Goal: Task Accomplishment & Management: Use online tool/utility

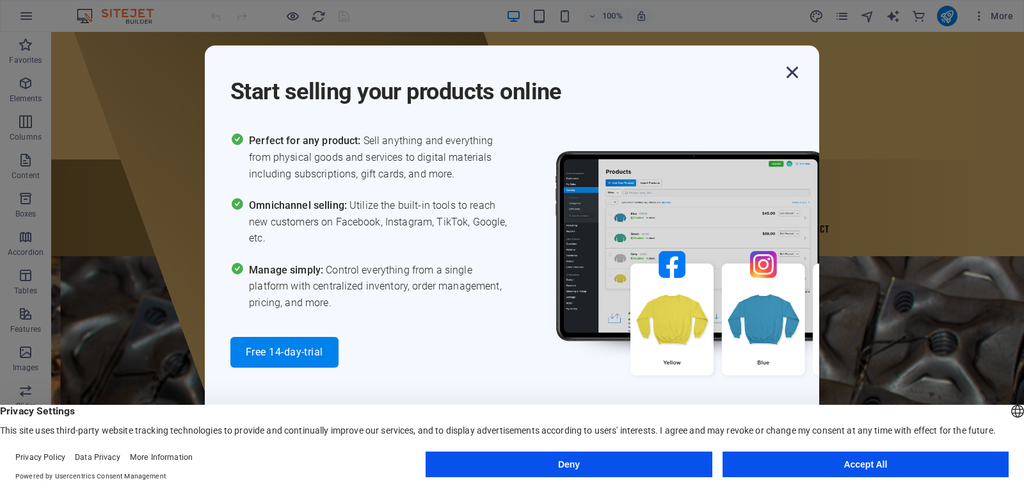
click at [792, 68] on icon "button" at bounding box center [792, 72] width 23 height 23
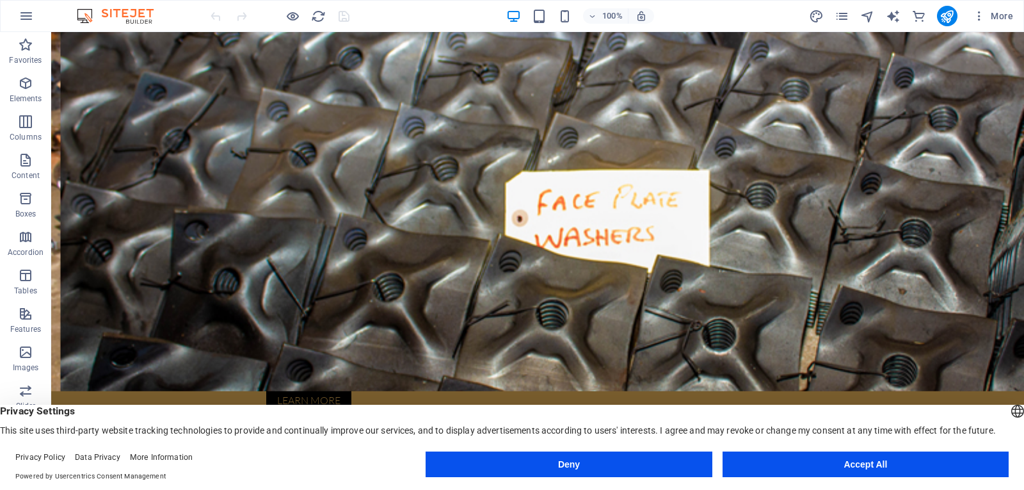
scroll to position [512, 0]
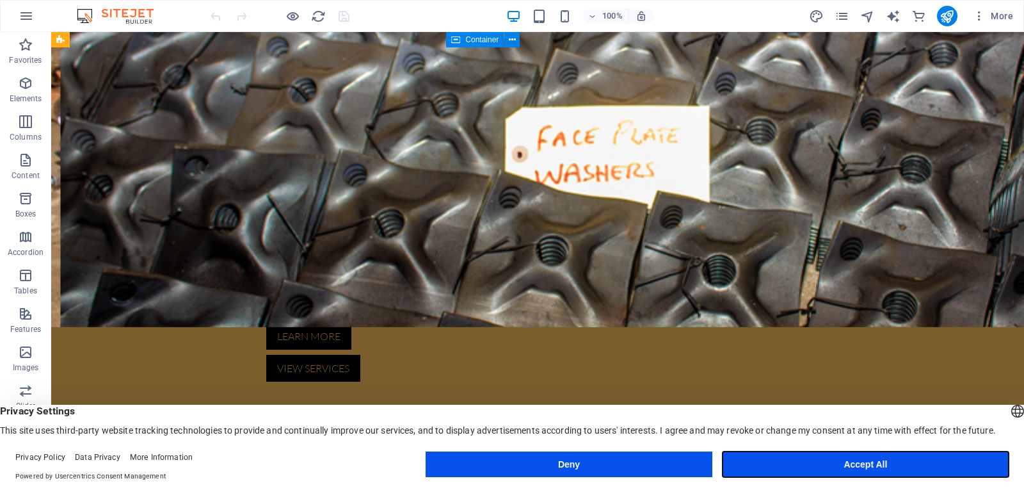
click at [810, 472] on button "Accept All" at bounding box center [866, 464] width 286 height 26
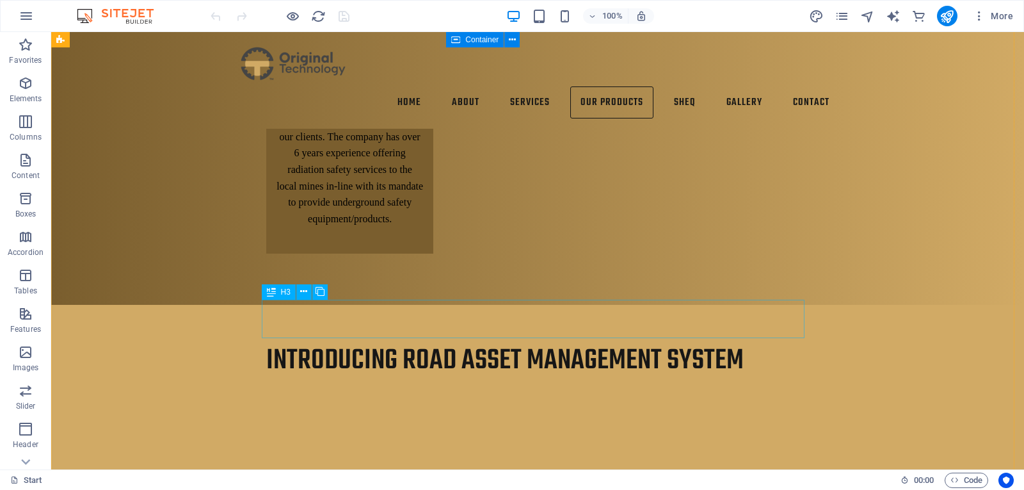
scroll to position [2496, 0]
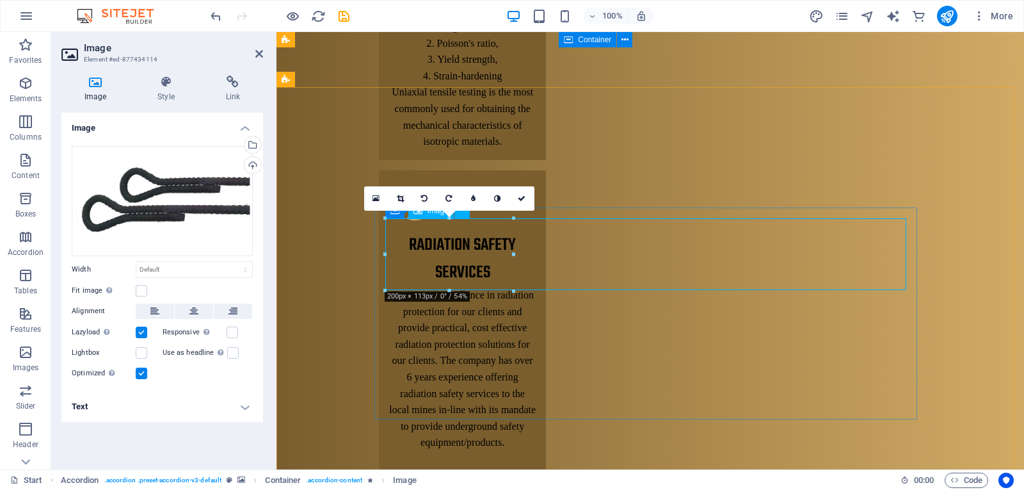
scroll to position [2610, 0]
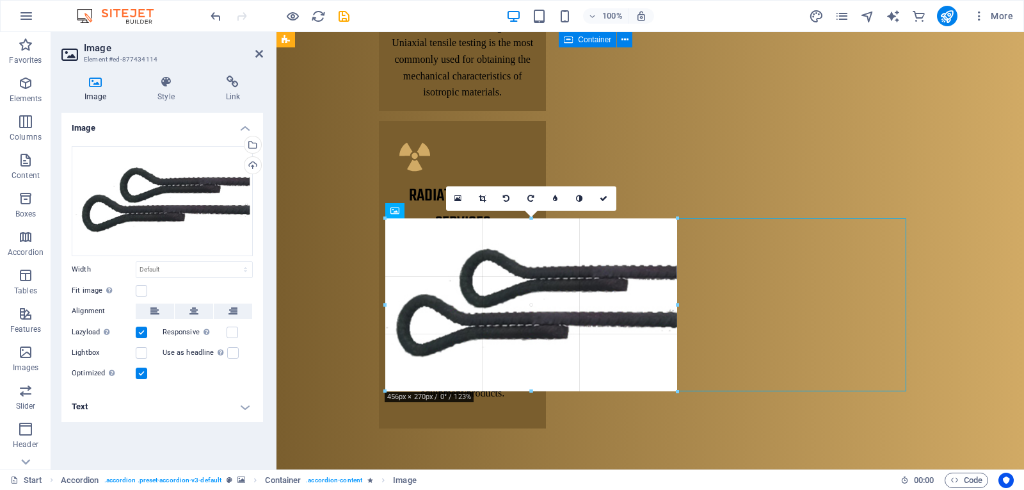
drag, startPoint x: 504, startPoint y: 252, endPoint x: 678, endPoint y: 283, distance: 177.4
type input "456"
select select "px"
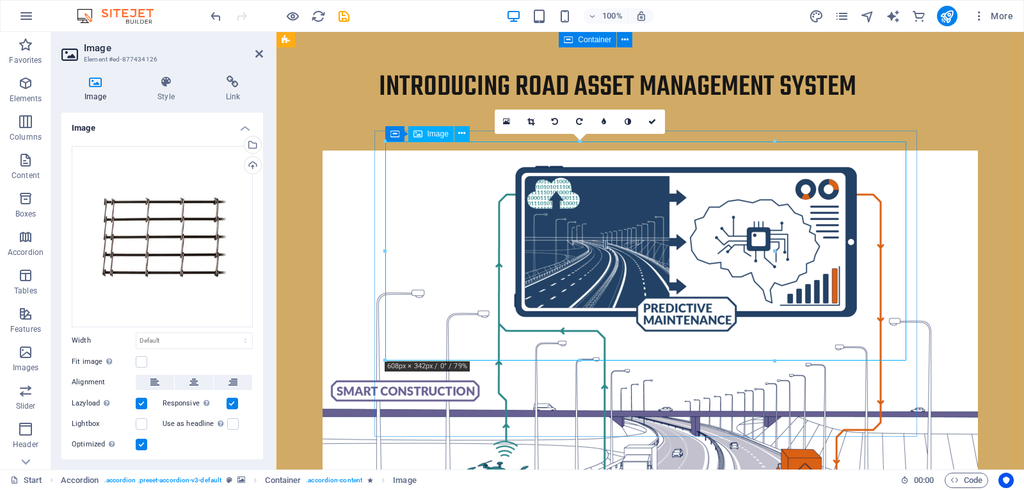
scroll to position [3038, 0]
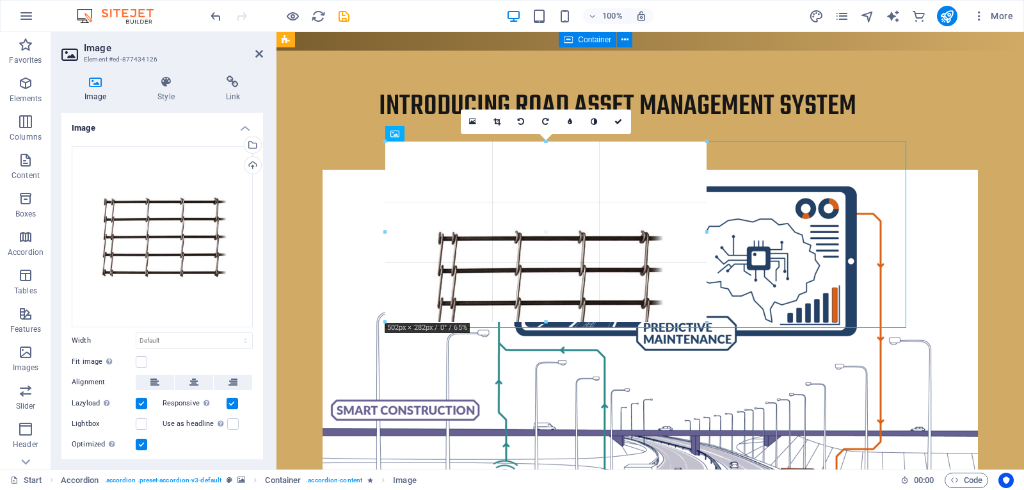
drag, startPoint x: 776, startPoint y: 141, endPoint x: 705, endPoint y: 193, distance: 87.6
type input "502"
select select "px"
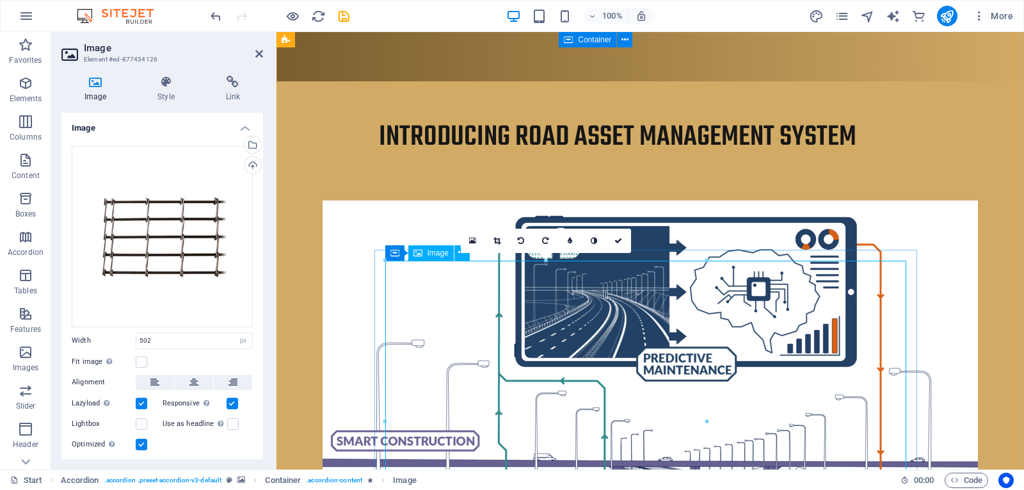
scroll to position [3102, 0]
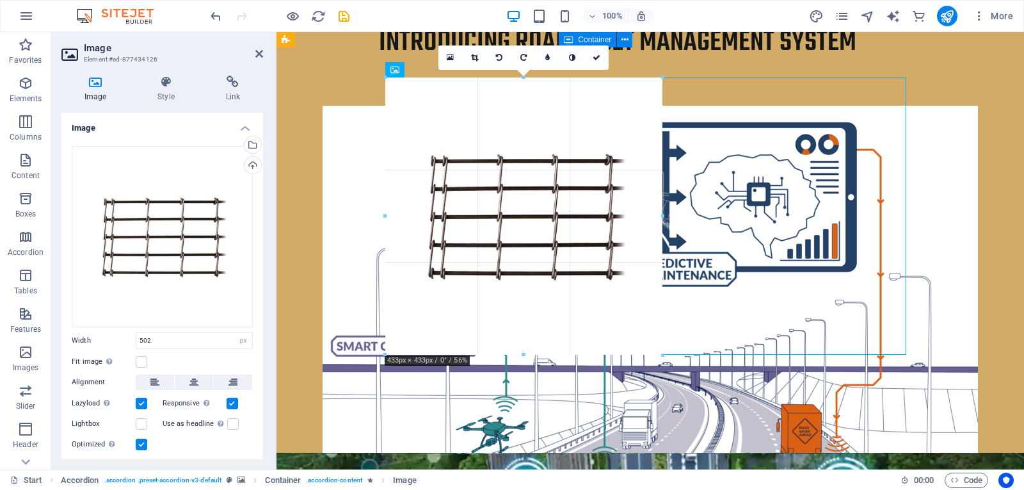
drag, startPoint x: 705, startPoint y: 397, endPoint x: 661, endPoint y: 351, distance: 63.4
type input "433"
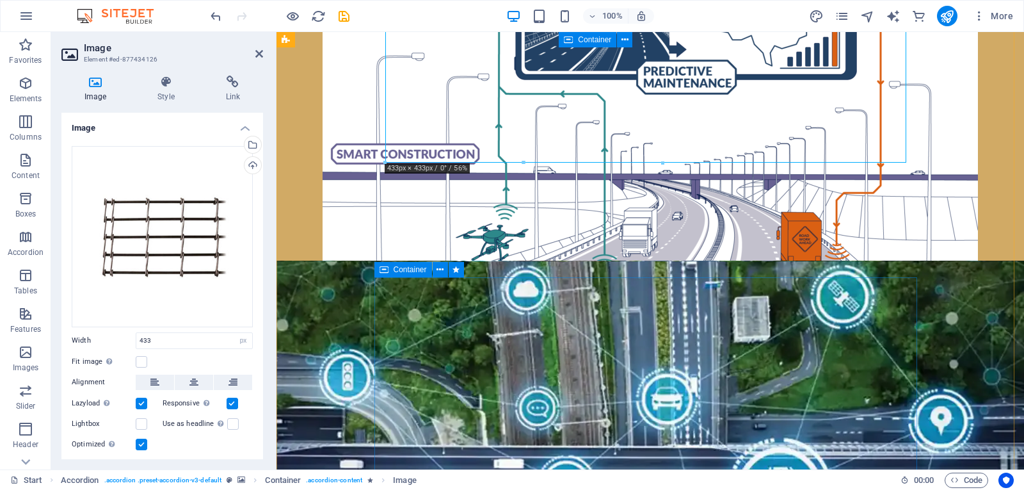
scroll to position [3422, 0]
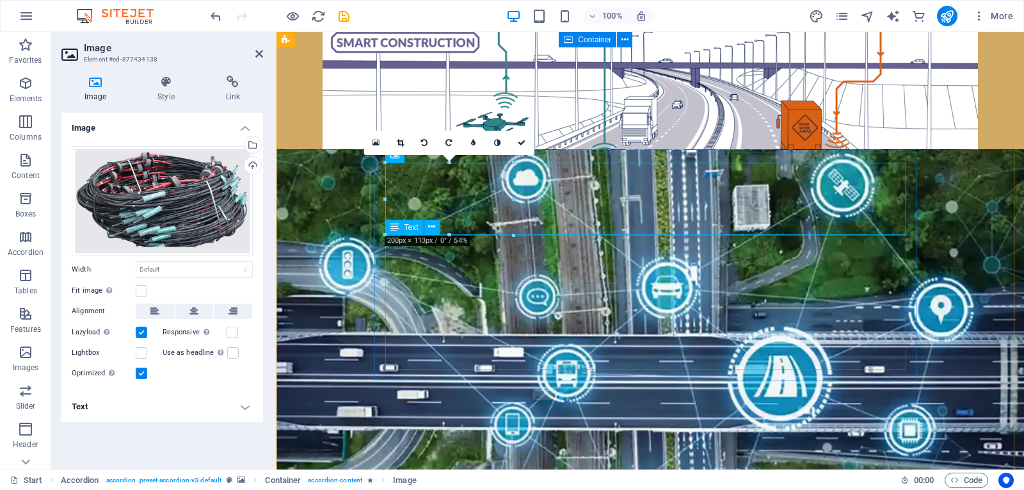
scroll to position [3486, 0]
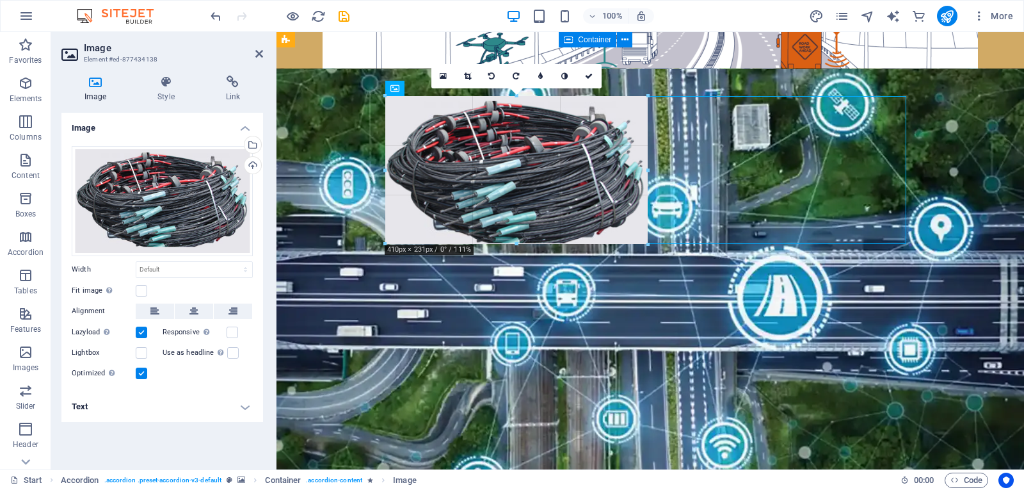
drag, startPoint x: 531, startPoint y: 199, endPoint x: 555, endPoint y: 245, distance: 51.2
type input "410"
select select "px"
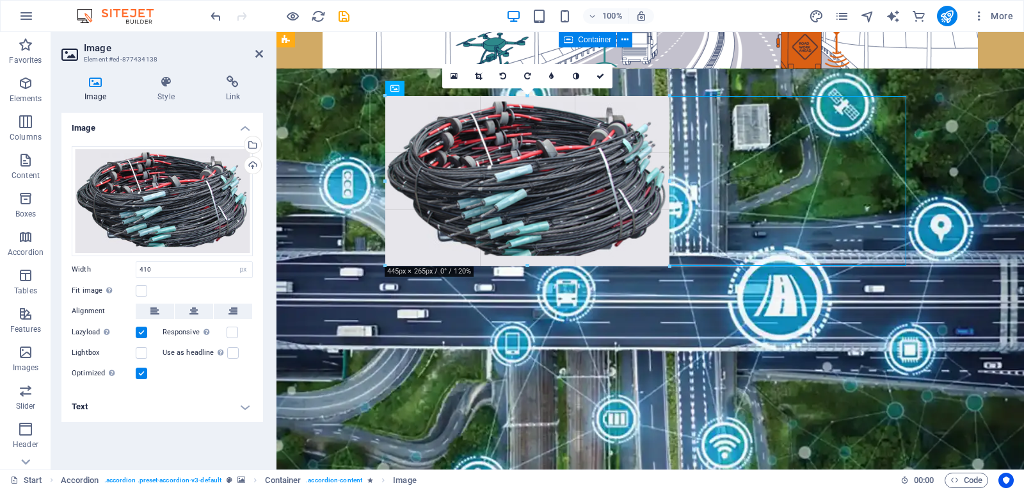
type input "445"
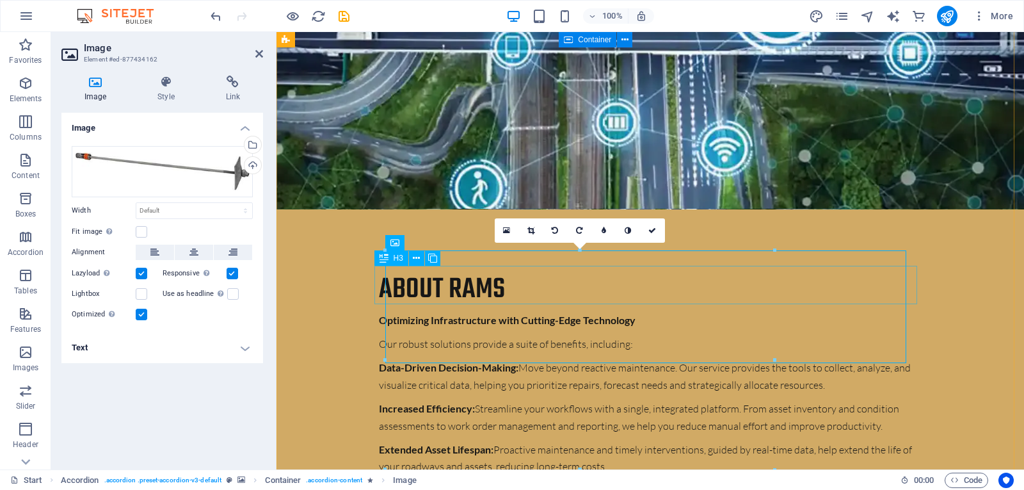
scroll to position [3934, 0]
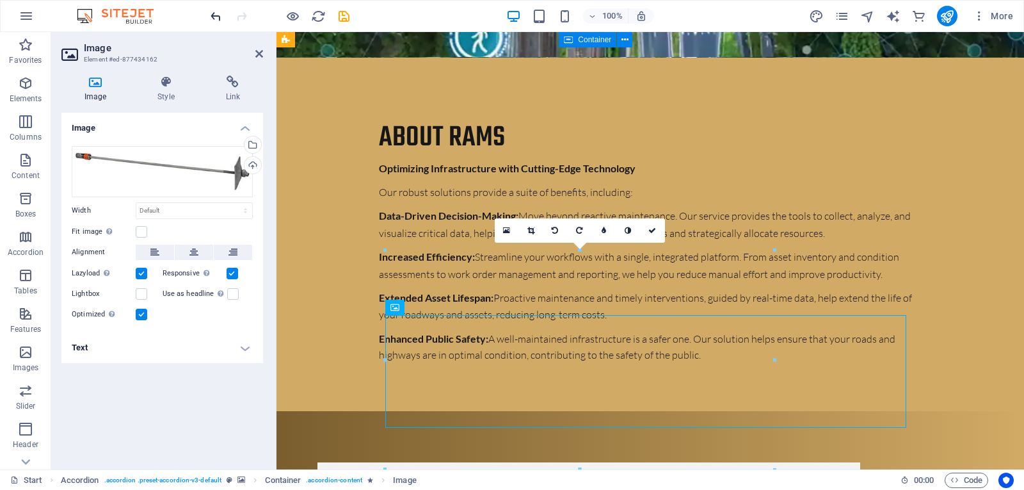
click at [220, 19] on icon "undo" at bounding box center [216, 16] width 15 height 15
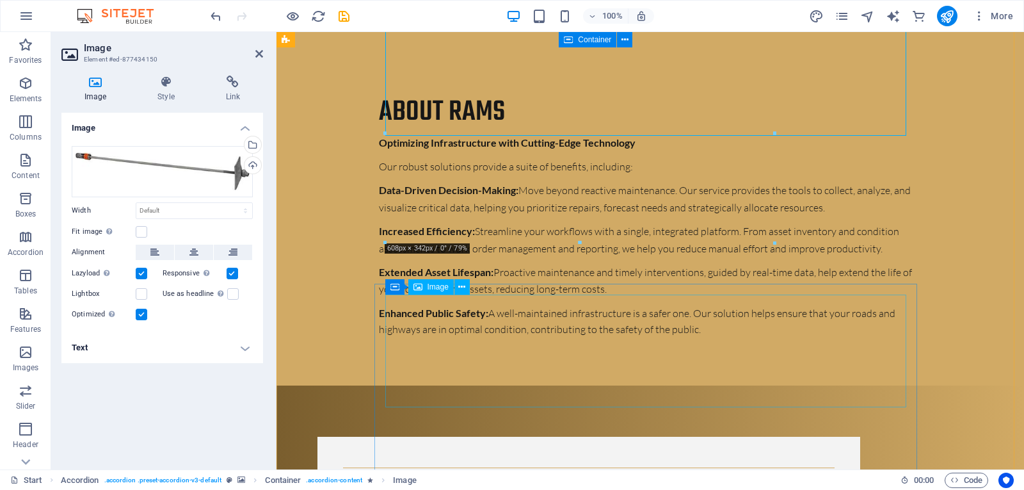
scroll to position [3984, 0]
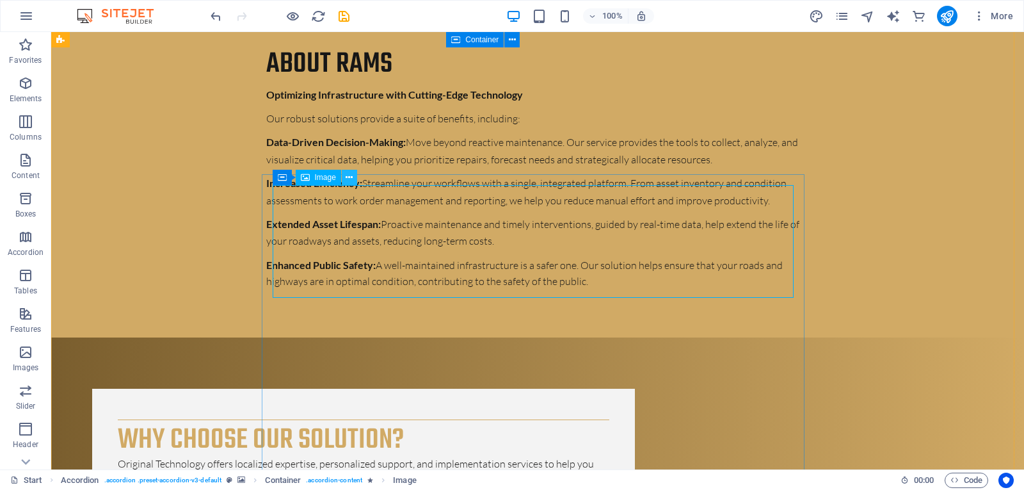
click at [347, 179] on icon at bounding box center [349, 177] width 7 height 13
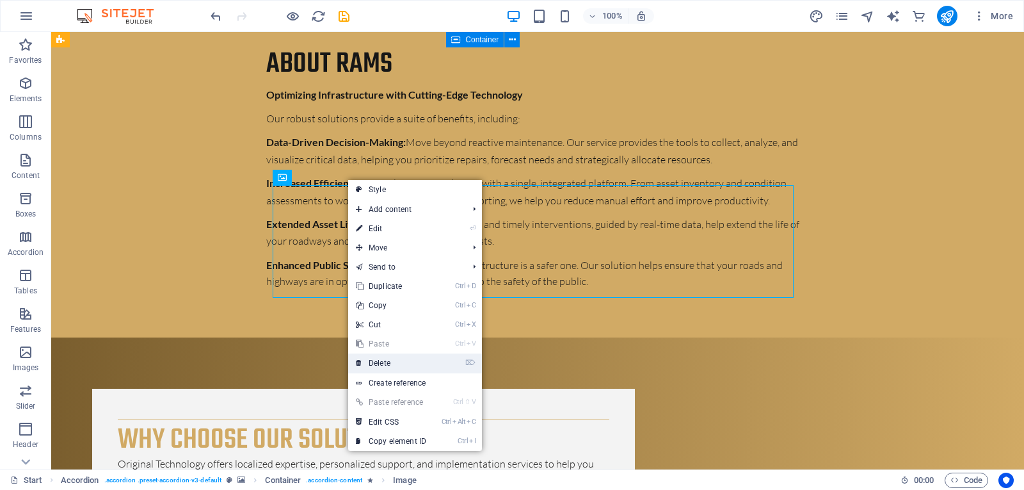
click at [421, 369] on link "⌦ Delete" at bounding box center [391, 362] width 86 height 19
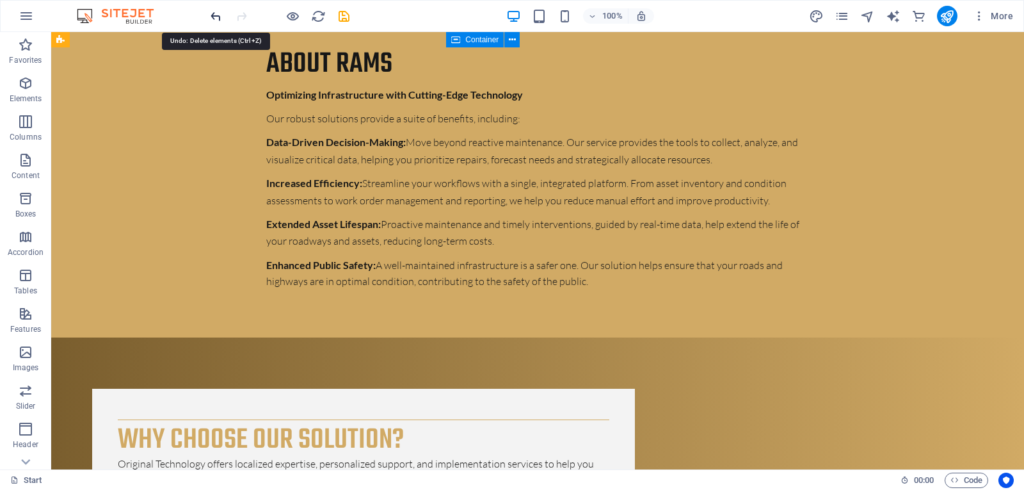
click at [220, 13] on icon "undo" at bounding box center [216, 16] width 15 height 15
drag, startPoint x: 527, startPoint y: 248, endPoint x: 520, endPoint y: 248, distance: 7.1
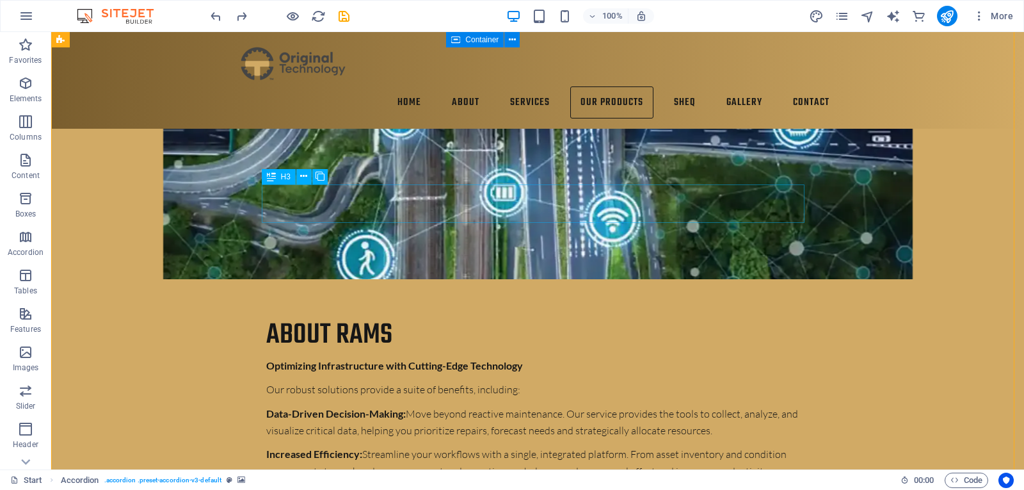
scroll to position [3600, 0]
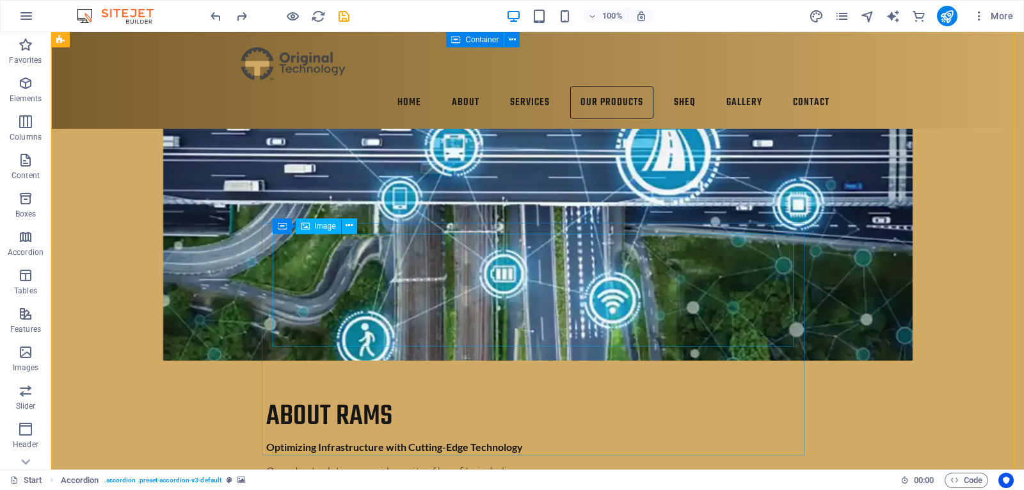
drag, startPoint x: 389, startPoint y: 304, endPoint x: 378, endPoint y: 307, distance: 11.8
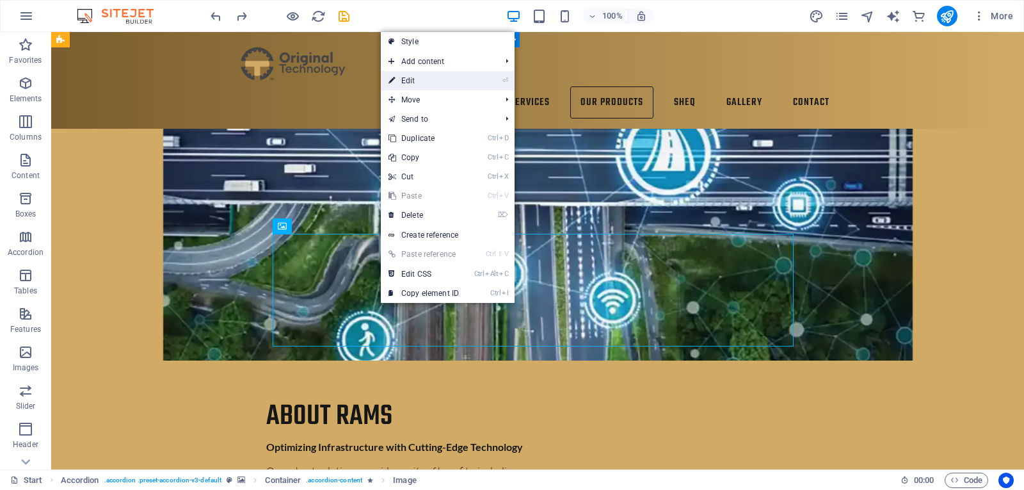
click at [487, 83] on li "⏎ Edit" at bounding box center [448, 80] width 134 height 19
click at [480, 79] on li "⏎ Edit" at bounding box center [448, 80] width 134 height 19
click at [451, 268] on link "Ctrl Alt C Edit CSS" at bounding box center [424, 273] width 86 height 19
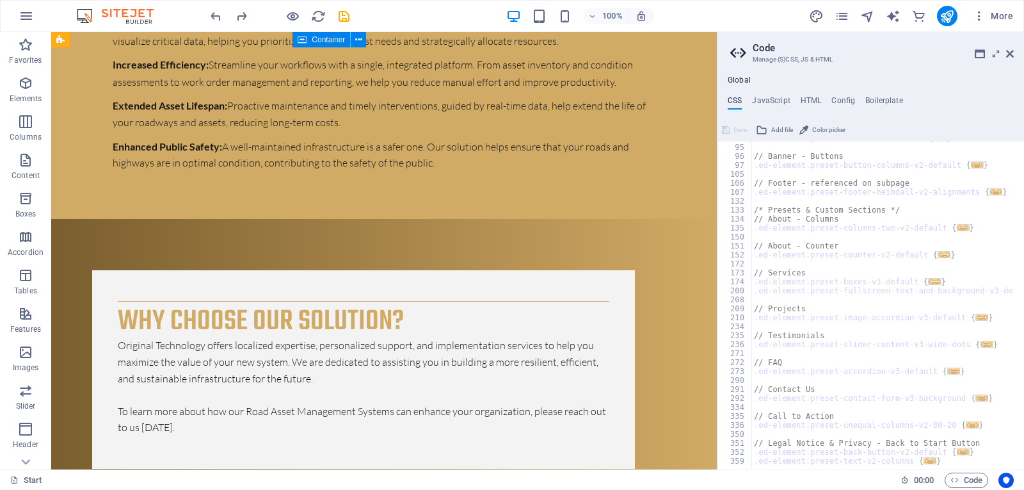
scroll to position [115, 0]
click at [1011, 58] on icon at bounding box center [1010, 54] width 8 height 10
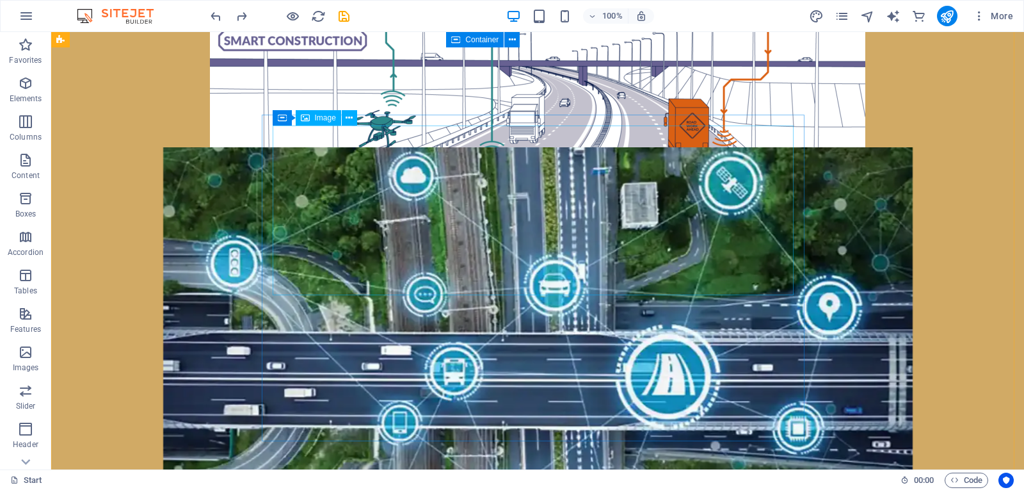
scroll to position [3728, 0]
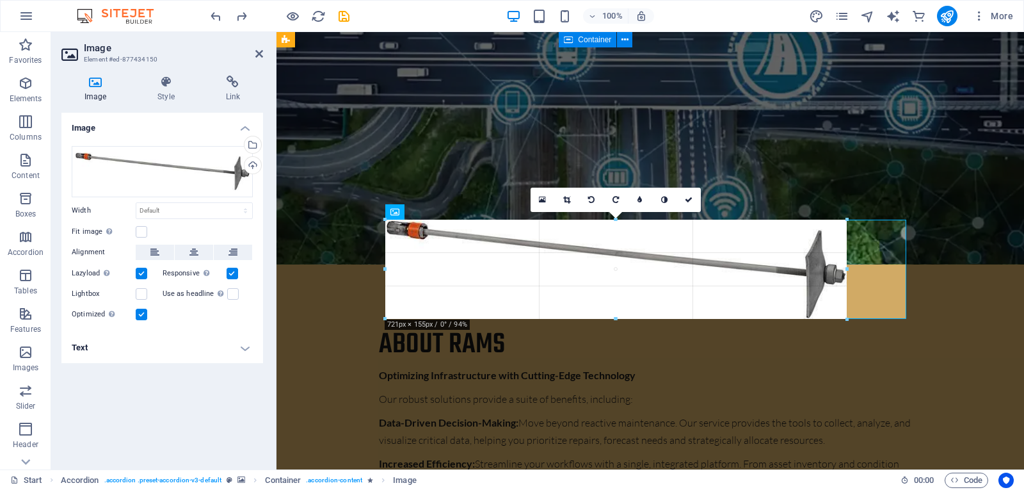
drag, startPoint x: 904, startPoint y: 332, endPoint x: 442, endPoint y: 280, distance: 464.5
type input "725"
select select "px"
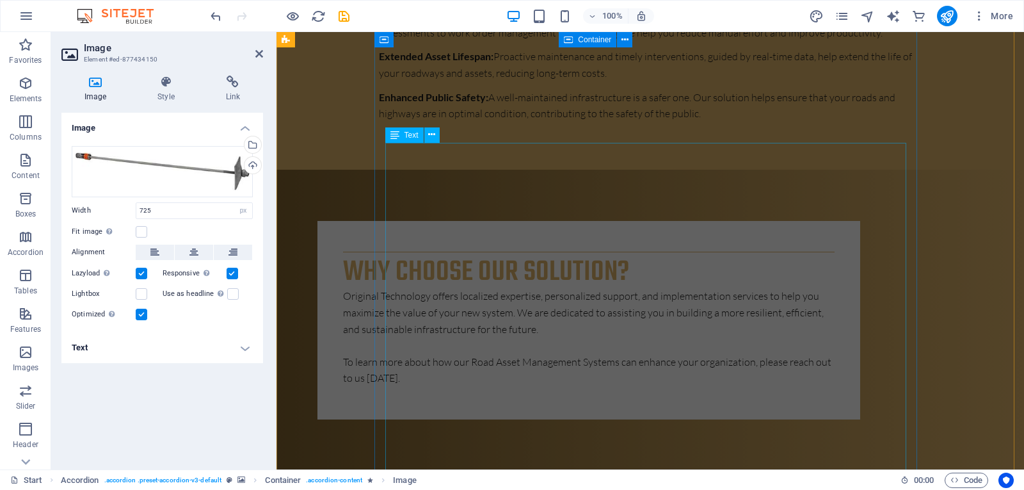
scroll to position [4368, 0]
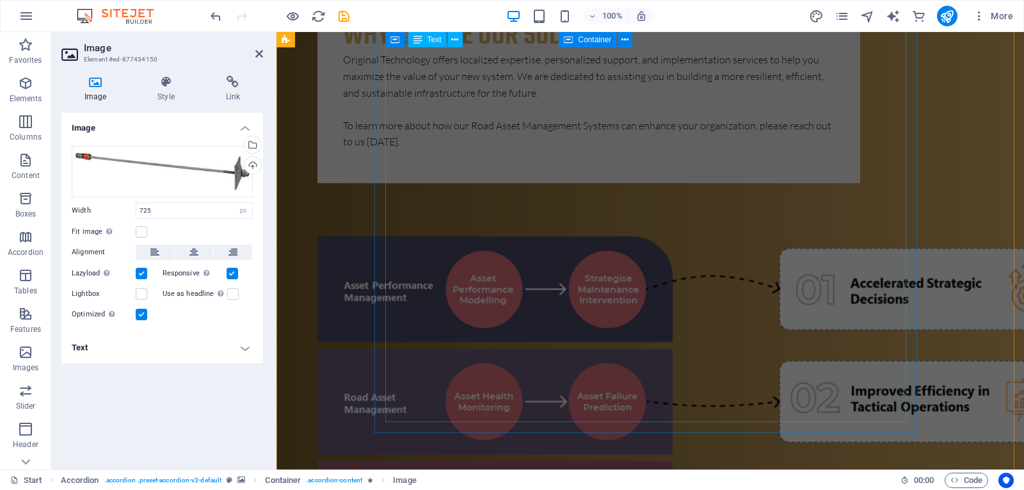
scroll to position [4624, 0]
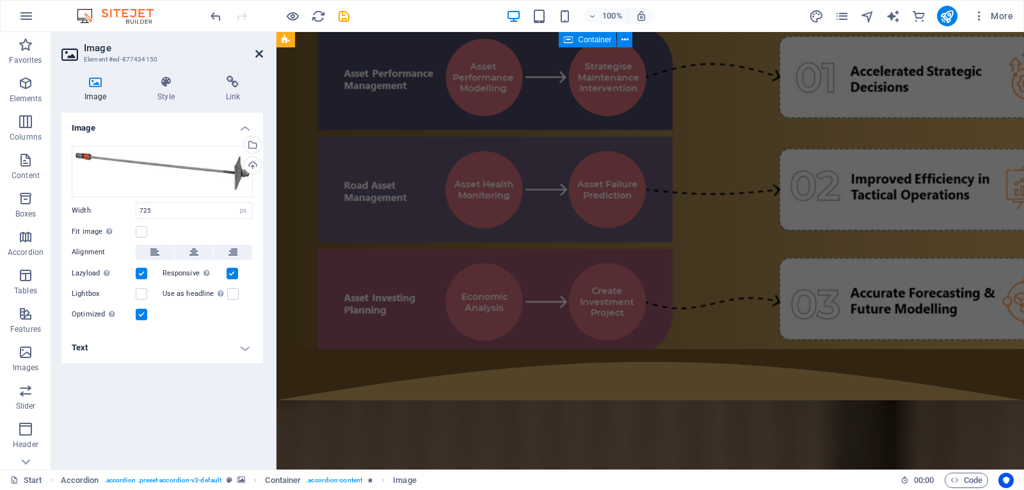
click at [262, 58] on icon at bounding box center [259, 54] width 8 height 10
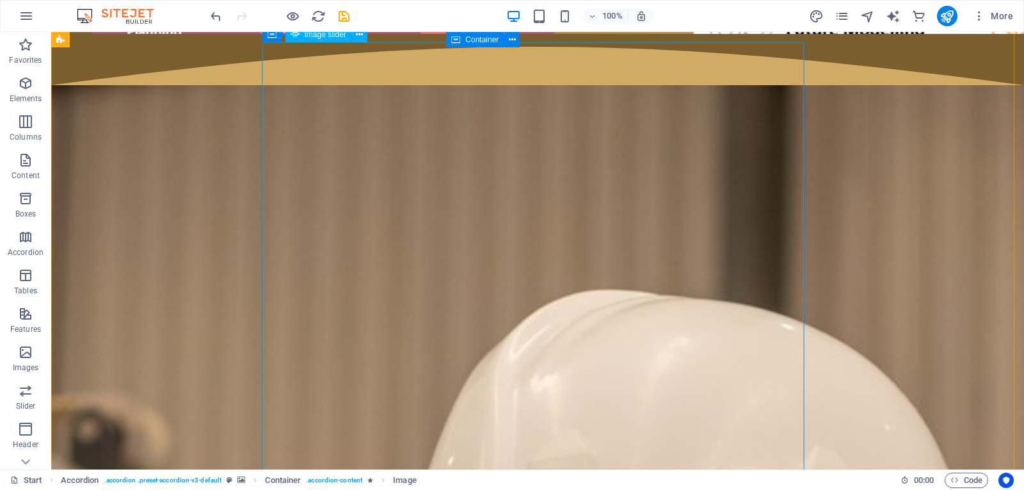
scroll to position [5234, 0]
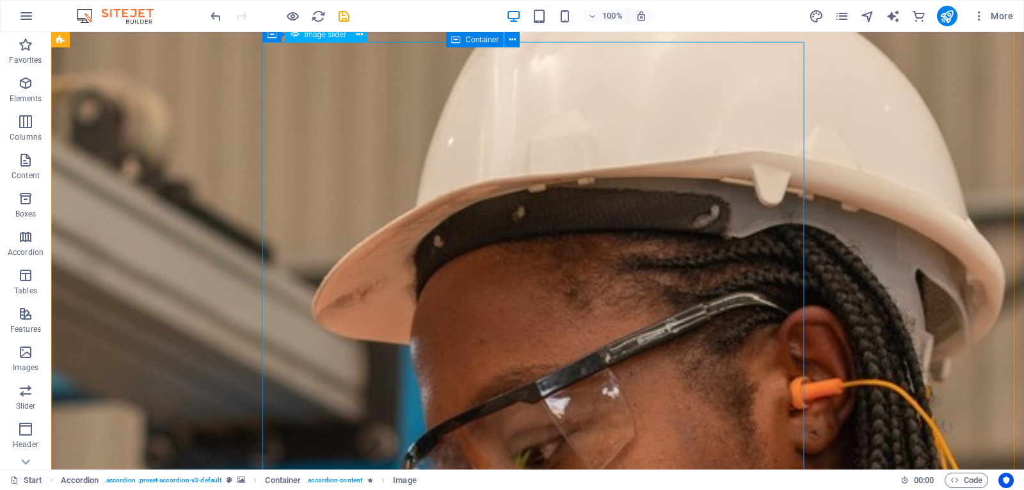
select select "ms"
select select "s"
select select "progressive"
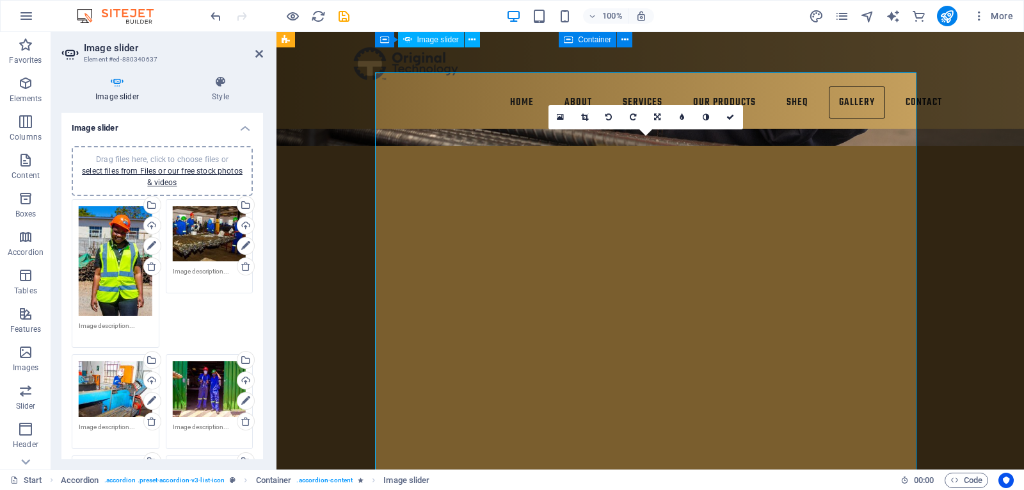
scroll to position [5091, 0]
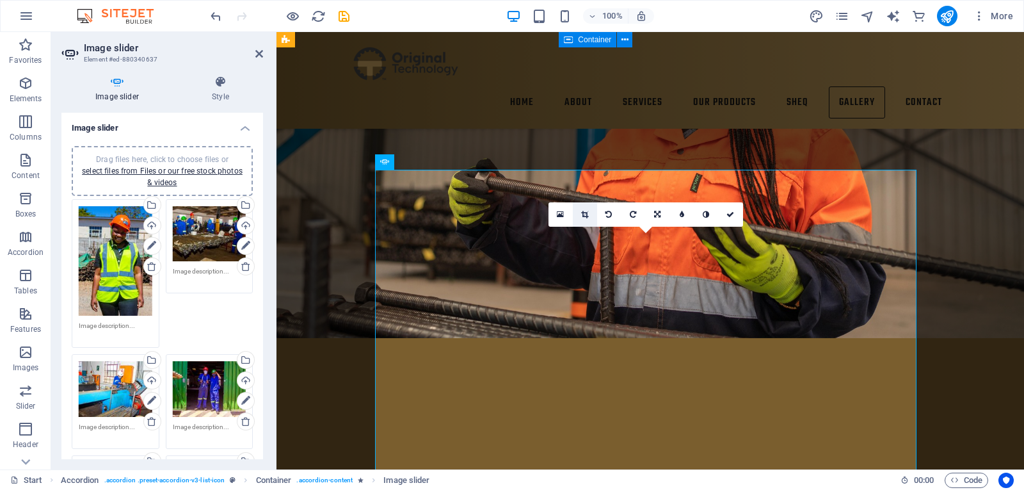
click at [575, 217] on link at bounding box center [585, 214] width 24 height 24
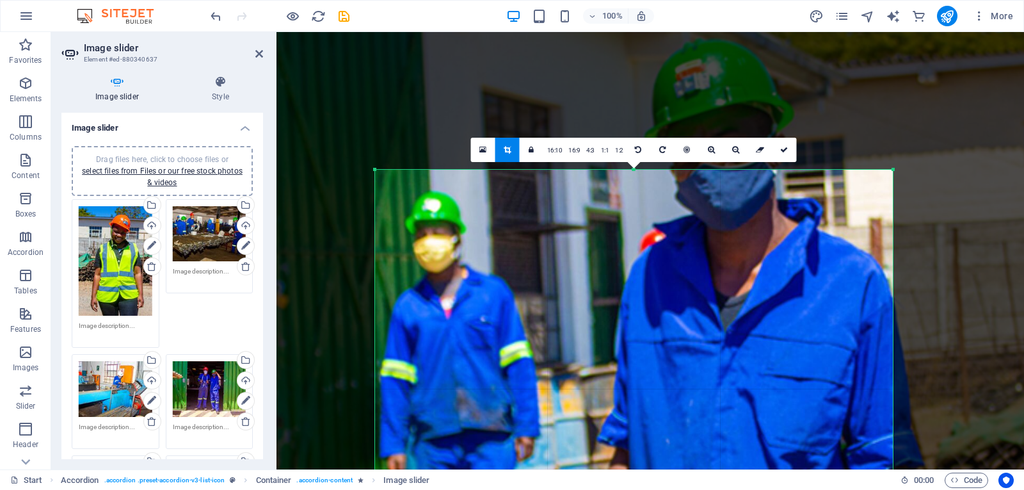
drag, startPoint x: 916, startPoint y: 171, endPoint x: 838, endPoint y: 310, distance: 159.3
click at [892, 326] on div "180 170 160 150 140 130 120 110 100 90 80 70 60 50 40 30 20 10 0 -10 -20 -30 -4…" at bounding box center [634, 499] width 518 height 658
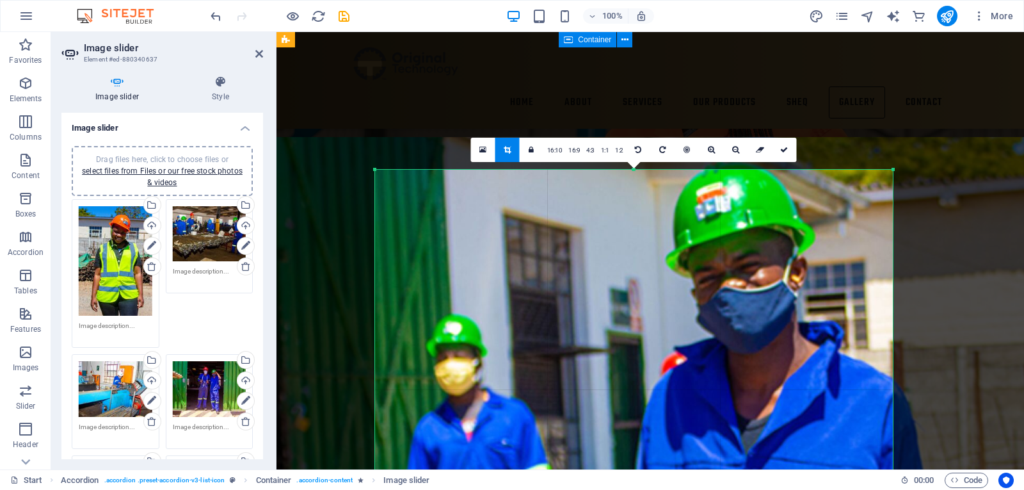
drag, startPoint x: 801, startPoint y: 327, endPoint x: 822, endPoint y: 449, distance: 124.1
click at [588, 148] on link "4:3" at bounding box center [590, 150] width 15 height 24
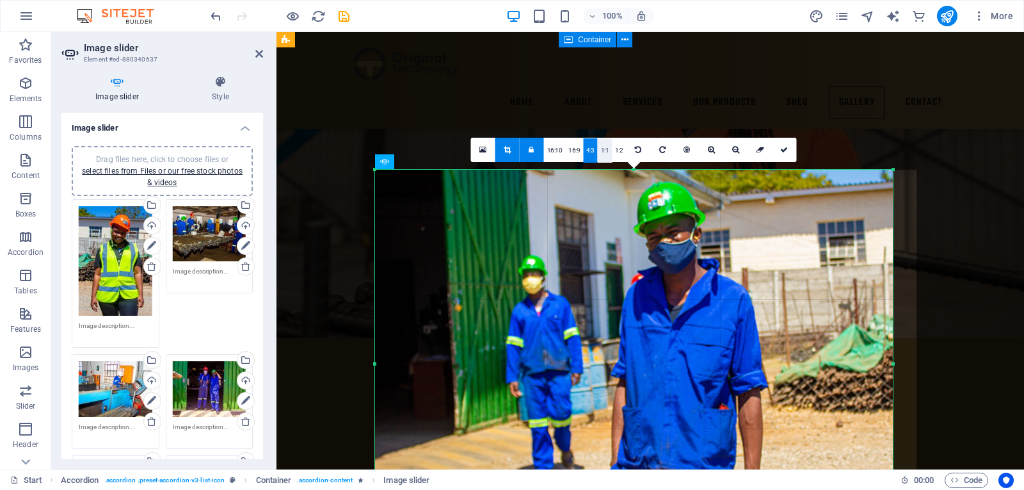
click at [601, 152] on link "1:1" at bounding box center [605, 150] width 15 height 24
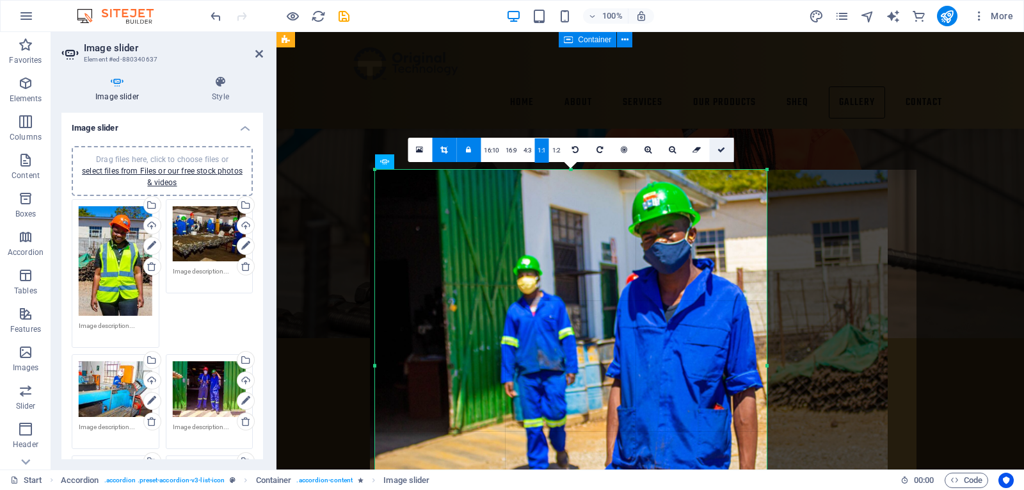
click at [726, 143] on link at bounding box center [721, 150] width 24 height 24
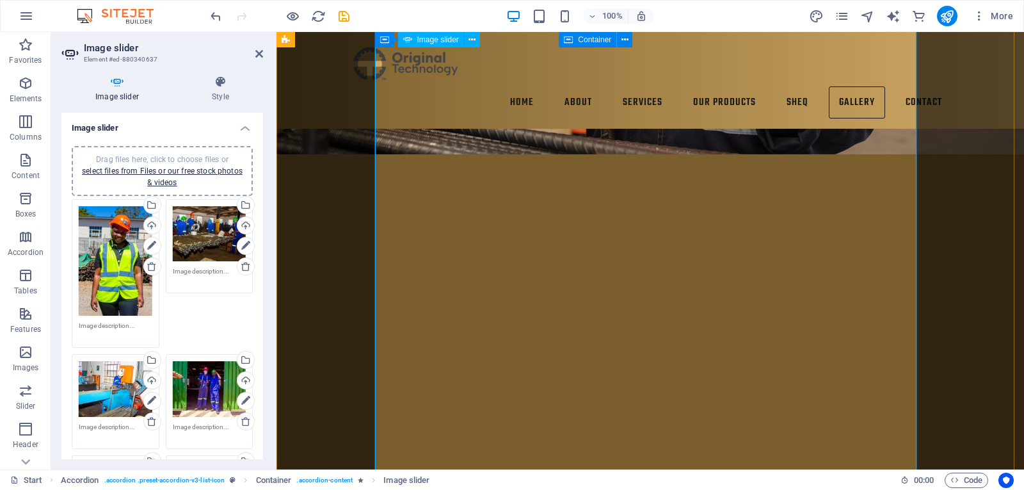
scroll to position [5155, 0]
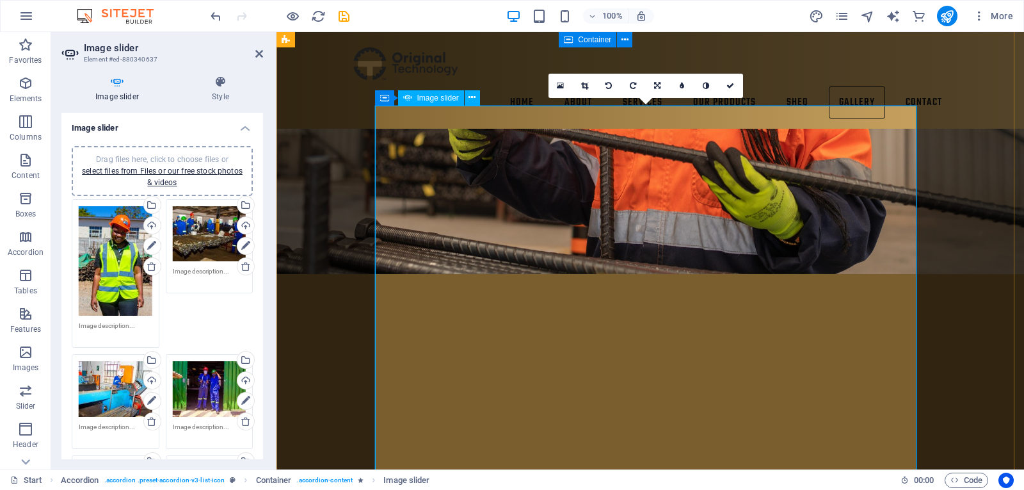
click at [581, 93] on link at bounding box center [585, 86] width 24 height 24
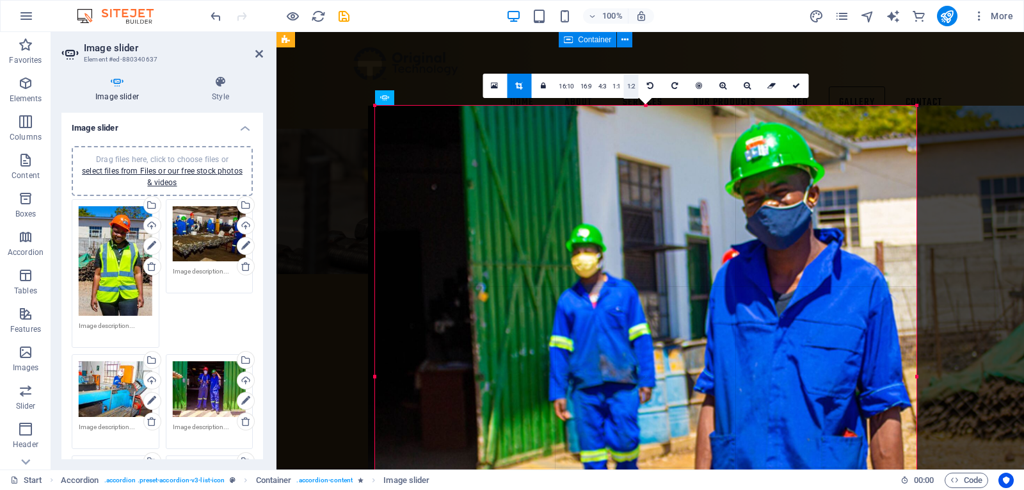
click at [632, 86] on link "1:2" at bounding box center [631, 86] width 15 height 24
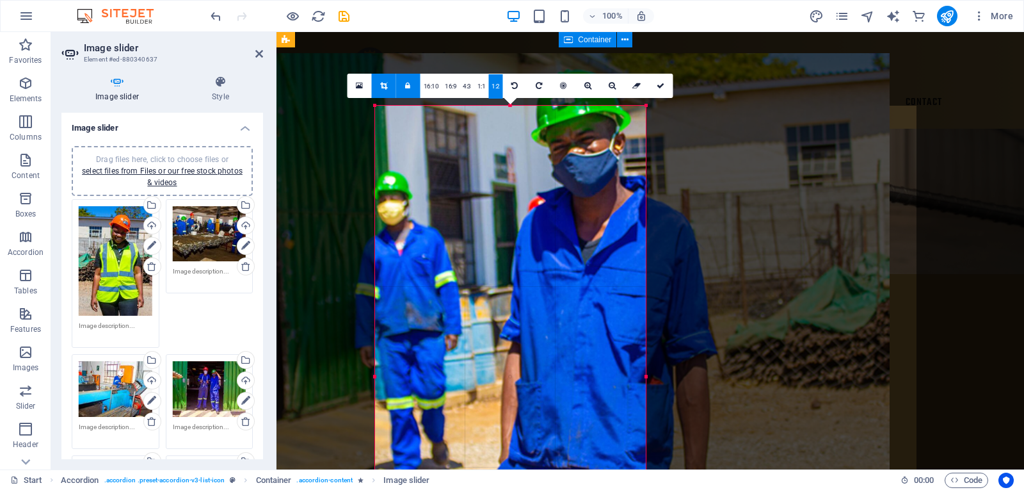
drag, startPoint x: 552, startPoint y: 183, endPoint x: 358, endPoint y: 131, distance: 200.9
click at [358, 131] on div at bounding box center [532, 323] width 716 height 541
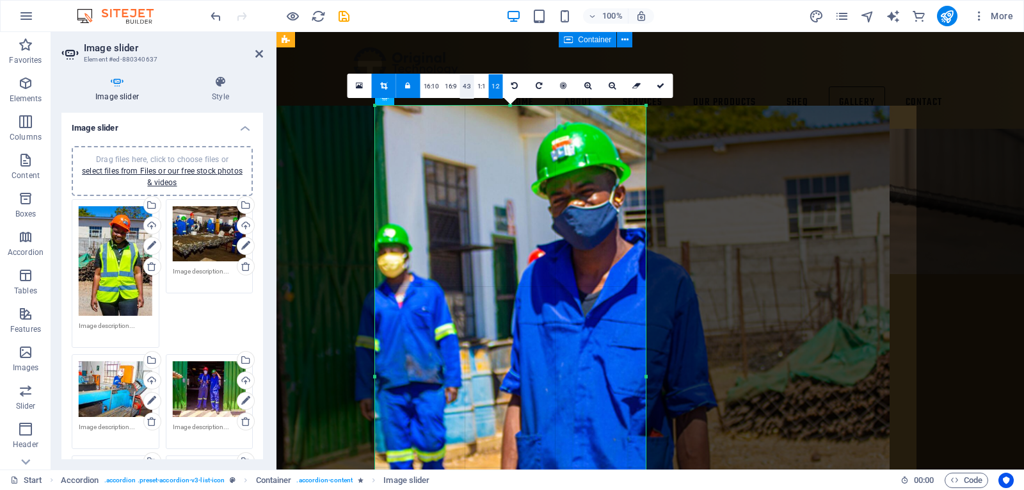
click at [472, 86] on link "4:3" at bounding box center [467, 86] width 15 height 24
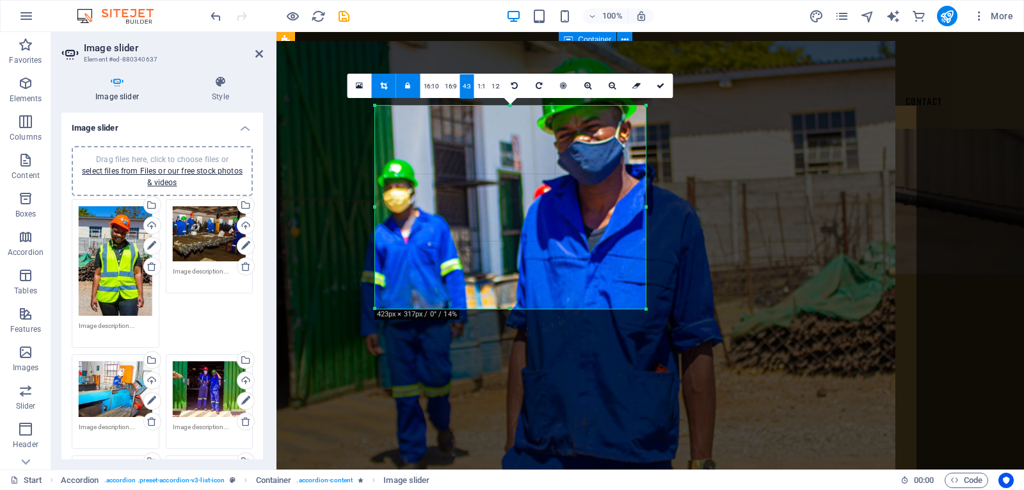
drag, startPoint x: 513, startPoint y: 170, endPoint x: 518, endPoint y: 106, distance: 64.9
click at [518, 106] on div "180 170 160 150 140 130 120 110 100 90 80 70 60 50 40 30 20 10 0 -10 -20 -30 -4…" at bounding box center [510, 207] width 271 height 203
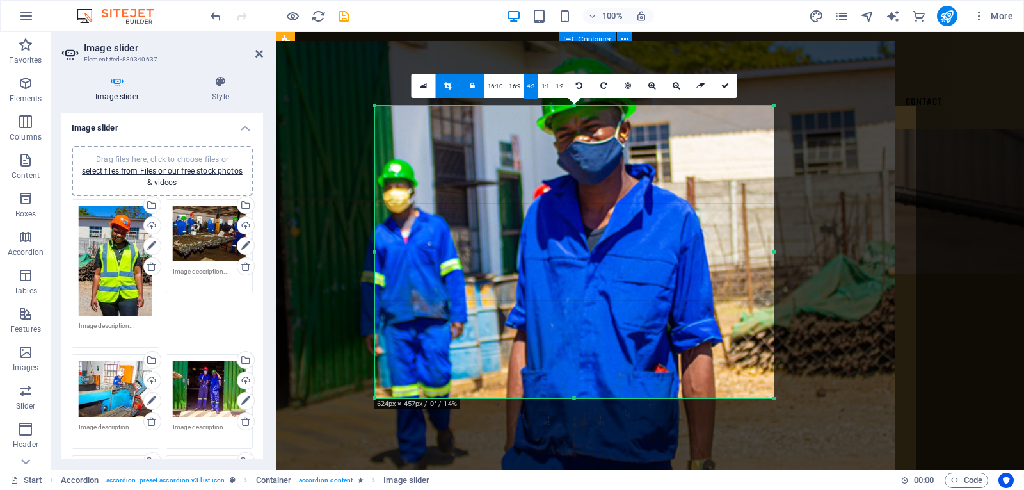
drag, startPoint x: 645, startPoint y: 309, endPoint x: 702, endPoint y: 410, distance: 115.5
click at [702, 398] on div "180 170 160 150 140 130 120 110 100 90 80 70 60 50 40 30 20 10 0 -10 -20 -30 -4…" at bounding box center [574, 252] width 399 height 293
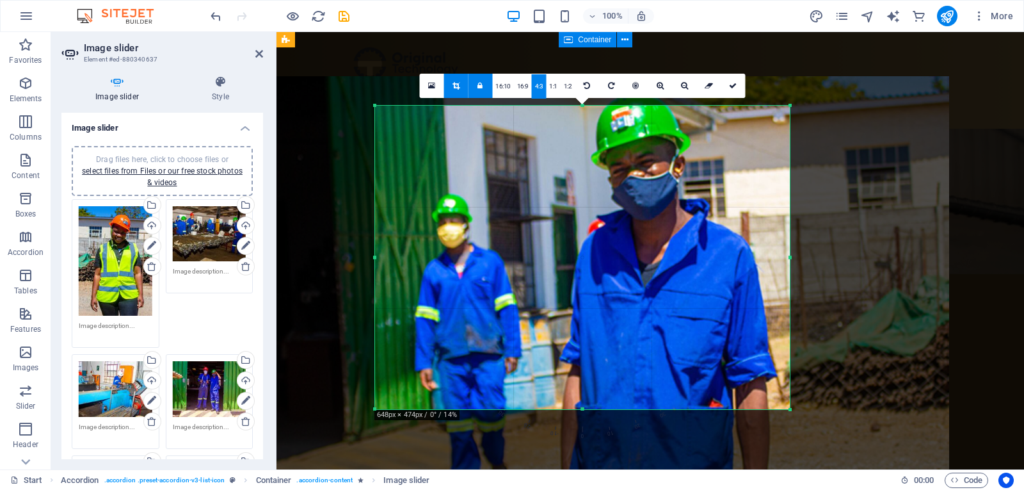
drag, startPoint x: 664, startPoint y: 328, endPoint x: 723, endPoint y: 363, distance: 67.7
click at [719, 361] on div at bounding box center [591, 346] width 715 height 541
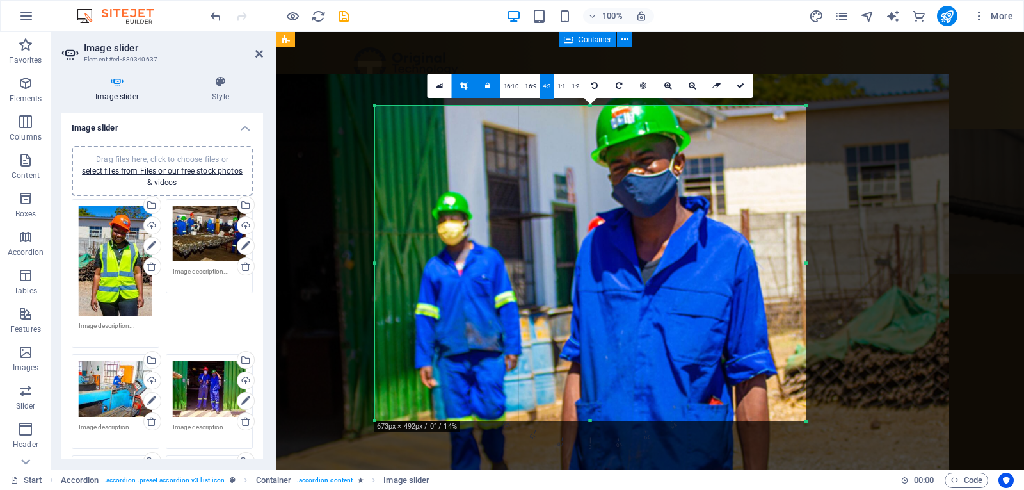
drag, startPoint x: 793, startPoint y: 412, endPoint x: 792, endPoint y: 397, distance: 14.7
click at [790, 421] on div "180 170 160 150 140 130 120 110 100 90 80 70 60 50 40 30 20 10 0 -10 -20 -30 -4…" at bounding box center [590, 263] width 431 height 315
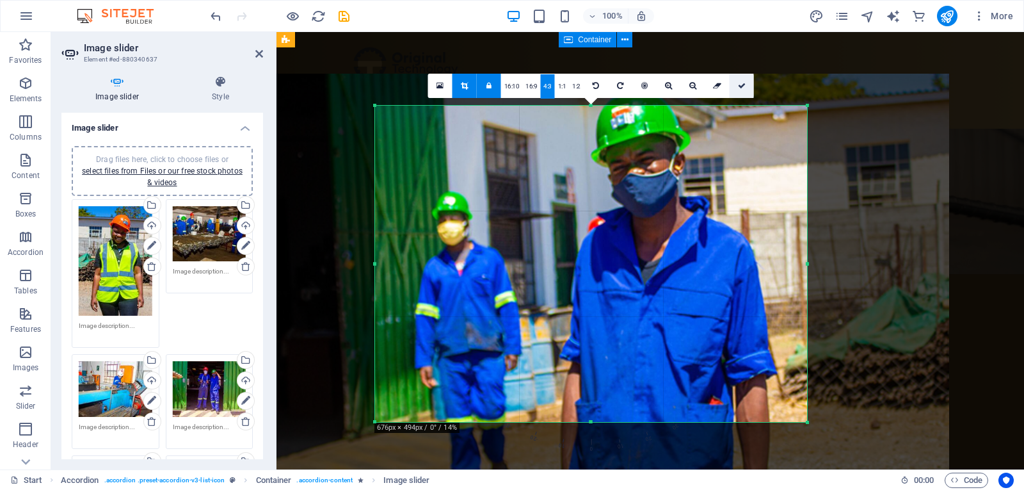
click at [742, 86] on icon at bounding box center [742, 86] width 8 height 8
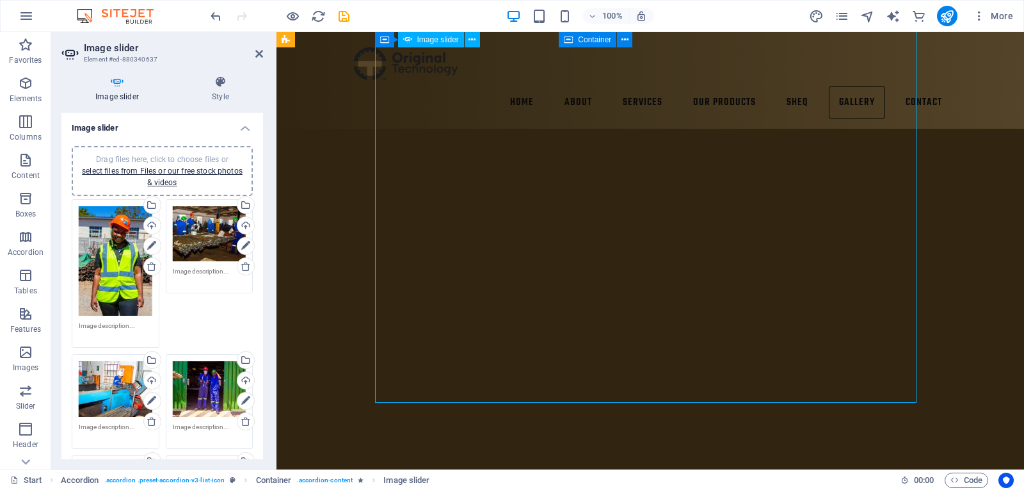
scroll to position [5923, 0]
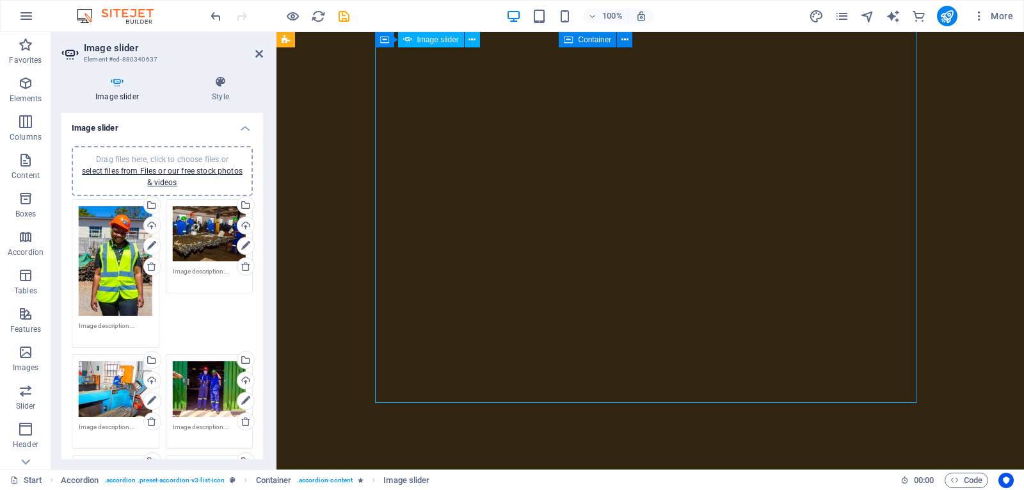
select select "ms"
select select "s"
select select "progressive"
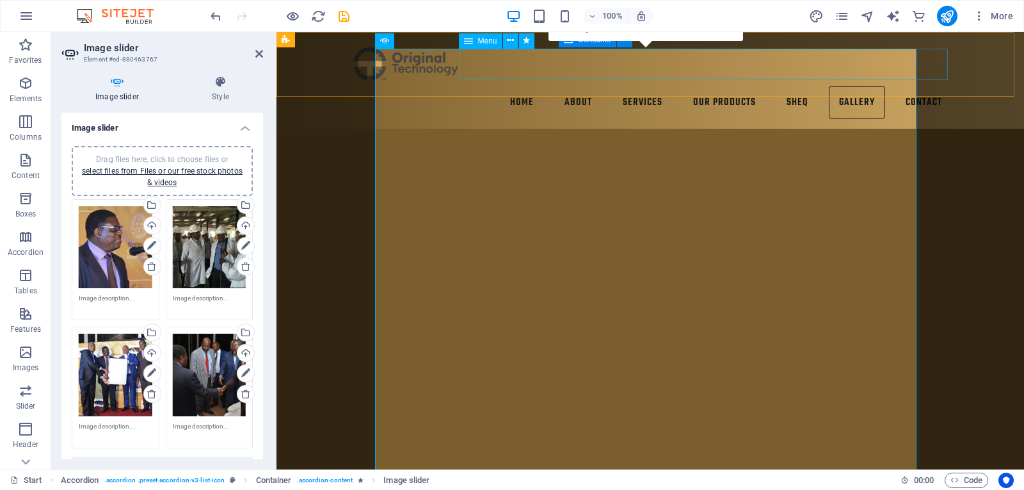
scroll to position [5668, 0]
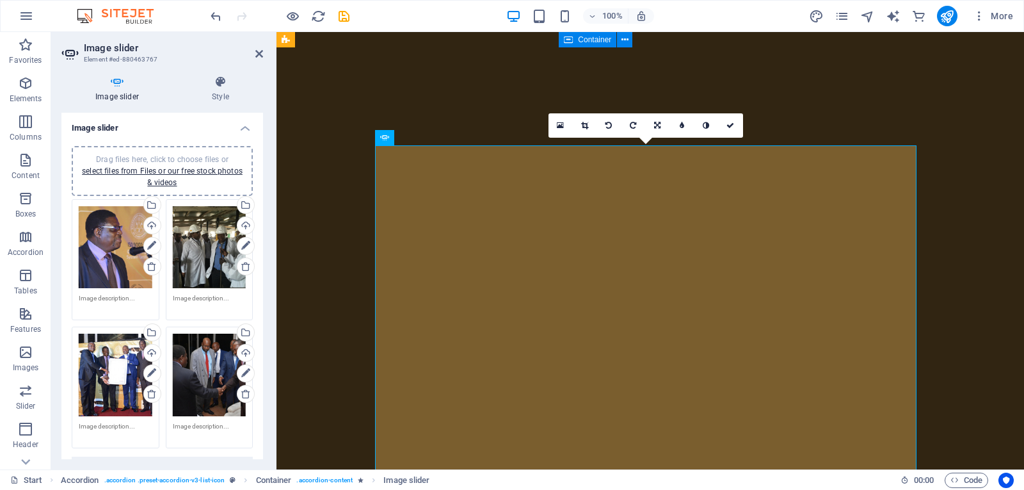
scroll to position [6052, 0]
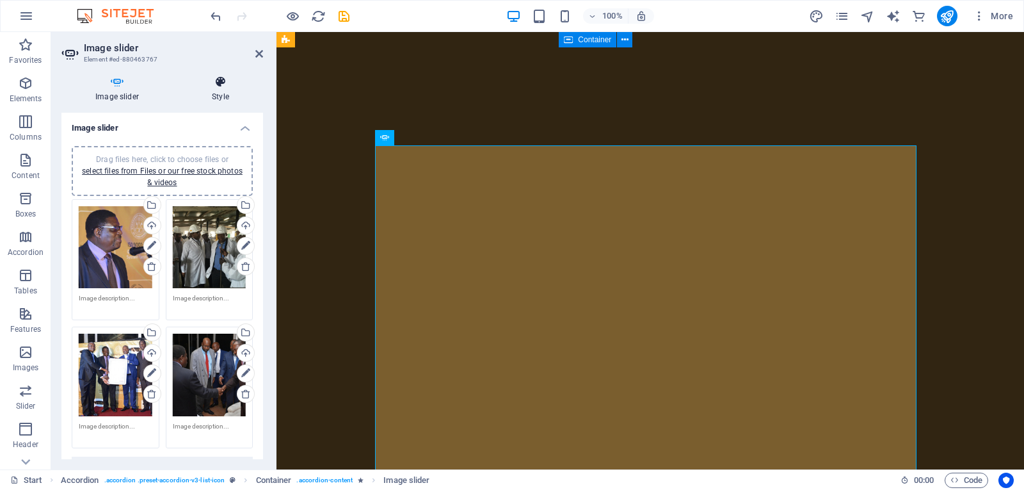
click at [241, 78] on icon at bounding box center [220, 82] width 85 height 13
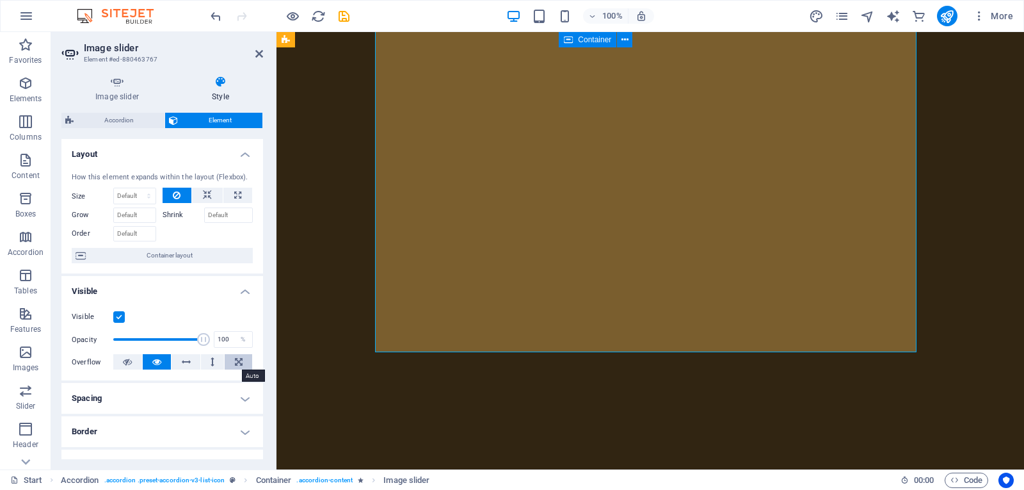
click at [229, 357] on button at bounding box center [239, 361] width 28 height 15
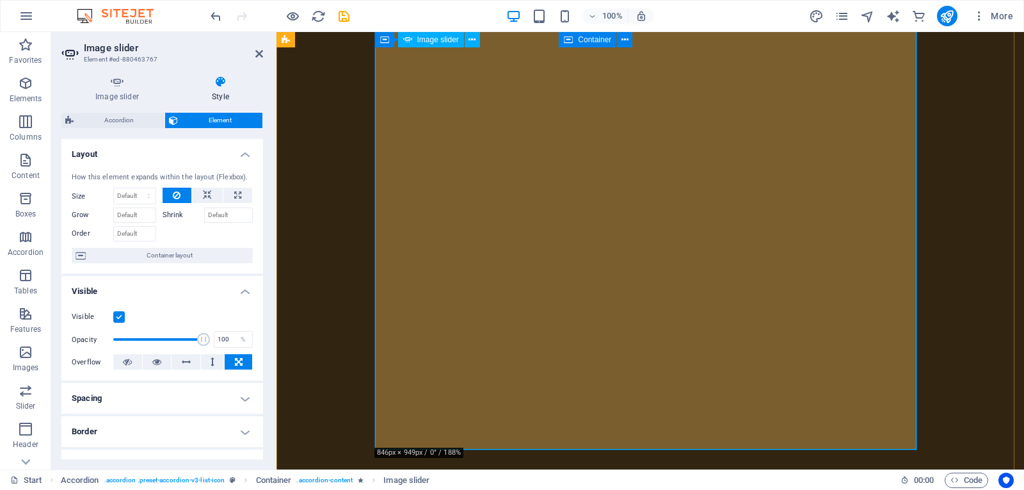
scroll to position [6116, 0]
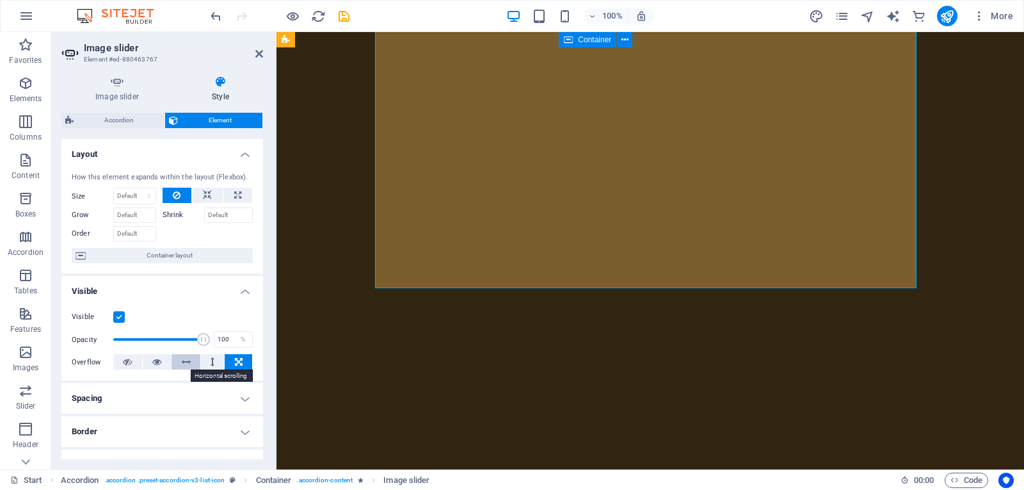
click at [196, 362] on button at bounding box center [186, 361] width 29 height 15
drag, startPoint x: 192, startPoint y: 337, endPoint x: 164, endPoint y: 337, distance: 28.2
click at [164, 337] on span at bounding box center [158, 339] width 90 height 19
drag, startPoint x: 164, startPoint y: 337, endPoint x: 196, endPoint y: 342, distance: 32.4
click at [196, 342] on span at bounding box center [197, 339] width 13 height 13
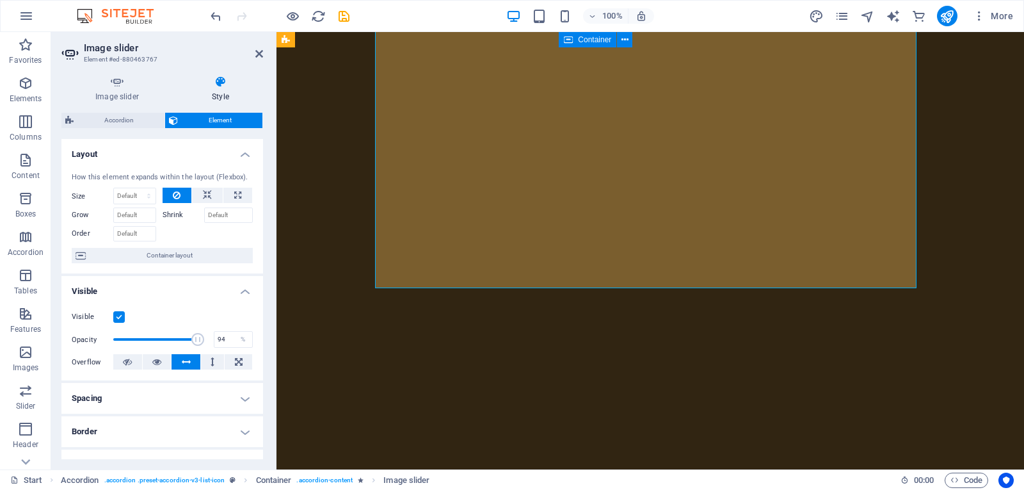
type input "100"
drag, startPoint x: 201, startPoint y: 339, endPoint x: 224, endPoint y: 342, distance: 23.3
click at [224, 342] on div "Opacity 100 %" at bounding box center [162, 339] width 181 height 19
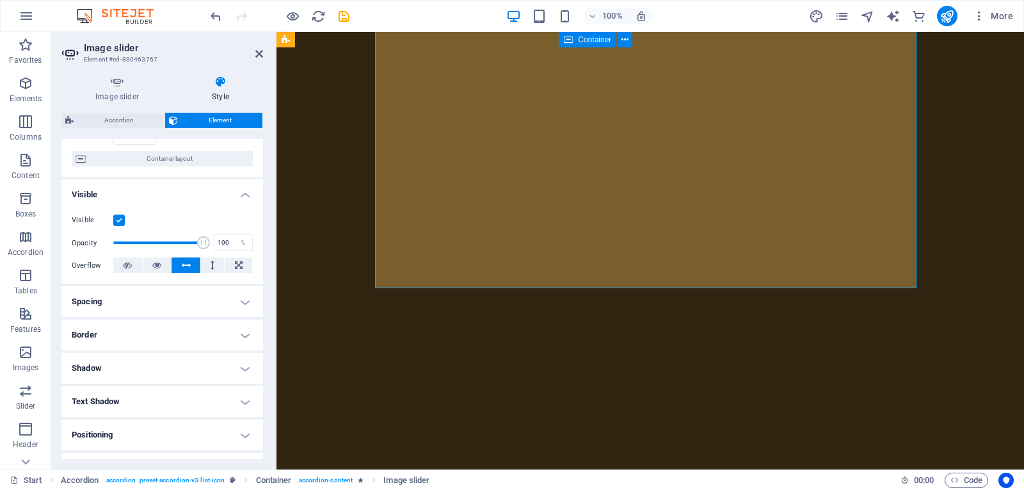
scroll to position [93, 0]
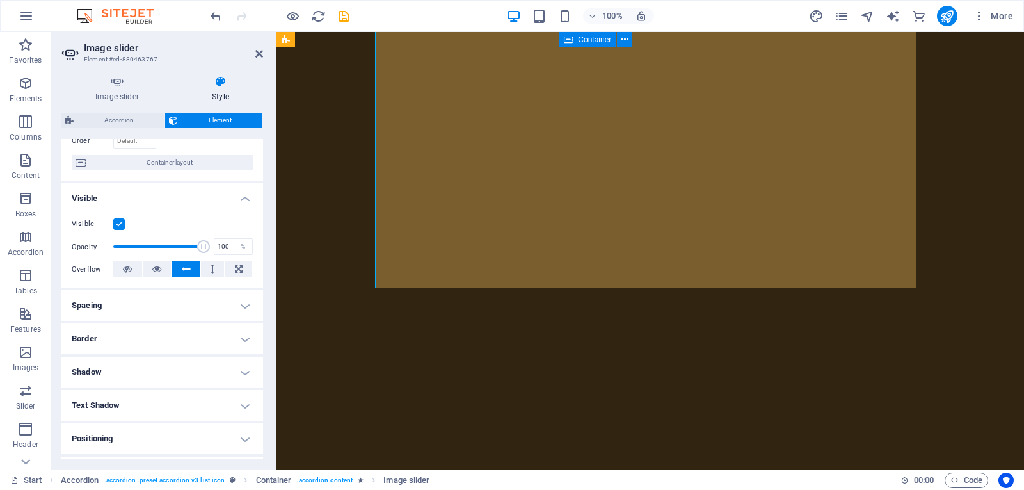
click at [186, 301] on h4 "Spacing" at bounding box center [162, 305] width 202 height 31
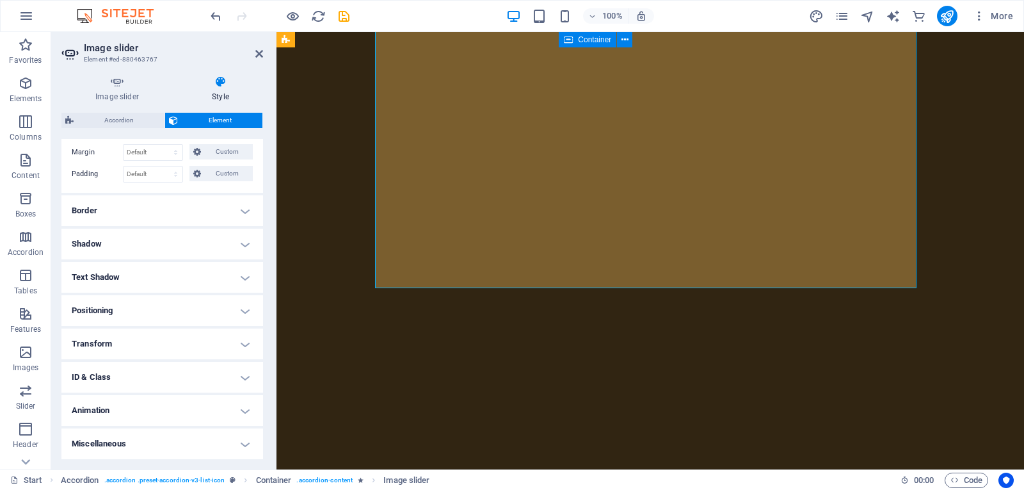
scroll to position [0, 0]
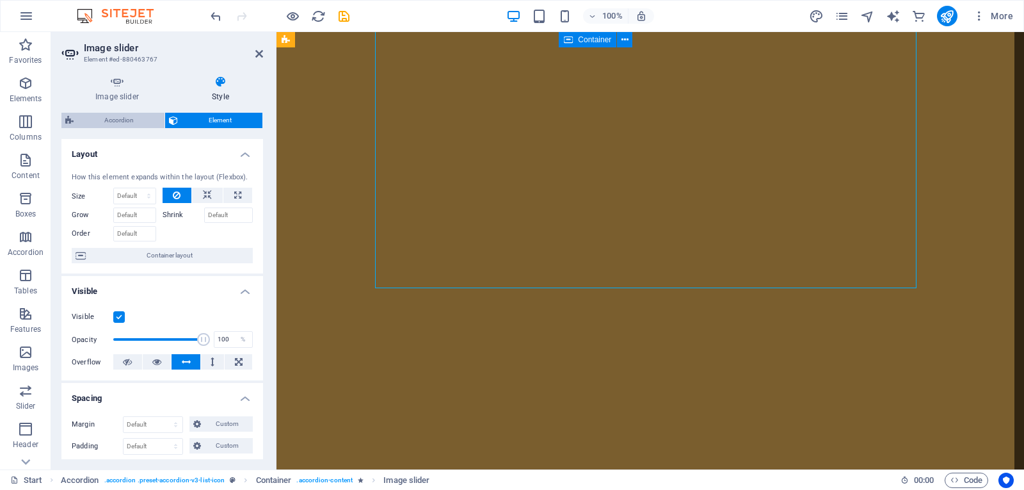
drag, startPoint x: 145, startPoint y: 116, endPoint x: 152, endPoint y: 124, distance: 10.4
click at [145, 116] on span "Accordion" at bounding box center [118, 120] width 83 height 15
select select "rem"
select select "preset-accordion-v3-list-icon"
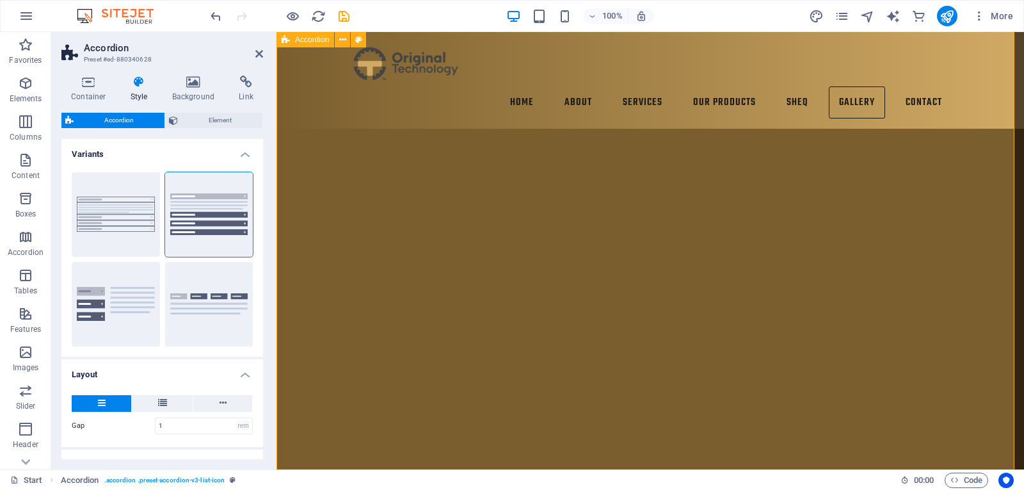
scroll to position [6447, 0]
click at [349, 14] on icon "save" at bounding box center [344, 16] width 15 height 15
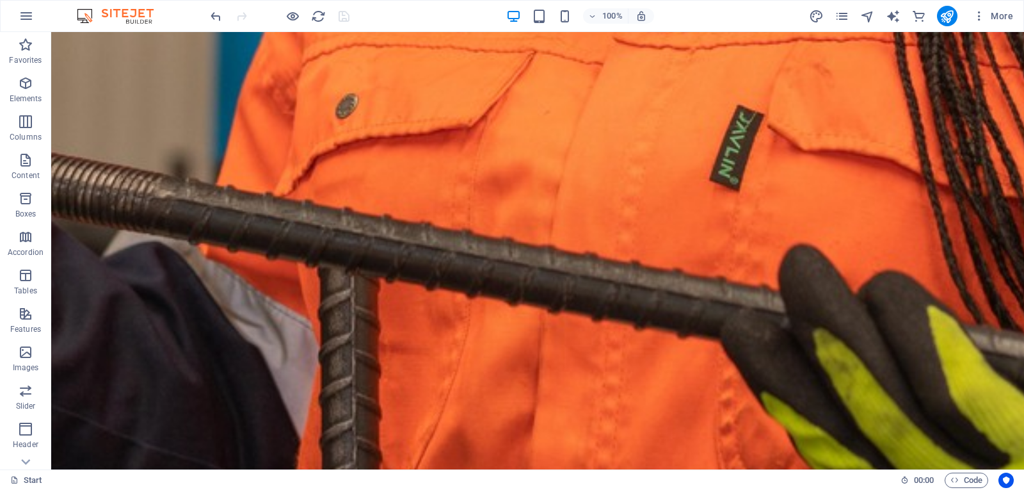
scroll to position [6590, 0]
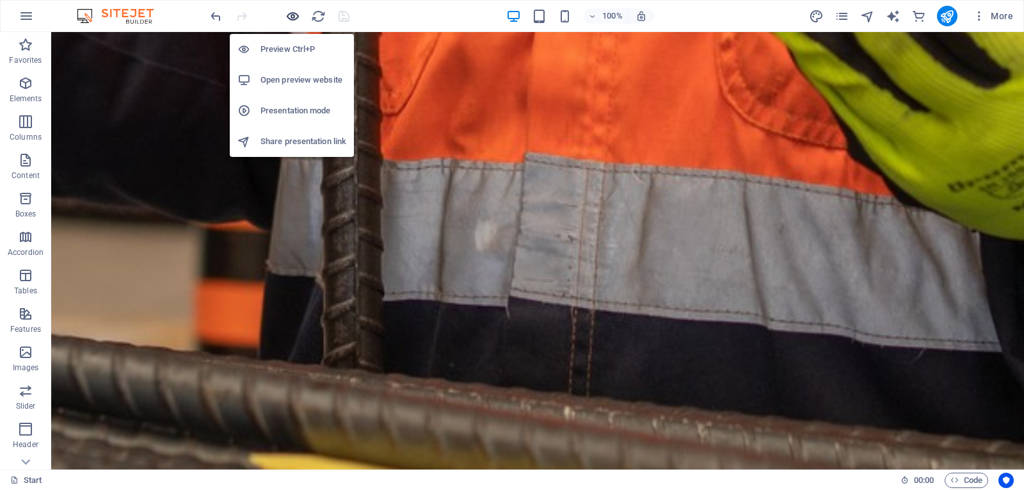
click at [287, 15] on icon "button" at bounding box center [292, 16] width 15 height 15
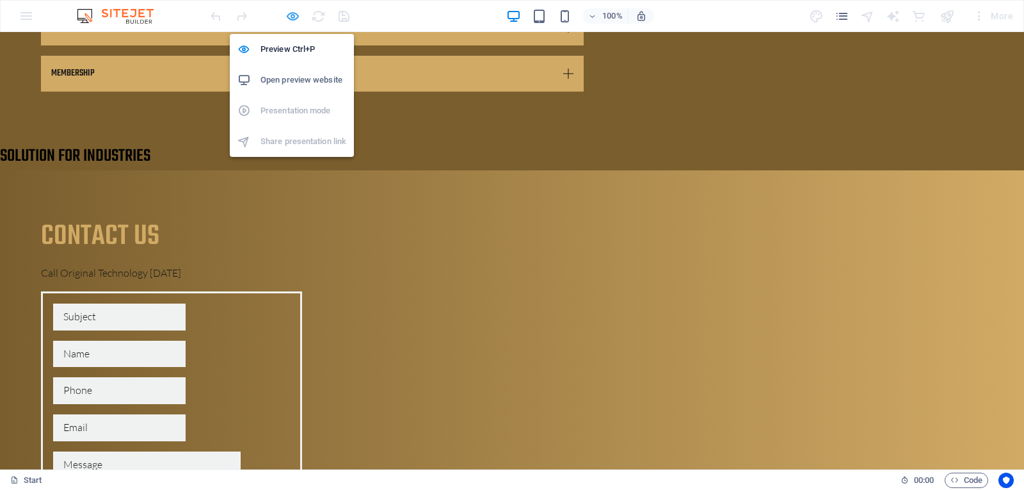
scroll to position [4265, 0]
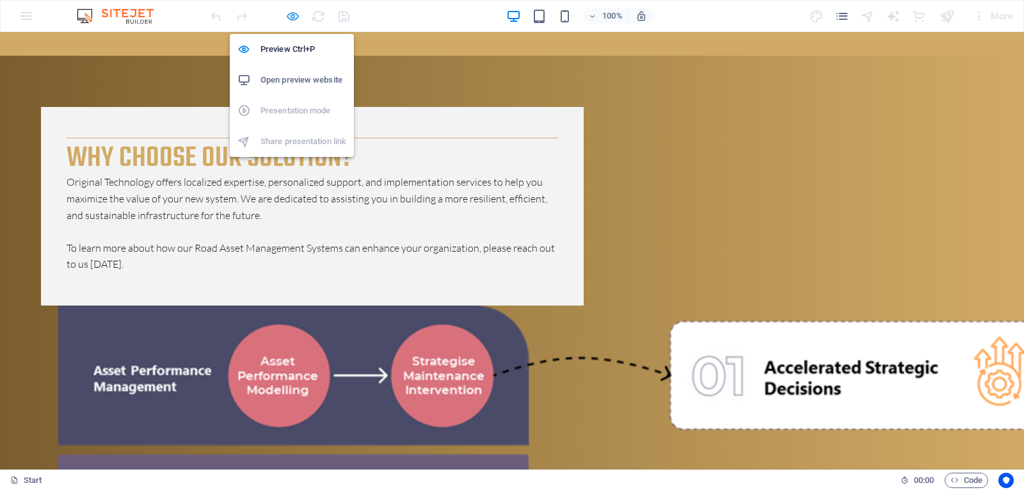
click at [287, 15] on icon "button" at bounding box center [292, 16] width 15 height 15
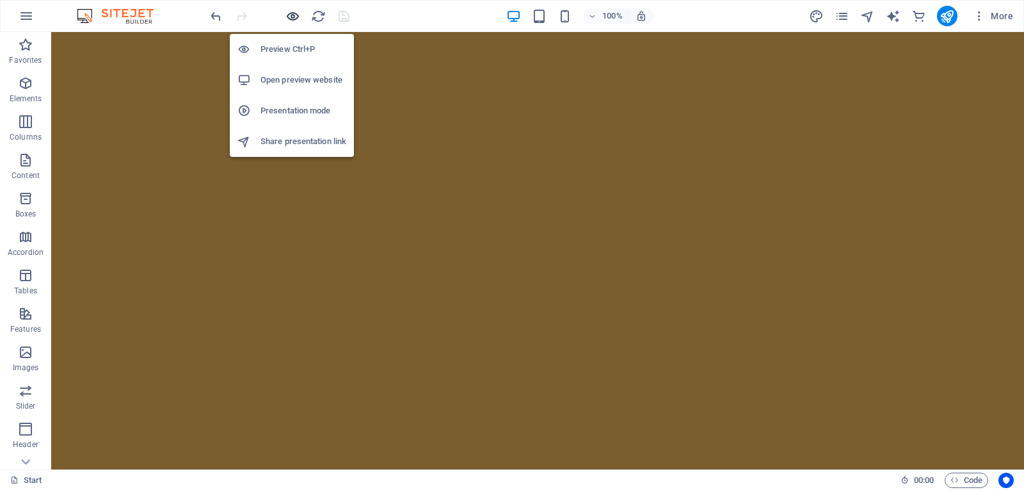
scroll to position [7548, 0]
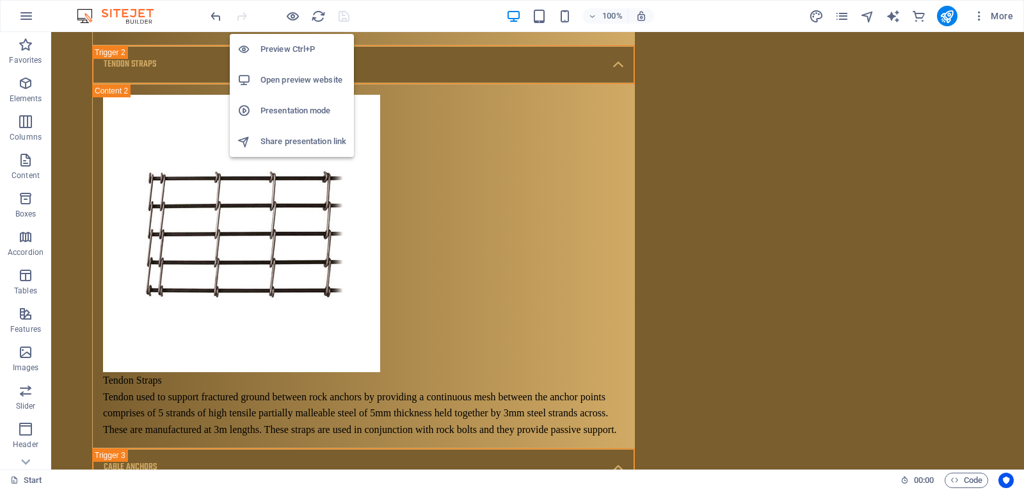
click at [276, 84] on h6 "Open preview website" at bounding box center [304, 79] width 86 height 15
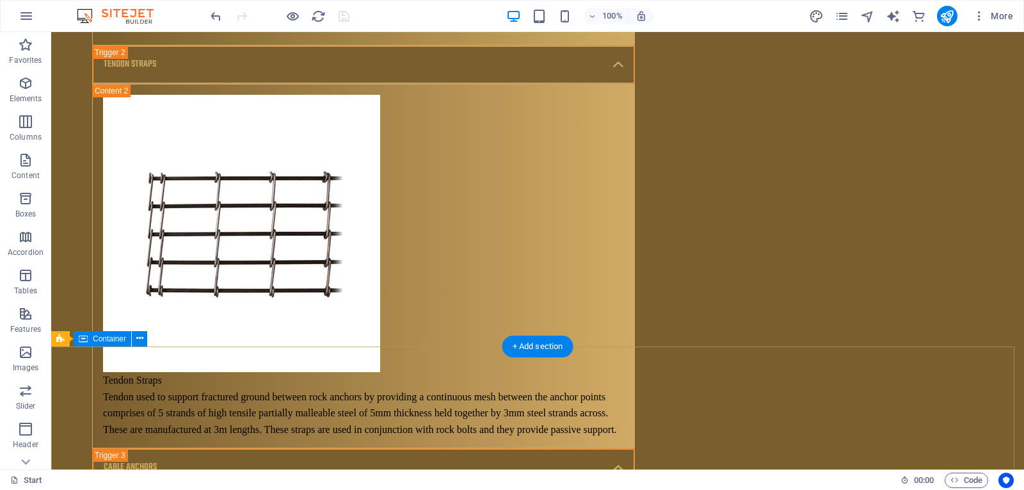
scroll to position [7614, 0]
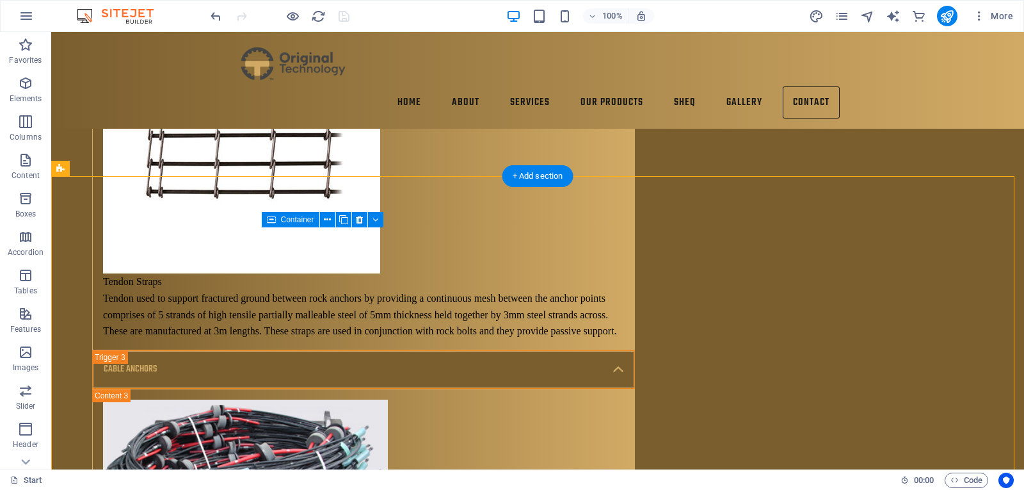
scroll to position [7103, 0]
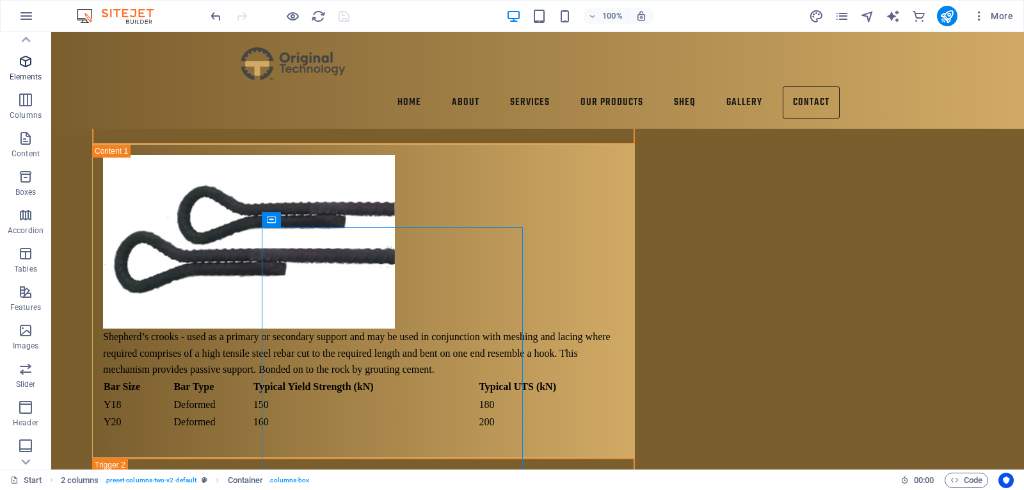
scroll to position [0, 0]
click at [28, 86] on icon "button" at bounding box center [25, 83] width 15 height 15
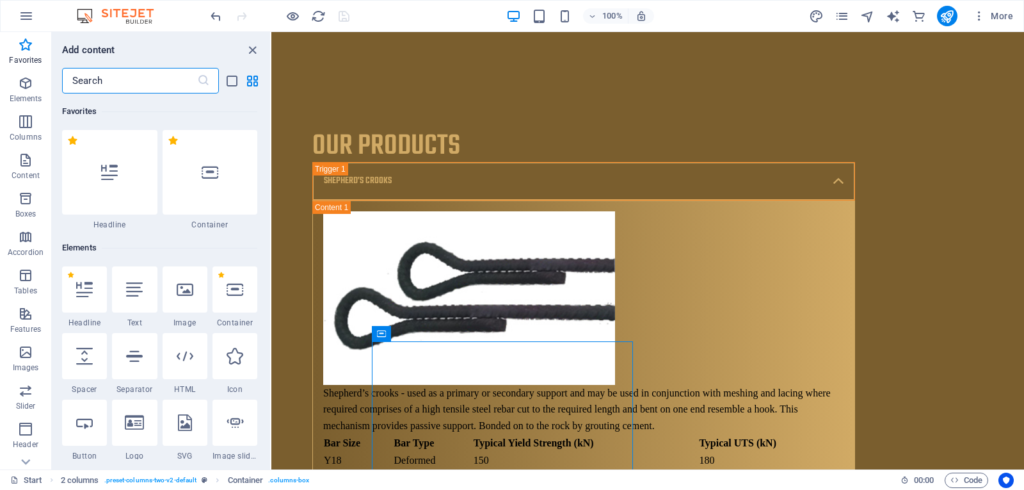
click at [152, 72] on input "text" at bounding box center [129, 81] width 135 height 26
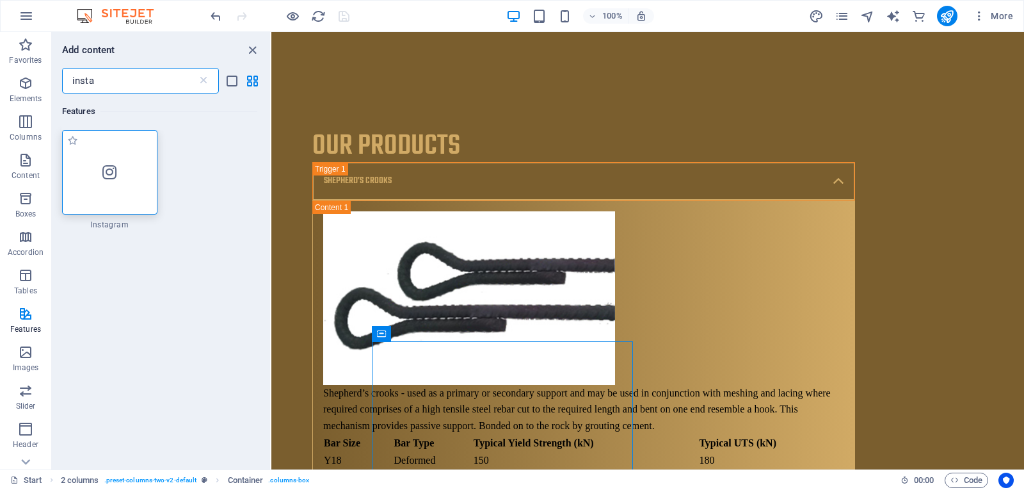
type input "insta"
click at [86, 175] on div at bounding box center [109, 172] width 95 height 84
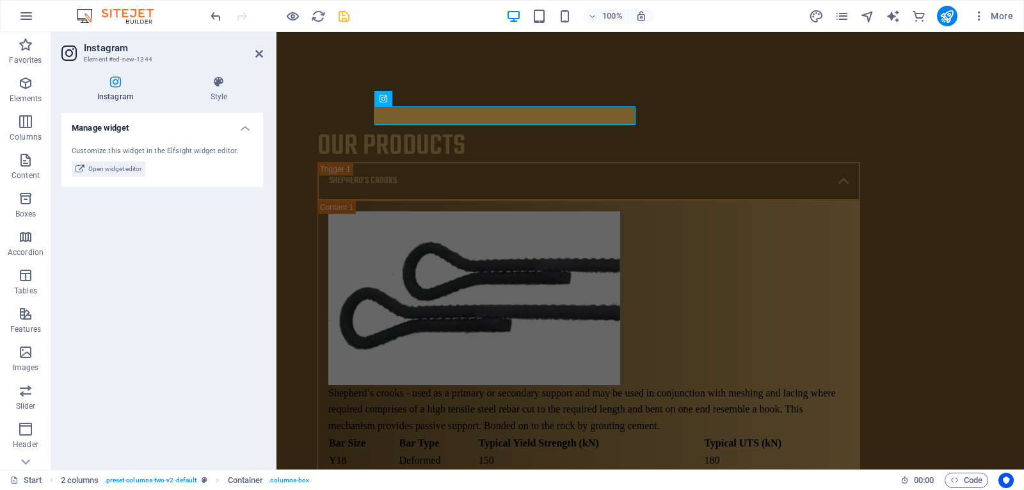
scroll to position [7338, 0]
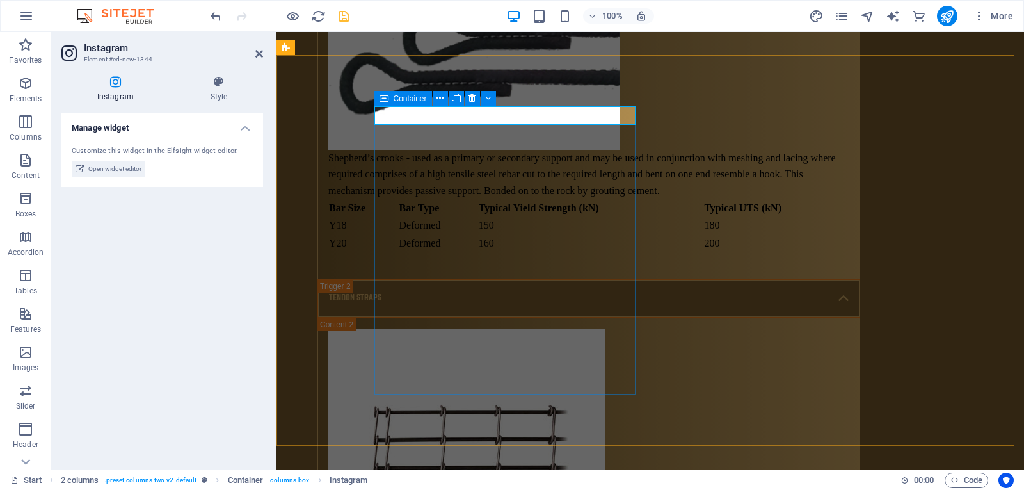
click at [415, 100] on span "Container" at bounding box center [410, 99] width 33 height 8
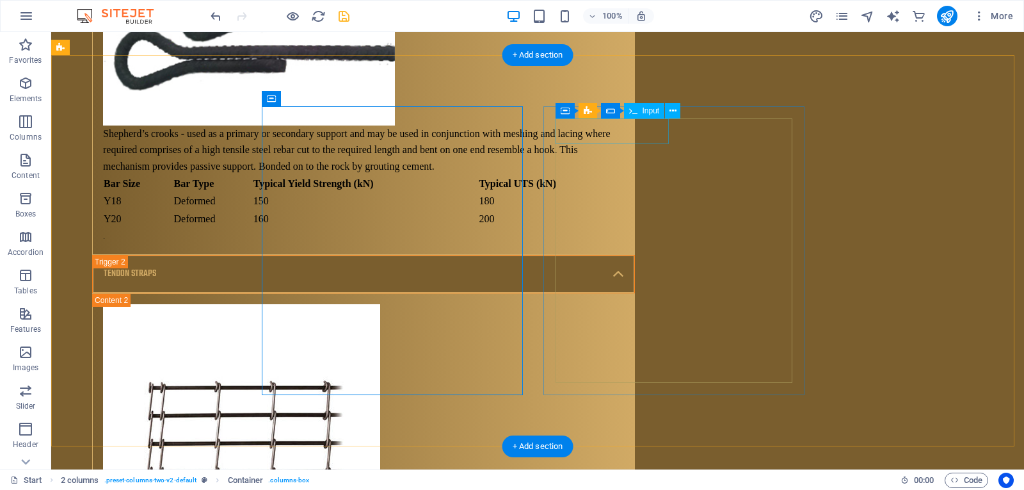
scroll to position [7289, 0]
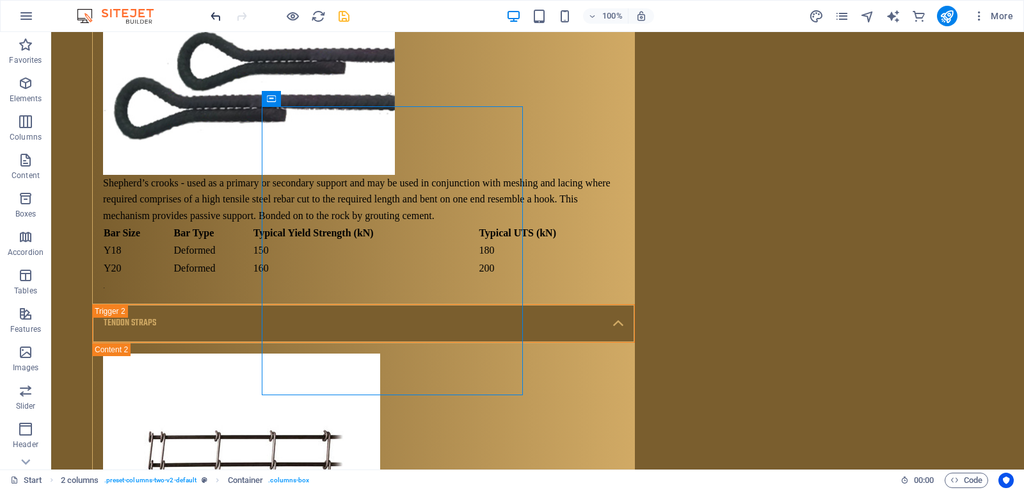
click at [214, 17] on icon "undo" at bounding box center [216, 16] width 15 height 15
click at [36, 19] on button "button" at bounding box center [26, 16] width 31 height 31
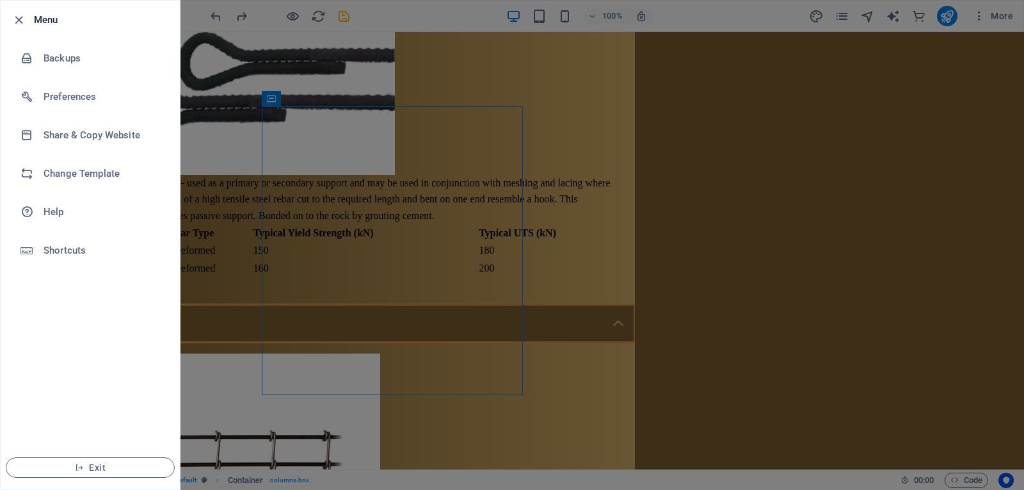
click at [36, 19] on h6 "Menu" at bounding box center [102, 19] width 136 height 15
click at [22, 22] on icon "button" at bounding box center [19, 20] width 15 height 15
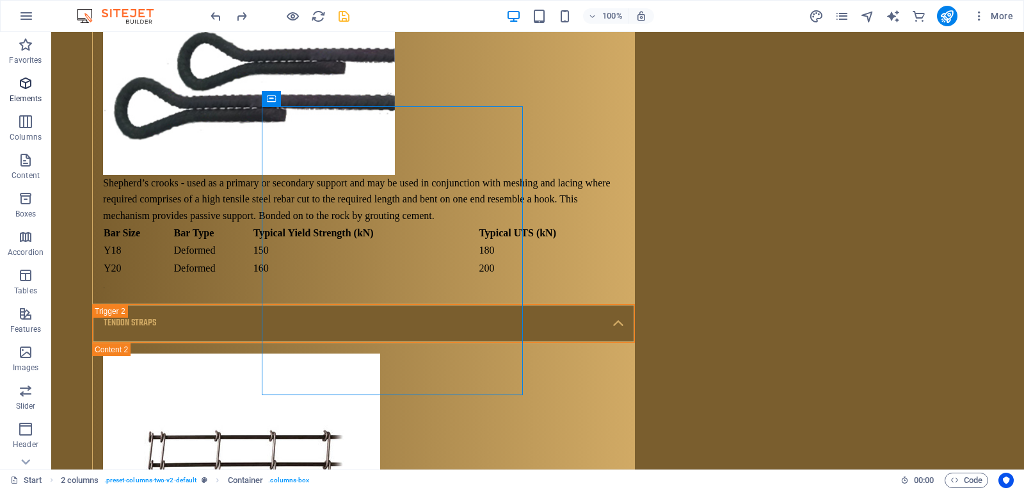
click at [29, 94] on p "Elements" at bounding box center [26, 98] width 33 height 10
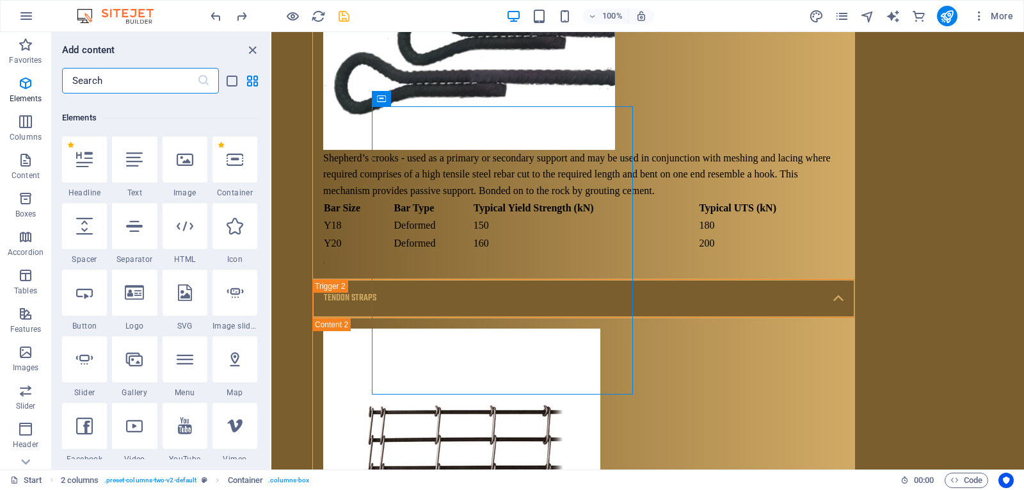
scroll to position [136, 0]
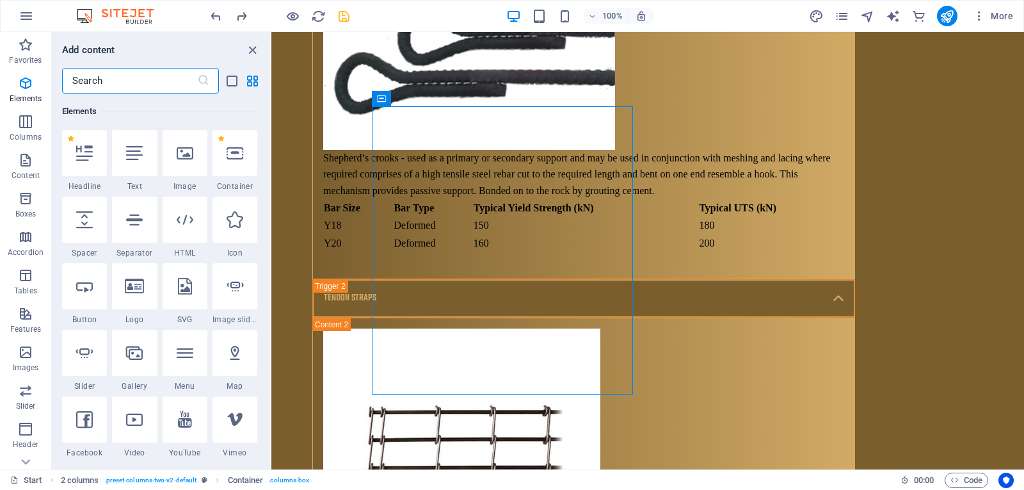
click at [122, 86] on input "text" at bounding box center [129, 81] width 135 height 26
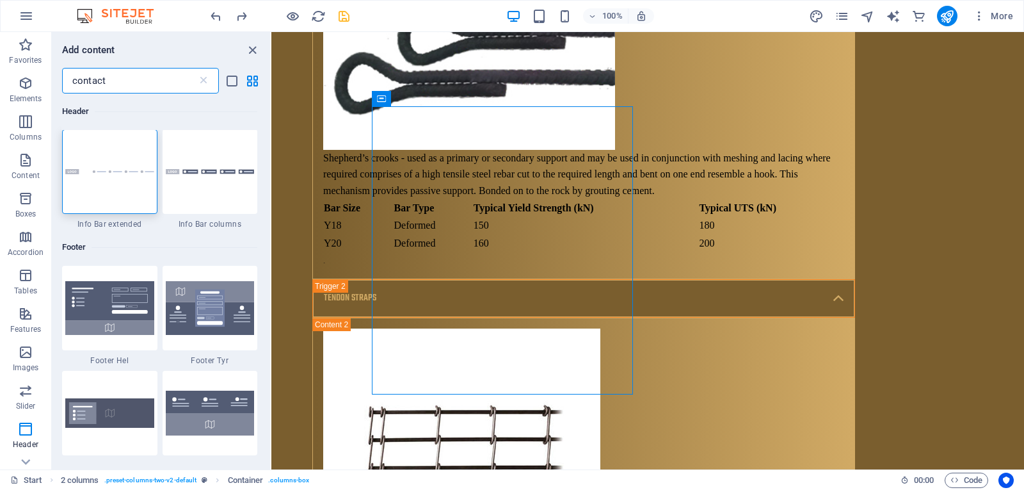
scroll to position [0, 0]
type input "contact"
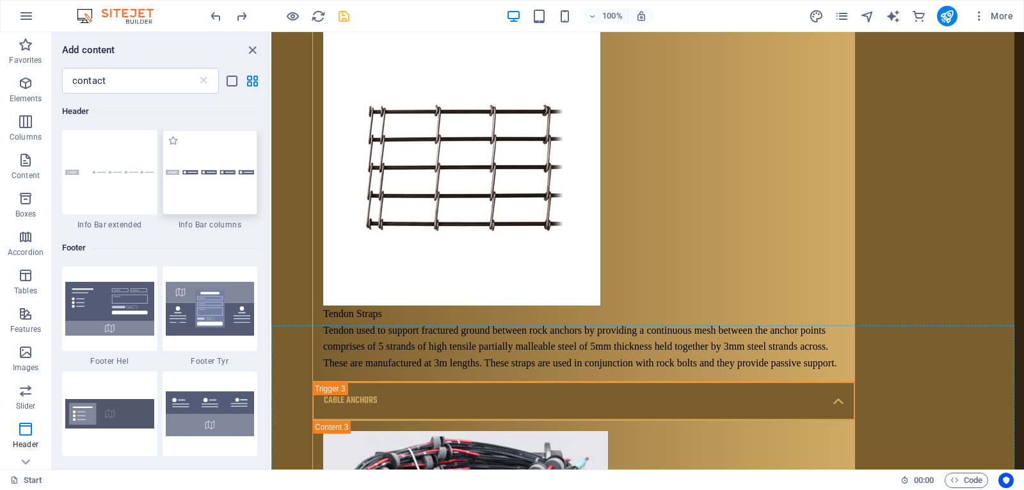
scroll to position [7664, 0]
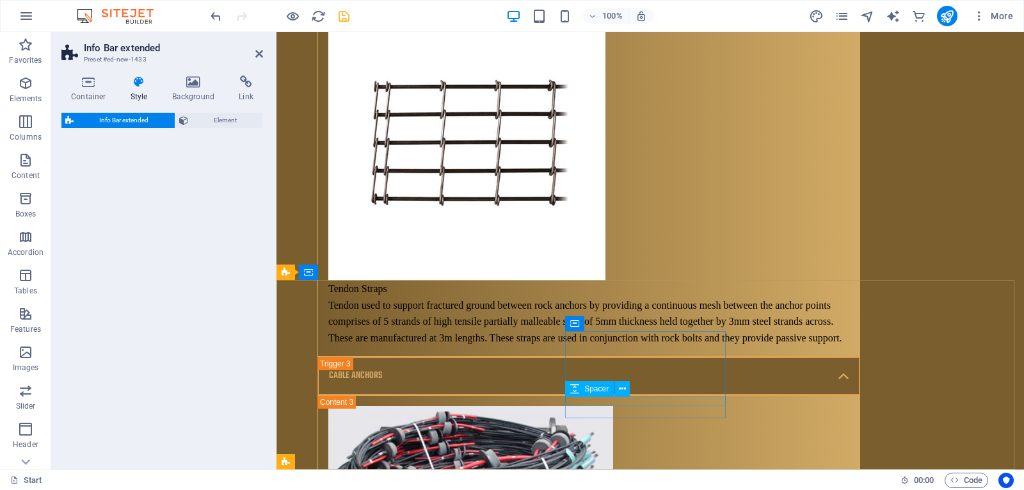
select select "rem"
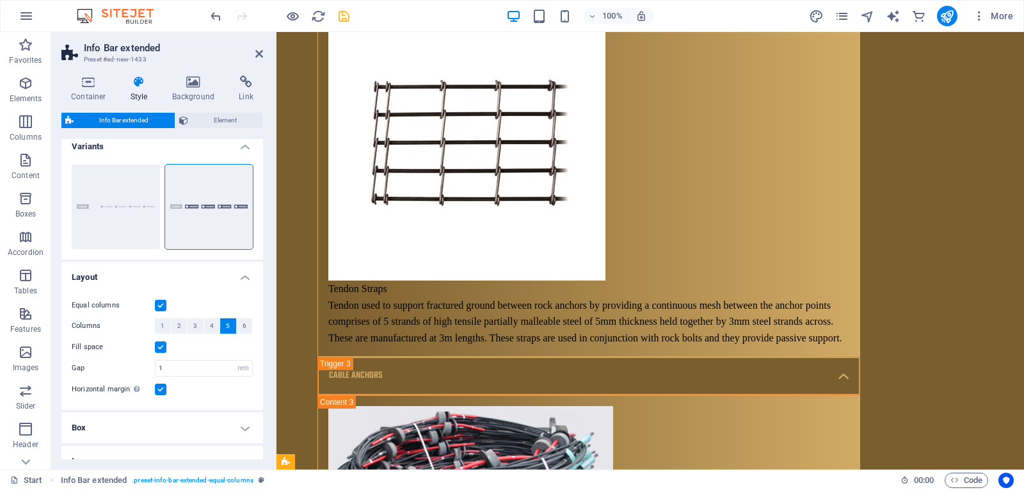
scroll to position [0, 0]
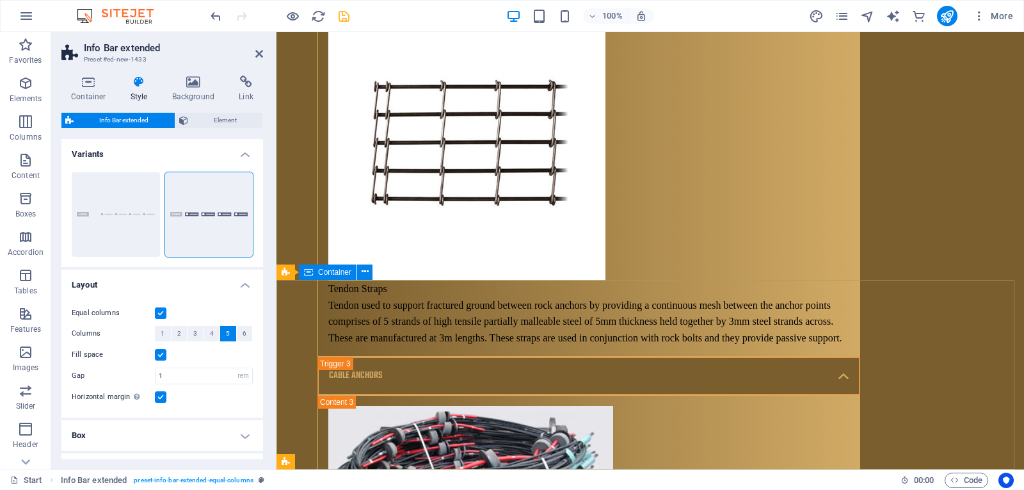
drag, startPoint x: 132, startPoint y: 198, endPoint x: 90, endPoint y: 340, distance: 147.6
click at [290, 271] on div "Info Bar extended Preset #ed-new-1433 Container Style Background Link Size Heig…" at bounding box center [537, 250] width 973 height 437
drag, startPoint x: 373, startPoint y: 224, endPoint x: 339, endPoint y: 228, distance: 33.5
click at [96, 192] on button "Default" at bounding box center [116, 214] width 88 height 84
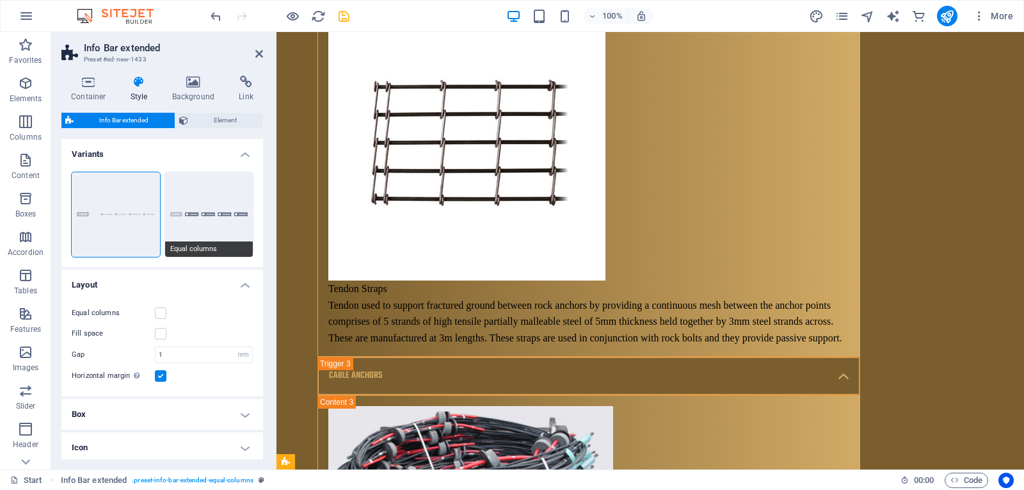
click at [180, 237] on div "Default Equal columns" at bounding box center [162, 214] width 202 height 105
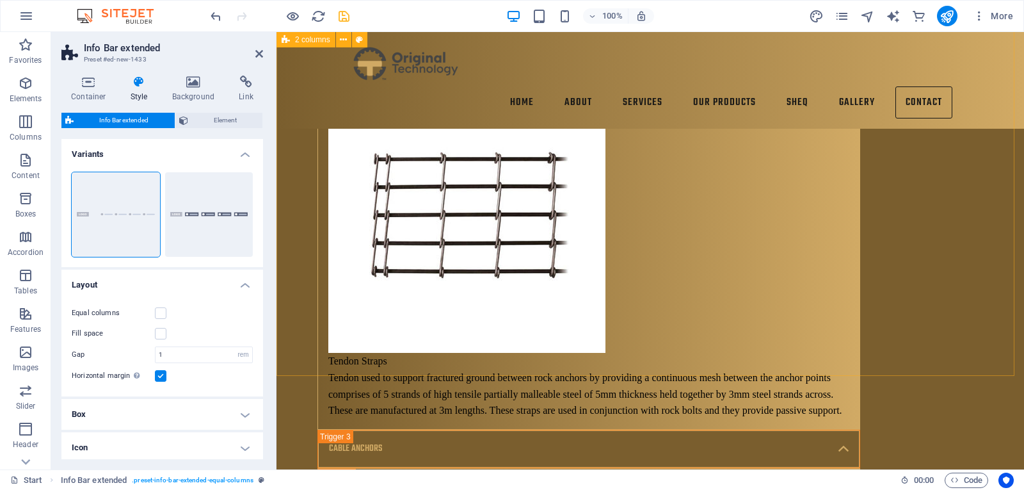
scroll to position [7343, 0]
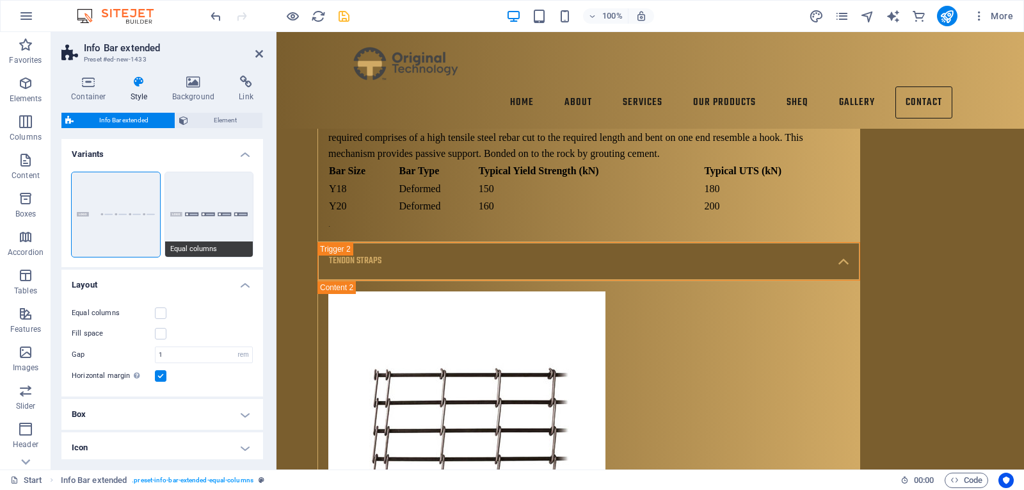
click at [211, 249] on div "Default Equal columns" at bounding box center [162, 214] width 202 height 105
drag, startPoint x: 213, startPoint y: 220, endPoint x: 182, endPoint y: 230, distance: 32.2
click at [182, 230] on button "Equal columns" at bounding box center [209, 214] width 88 height 84
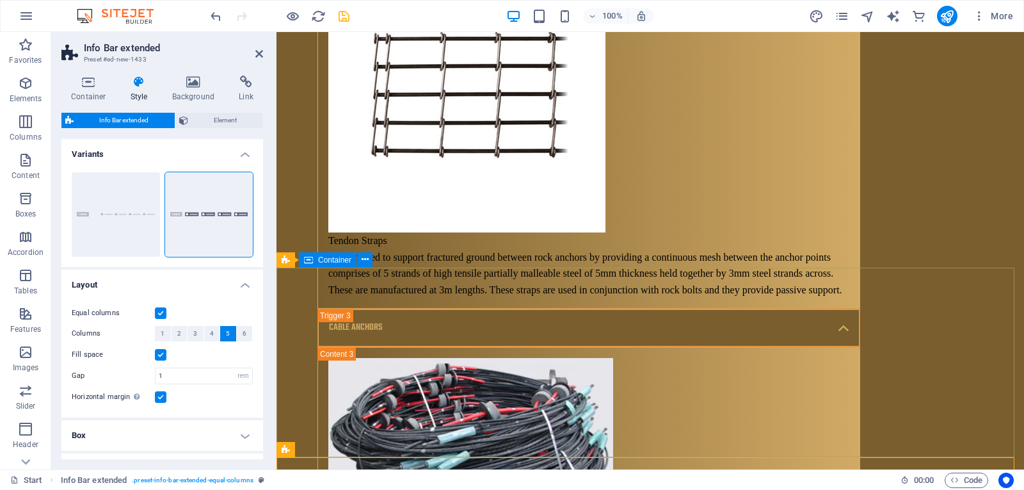
scroll to position [7737, 0]
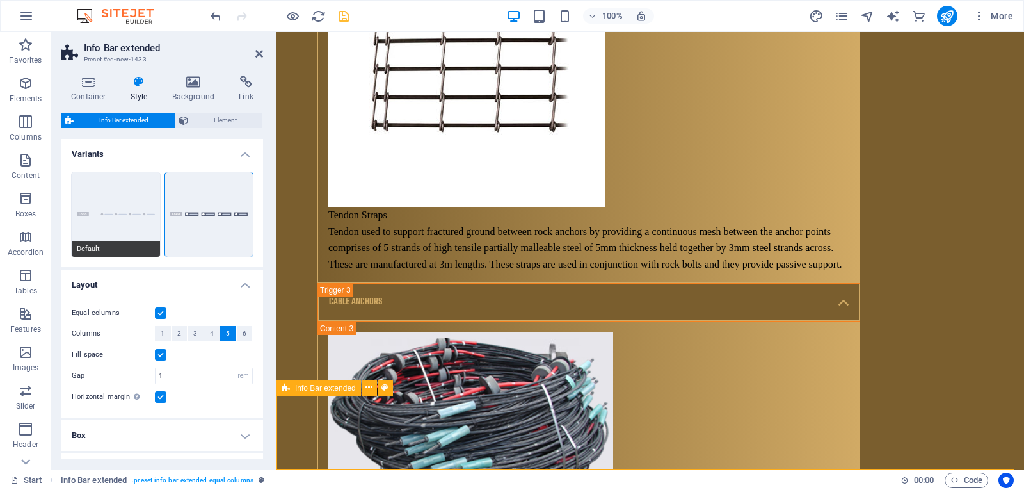
click at [114, 205] on button "Default" at bounding box center [116, 214] width 88 height 84
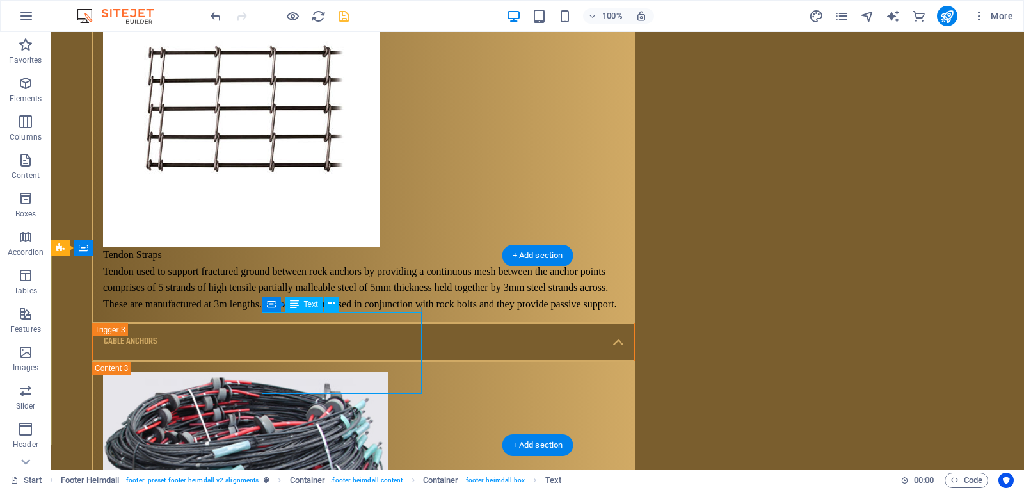
scroll to position [7688, 0]
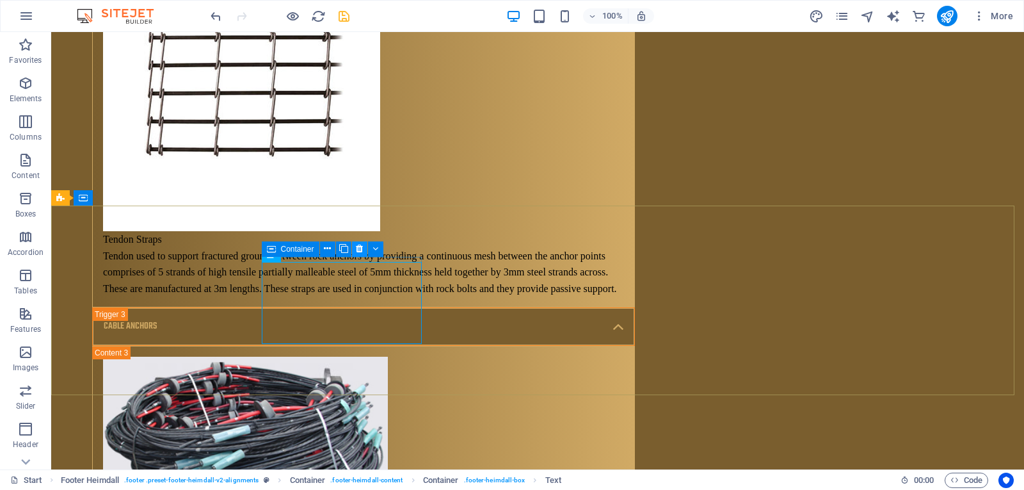
click at [358, 253] on icon at bounding box center [359, 248] width 7 height 13
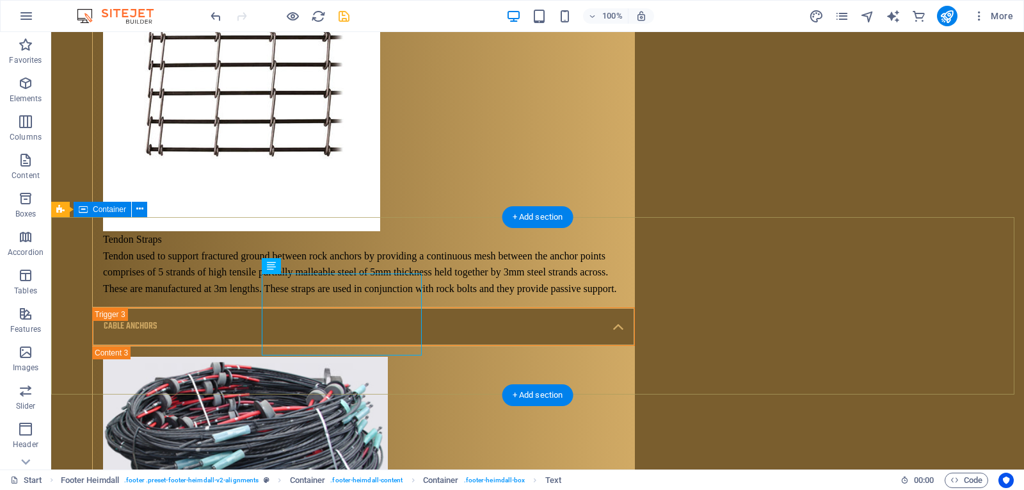
scroll to position [7612, 0]
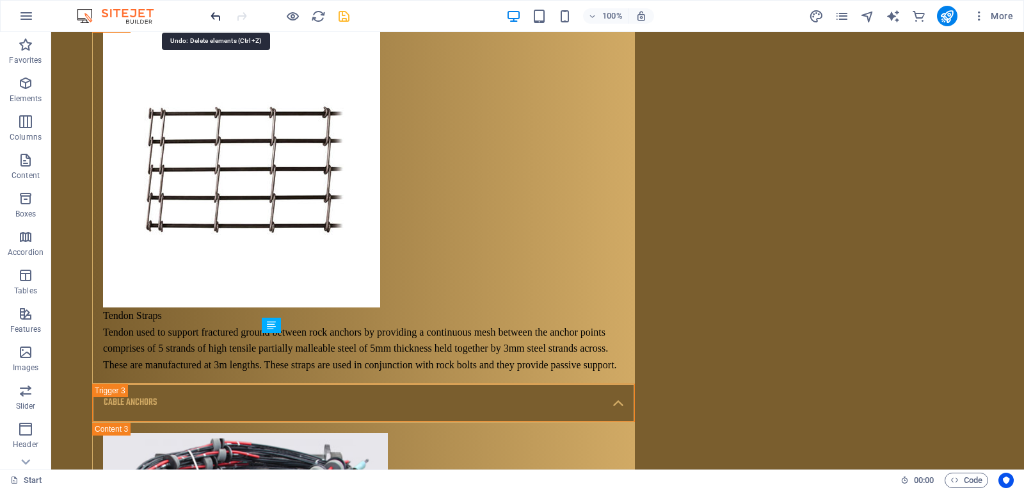
drag, startPoint x: 218, startPoint y: 16, endPoint x: 400, endPoint y: 173, distance: 241.0
click at [218, 16] on icon "undo" at bounding box center [216, 16] width 15 height 15
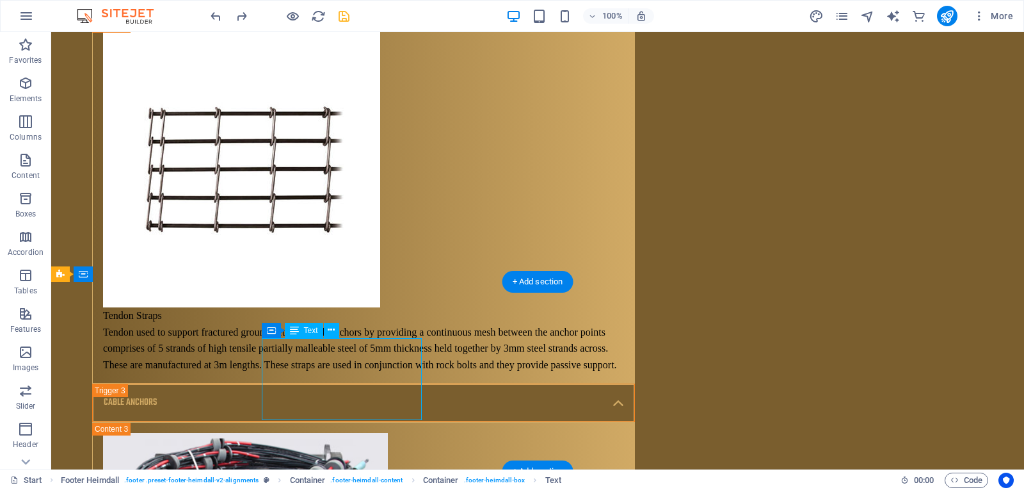
drag, startPoint x: 360, startPoint y: 411, endPoint x: 282, endPoint y: 345, distance: 102.2
drag, startPoint x: 362, startPoint y: 408, endPoint x: 359, endPoint y: 393, distance: 15.1
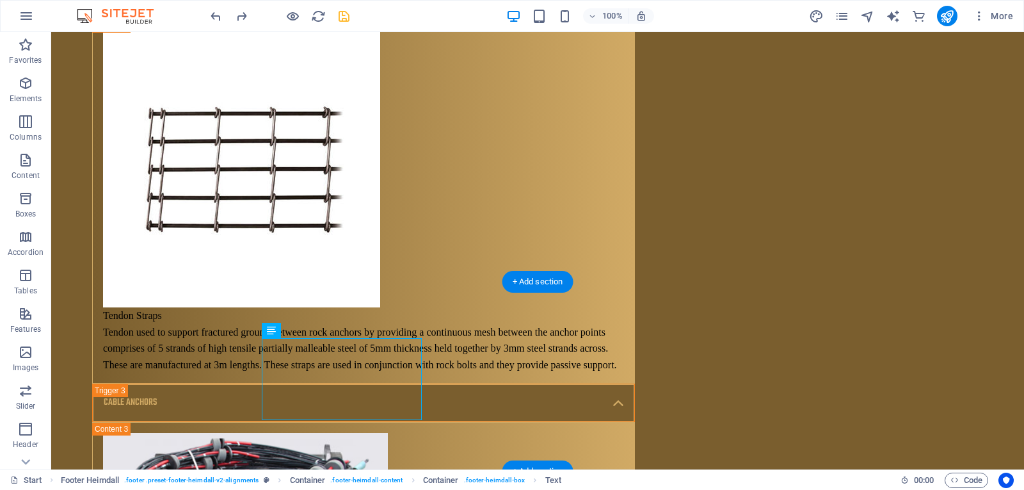
drag, startPoint x: 268, startPoint y: 34, endPoint x: 135, endPoint y: 417, distance: 405.0
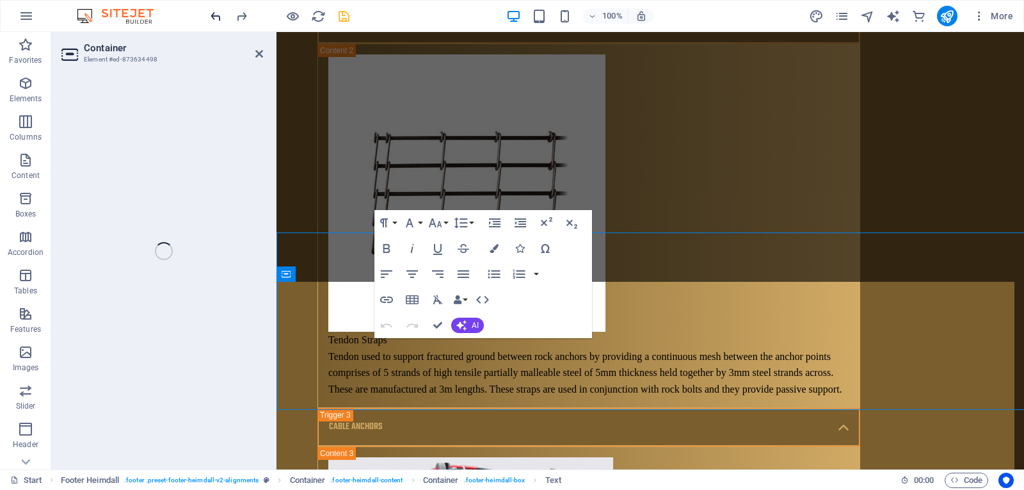
click at [221, 24] on div at bounding box center [279, 16] width 143 height 20
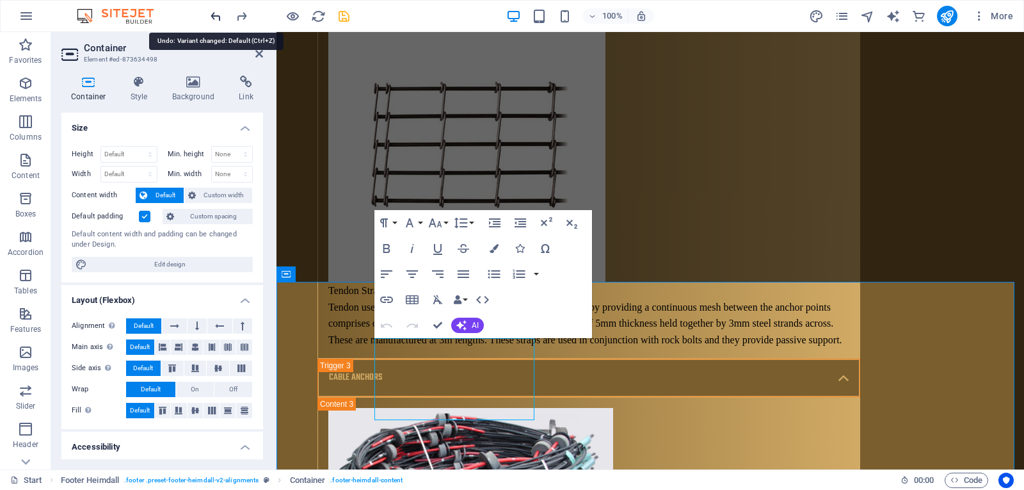
click at [220, 17] on icon "undo" at bounding box center [216, 16] width 15 height 15
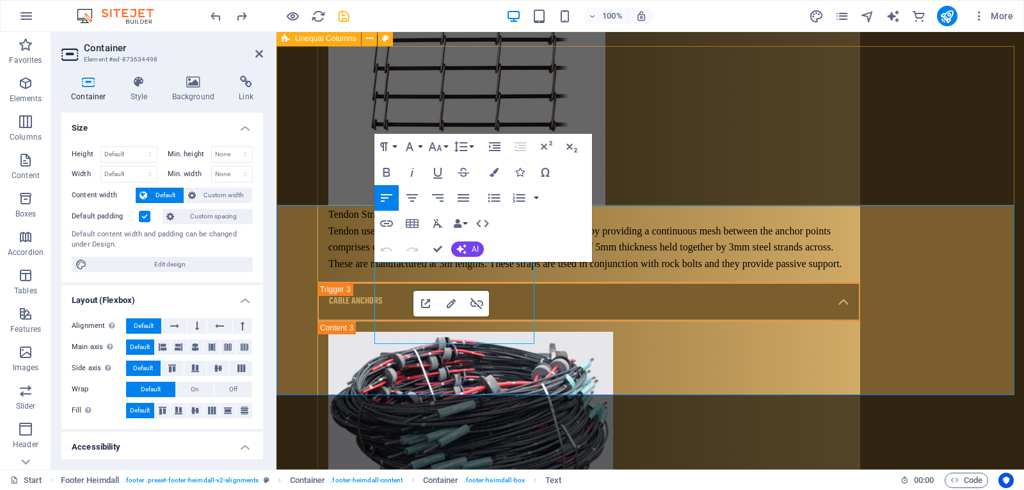
click at [0, 0] on div "Container" at bounding box center [0, 0] width 0 height 0
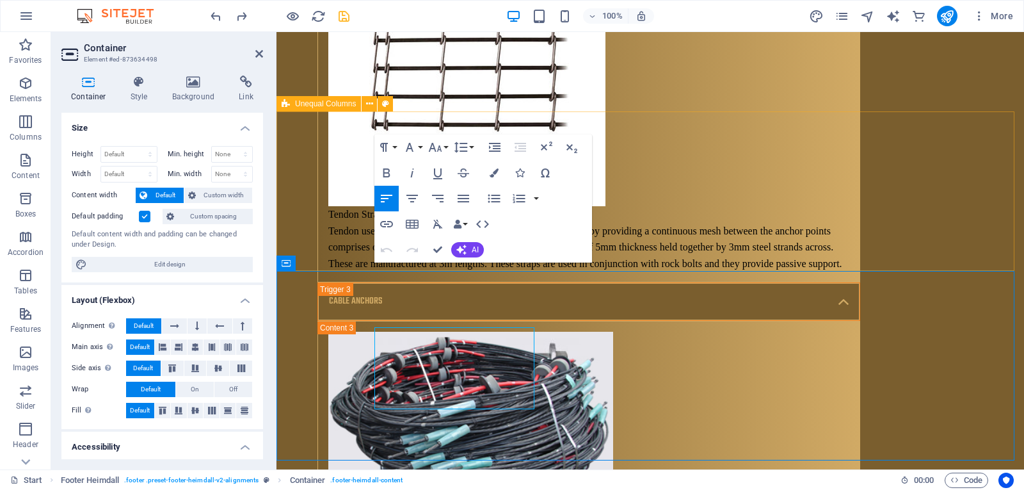
scroll to position [7672, 0]
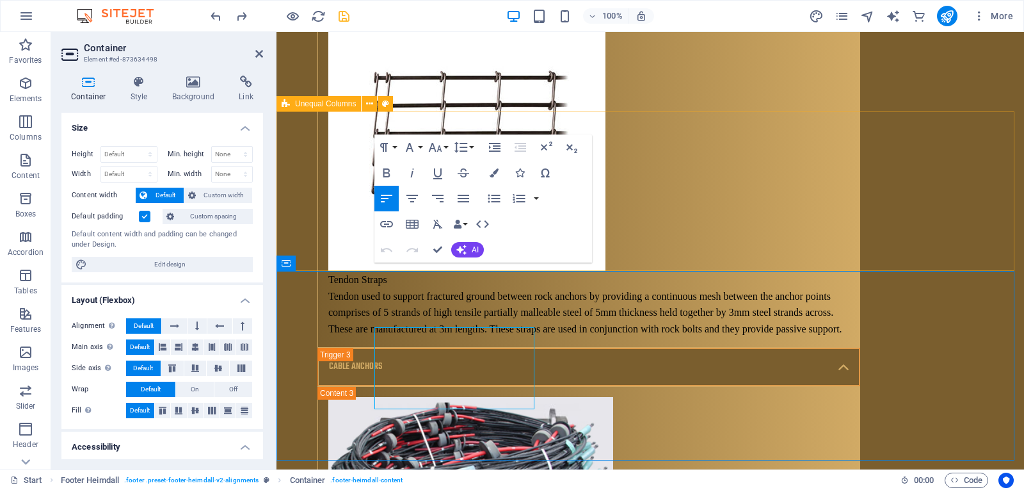
drag, startPoint x: 472, startPoint y: 332, endPoint x: 394, endPoint y: 253, distance: 110.4
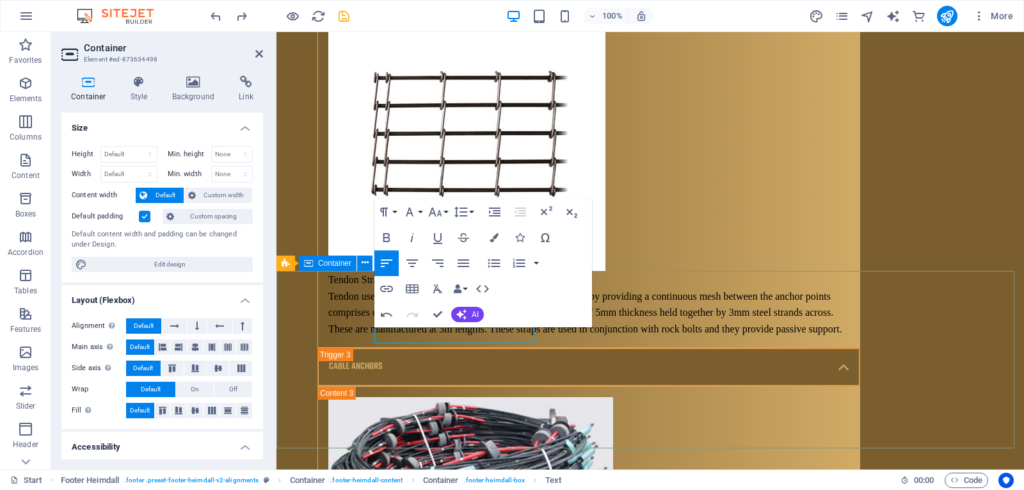
drag, startPoint x: 836, startPoint y: 364, endPoint x: 826, endPoint y: 373, distance: 13.1
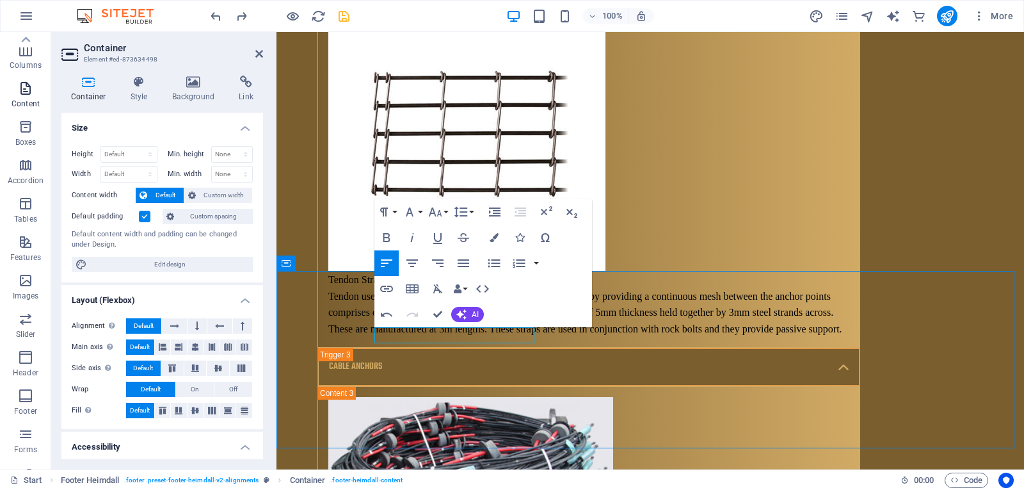
scroll to position [0, 0]
click at [34, 25] on button "button" at bounding box center [26, 16] width 31 height 31
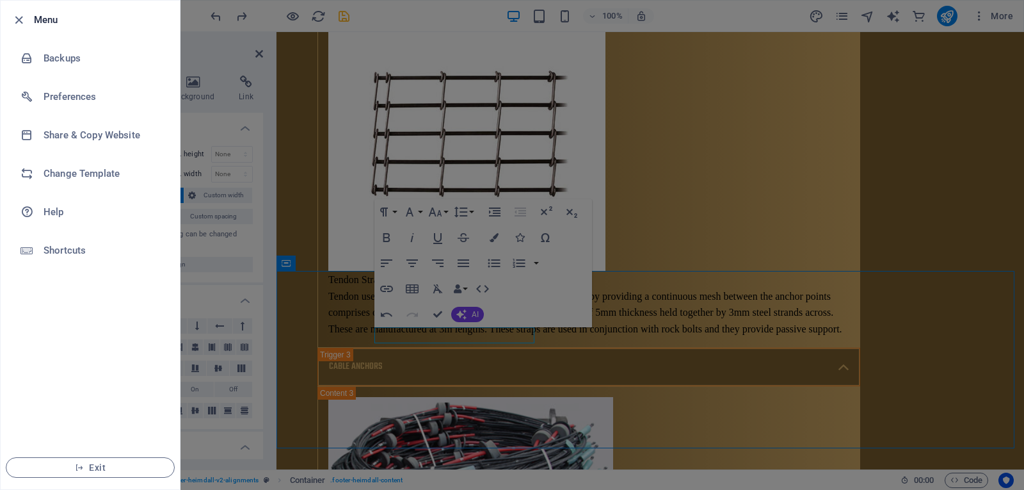
click at [198, 87] on div at bounding box center [512, 245] width 1024 height 490
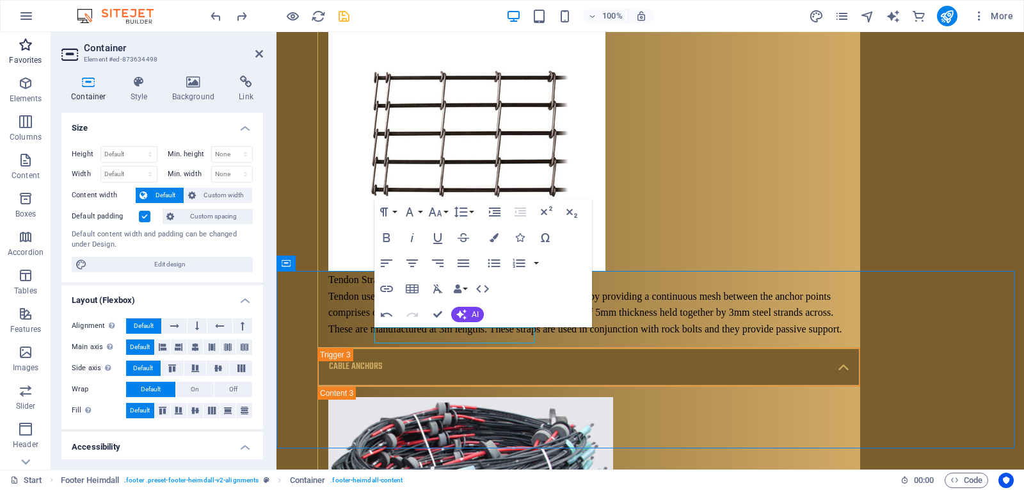
click at [22, 47] on icon "button" at bounding box center [25, 44] width 15 height 15
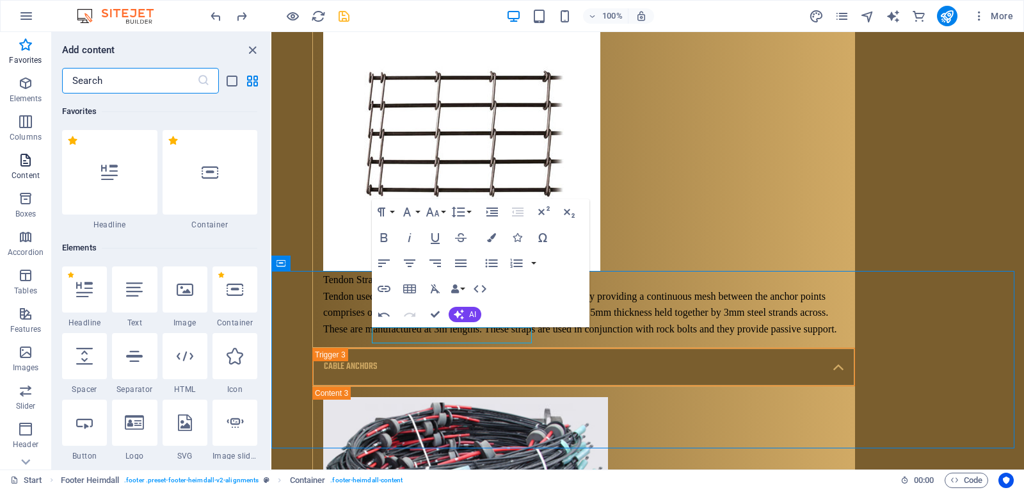
click at [20, 154] on icon "button" at bounding box center [25, 159] width 15 height 15
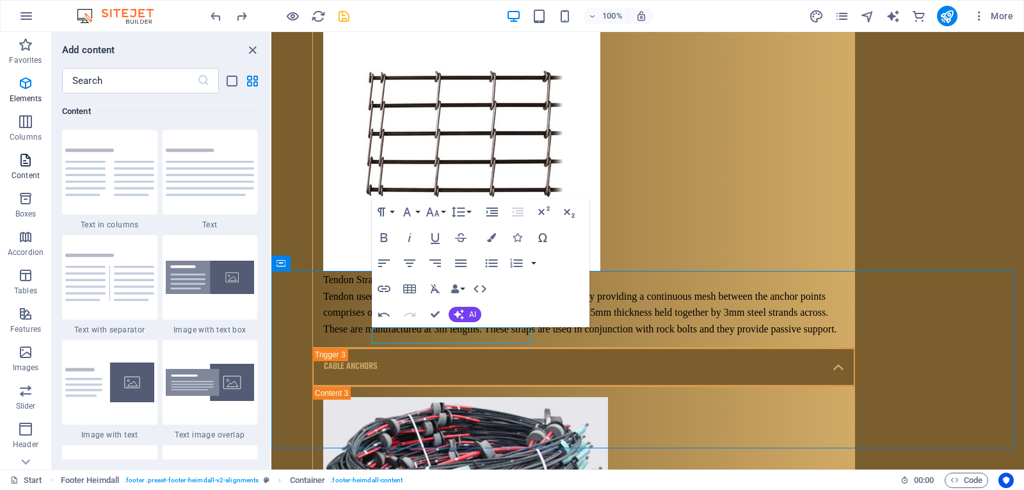
scroll to position [2240, 0]
click at [32, 46] on icon "button" at bounding box center [25, 44] width 15 height 15
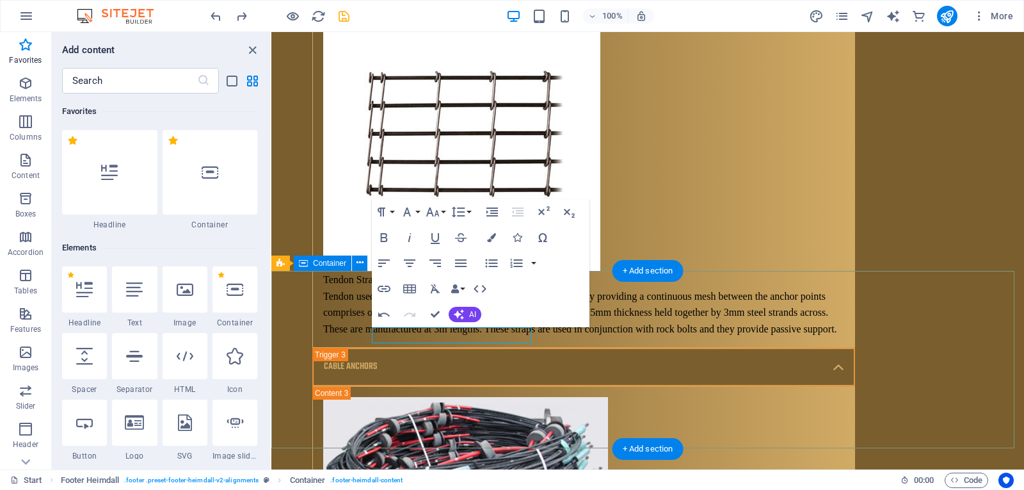
scroll to position [7725, 0]
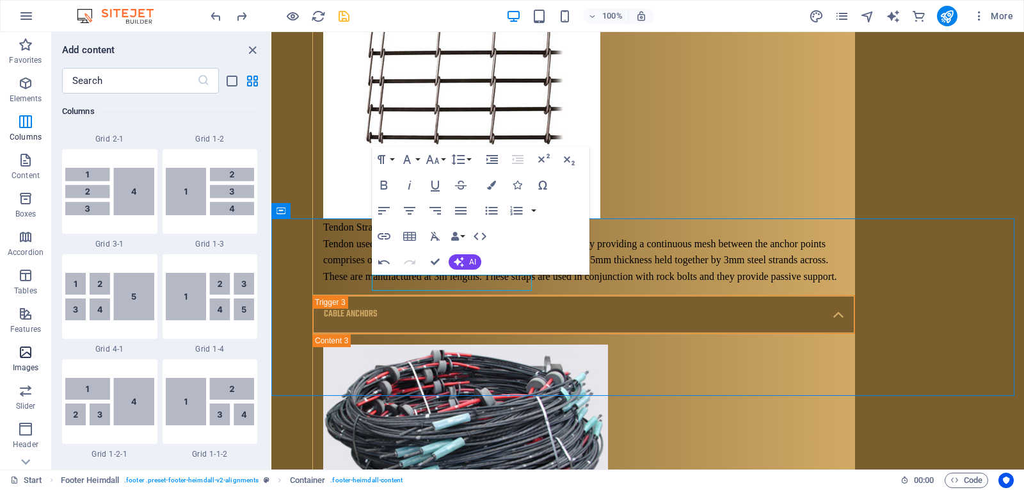
click at [22, 364] on p "Images" at bounding box center [26, 367] width 26 height 10
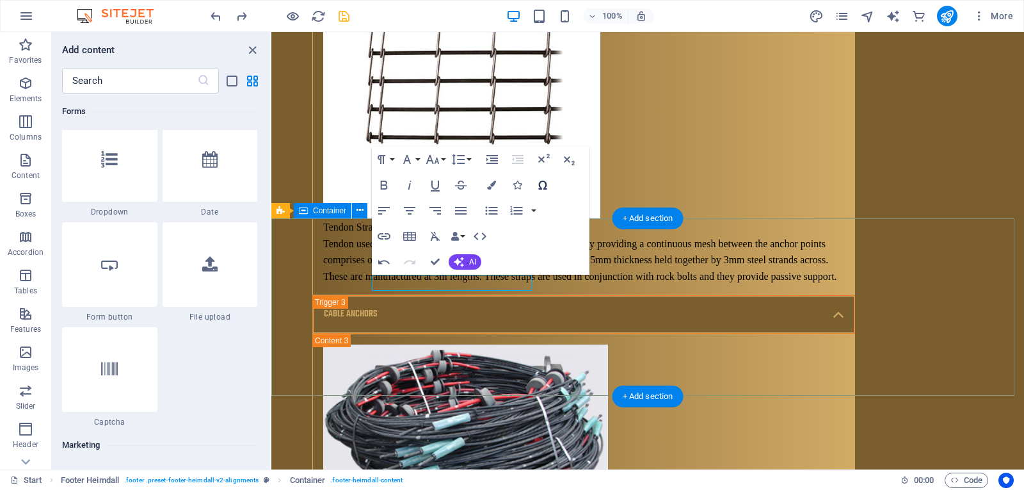
scroll to position [10075, 0]
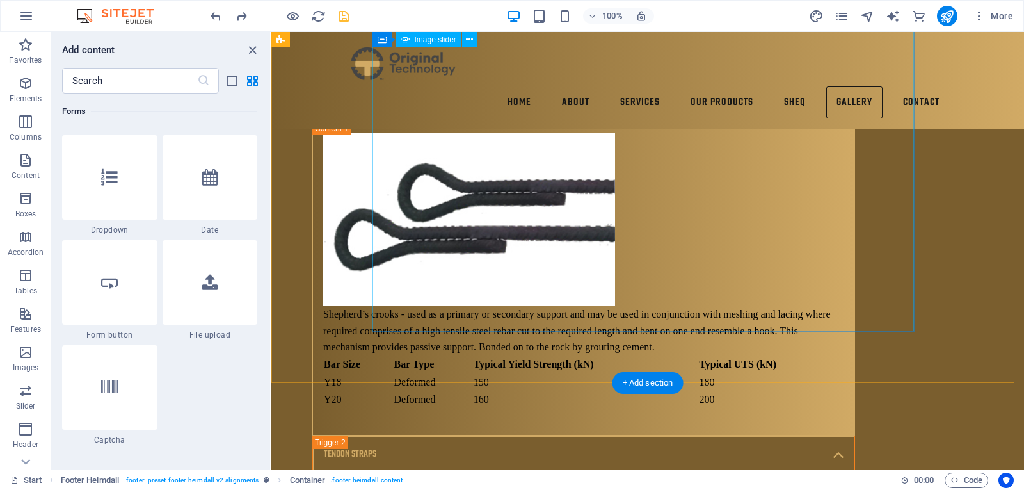
scroll to position [6702, 0]
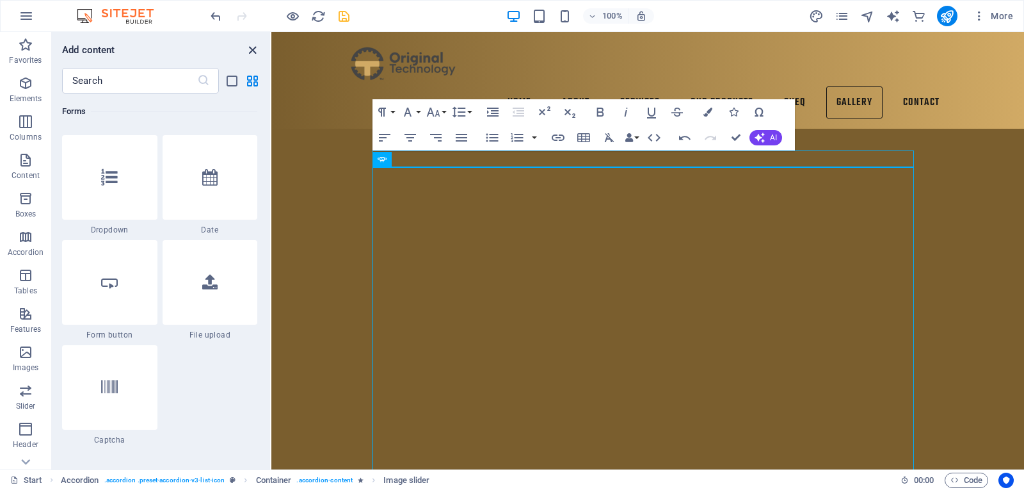
drag, startPoint x: 201, startPoint y: 20, endPoint x: 252, endPoint y: 53, distance: 60.7
click at [252, 53] on icon "close panel" at bounding box center [252, 50] width 15 height 15
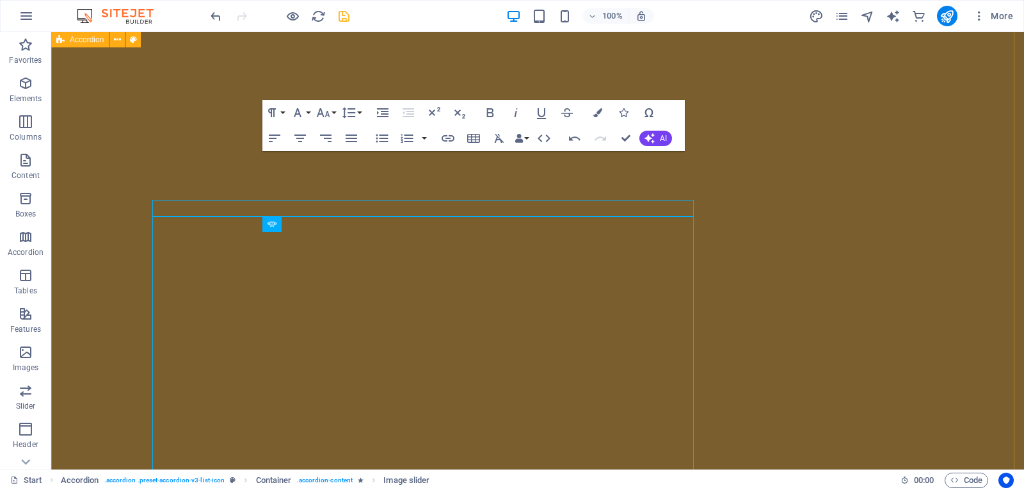
scroll to position [6653, 0]
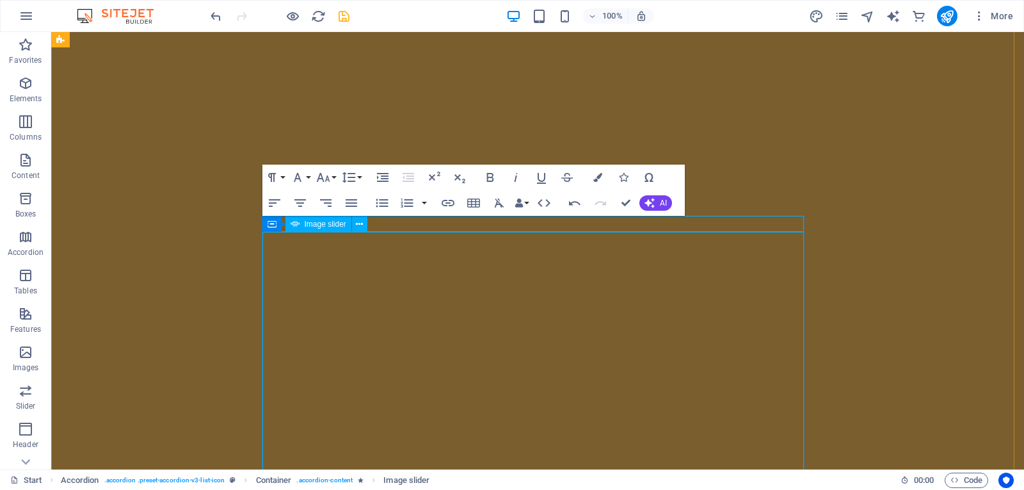
select select "ms"
select select "s"
select select "progressive"
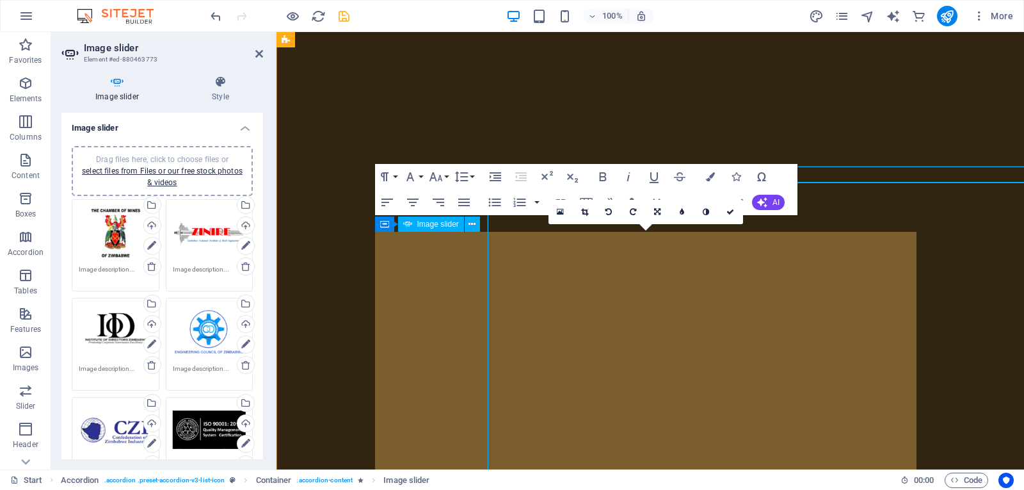
scroll to position [6702, 0]
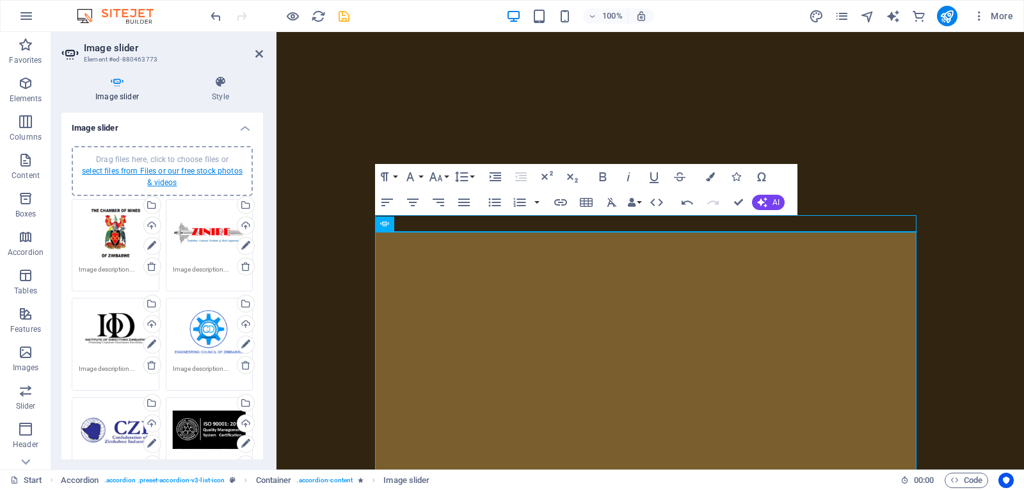
click at [161, 183] on link "select files from Files or our free stock photos & videos" at bounding box center [162, 176] width 161 height 20
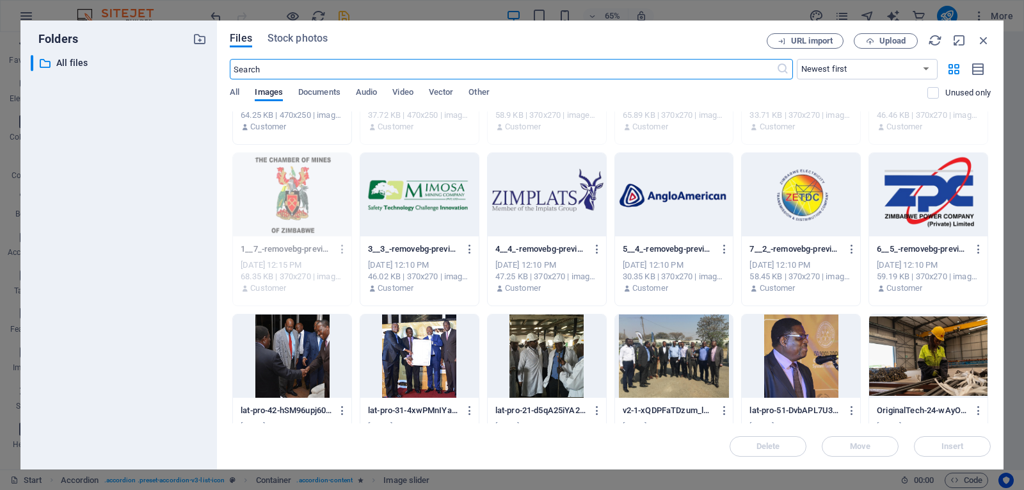
scroll to position [512, 0]
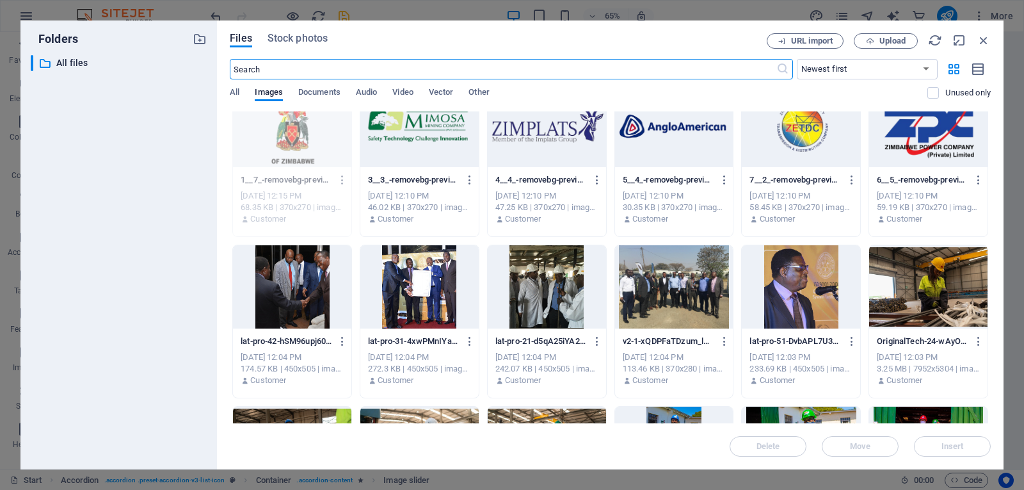
click at [660, 323] on div at bounding box center [674, 286] width 118 height 83
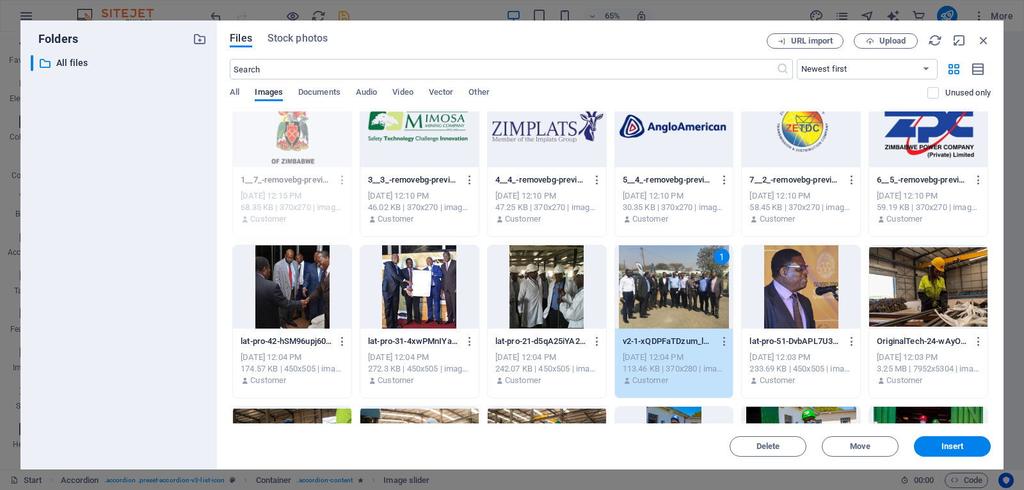
click at [662, 321] on div "1" at bounding box center [674, 286] width 118 height 83
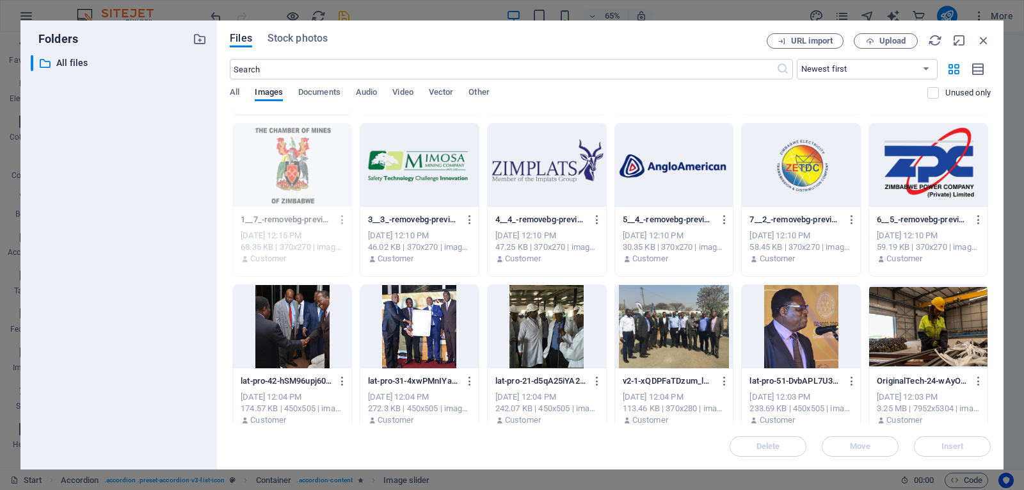
scroll to position [576, 0]
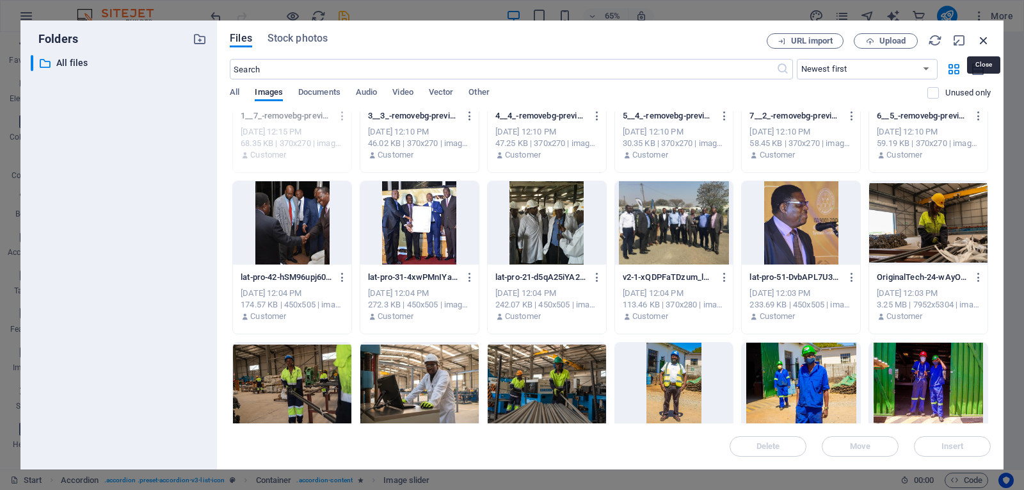
click at [981, 40] on icon "button" at bounding box center [984, 40] width 14 height 14
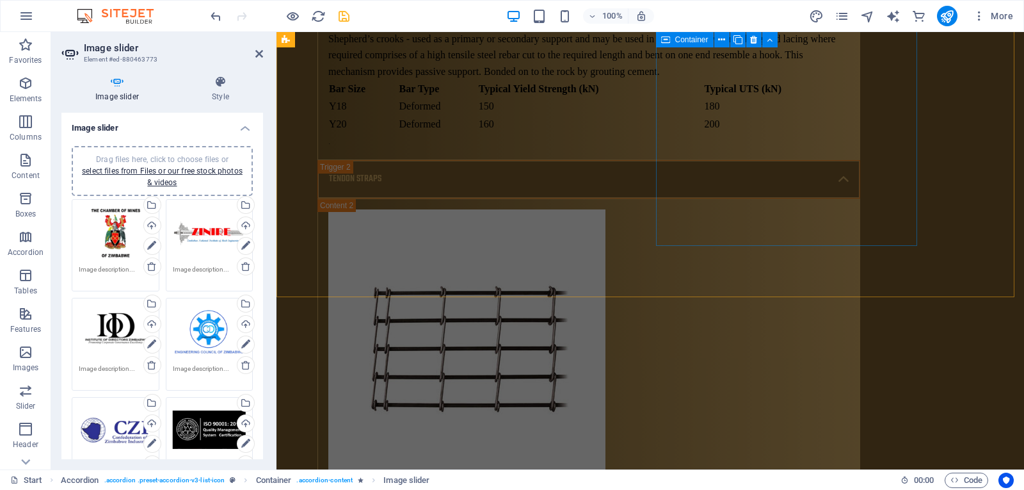
scroll to position [7780, 0]
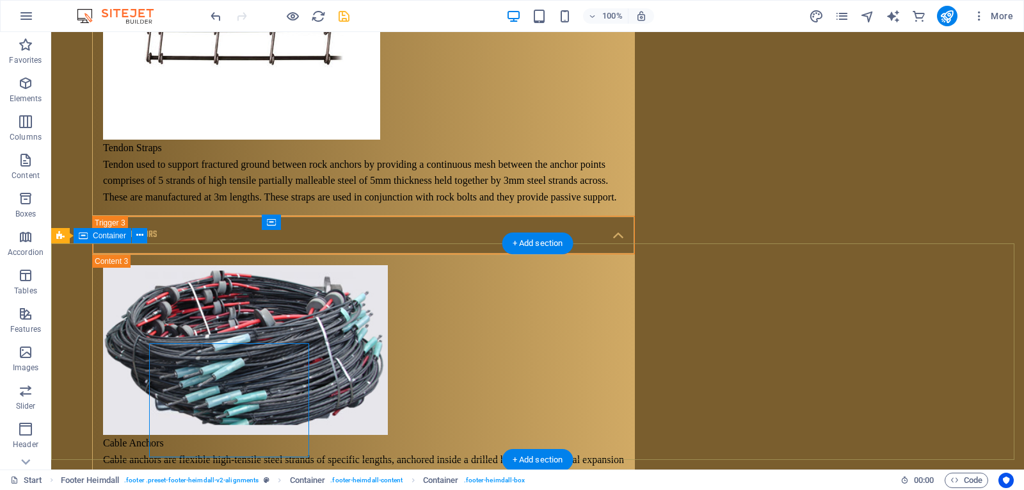
scroll to position [7667, 0]
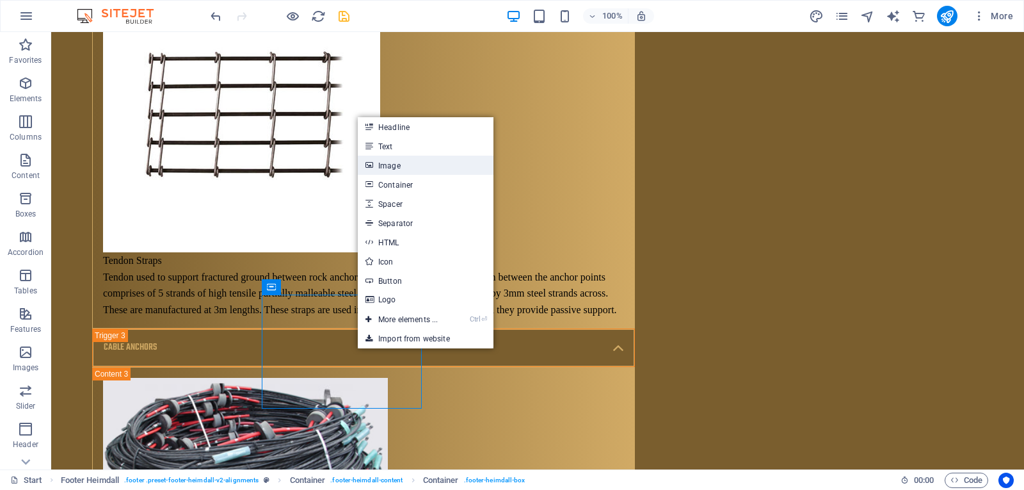
click at [438, 164] on link "Image" at bounding box center [426, 165] width 136 height 19
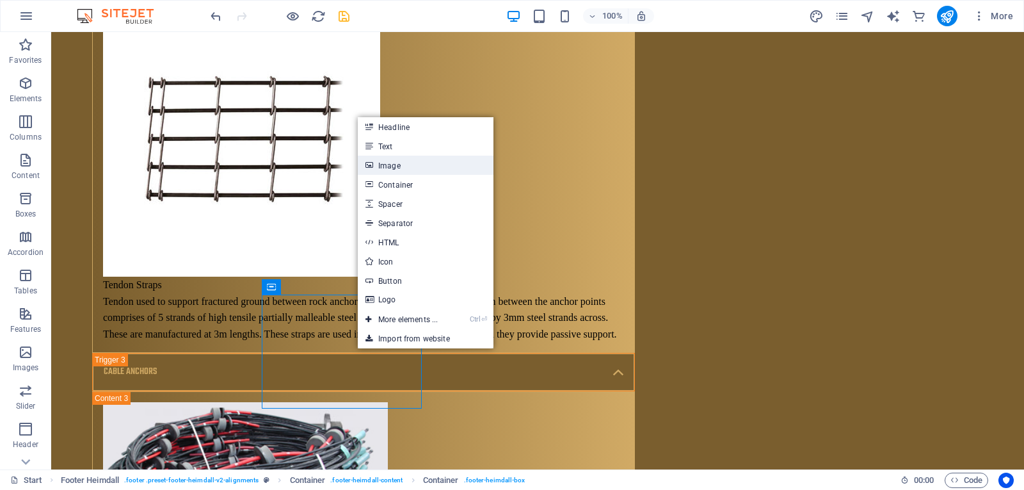
scroll to position [7716, 0]
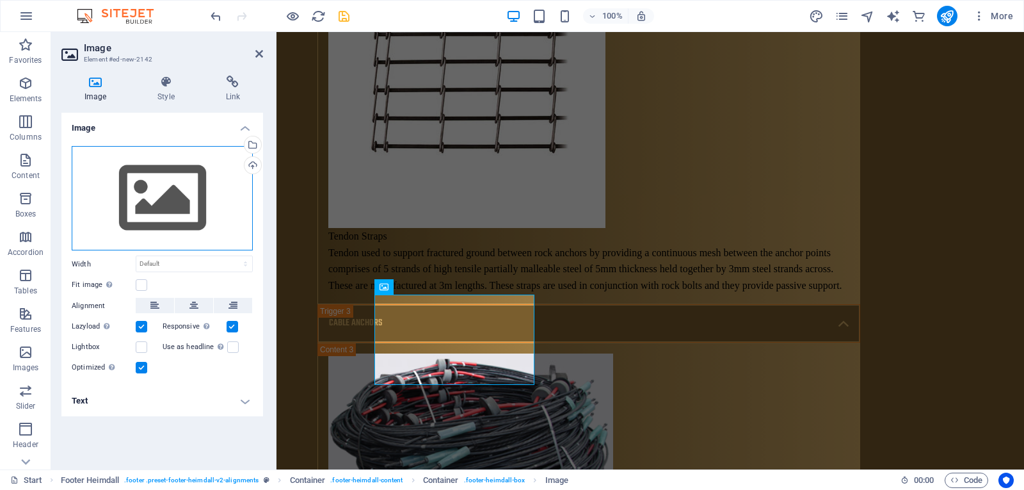
click at [204, 182] on div "Drag files here, click to choose files or select files from Files or our free s…" at bounding box center [162, 198] width 181 height 105
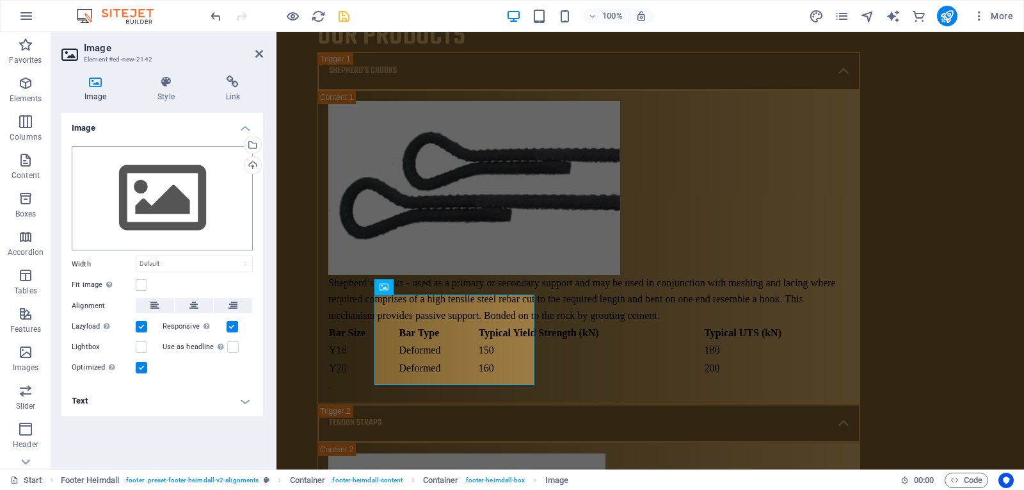
scroll to position [7820, 0]
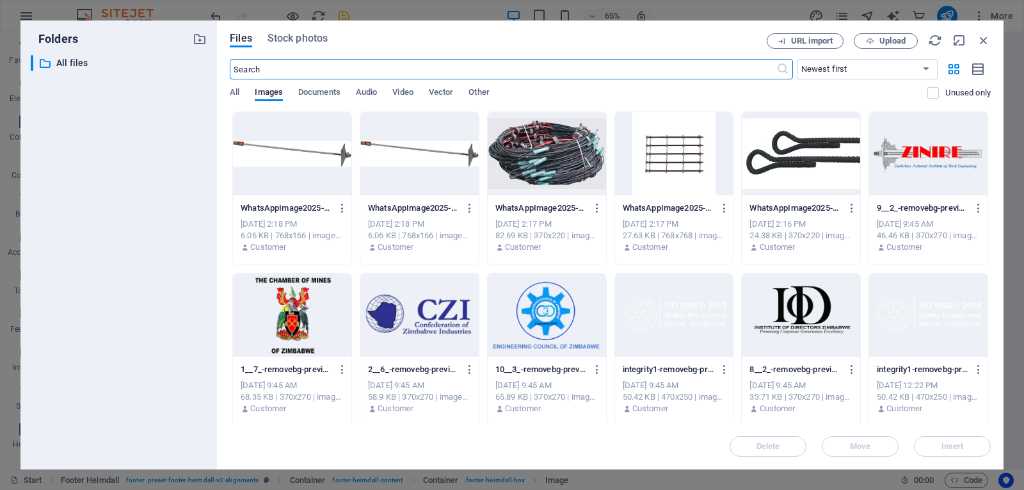
click at [305, 321] on div at bounding box center [292, 314] width 118 height 83
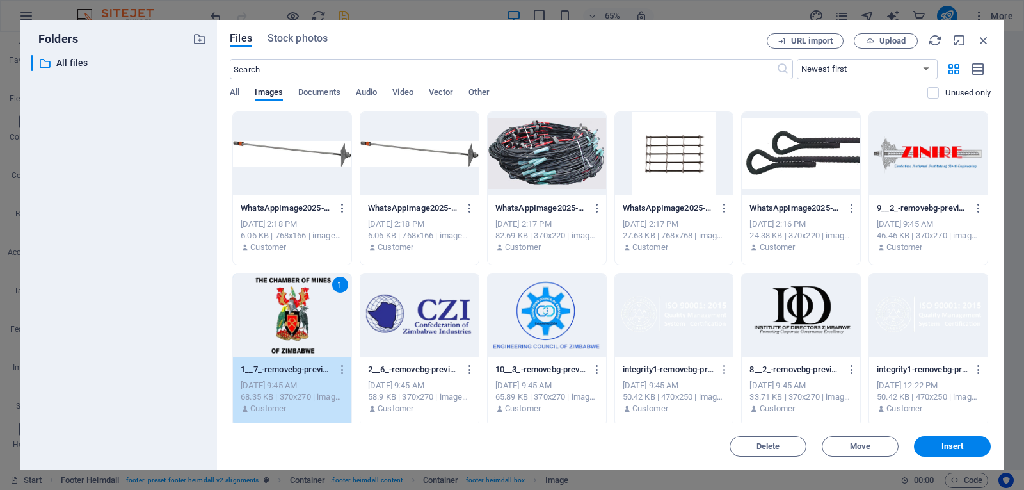
click at [395, 318] on div at bounding box center [419, 314] width 118 height 83
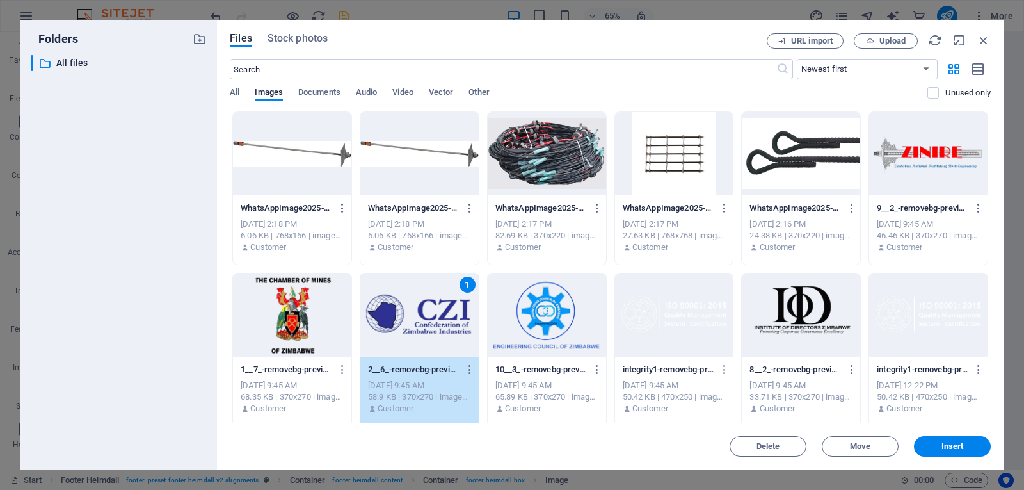
click at [333, 319] on div at bounding box center [292, 314] width 118 height 83
click at [259, 300] on div at bounding box center [292, 314] width 118 height 83
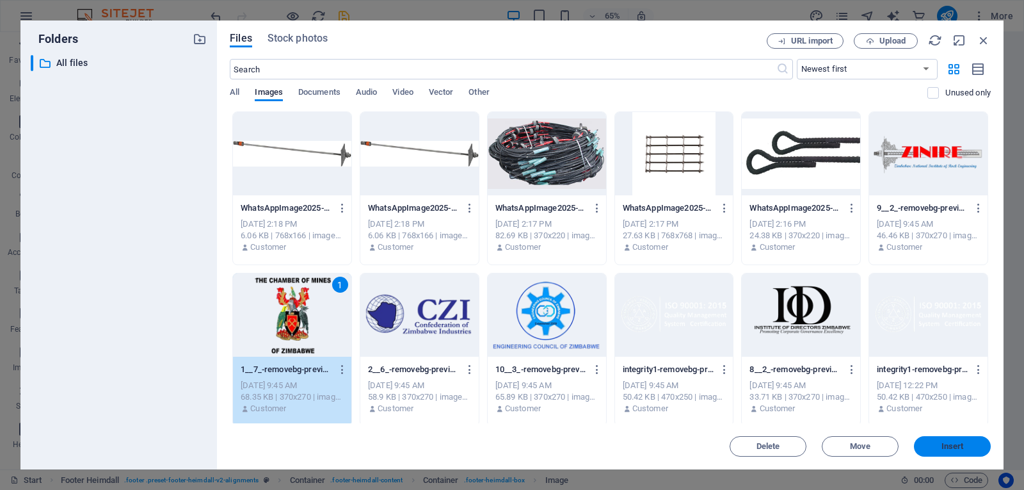
click at [942, 440] on button "Insert" at bounding box center [952, 446] width 77 height 20
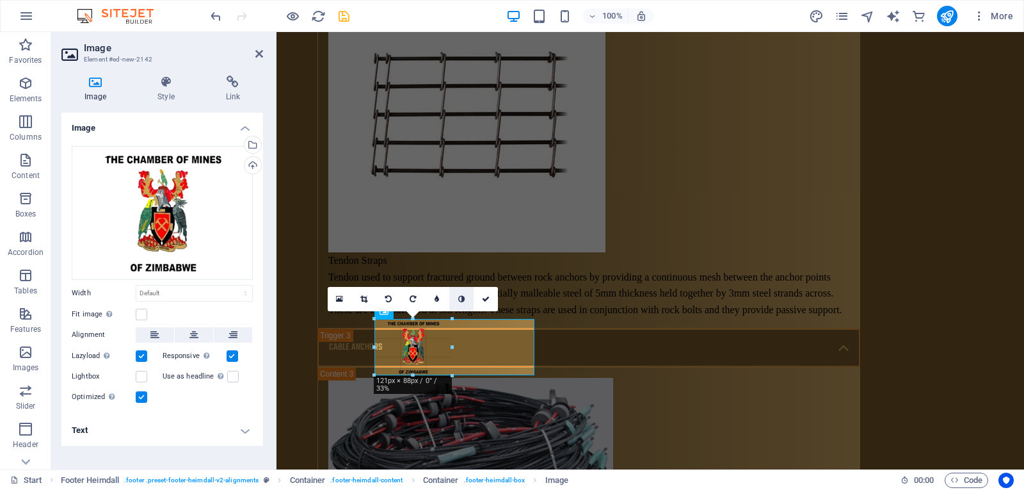
drag, startPoint x: 533, startPoint y: 432, endPoint x: 450, endPoint y: 304, distance: 152.7
type input "121"
select select "px"
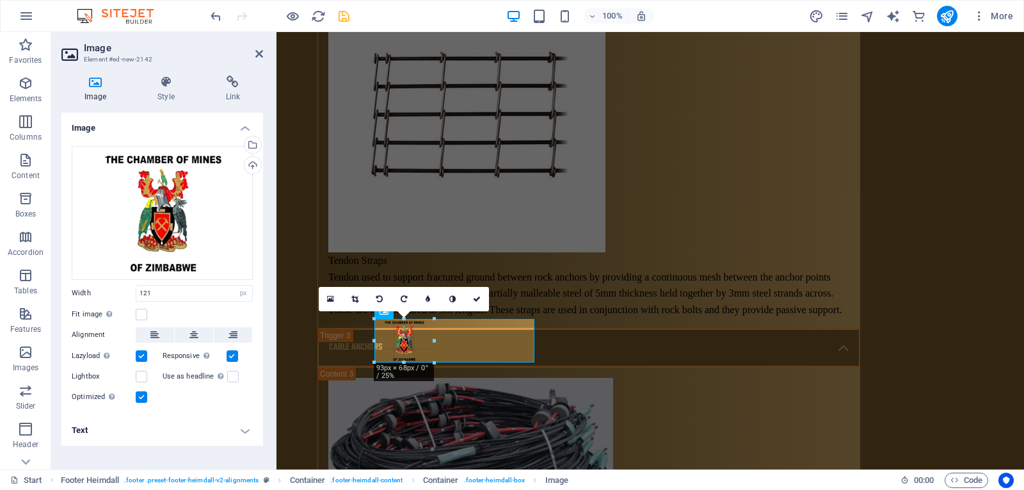
drag, startPoint x: 453, startPoint y: 344, endPoint x: 433, endPoint y: 357, distance: 23.6
type input "93"
click at [360, 300] on link at bounding box center [355, 299] width 24 height 24
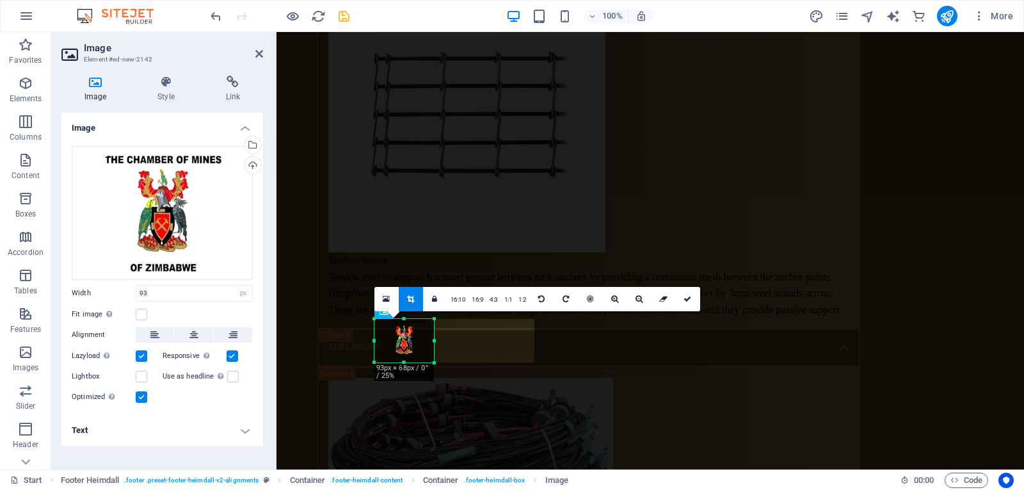
click at [435, 342] on div at bounding box center [434, 341] width 4 height 44
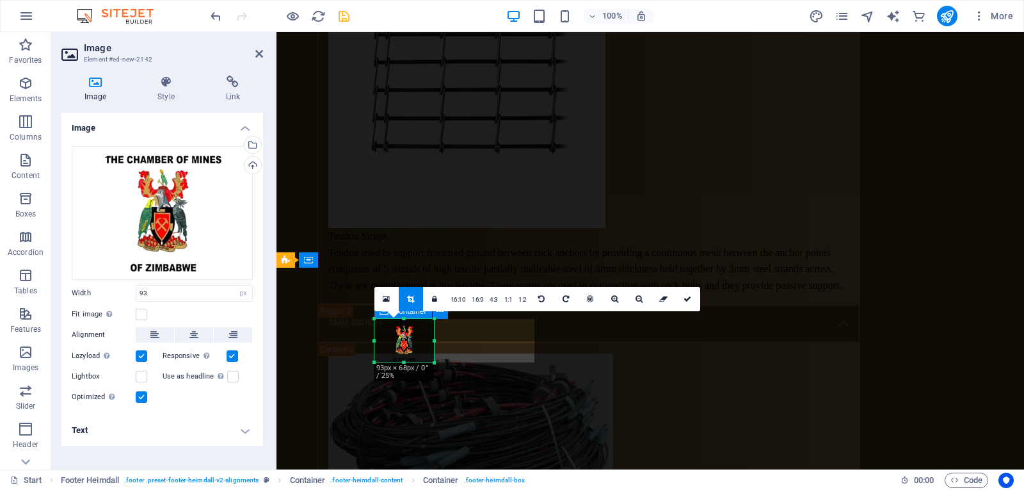
scroll to position [7628, 0]
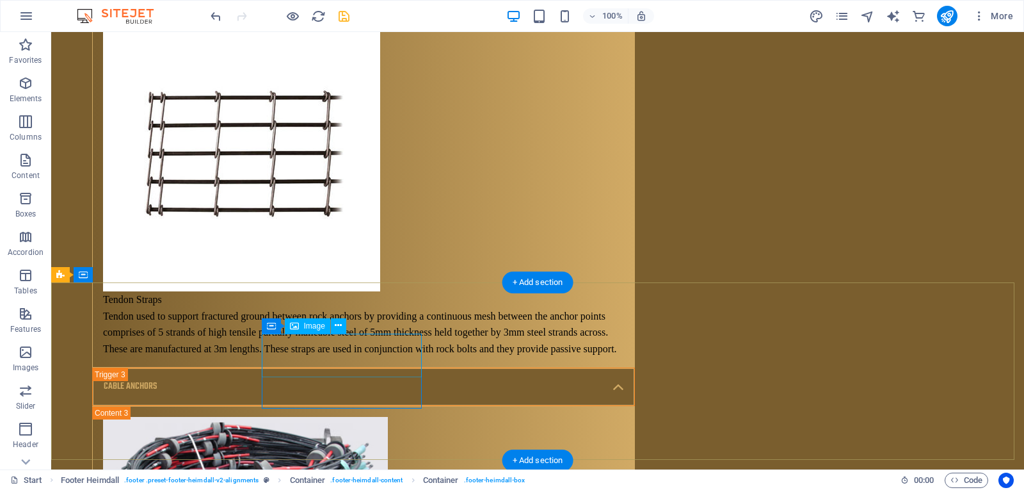
click at [313, 327] on span "Image" at bounding box center [314, 326] width 21 height 8
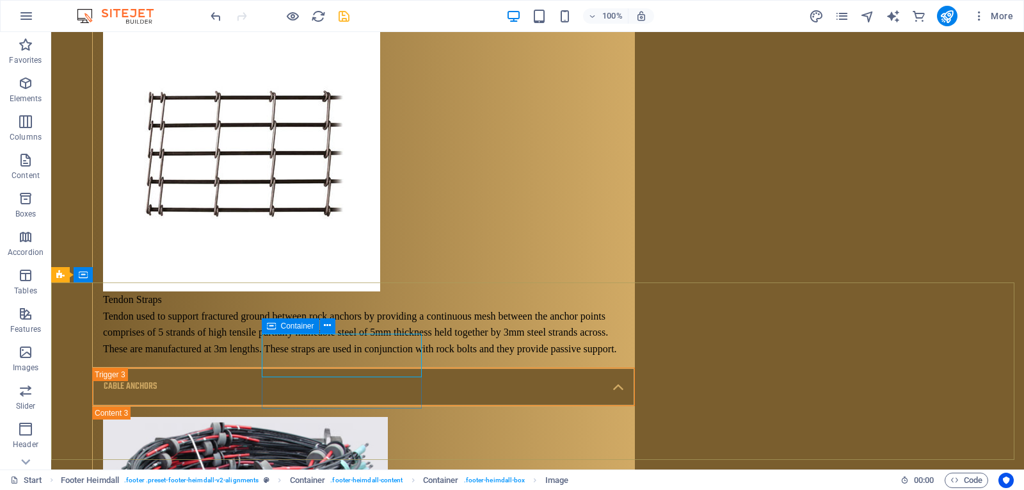
click at [288, 324] on span "Container" at bounding box center [297, 326] width 33 height 8
click at [325, 324] on icon at bounding box center [327, 325] width 7 height 13
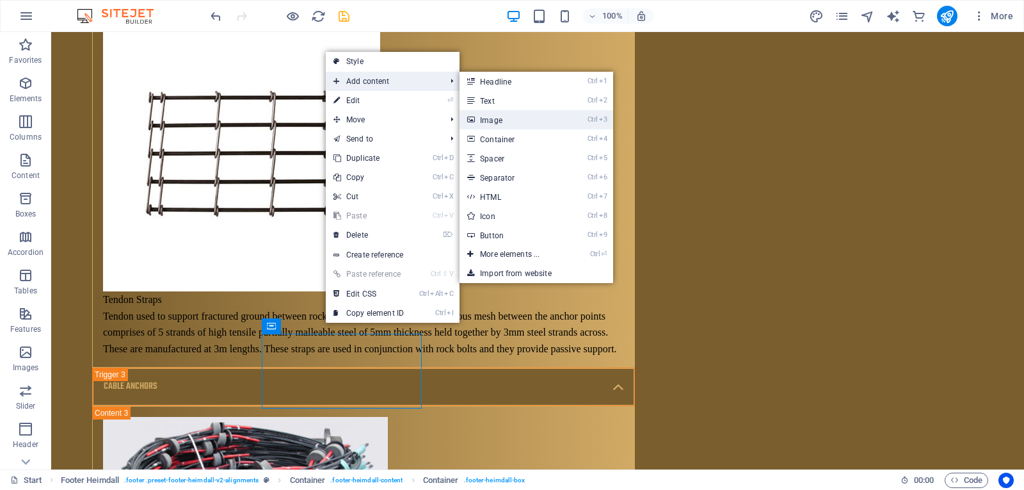
click at [520, 115] on link "Ctrl 3 Image" at bounding box center [513, 119] width 106 height 19
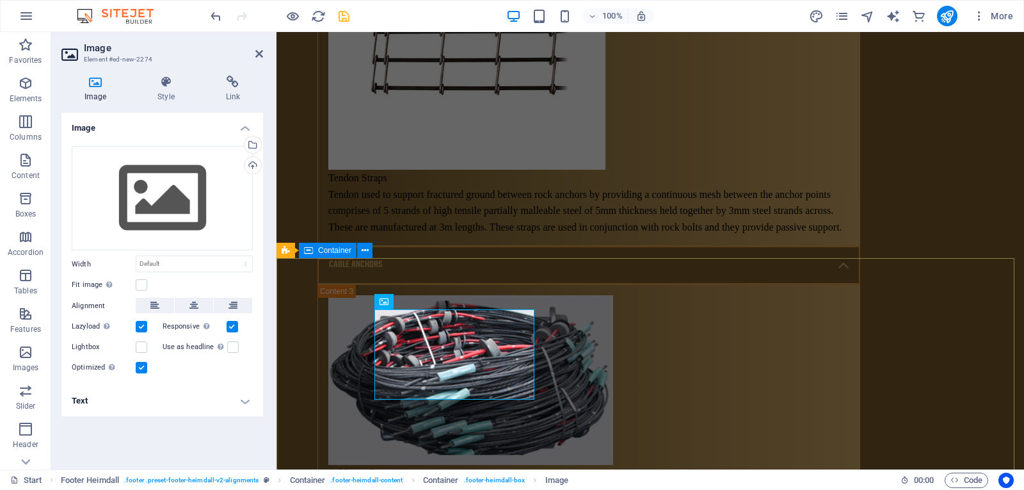
scroll to position [7800, 0]
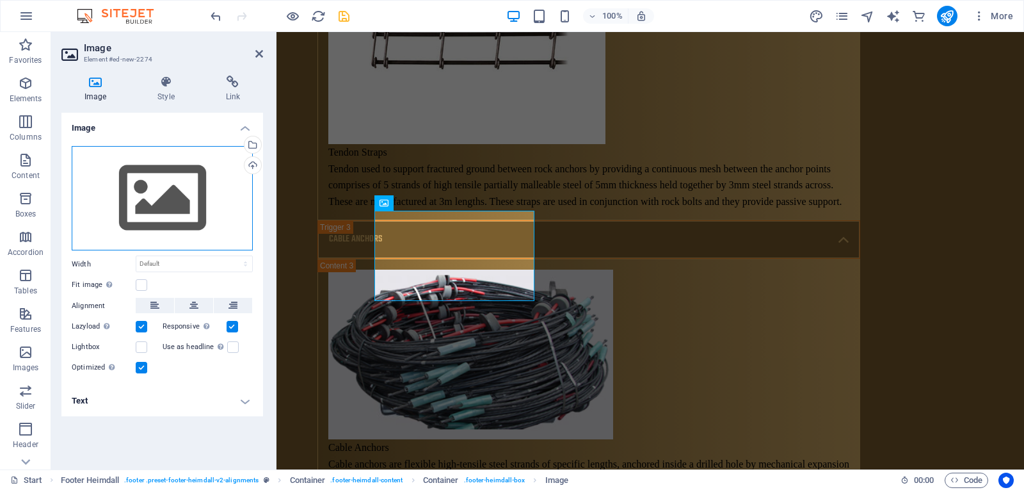
click at [225, 178] on div "Drag files here, click to choose files or select files from Files or our free s…" at bounding box center [162, 198] width 181 height 105
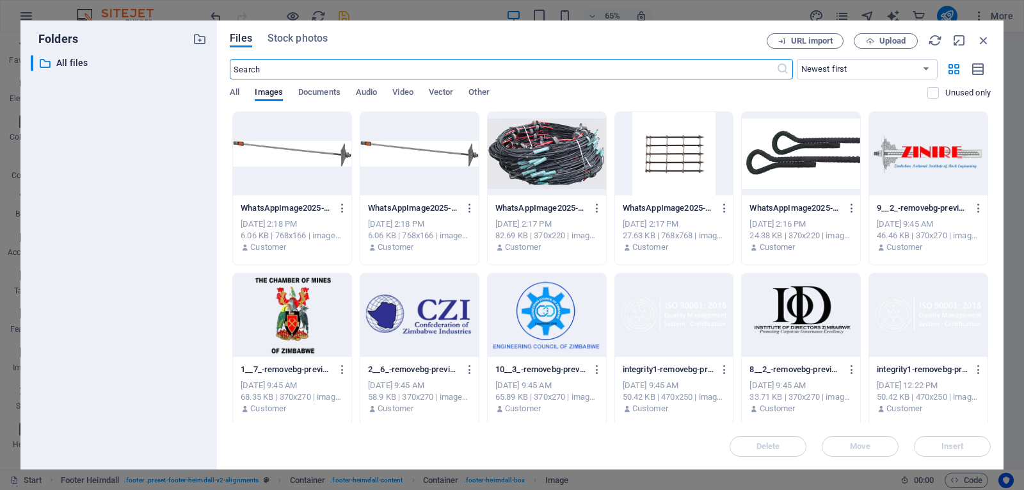
scroll to position [7863, 0]
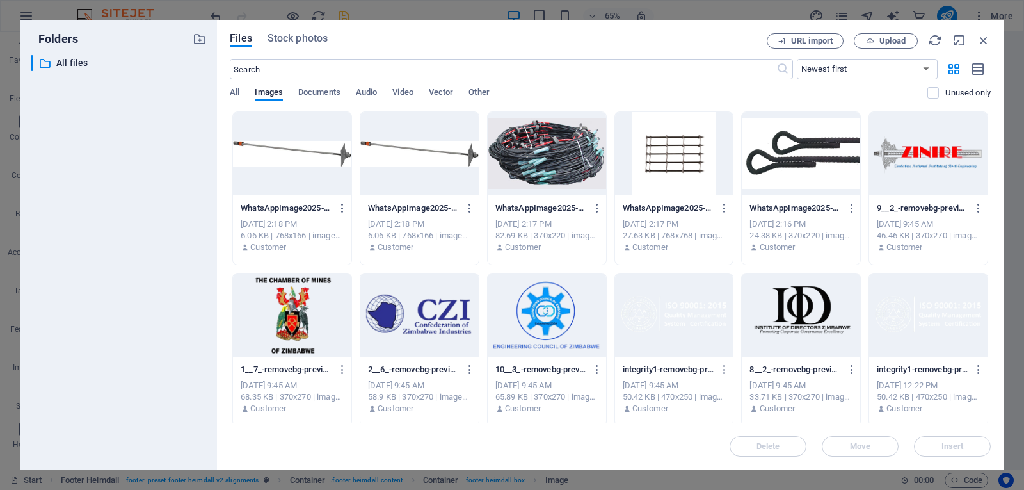
click at [448, 326] on div at bounding box center [419, 314] width 118 height 83
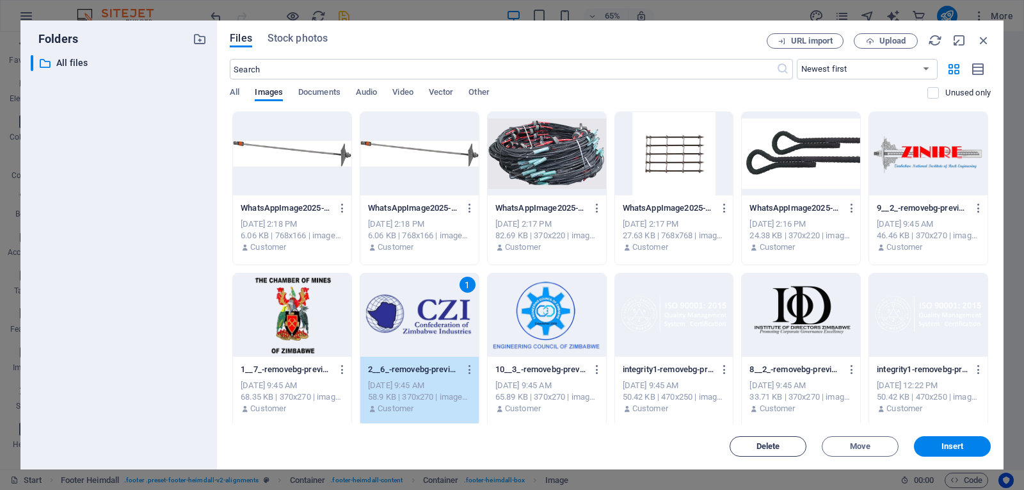
click at [771, 438] on button "Delete" at bounding box center [768, 446] width 77 height 20
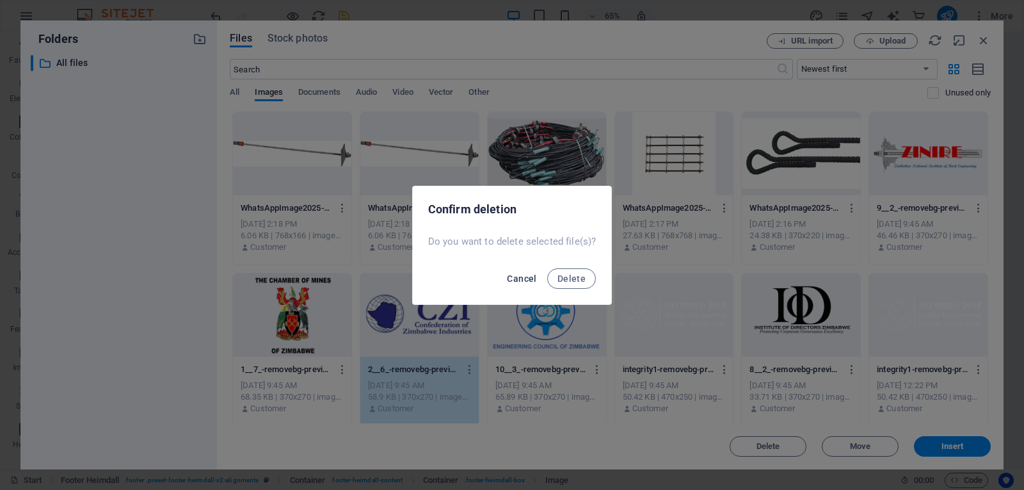
click at [536, 275] on span "Cancel" at bounding box center [521, 278] width 29 height 10
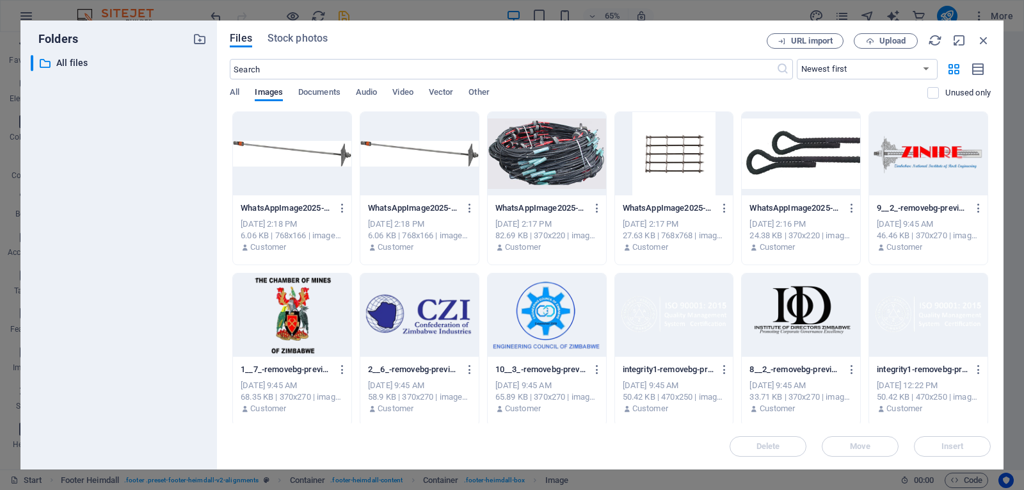
click at [442, 317] on div at bounding box center [419, 314] width 118 height 83
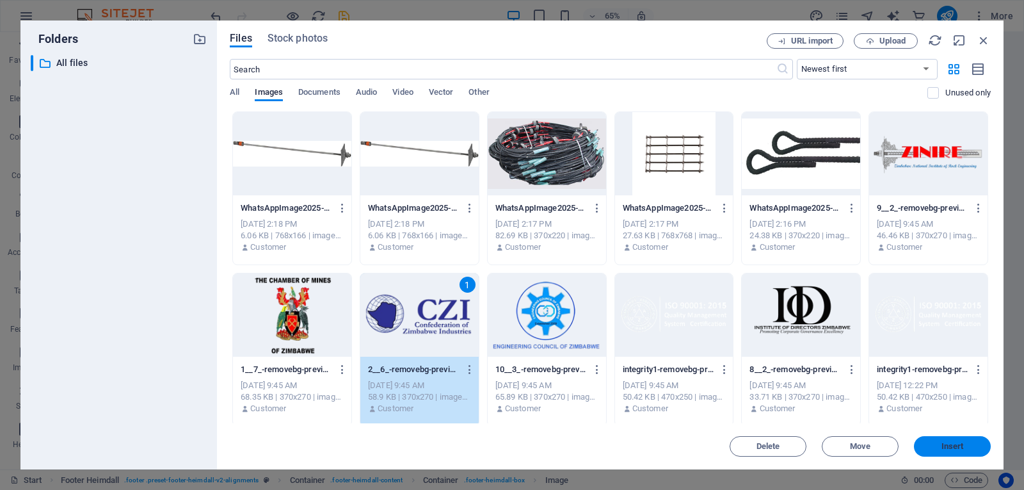
click at [923, 442] on button "Insert" at bounding box center [952, 446] width 77 height 20
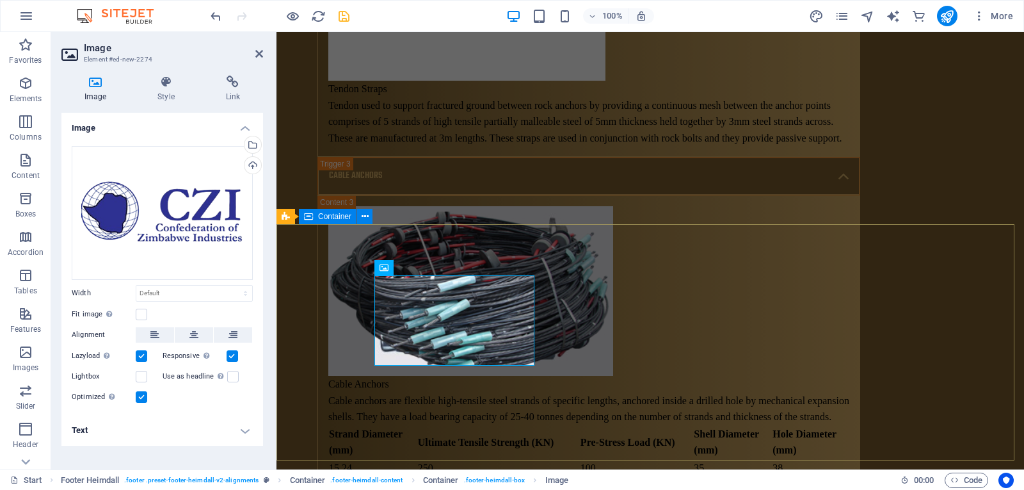
scroll to position [7735, 0]
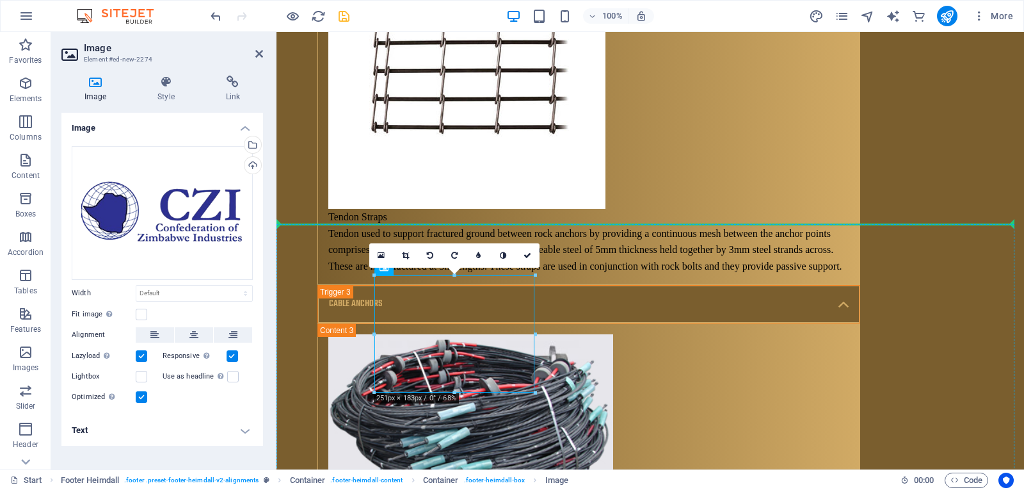
drag, startPoint x: 507, startPoint y: 328, endPoint x: 831, endPoint y: 320, distance: 324.6
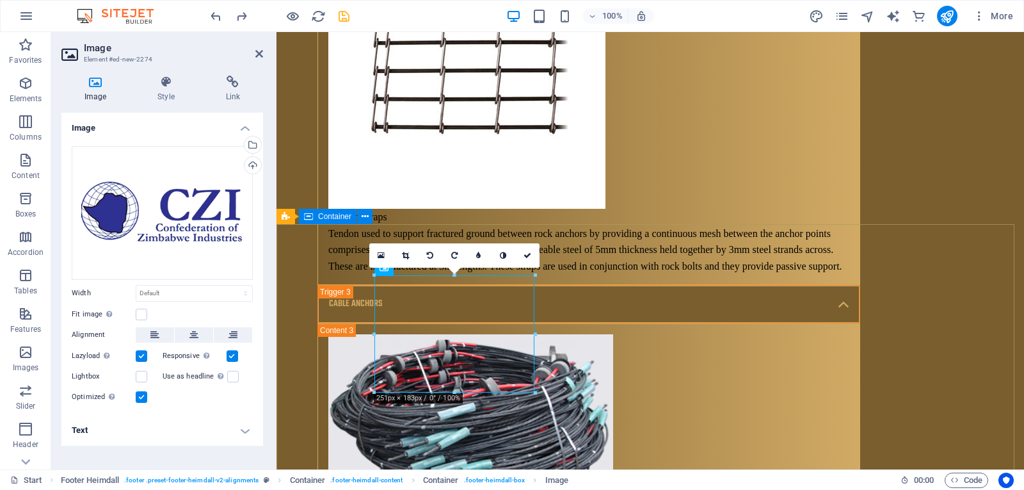
drag, startPoint x: 540, startPoint y: 389, endPoint x: 748, endPoint y: 378, distance: 208.3
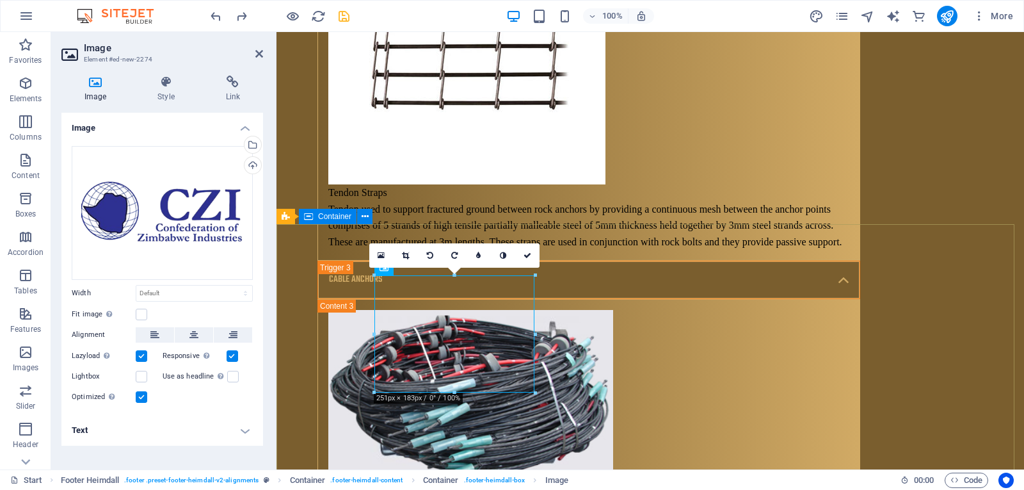
scroll to position [7687, 0]
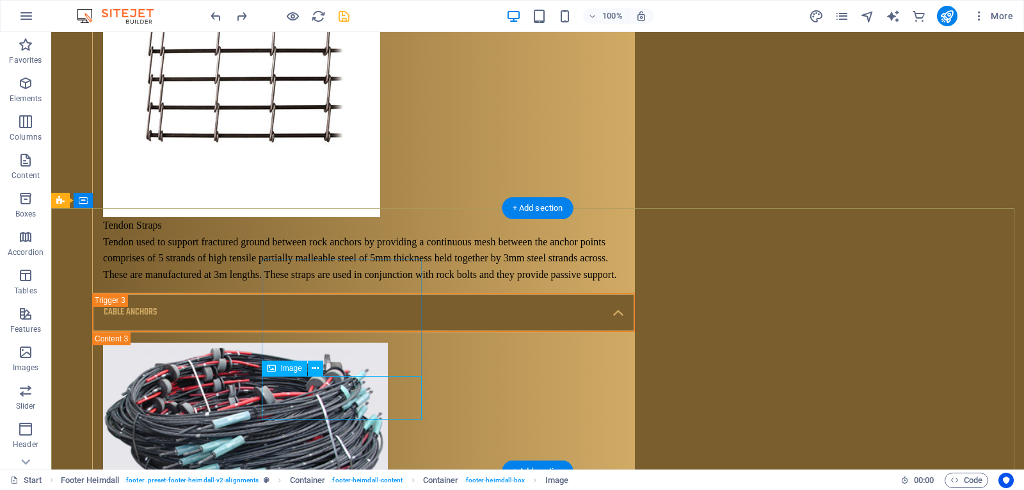
drag, startPoint x: 354, startPoint y: 321, endPoint x: 476, endPoint y: 371, distance: 131.5
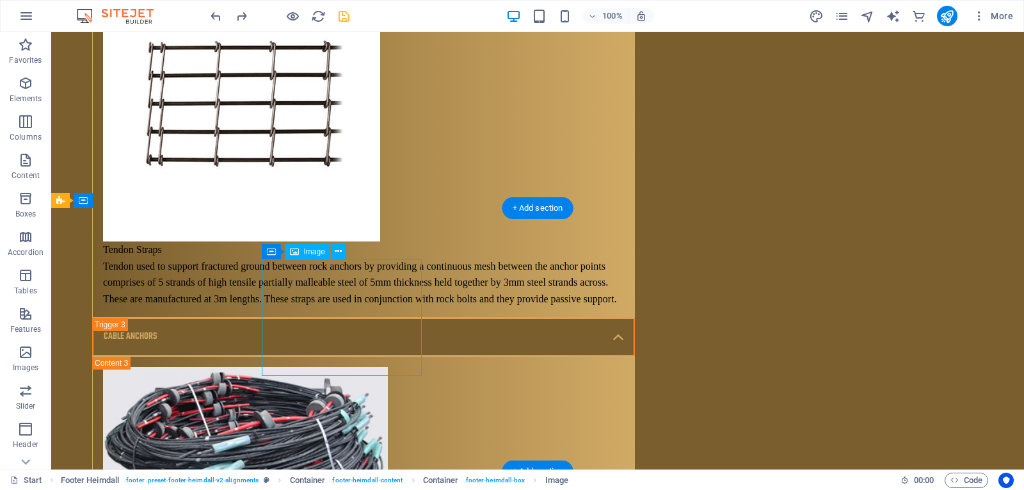
scroll to position [7751, 0]
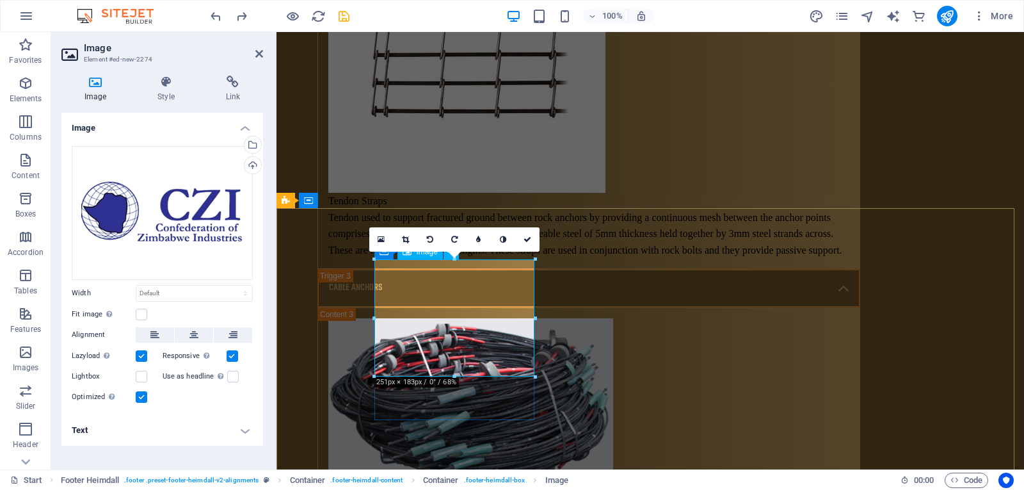
drag, startPoint x: 810, startPoint y: 406, endPoint x: 458, endPoint y: 319, distance: 362.2
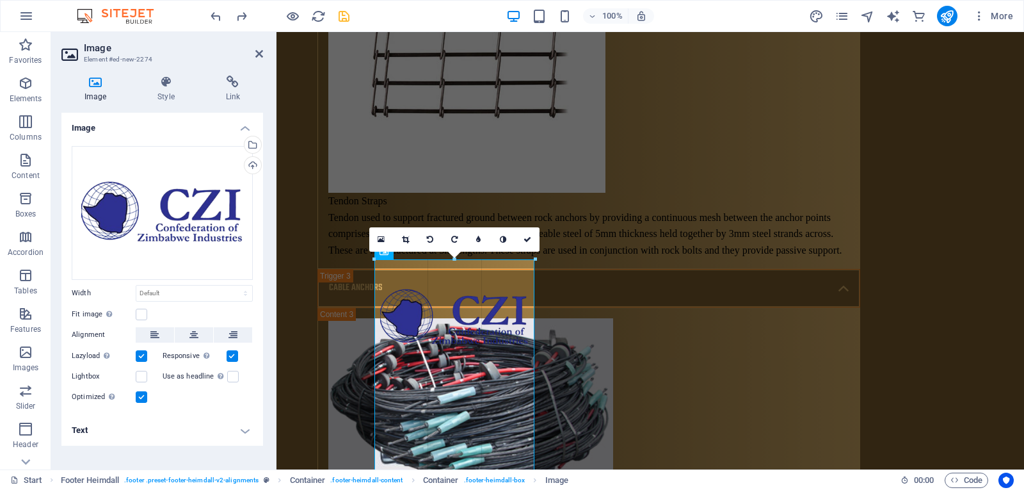
drag, startPoint x: 374, startPoint y: 261, endPoint x: 384, endPoint y: 290, distance: 30.6
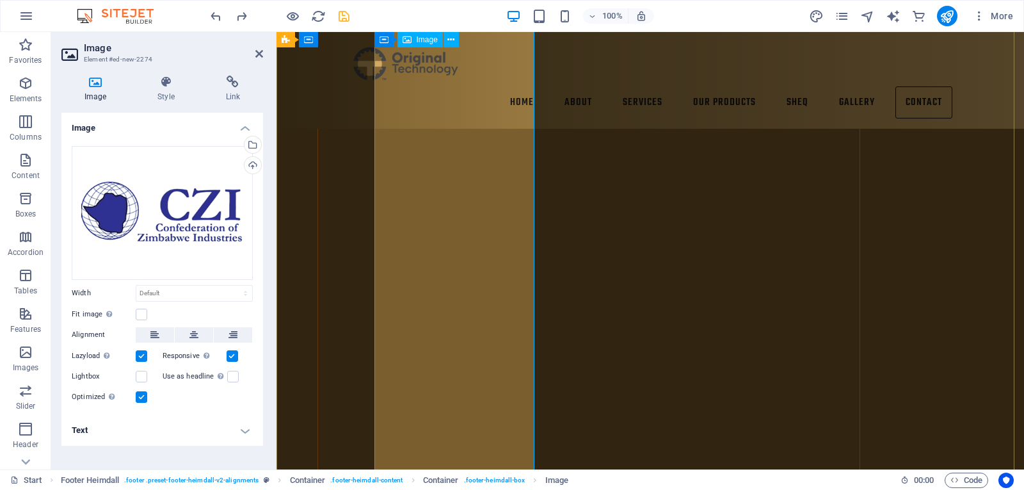
scroll to position [9351, 0]
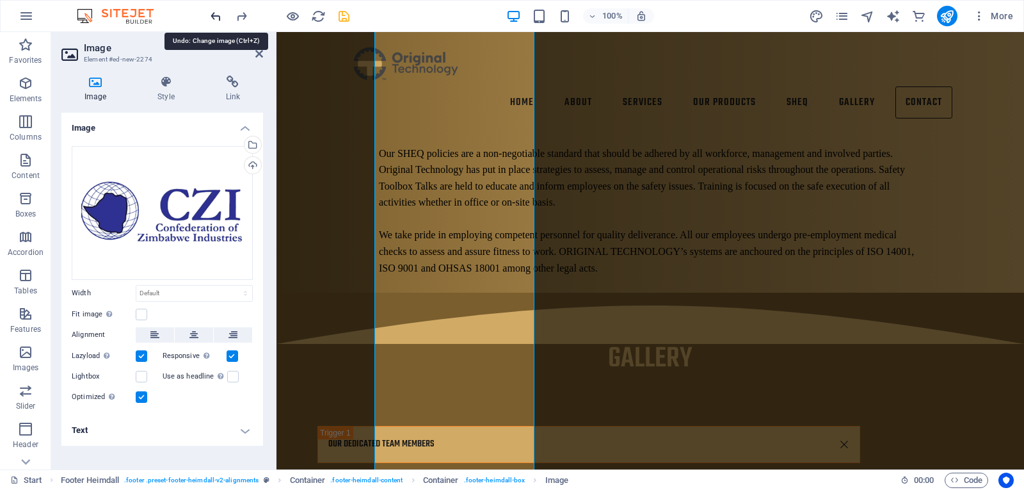
click at [220, 12] on icon "undo" at bounding box center [216, 16] width 15 height 15
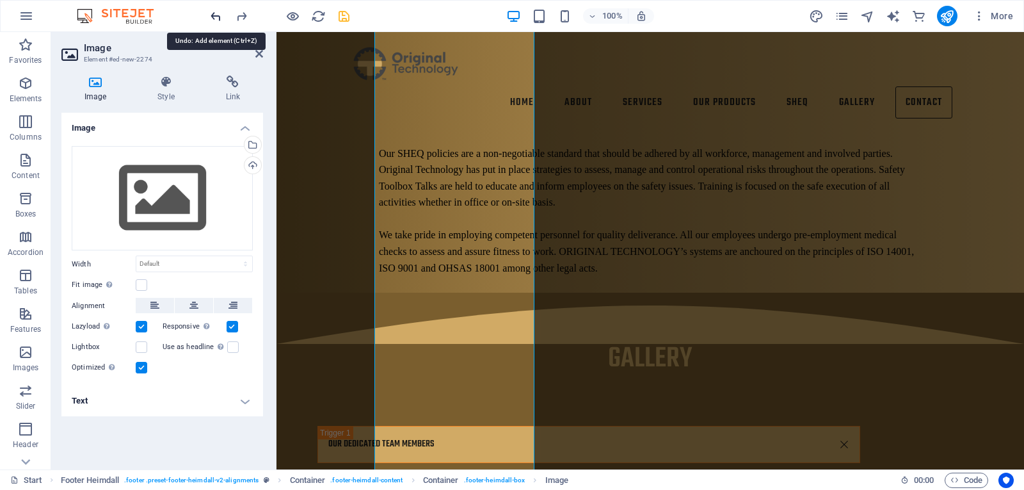
click at [213, 13] on icon "undo" at bounding box center [216, 16] width 15 height 15
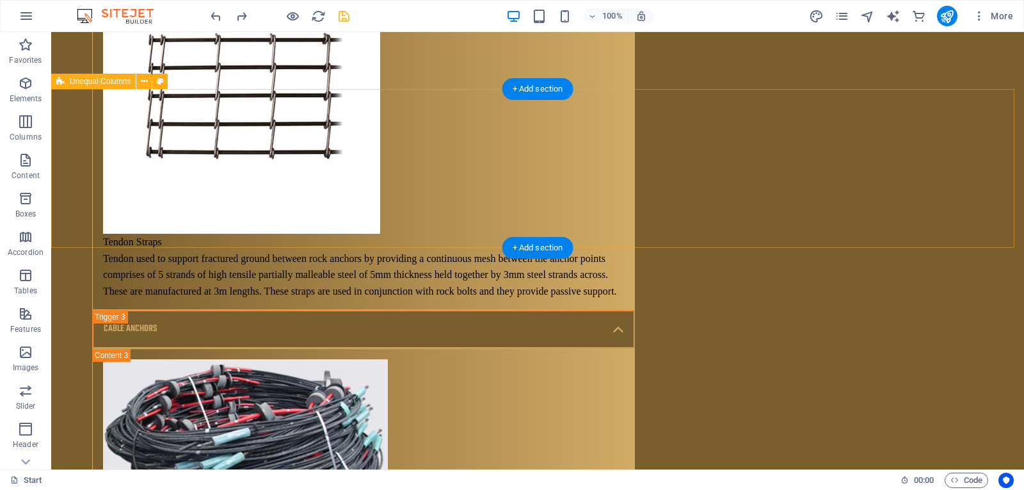
scroll to position [7692, 0]
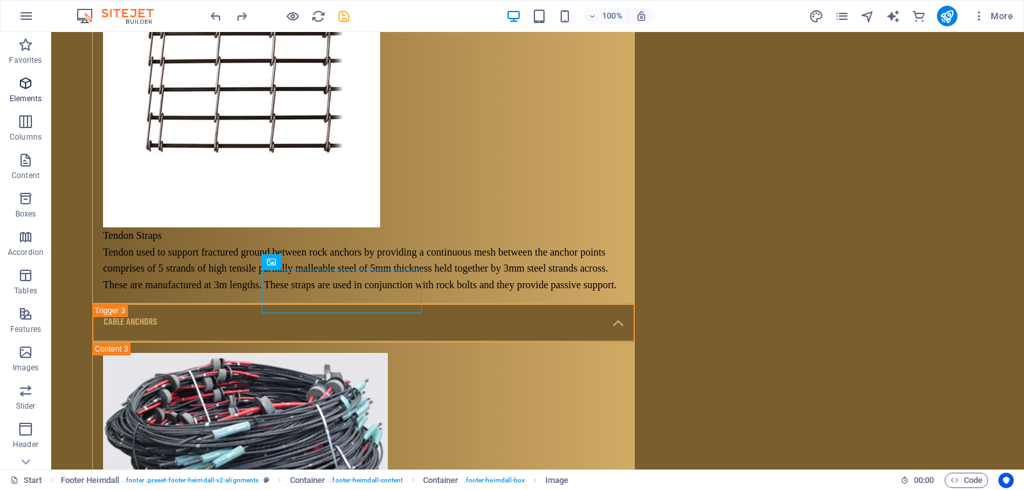
click at [36, 93] on p "Elements" at bounding box center [26, 98] width 33 height 10
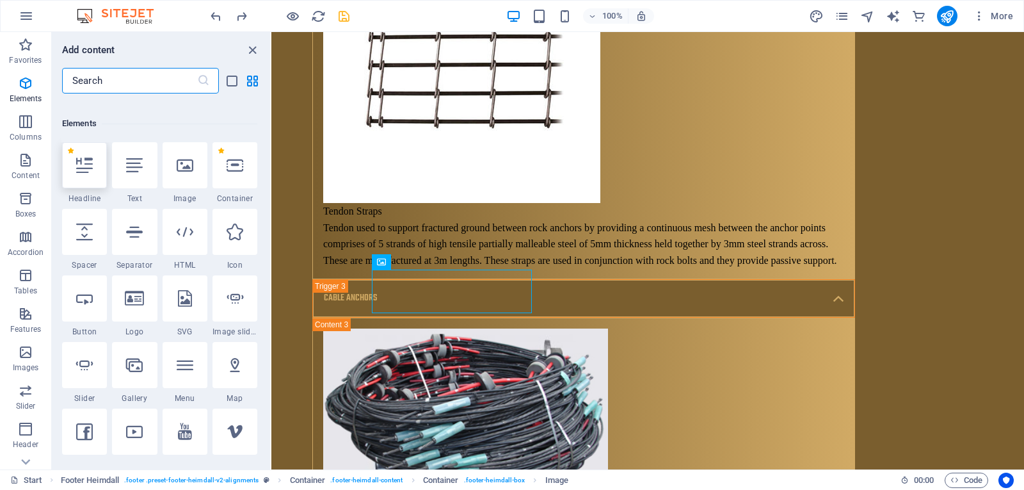
scroll to position [136, 0]
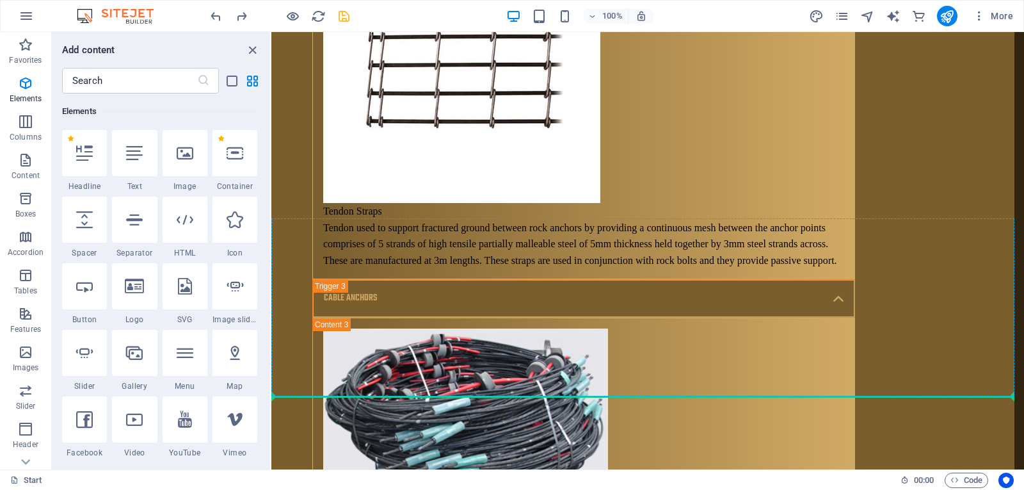
select select "4"
select select "%"
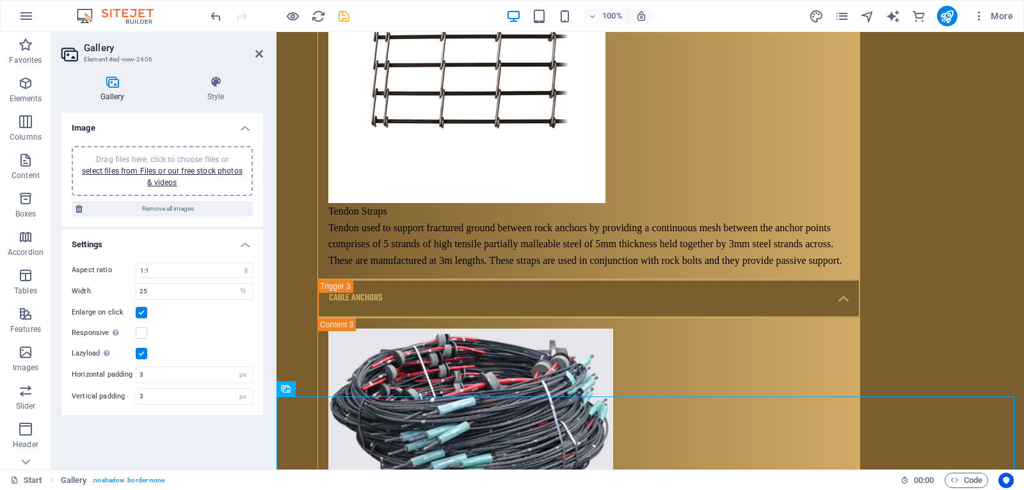
click at [175, 149] on div "Drag files here, click to choose files or select files from Files or our free s…" at bounding box center [162, 171] width 181 height 50
click at [155, 175] on link "select files from Files or our free stock photos & videos" at bounding box center [162, 176] width 161 height 20
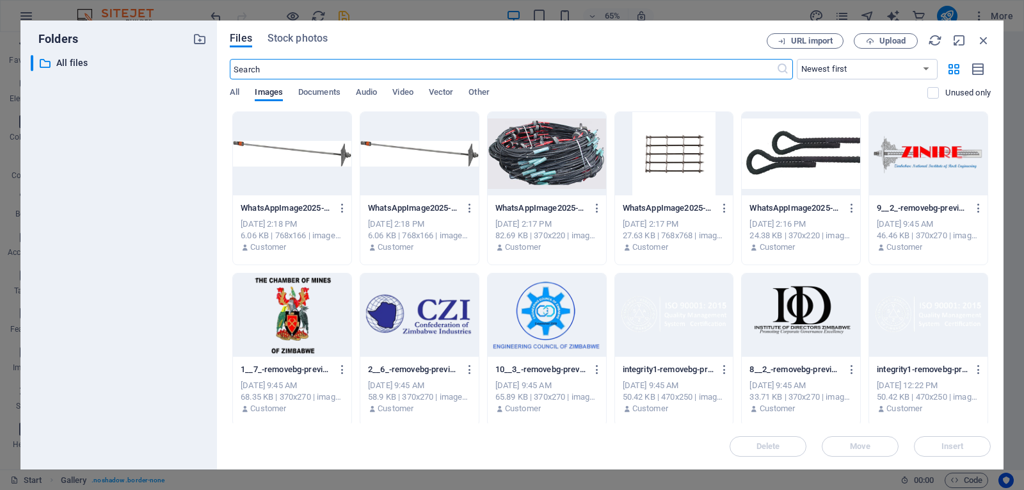
click at [418, 307] on div at bounding box center [419, 314] width 118 height 83
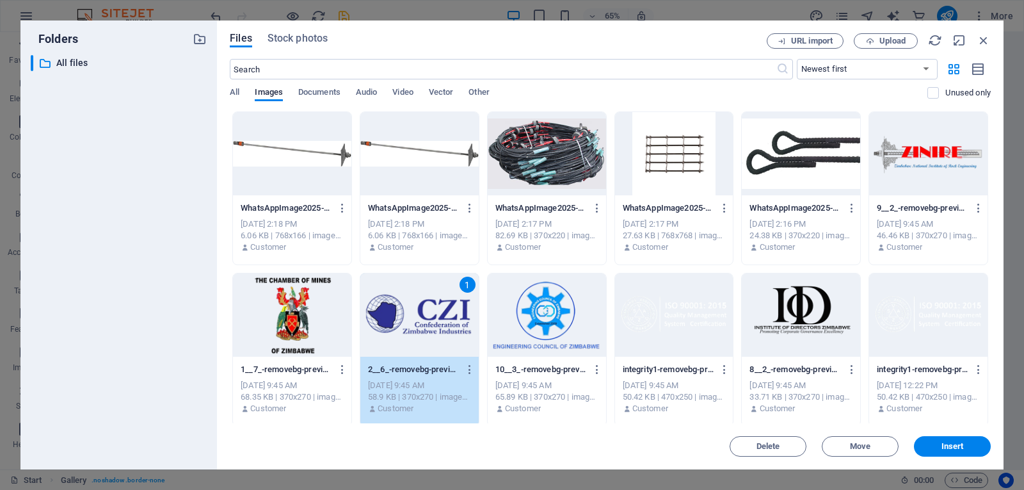
click at [527, 343] on div at bounding box center [547, 314] width 118 height 83
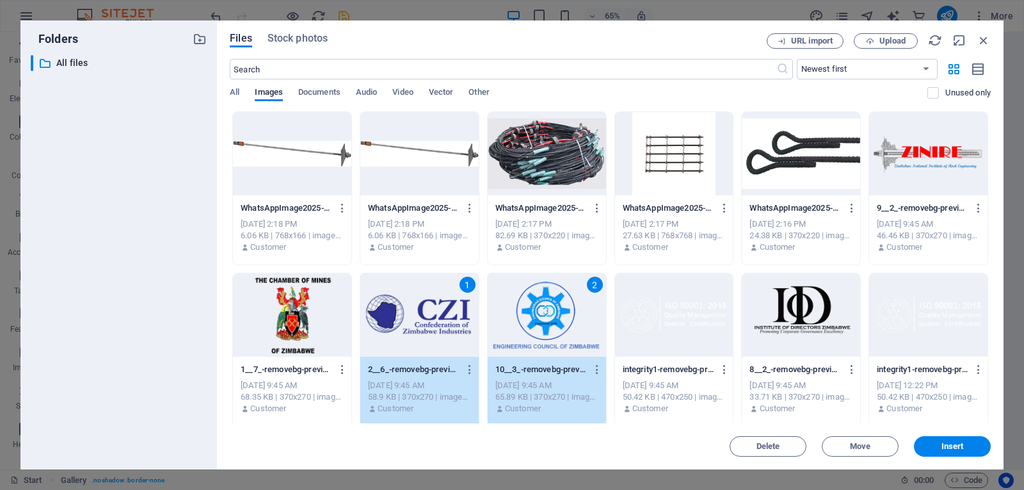
click at [792, 353] on div at bounding box center [801, 314] width 118 height 83
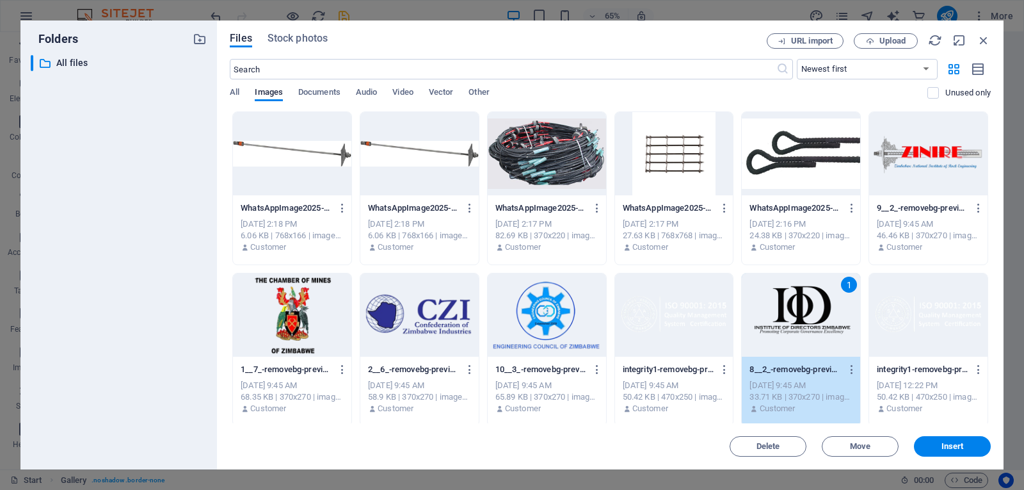
click at [926, 357] on div "integrity1-removebg-preview2-uCslxEYNQD0BoGhvcTwrcA.png integrity1-removebg-pre…" at bounding box center [928, 389] width 118 height 65
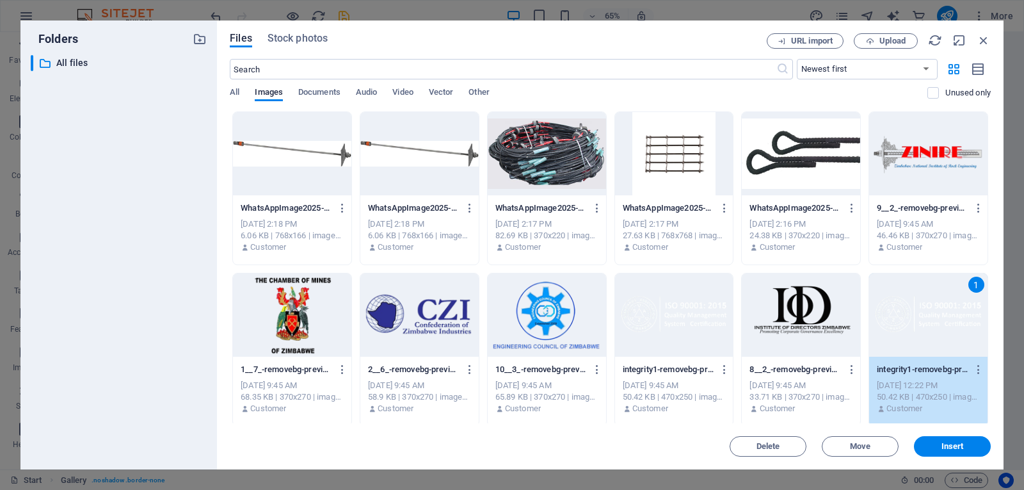
click at [319, 303] on div at bounding box center [292, 314] width 118 height 83
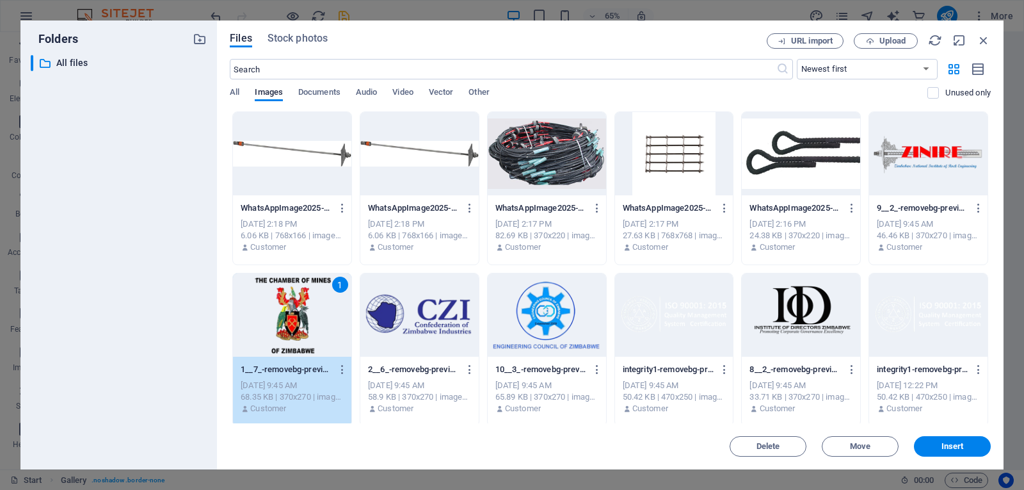
click at [407, 324] on div at bounding box center [419, 314] width 118 height 83
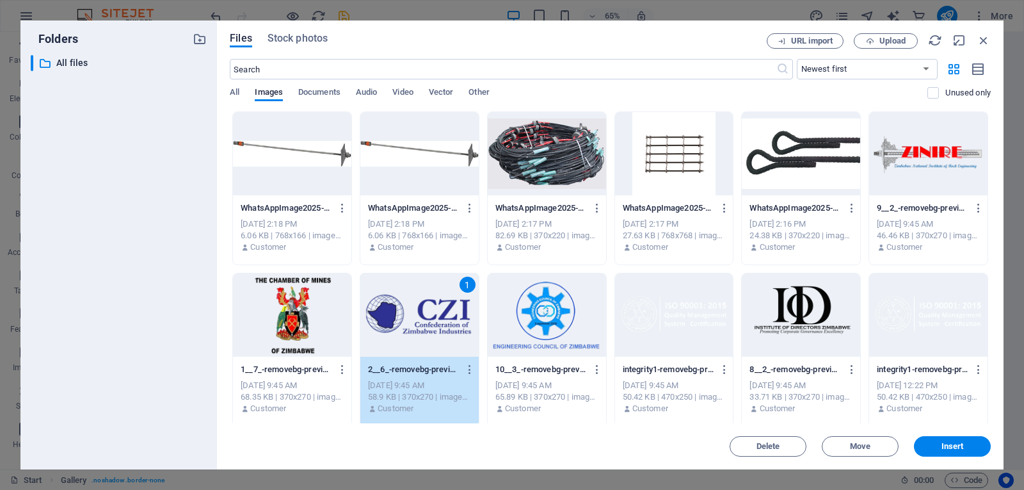
click at [298, 295] on div at bounding box center [292, 314] width 118 height 83
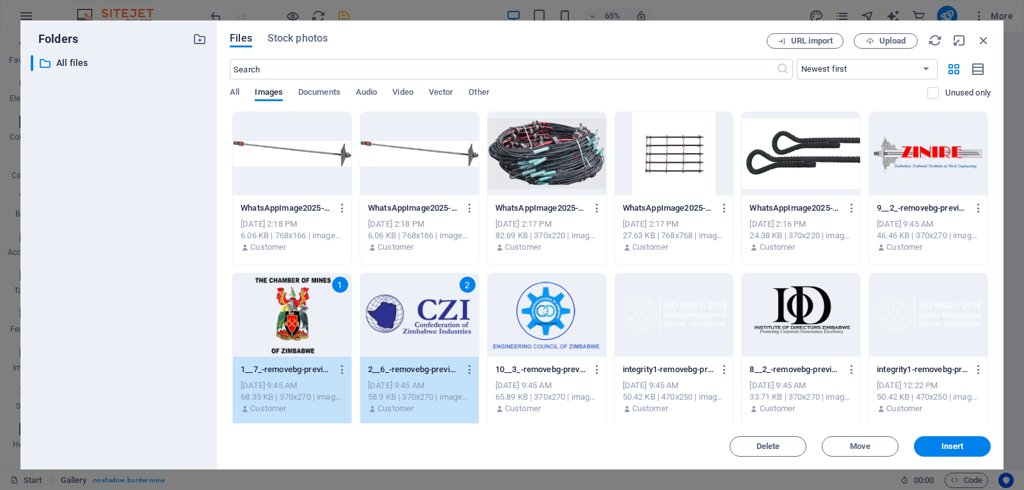
click at [531, 334] on div at bounding box center [547, 314] width 118 height 83
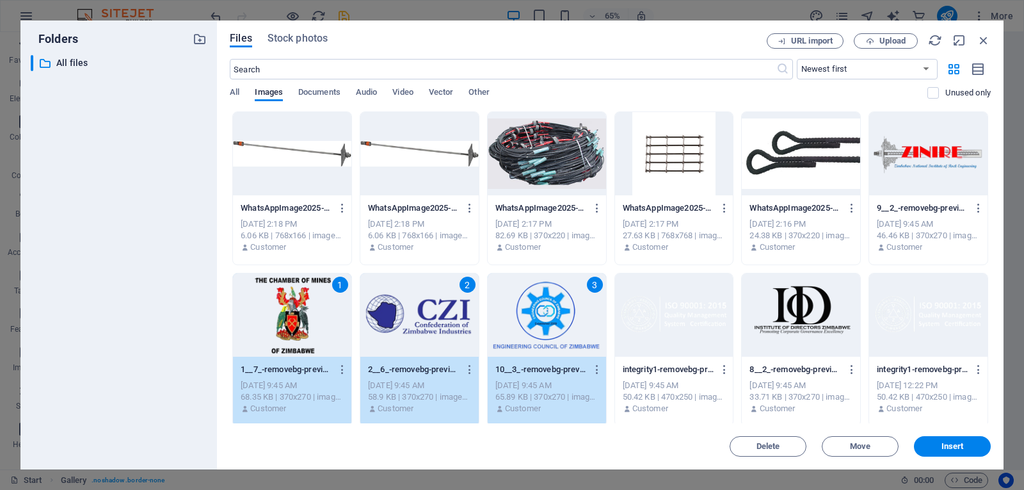
click at [699, 343] on div at bounding box center [674, 314] width 118 height 83
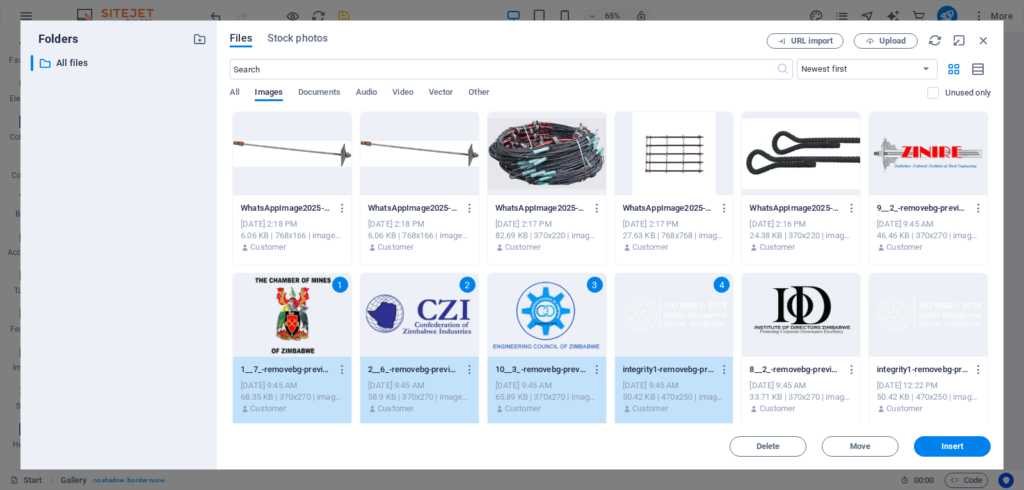
click at [832, 349] on div at bounding box center [801, 314] width 118 height 83
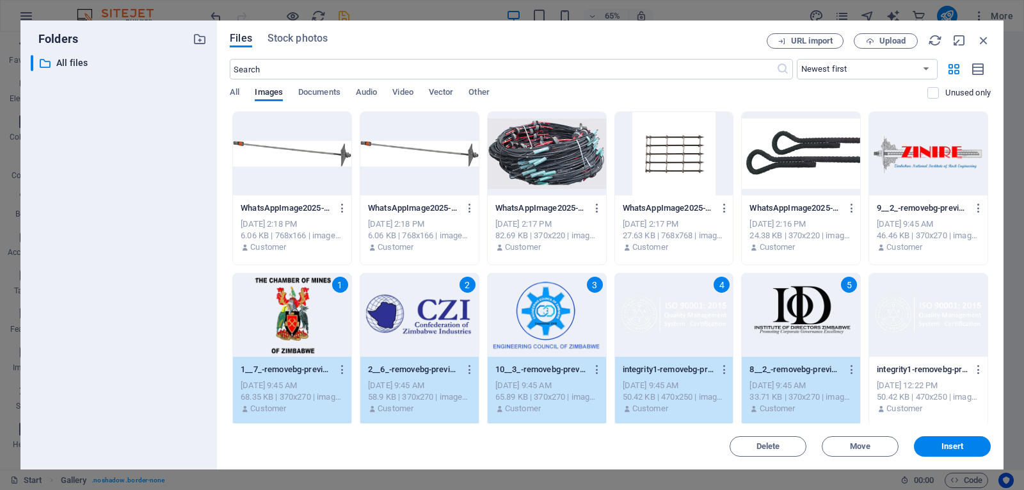
click at [945, 185] on div at bounding box center [928, 153] width 118 height 83
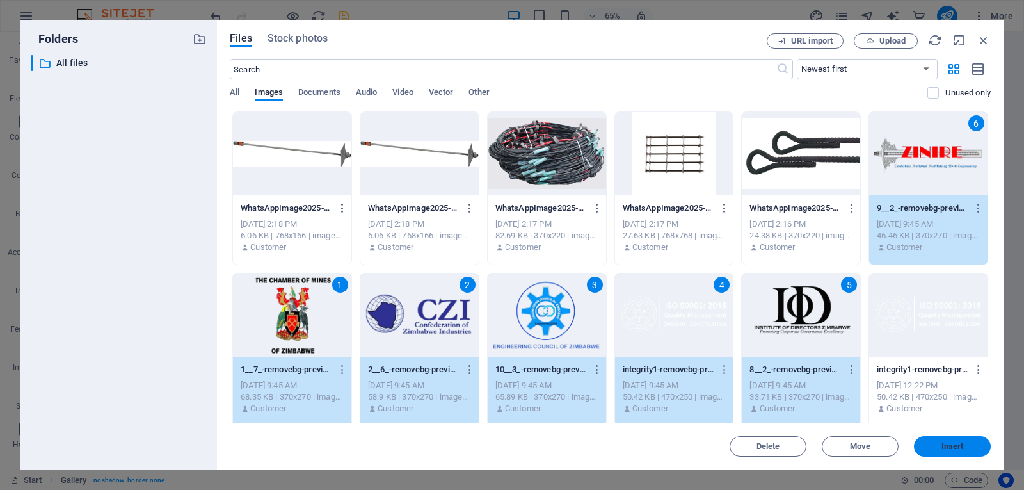
click at [981, 444] on span "Insert" at bounding box center [952, 446] width 67 height 8
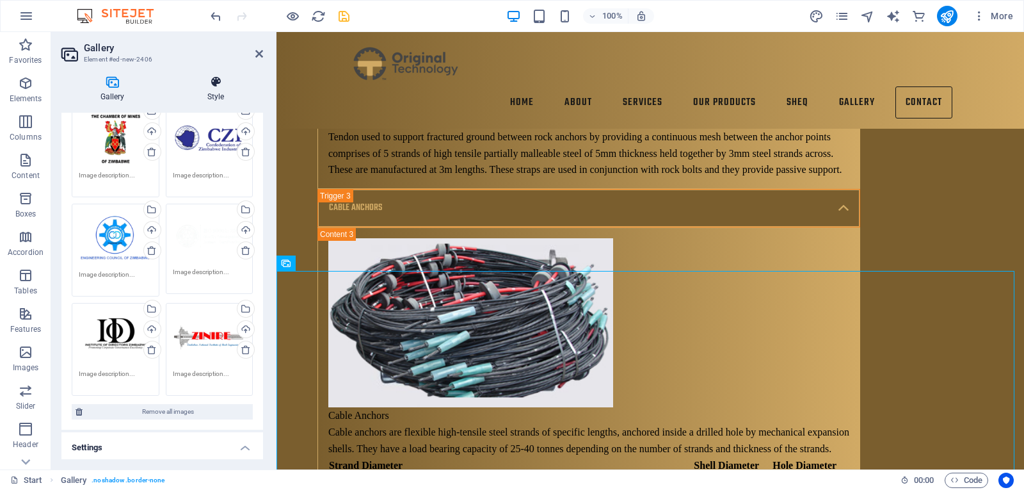
scroll to position [128, 0]
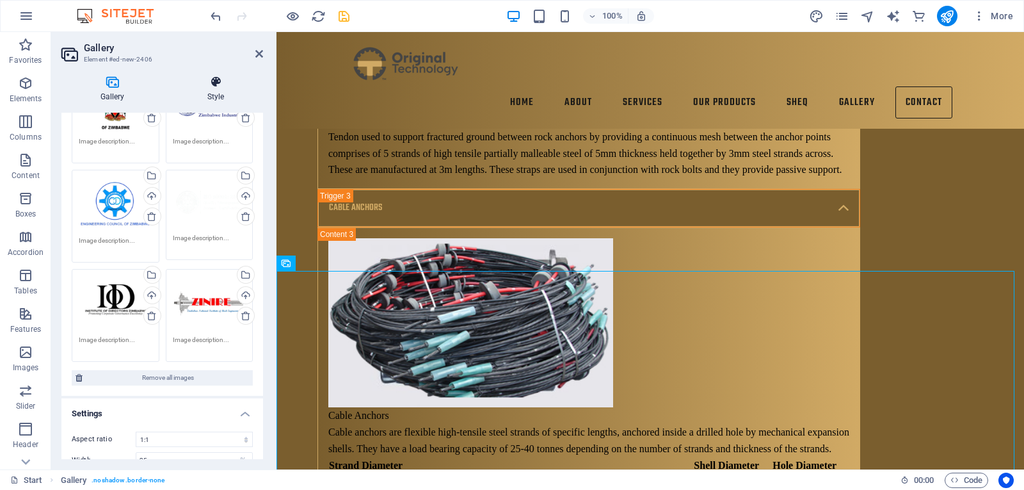
click at [197, 91] on h4 "Style" at bounding box center [215, 89] width 95 height 27
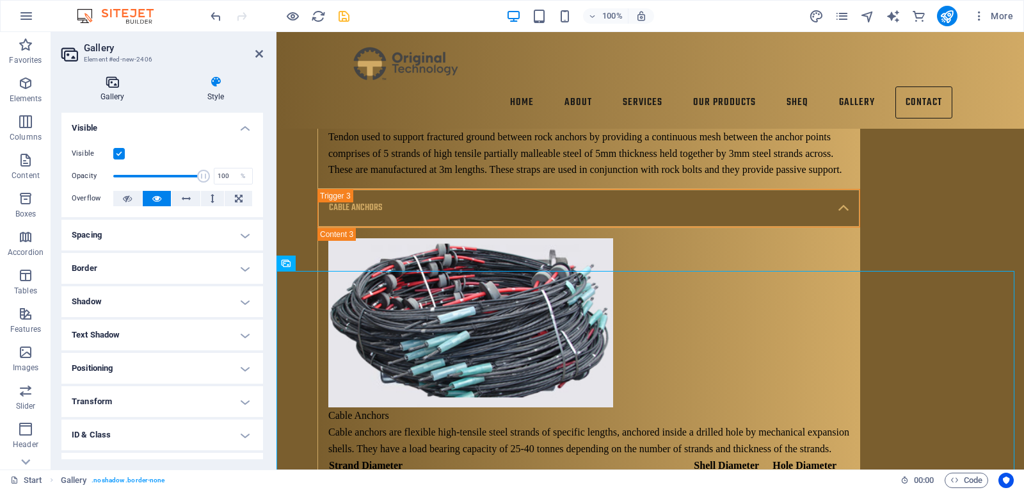
click at [134, 100] on h4 "Gallery" at bounding box center [114, 89] width 107 height 27
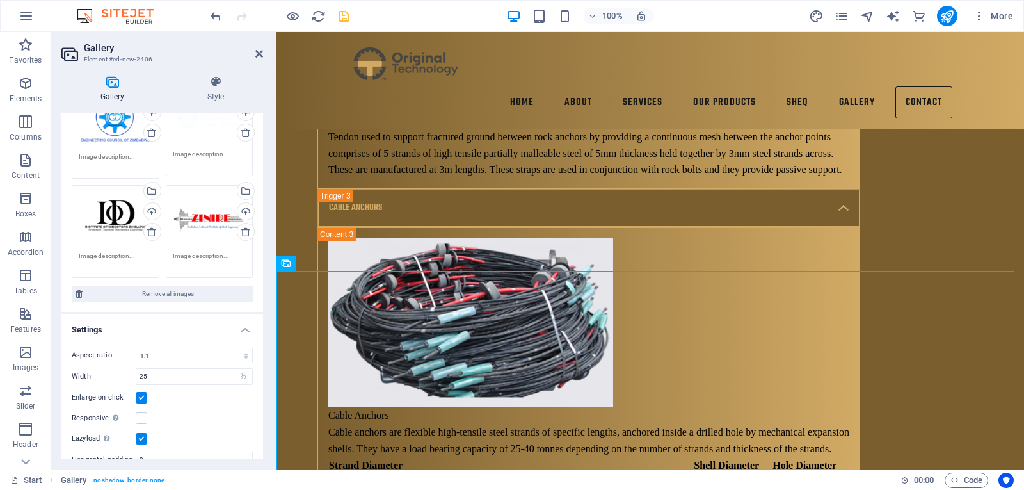
scroll to position [250, 0]
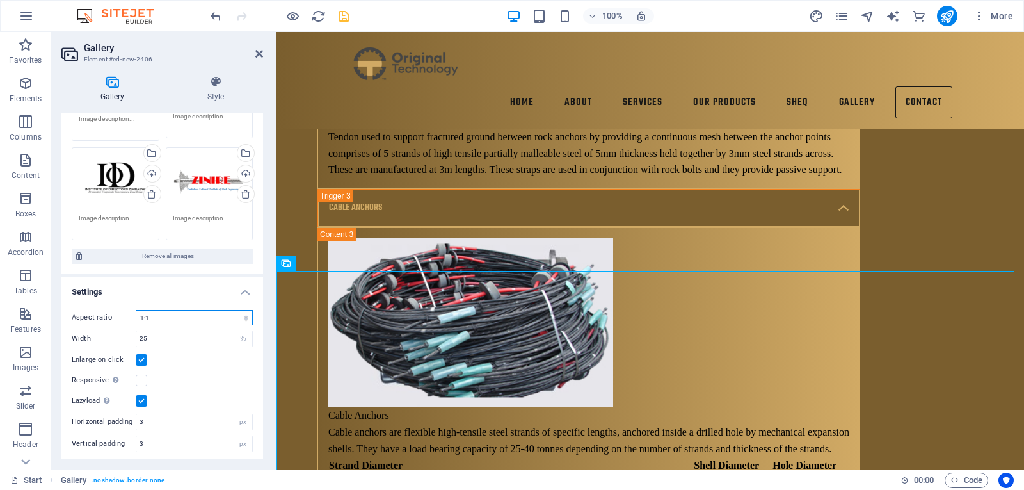
click at [204, 313] on select "No fixed aspect ratio 16:9 16:10 4:3 1:1 1:2 2:1" at bounding box center [194, 317] width 117 height 15
select select "1"
click at [136, 310] on select "No fixed aspect ratio 16:9 16:10 4:3 1:1 1:2 2:1" at bounding box center [194, 317] width 117 height 15
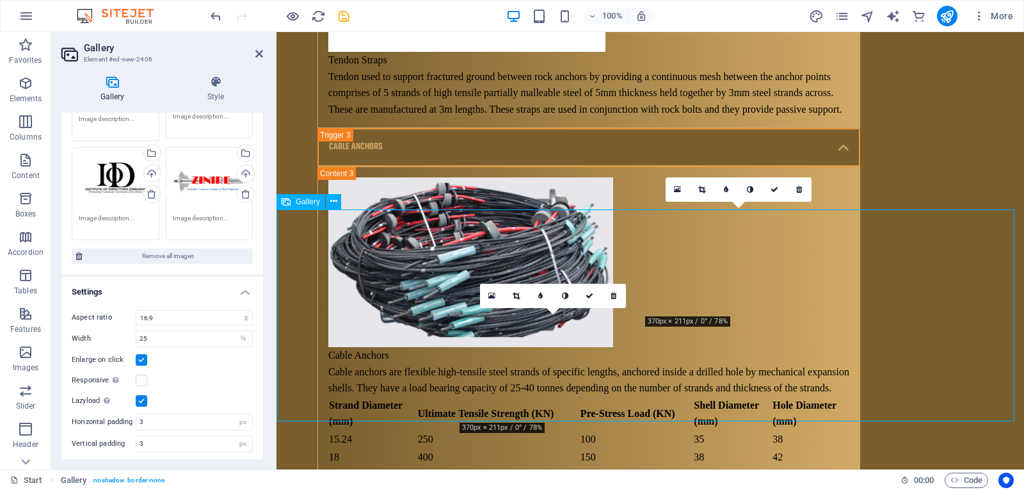
scroll to position [7960, 0]
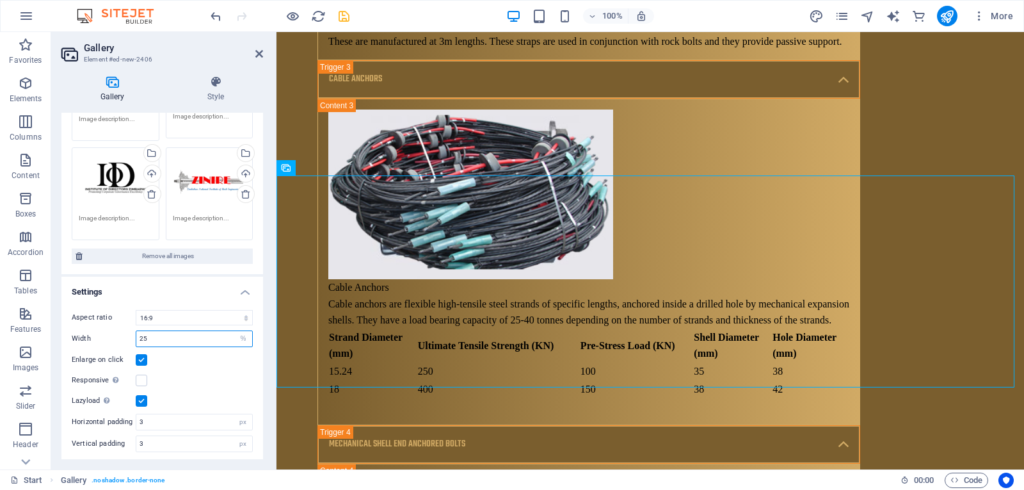
click at [211, 333] on input "25" at bounding box center [194, 338] width 116 height 15
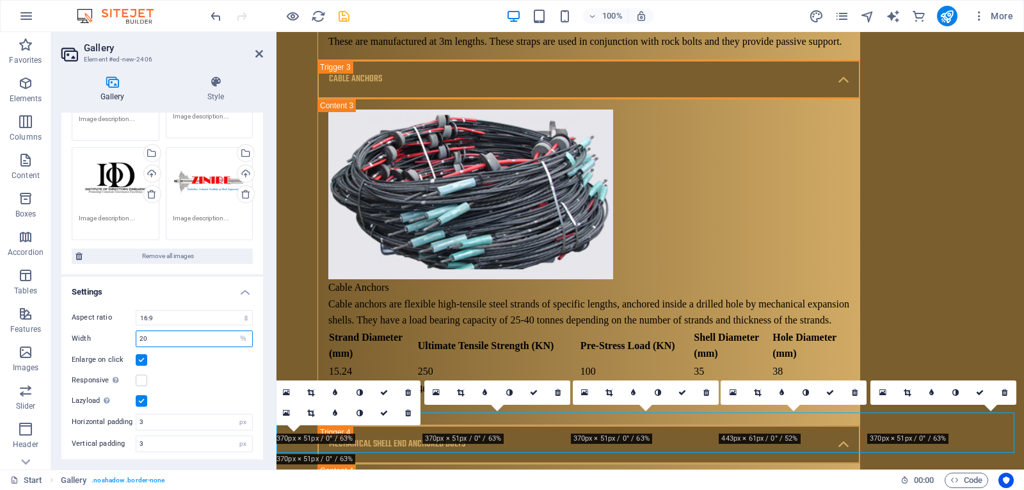
scroll to position [7723, 0]
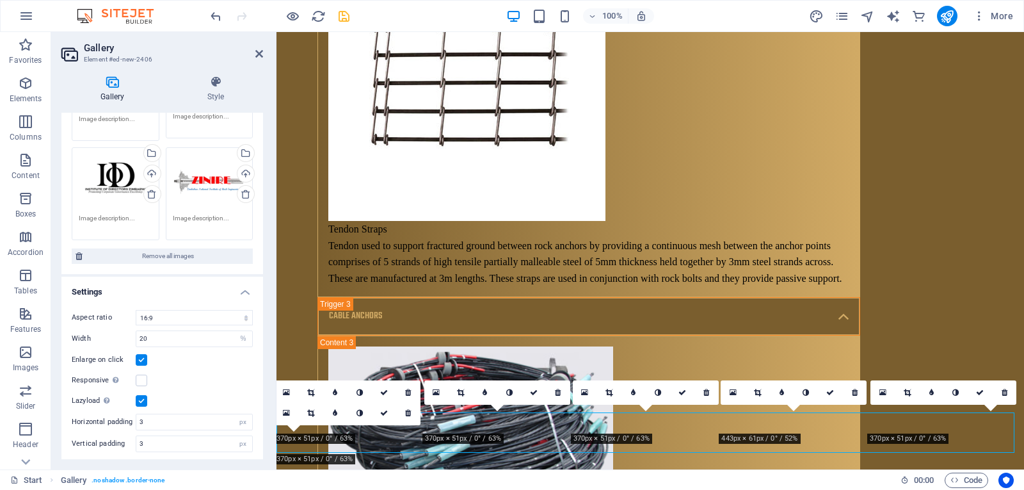
click at [224, 385] on div "Responsive Automatically load retina image and smartphone optimized sizes." at bounding box center [162, 380] width 181 height 15
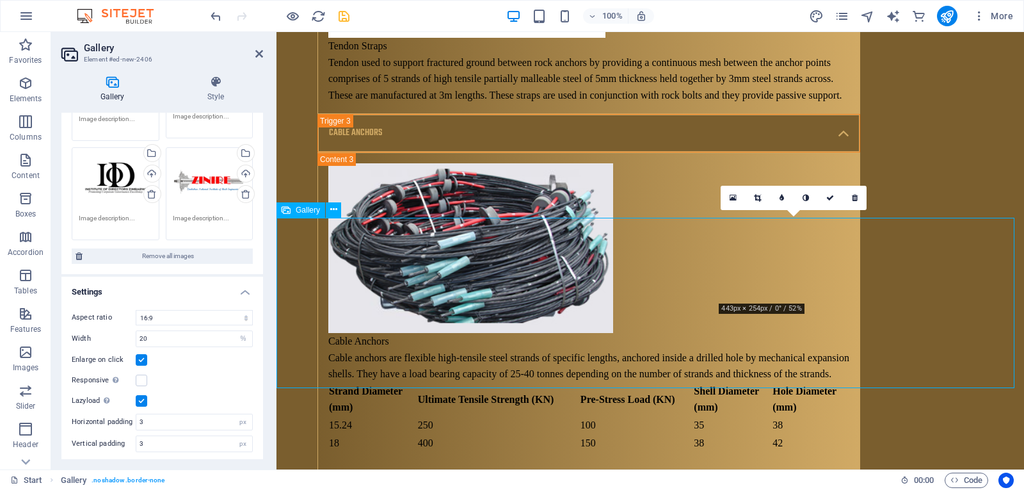
scroll to position [7918, 0]
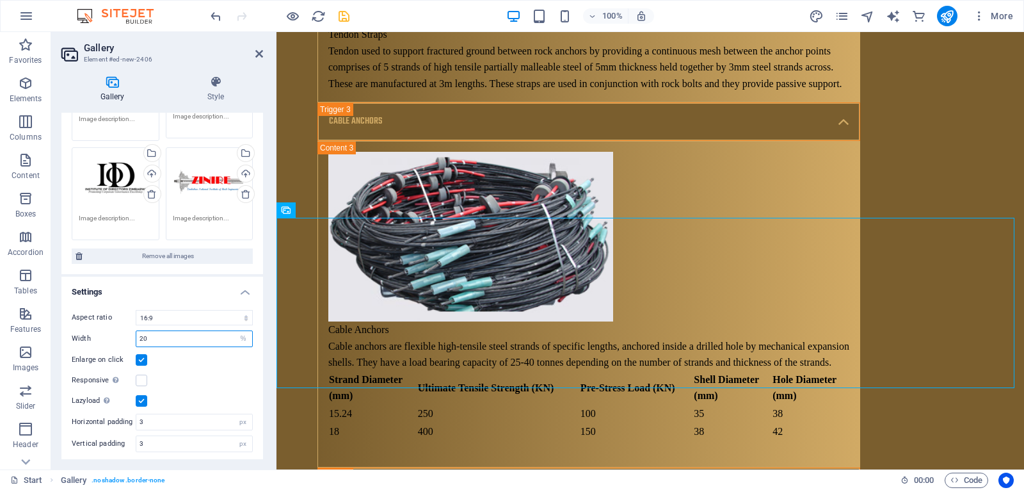
click at [183, 337] on input "20" at bounding box center [194, 338] width 116 height 15
type input "2"
type input "15"
click at [178, 373] on div "Responsive Automatically load retina image and smartphone optimized sizes." at bounding box center [162, 380] width 181 height 15
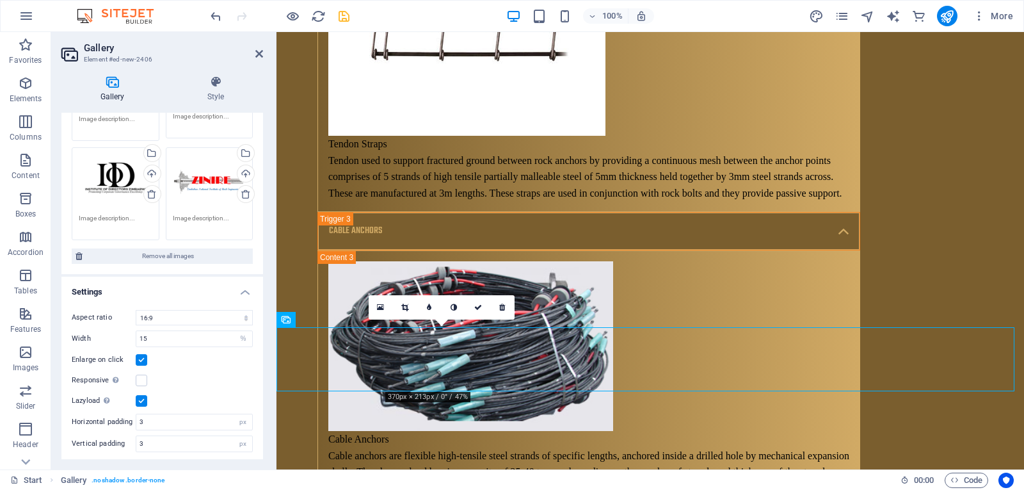
scroll to position [7811, 0]
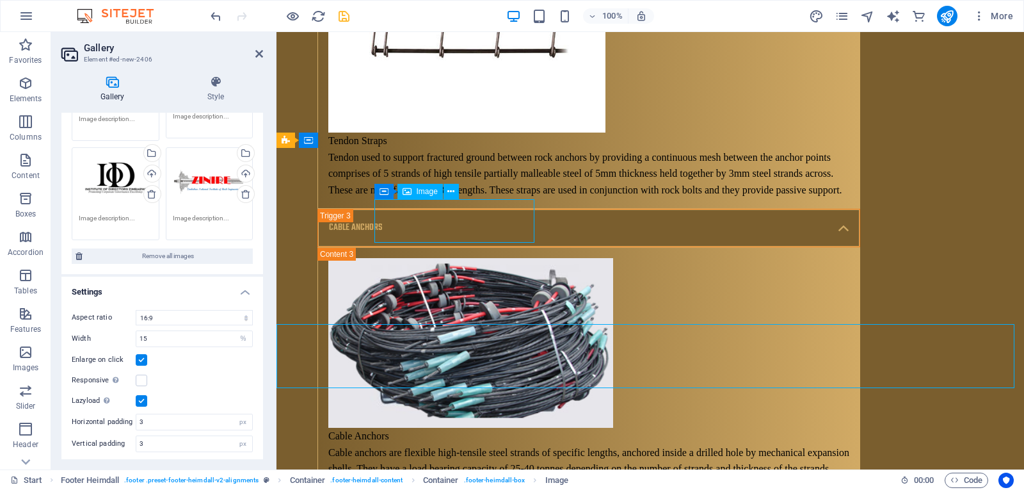
scroll to position [7717, 0]
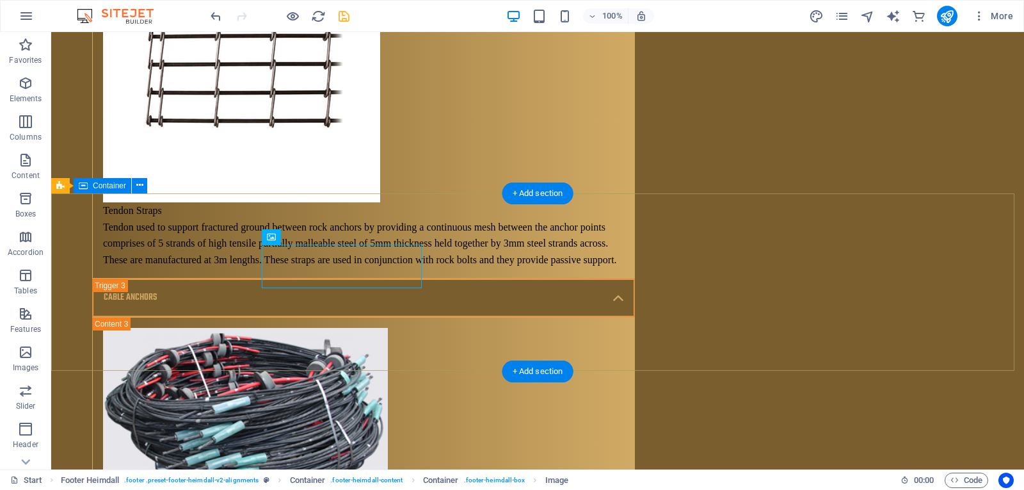
drag, startPoint x: 472, startPoint y: 245, endPoint x: 524, endPoint y: 277, distance: 61.3
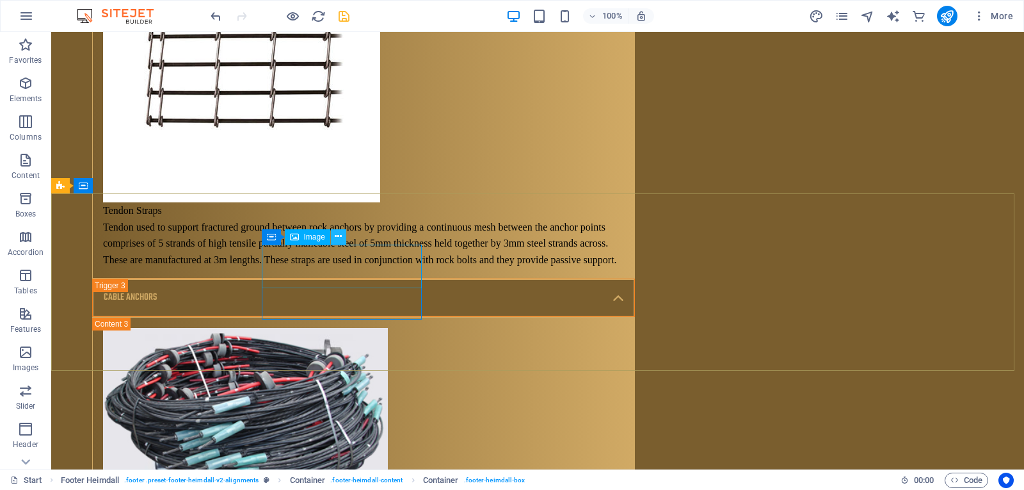
click at [337, 236] on icon at bounding box center [338, 236] width 7 height 13
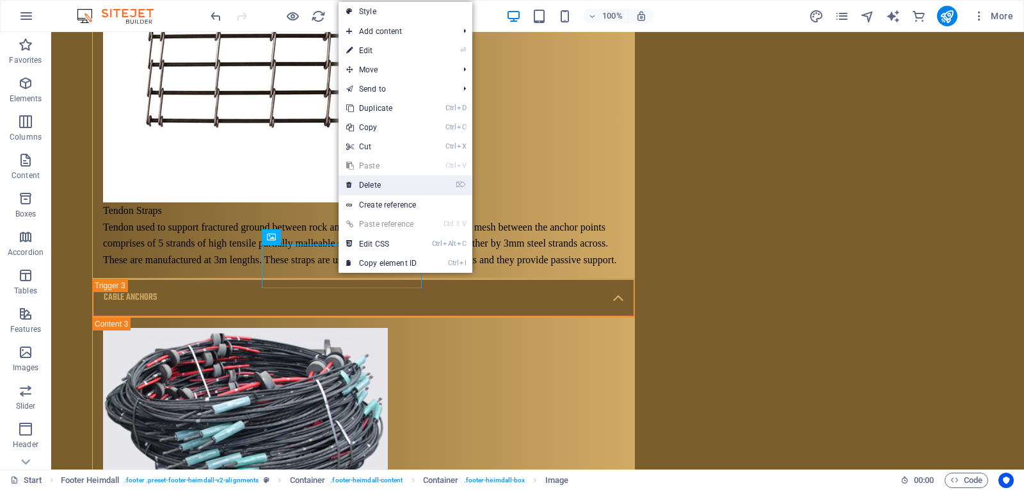
drag, startPoint x: 396, startPoint y: 186, endPoint x: 346, endPoint y: 154, distance: 59.8
click at [396, 186] on link "⌦ Delete" at bounding box center [382, 184] width 86 height 19
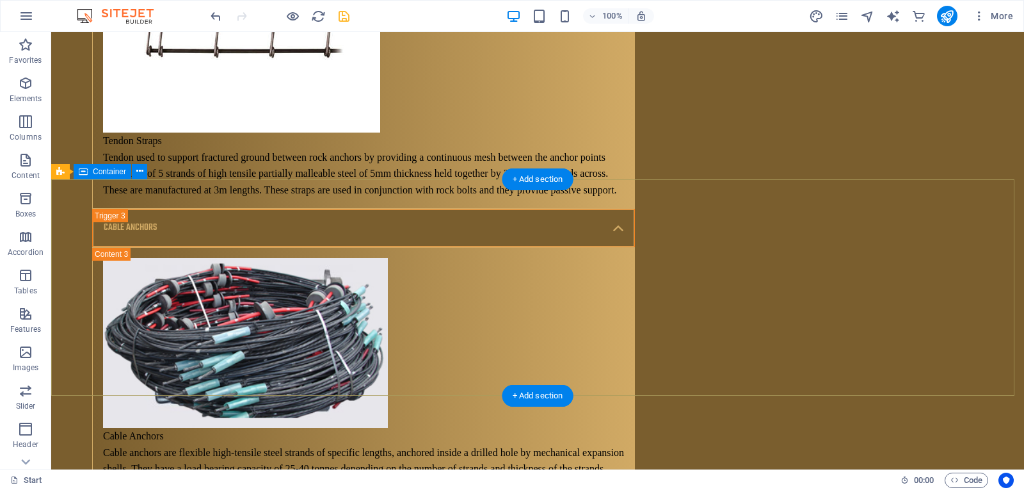
scroll to position [7821, 0]
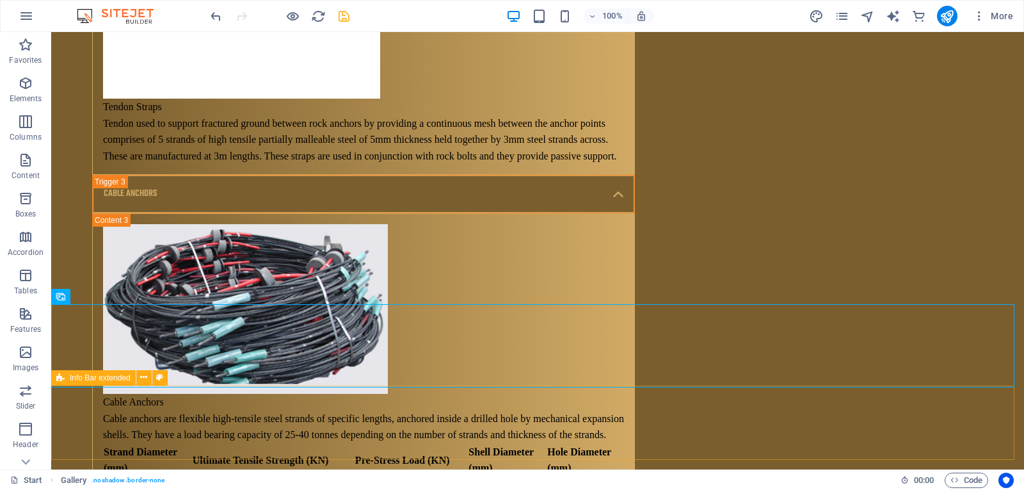
drag, startPoint x: 188, startPoint y: 405, endPoint x: 141, endPoint y: 368, distance: 59.2
select select "rem"
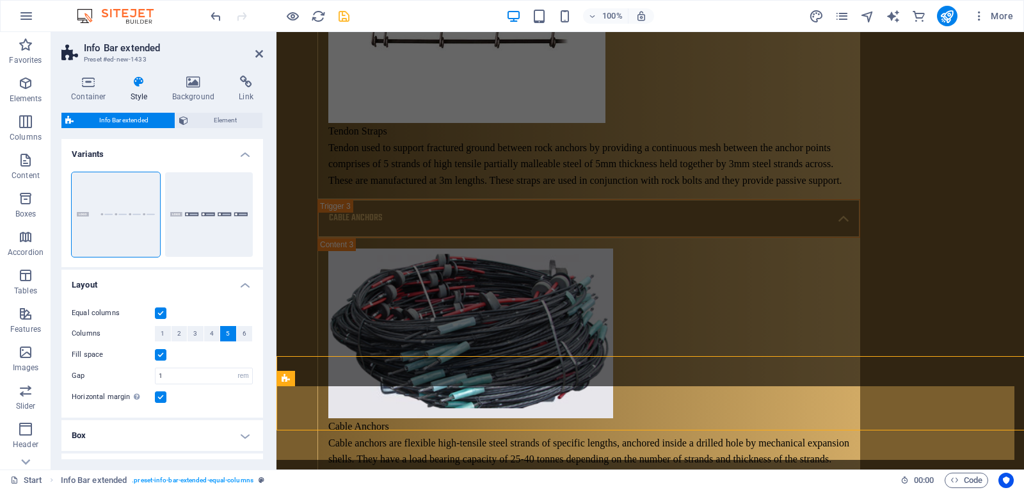
scroll to position [7850, 0]
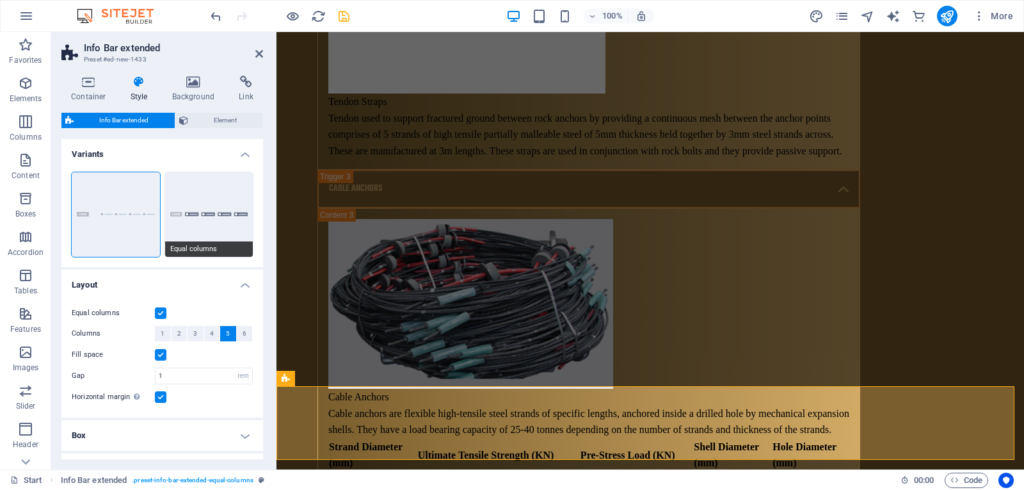
click at [232, 232] on button "Equal columns" at bounding box center [209, 214] width 88 height 84
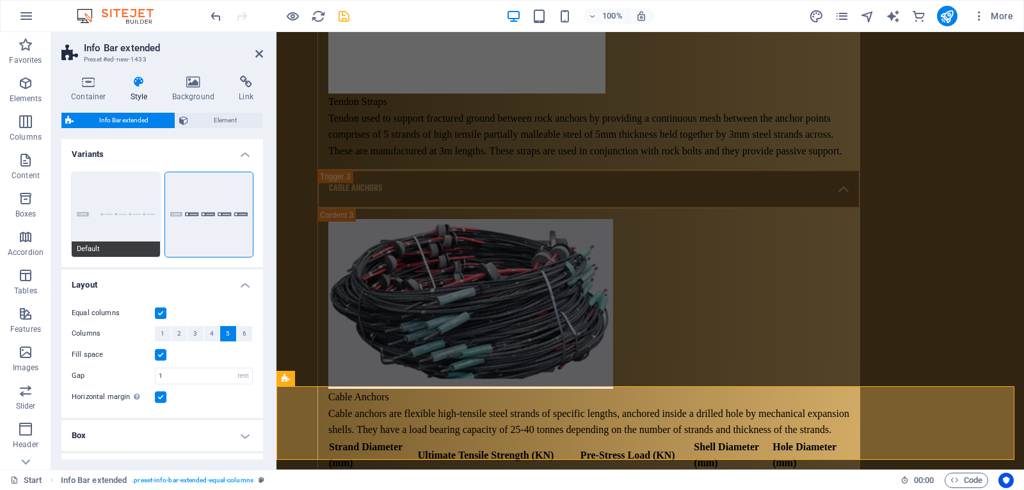
click at [126, 218] on button "Default" at bounding box center [116, 214] width 88 height 84
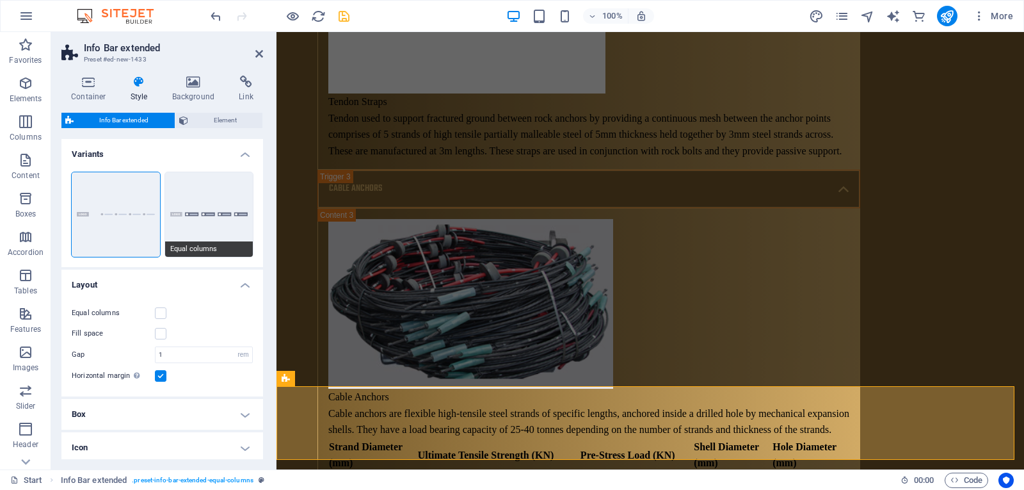
click at [193, 216] on button "Equal columns" at bounding box center [209, 214] width 88 height 84
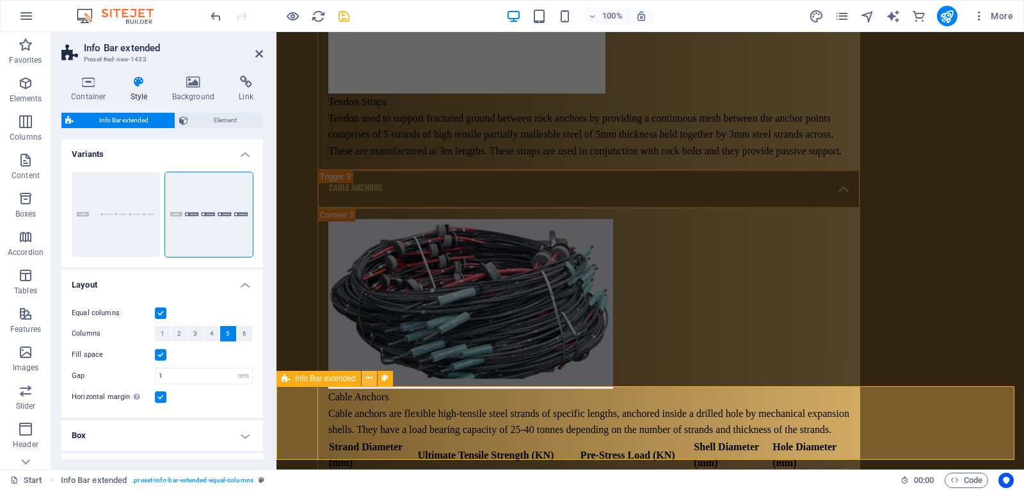
click at [366, 378] on icon at bounding box center [368, 377] width 7 height 13
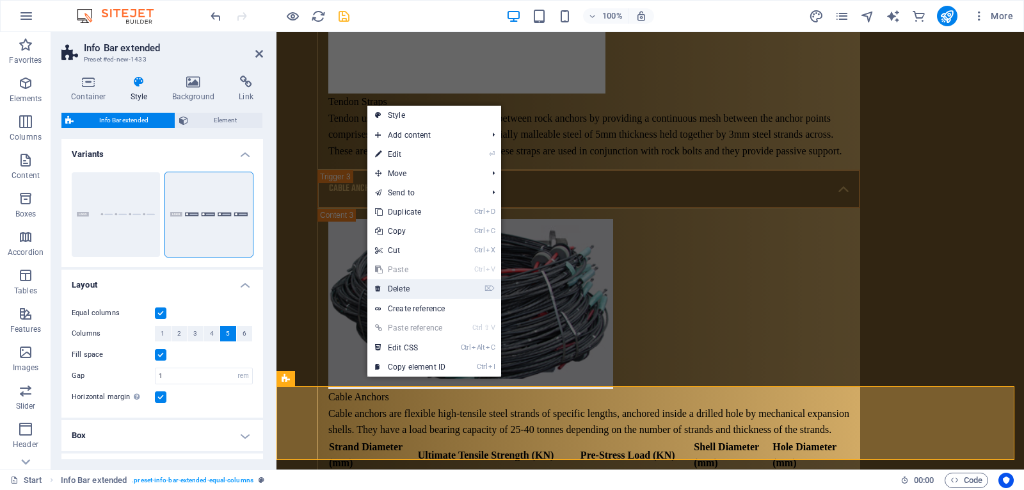
click at [404, 285] on link "⌦ Delete" at bounding box center [410, 288] width 86 height 19
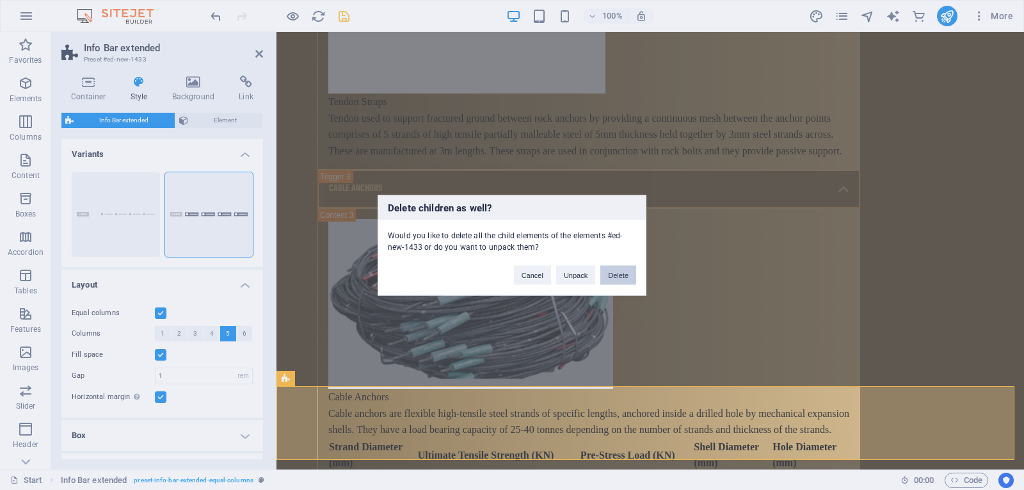
drag, startPoint x: 615, startPoint y: 265, endPoint x: 566, endPoint y: 237, distance: 55.9
click at [615, 265] on button "Delete" at bounding box center [618, 274] width 36 height 19
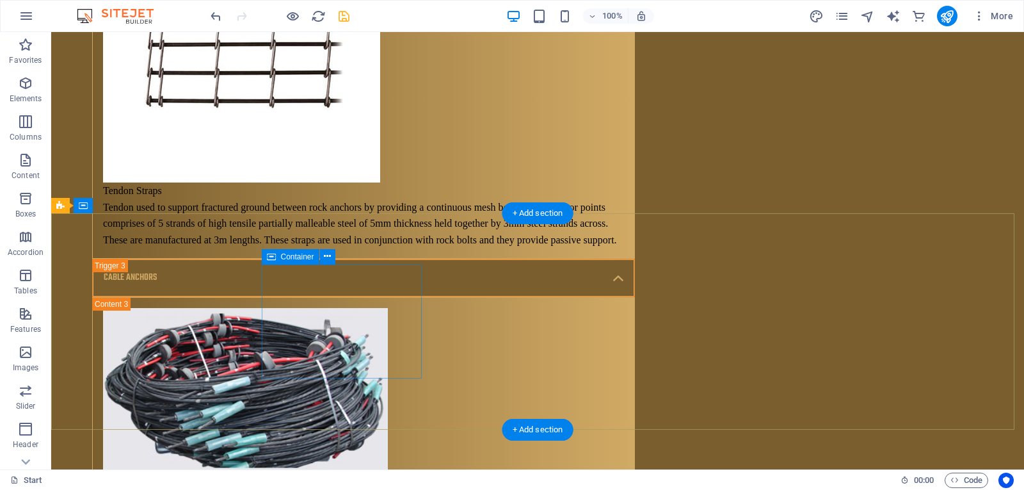
scroll to position [7749, 0]
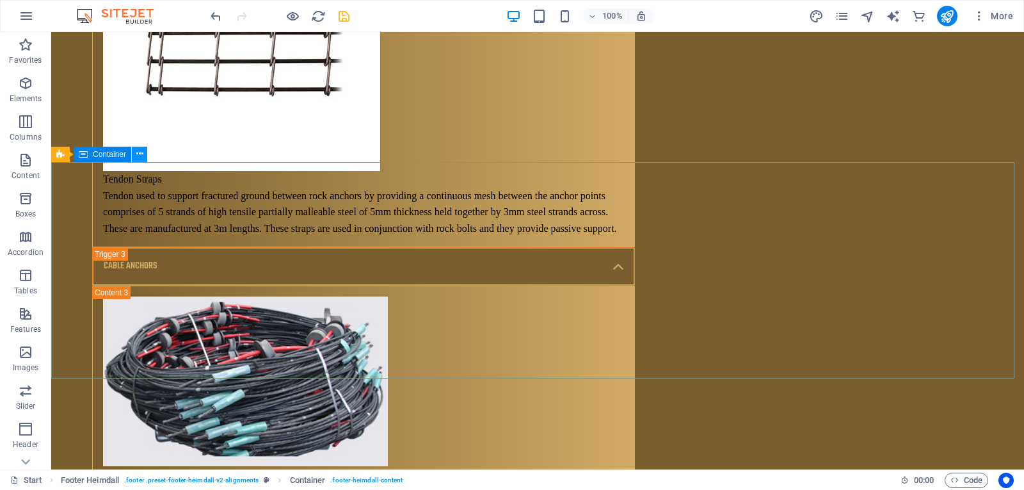
click at [139, 155] on icon at bounding box center [139, 153] width 7 height 13
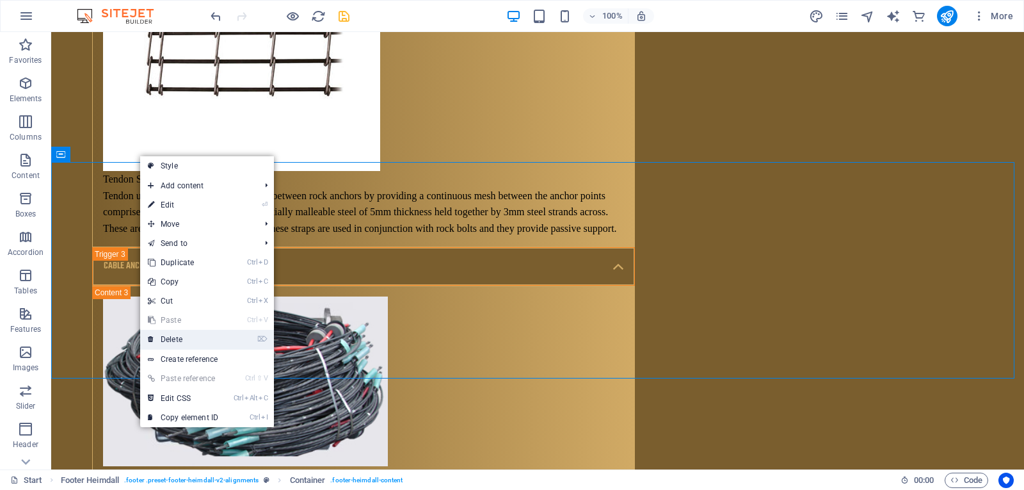
click at [190, 338] on link "⌦ Delete" at bounding box center [183, 339] width 86 height 19
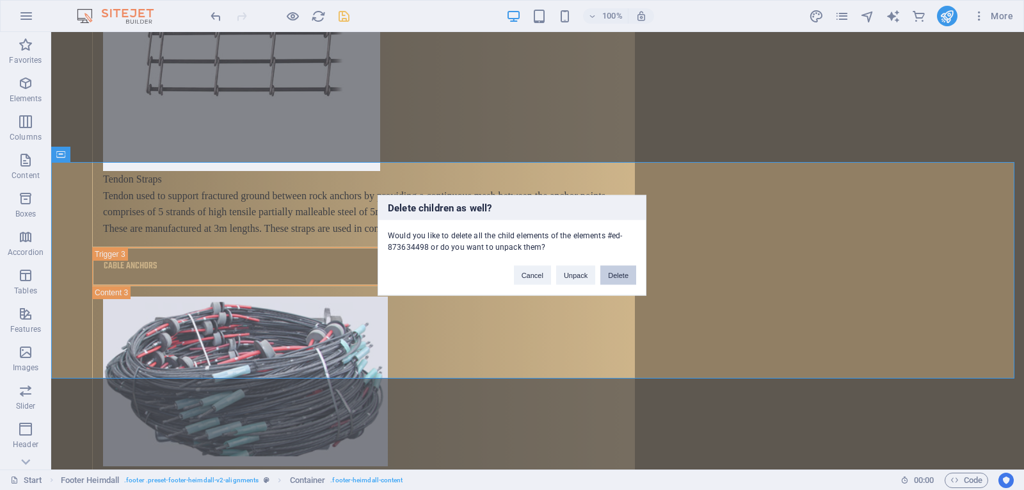
drag, startPoint x: 623, startPoint y: 278, endPoint x: 572, endPoint y: 247, distance: 60.0
click at [623, 278] on button "Delete" at bounding box center [618, 274] width 36 height 19
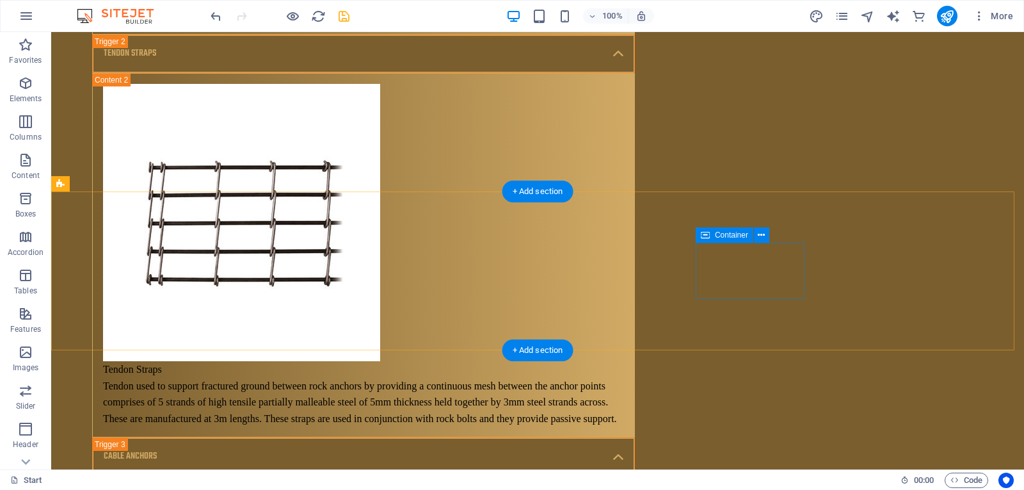
scroll to position [7623, 0]
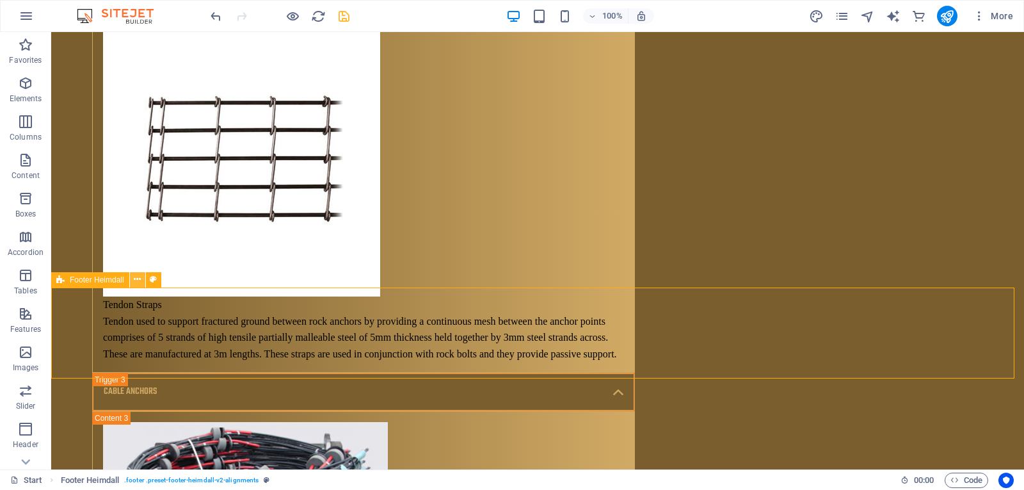
click at [141, 285] on button at bounding box center [137, 279] width 15 height 15
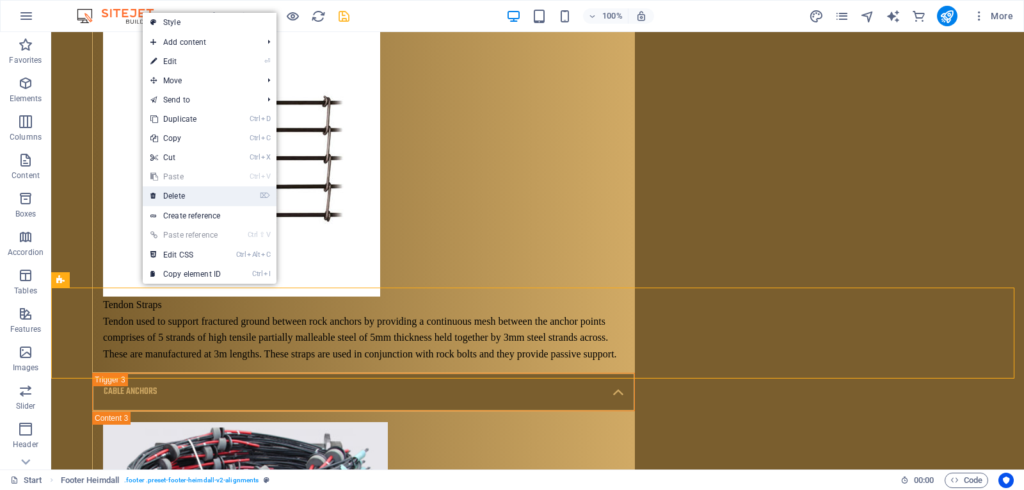
drag, startPoint x: 138, startPoint y: 162, endPoint x: 193, endPoint y: 190, distance: 61.3
click at [193, 190] on link "⌦ Delete" at bounding box center [186, 195] width 86 height 19
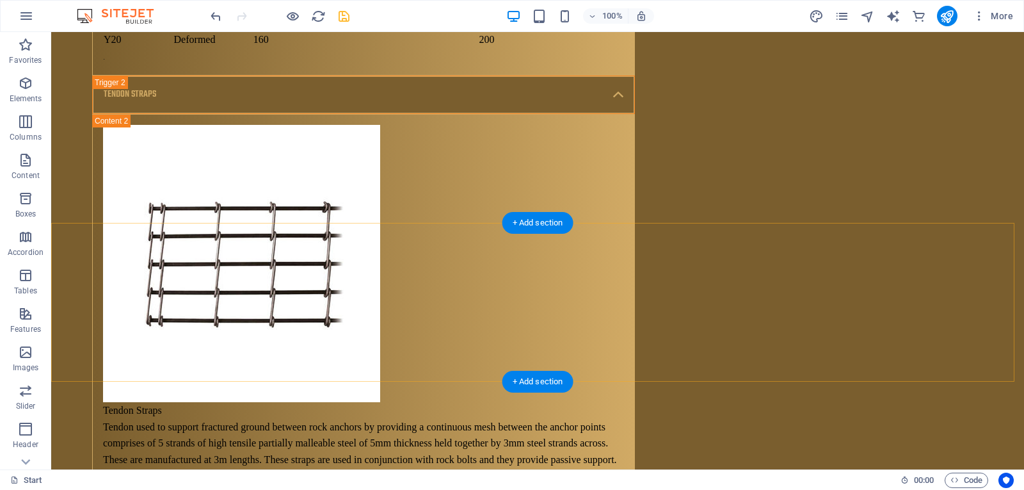
scroll to position [7532, 0]
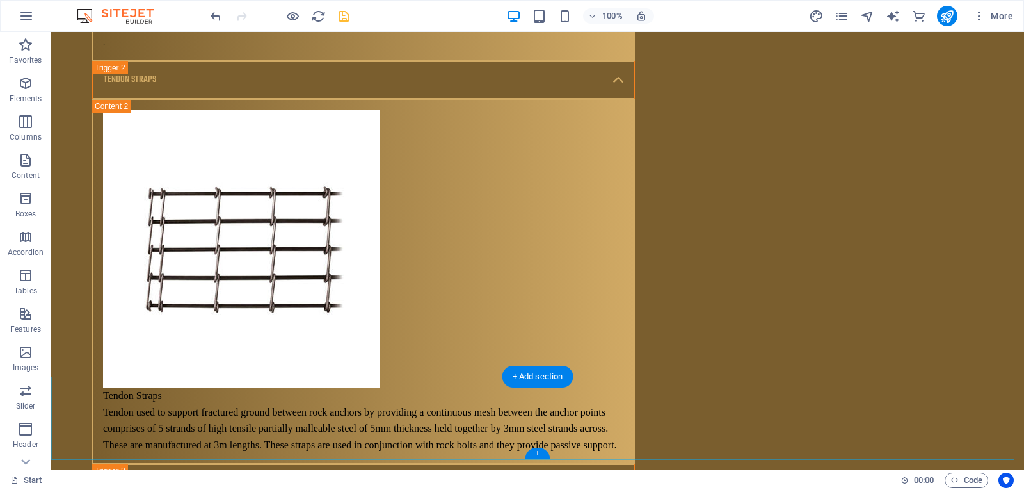
click at [541, 451] on div "+" at bounding box center [537, 453] width 25 height 12
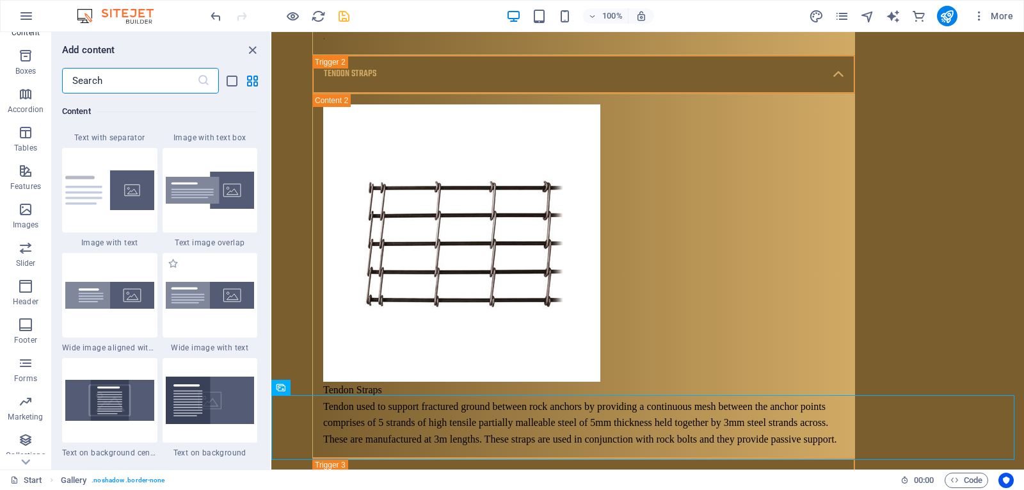
scroll to position [177, 0]
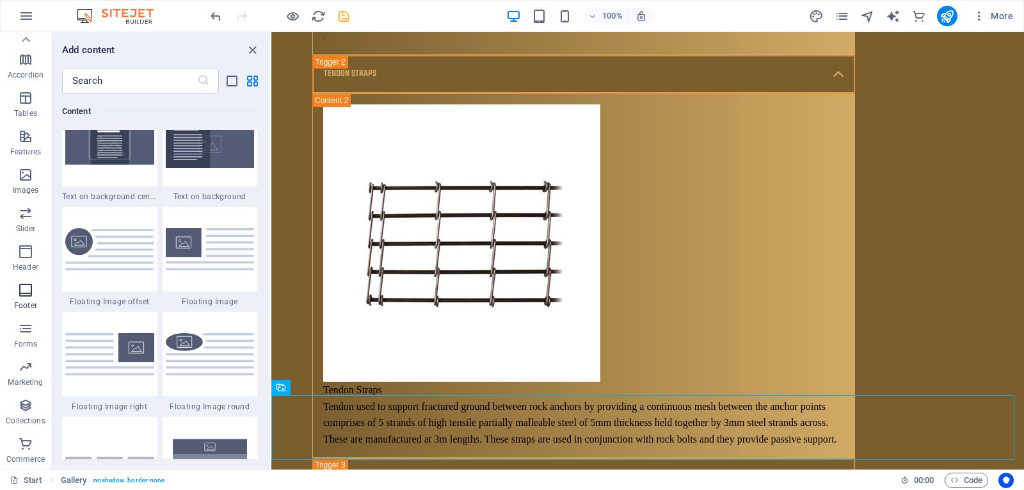
click at [40, 289] on span "Footer" at bounding box center [25, 297] width 51 height 31
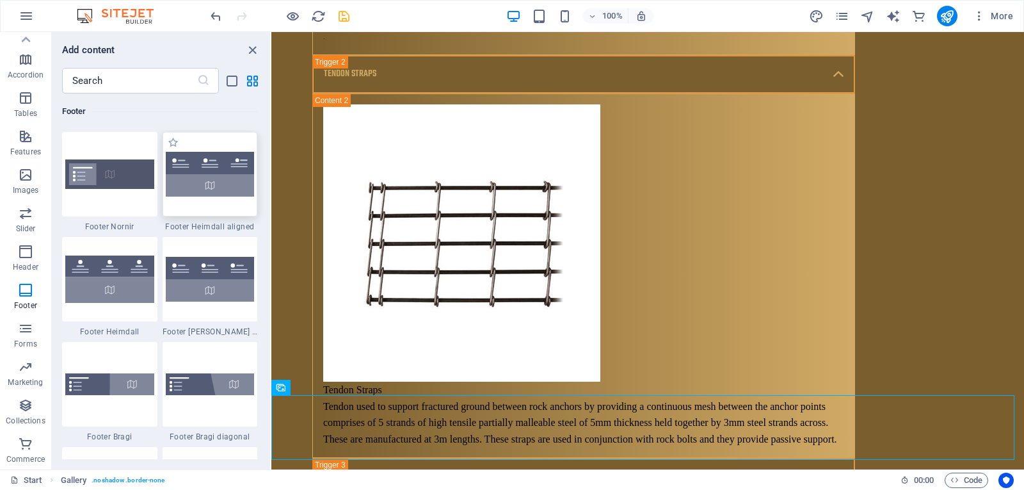
scroll to position [8666, 0]
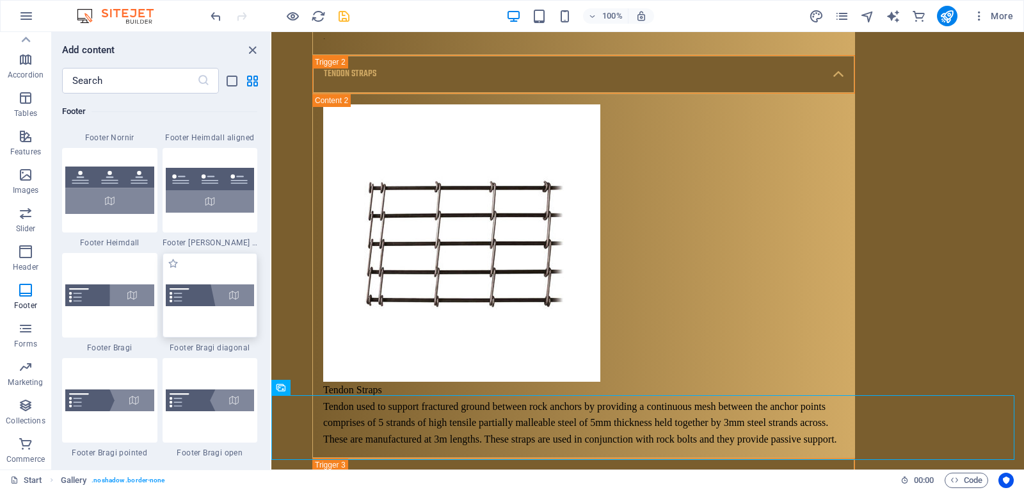
click at [216, 310] on div at bounding box center [210, 295] width 95 height 84
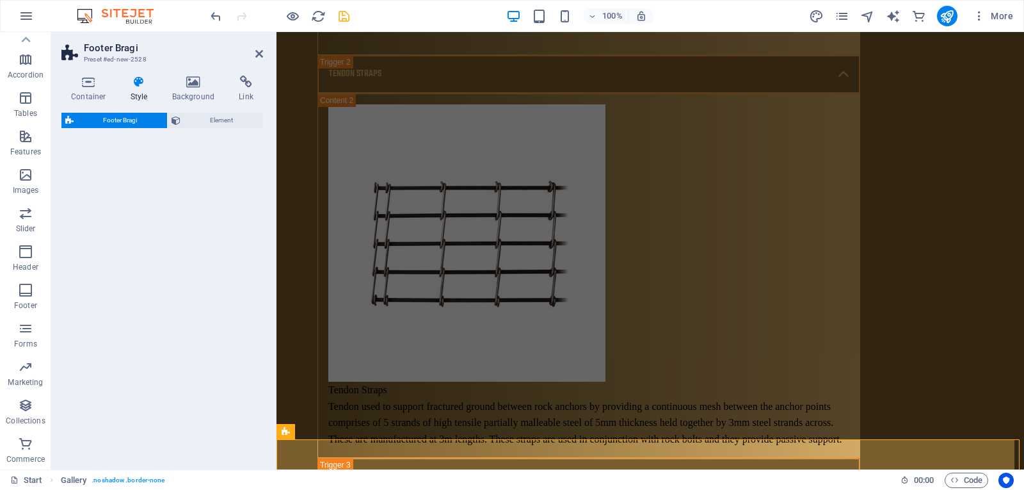
select select "%"
select select "rem"
select select "px"
select select "rem"
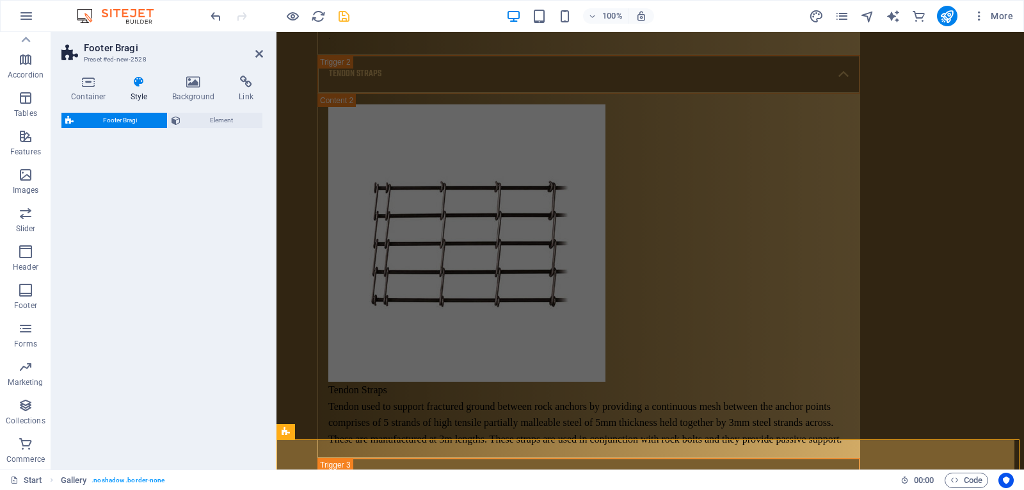
select select "rem"
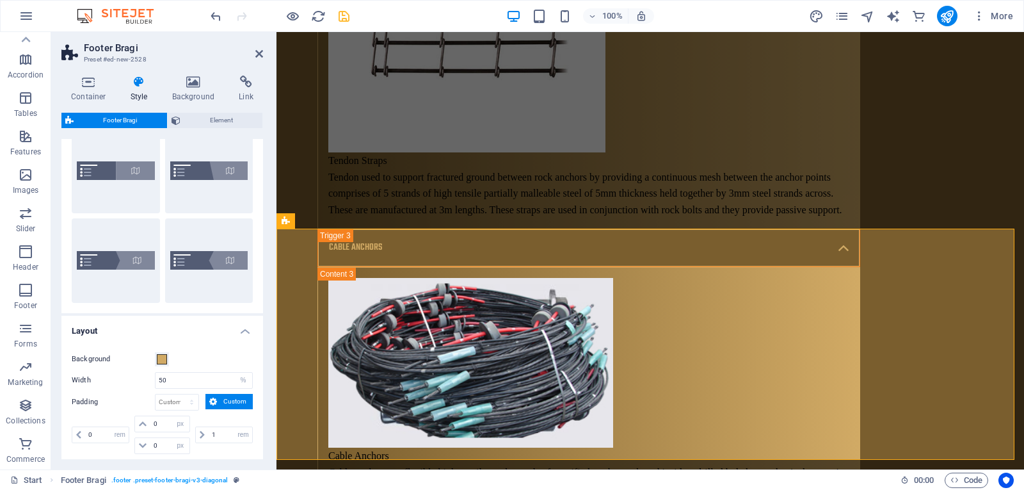
scroll to position [0, 0]
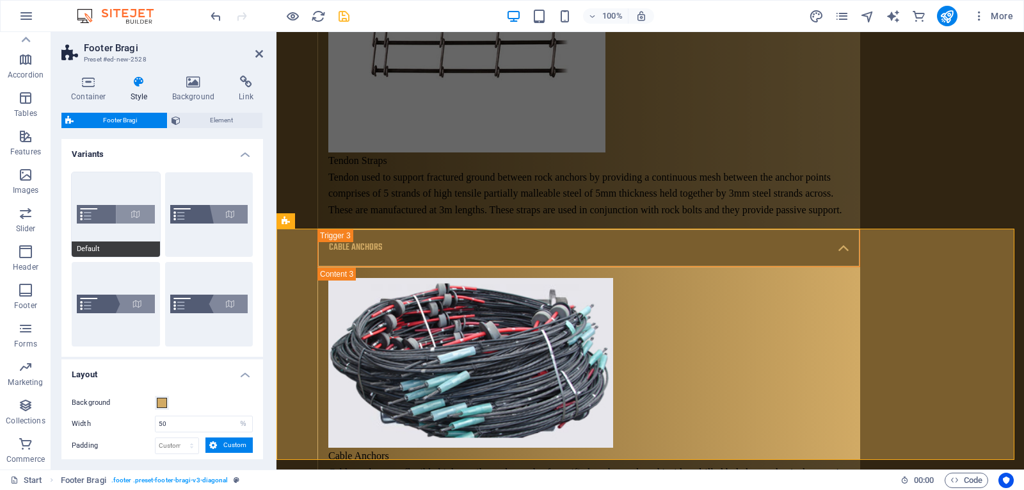
click at [152, 246] on span "Default" at bounding box center [116, 248] width 88 height 15
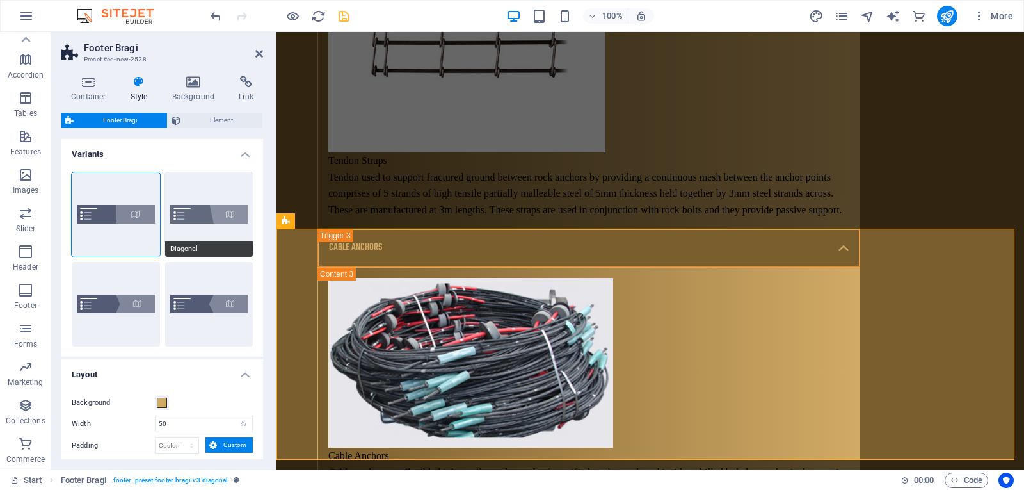
click at [217, 225] on button "Diagonal" at bounding box center [209, 214] width 88 height 84
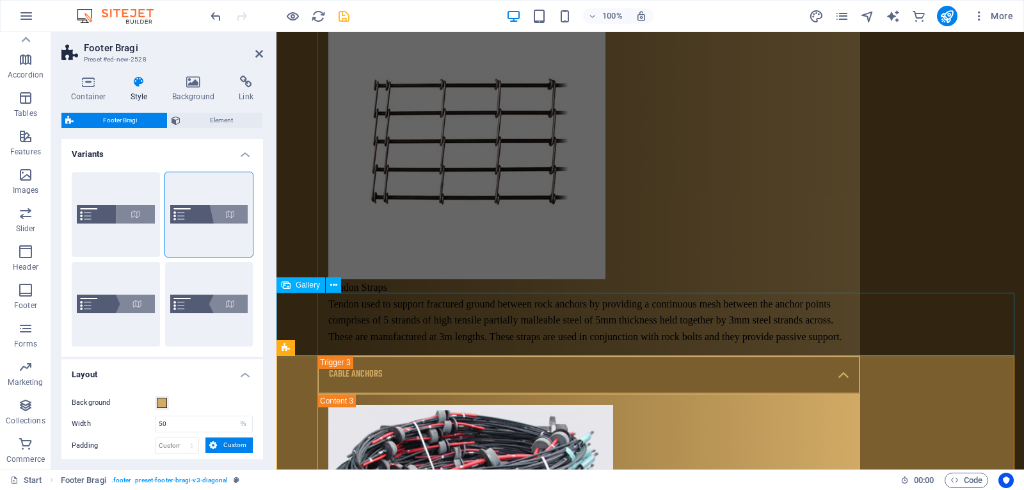
scroll to position [7792, 0]
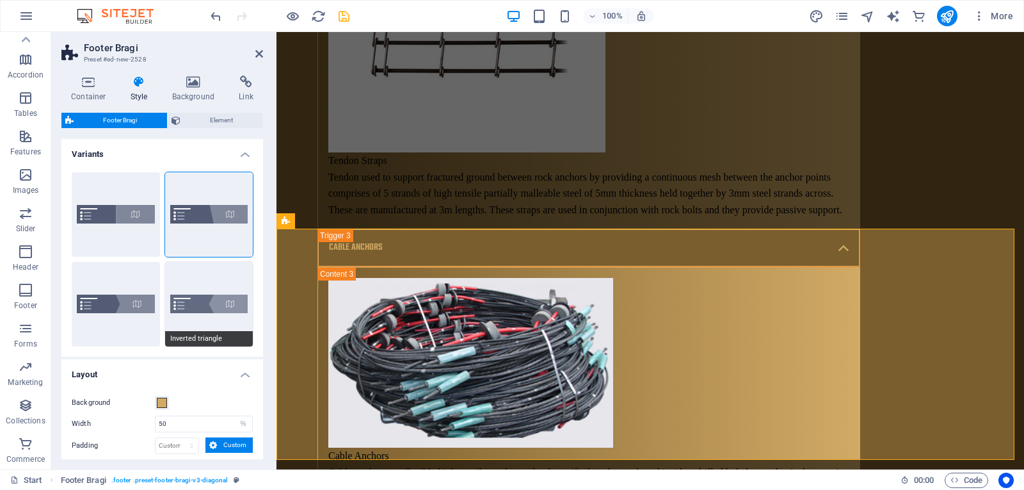
click at [233, 308] on button "Inverted triangle" at bounding box center [209, 304] width 88 height 84
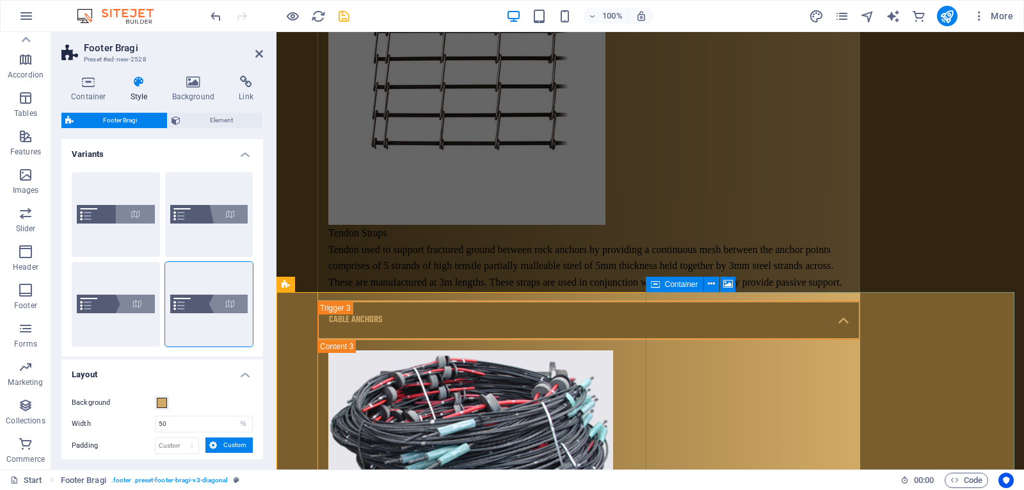
scroll to position [7728, 0]
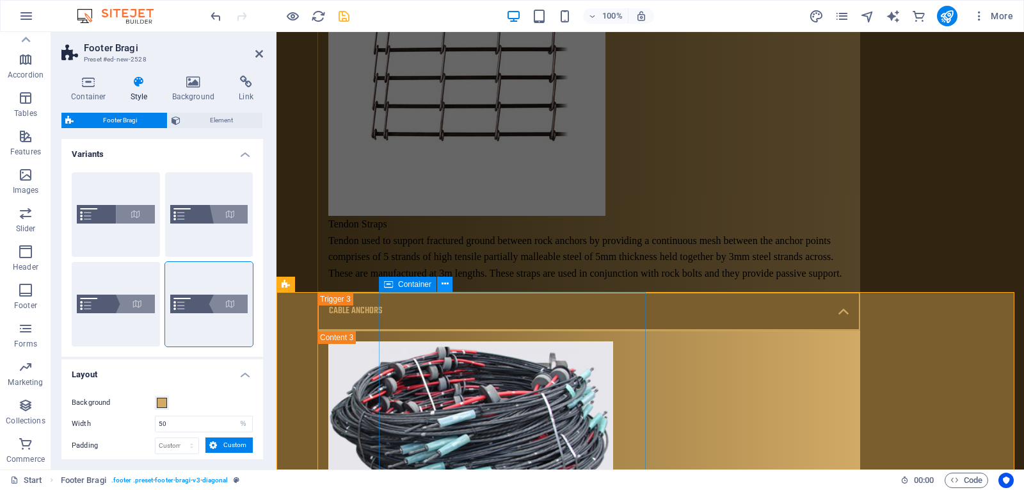
click at [442, 286] on icon at bounding box center [445, 283] width 7 height 13
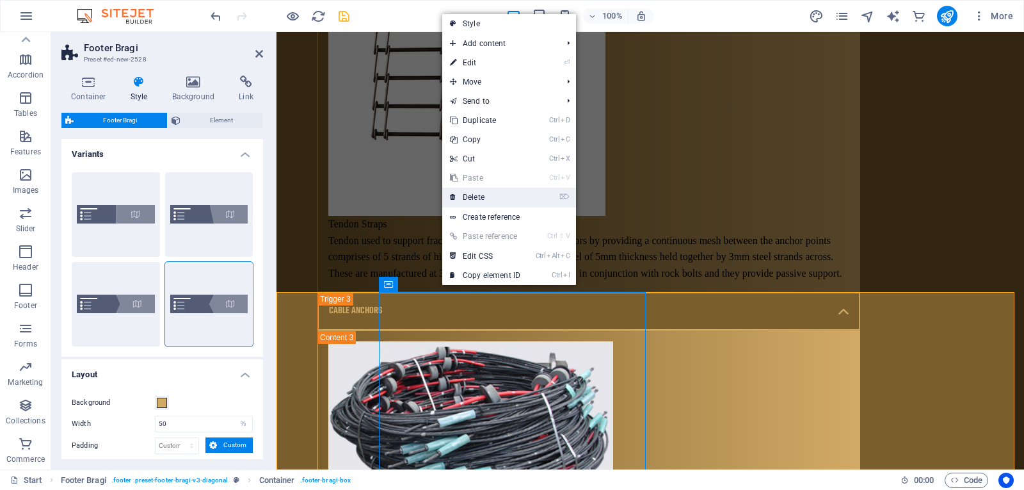
click at [536, 204] on li "⌦ Delete" at bounding box center [509, 198] width 134 height 20
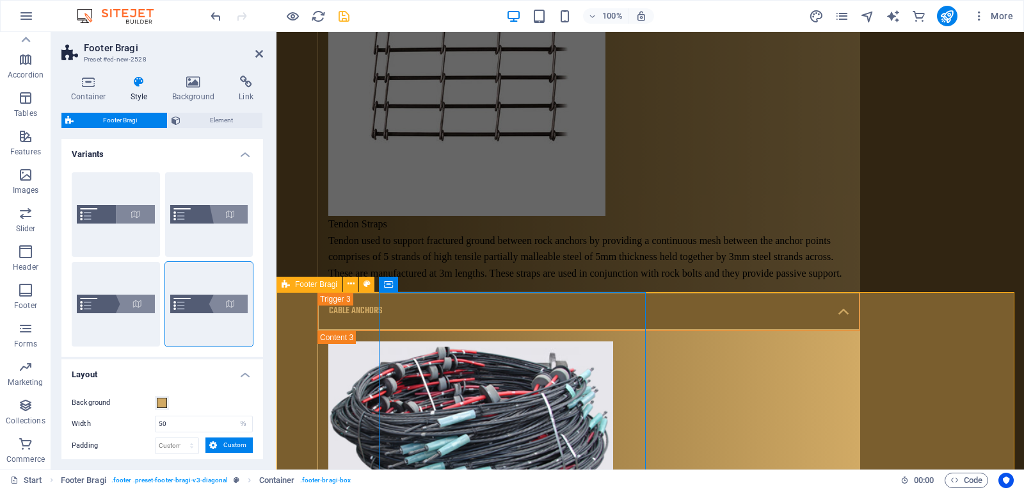
drag, startPoint x: 347, startPoint y: 283, endPoint x: 341, endPoint y: 287, distance: 7.8
click at [348, 283] on icon at bounding box center [351, 283] width 7 height 13
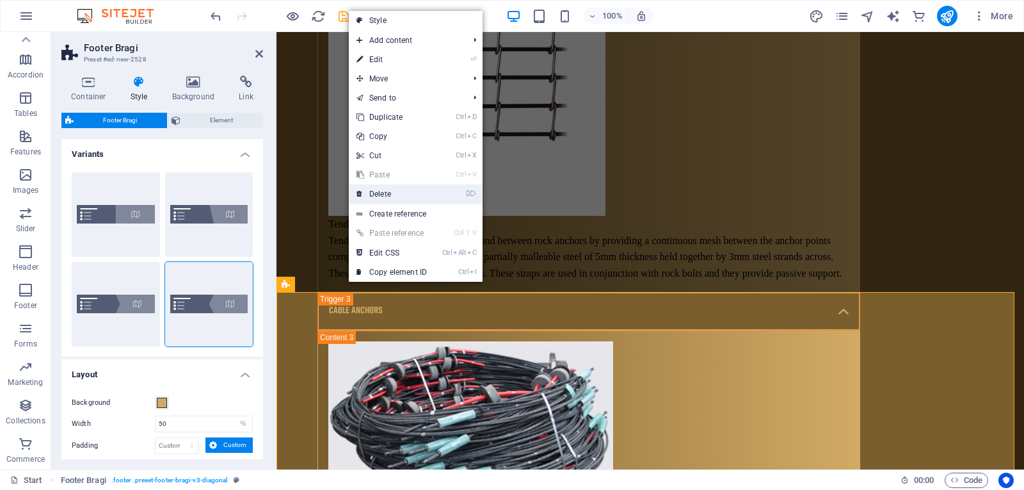
click at [420, 200] on link "⌦ Delete" at bounding box center [392, 193] width 86 height 19
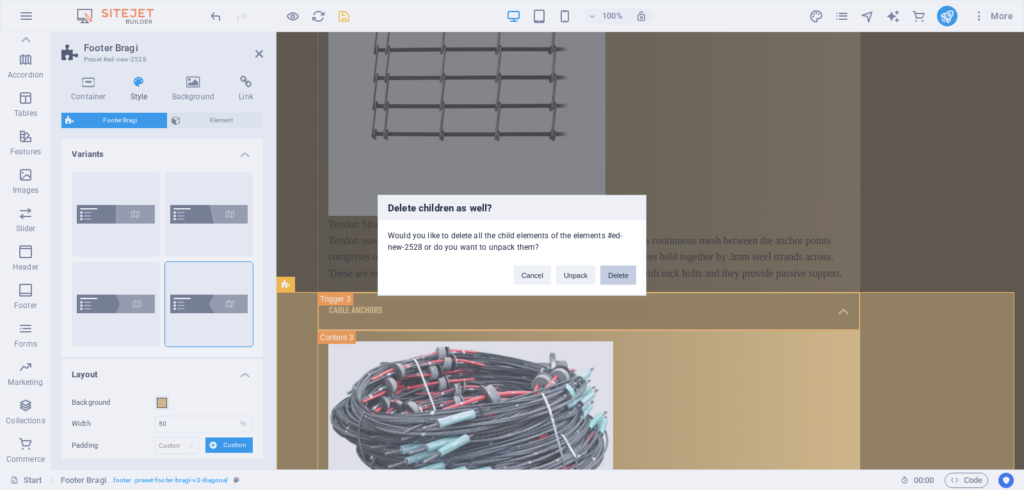
click at [634, 275] on button "Delete" at bounding box center [618, 274] width 36 height 19
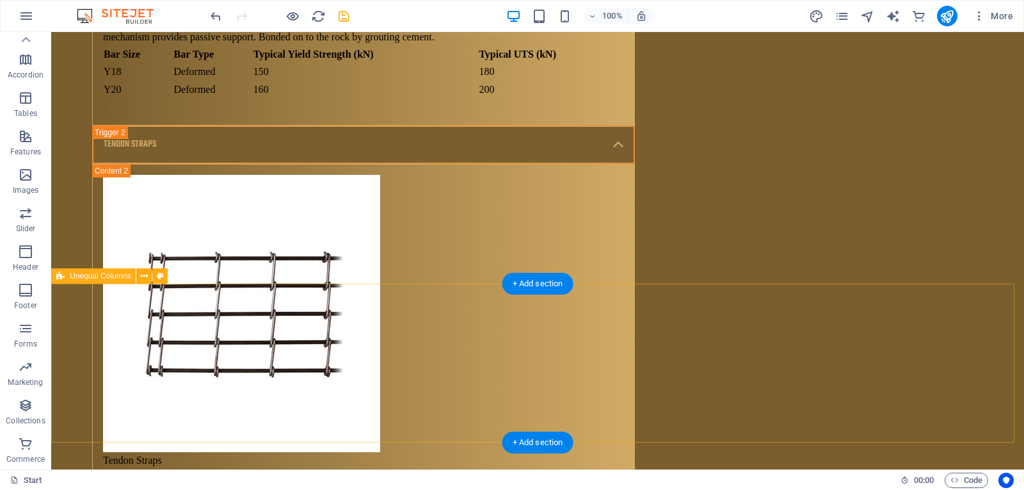
scroll to position [7532, 0]
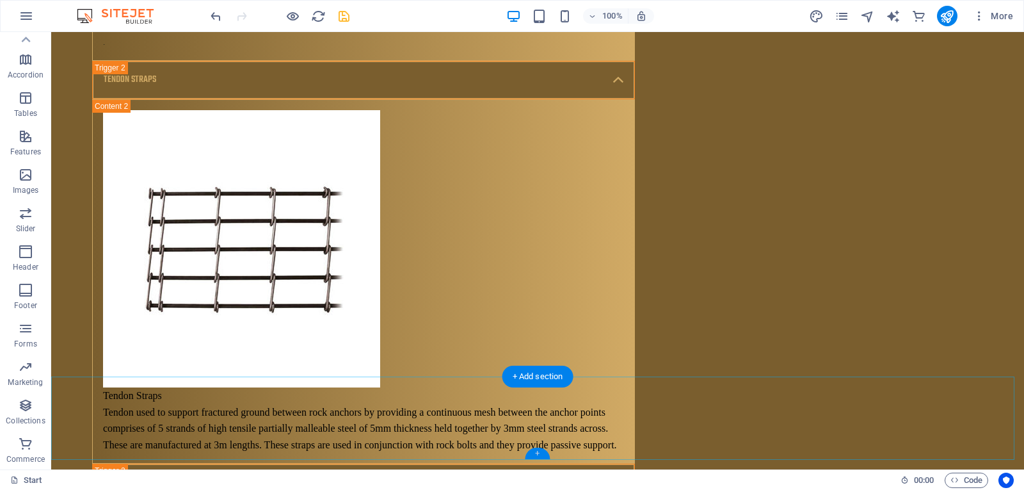
click at [540, 456] on div "+" at bounding box center [537, 453] width 25 height 12
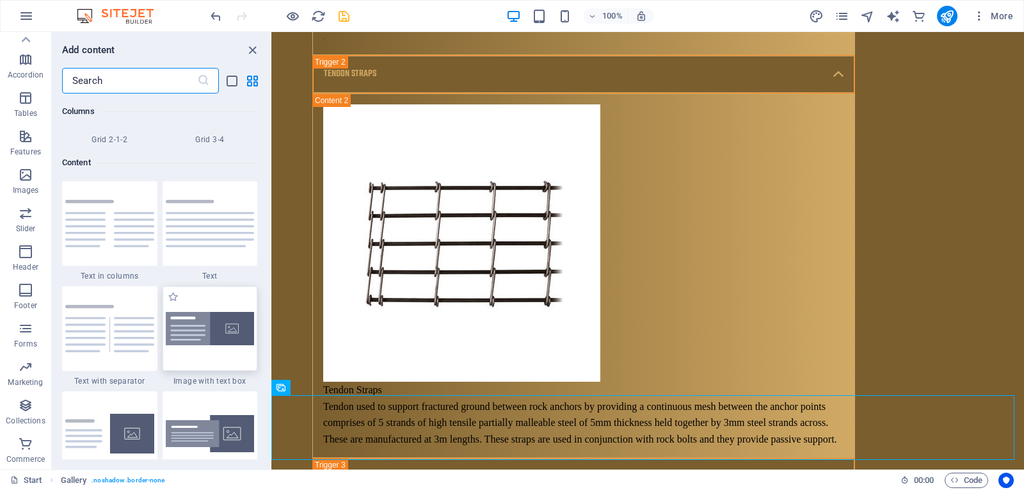
scroll to position [2240, 0]
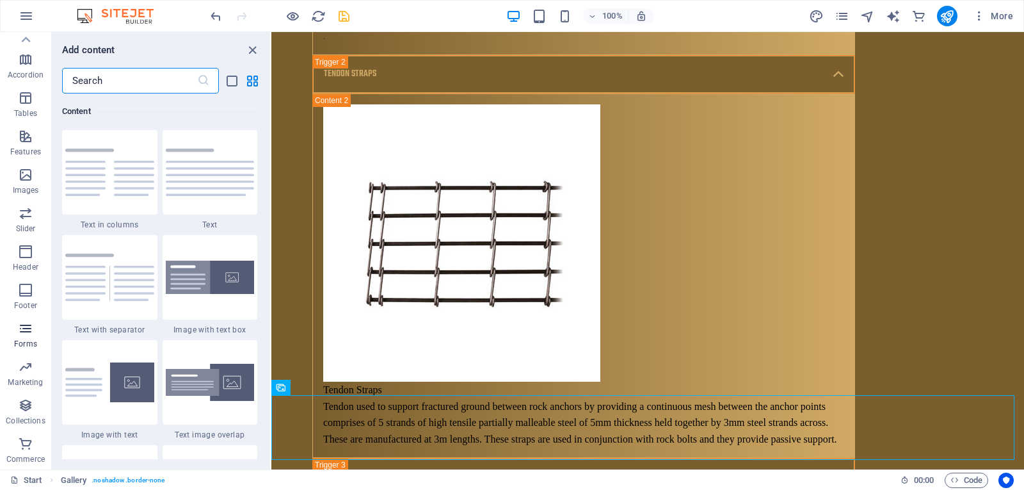
click at [19, 317] on button "Forms" at bounding box center [25, 335] width 51 height 38
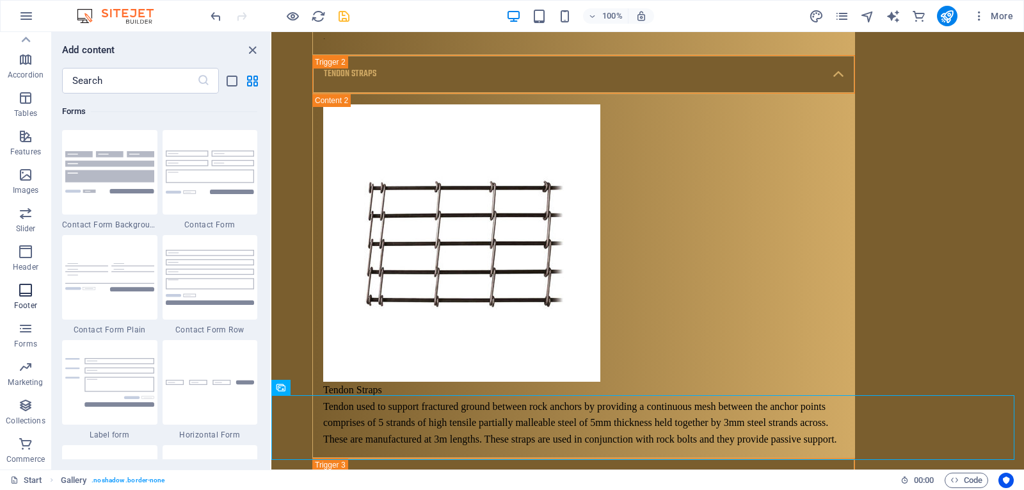
click at [25, 302] on p "Footer" at bounding box center [25, 305] width 23 height 10
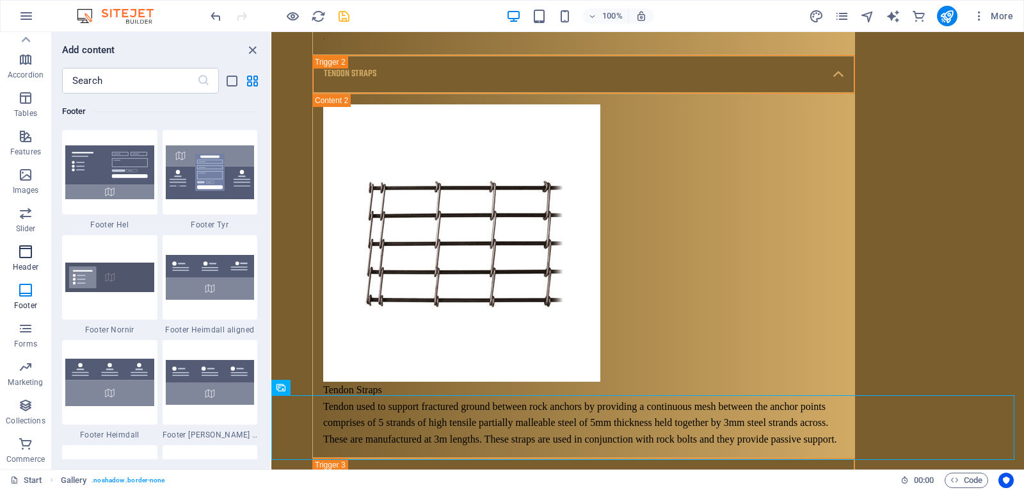
click at [36, 271] on p "Header" at bounding box center [26, 267] width 26 height 10
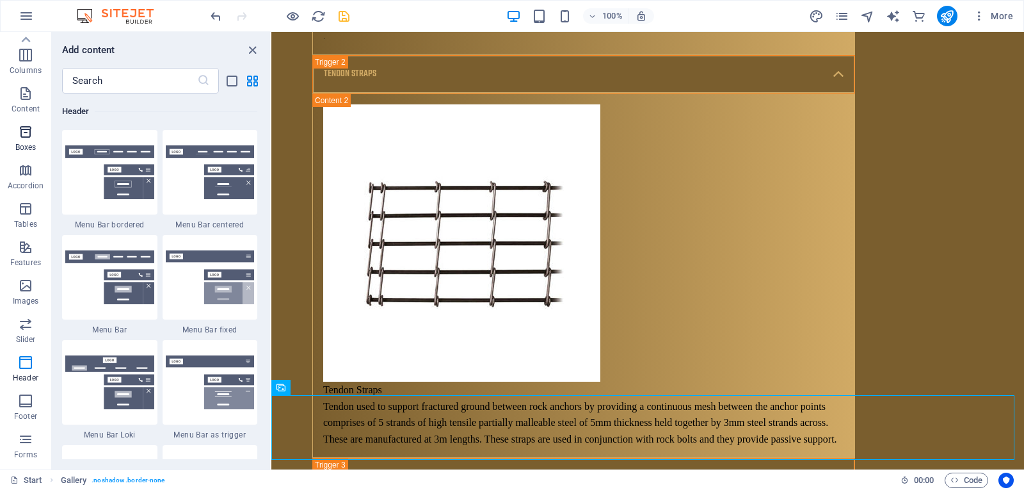
scroll to position [0, 0]
click at [27, 83] on icon "button" at bounding box center [25, 83] width 15 height 15
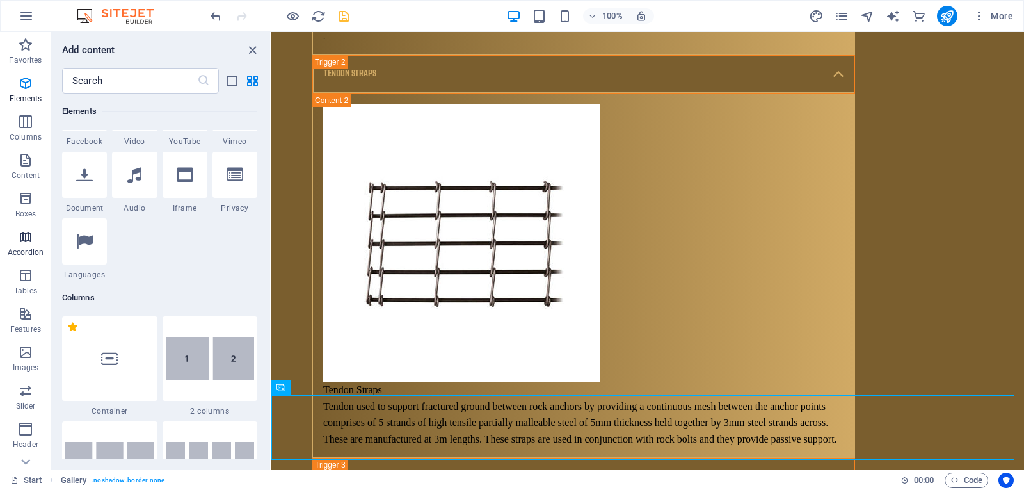
scroll to position [448, 0]
click at [33, 125] on icon "button" at bounding box center [25, 121] width 15 height 15
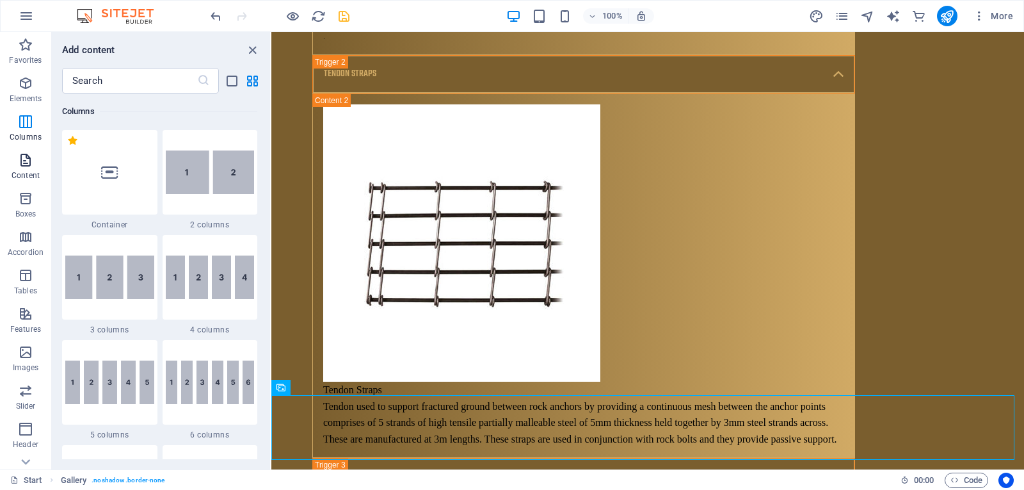
click at [18, 172] on p "Content" at bounding box center [26, 175] width 28 height 10
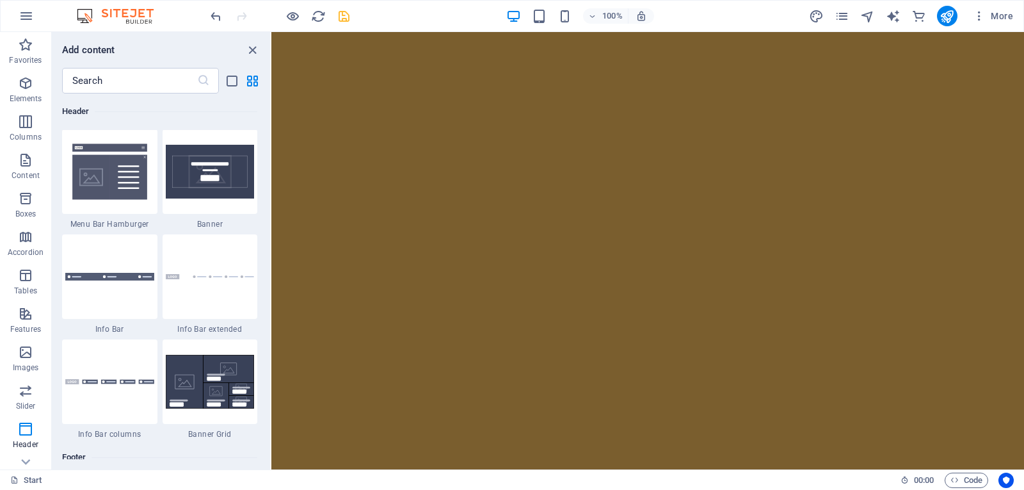
scroll to position [7563, 0]
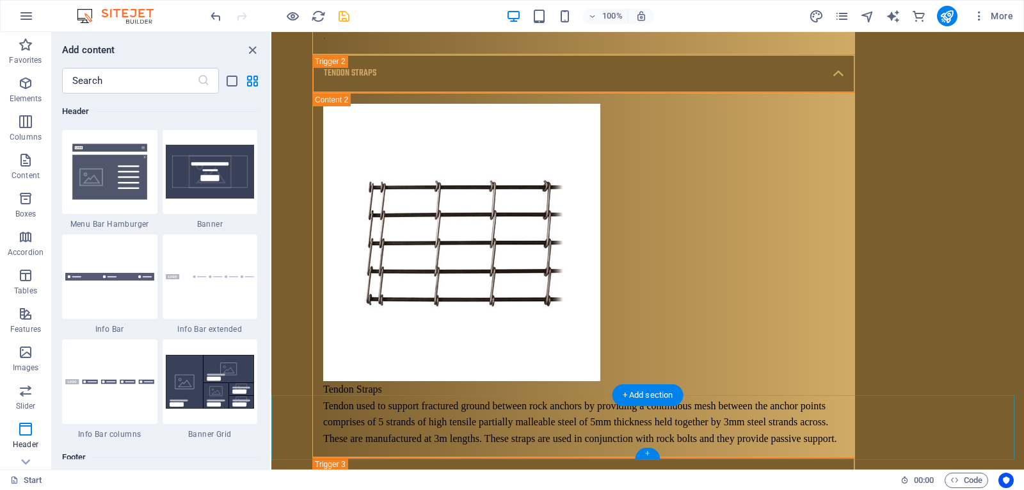
click at [642, 454] on div "+" at bounding box center [647, 453] width 25 height 12
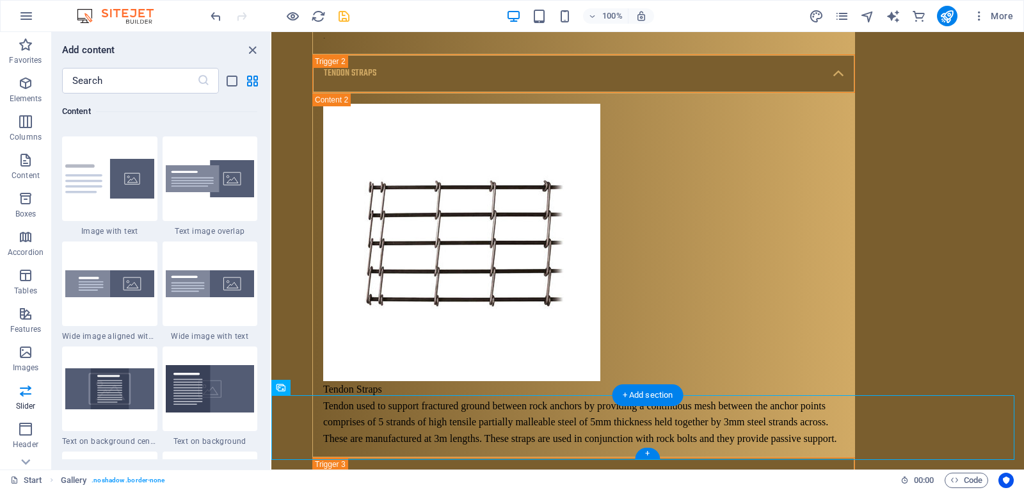
scroll to position [2240, 0]
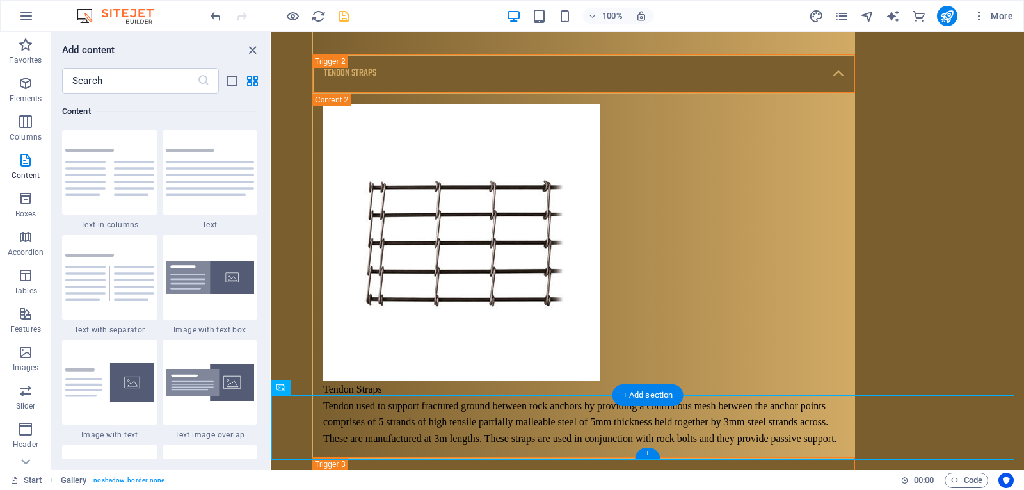
click at [646, 454] on div "+" at bounding box center [647, 453] width 25 height 12
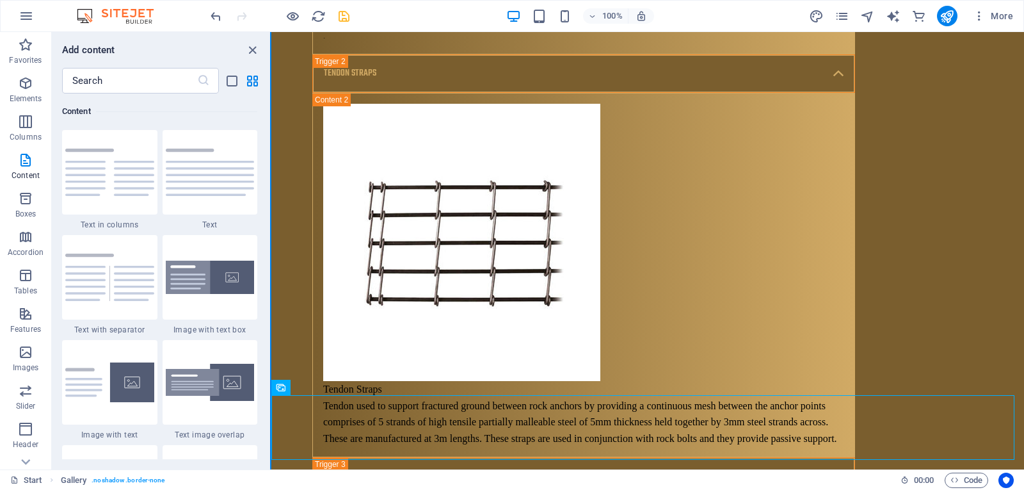
click at [270, 164] on div "Favorites Elements Columns Content Boxes Accordion Tables Features Images Slide…" at bounding box center [135, 250] width 271 height 437
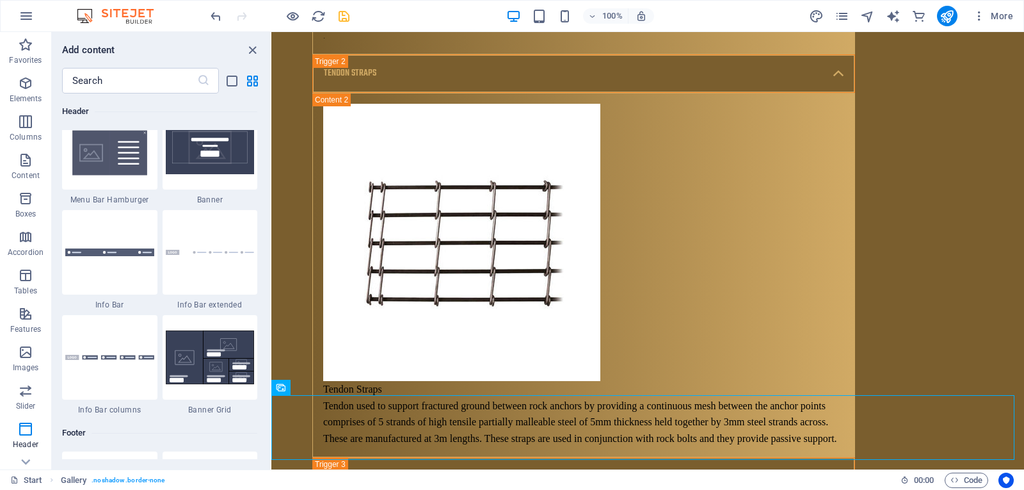
scroll to position [8197, 0]
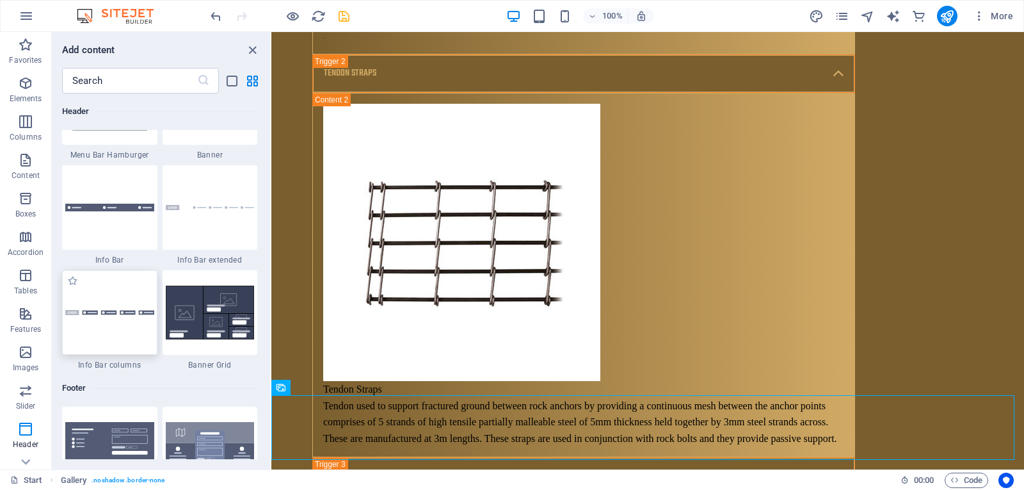
click at [81, 312] on img at bounding box center [109, 313] width 89 height 6
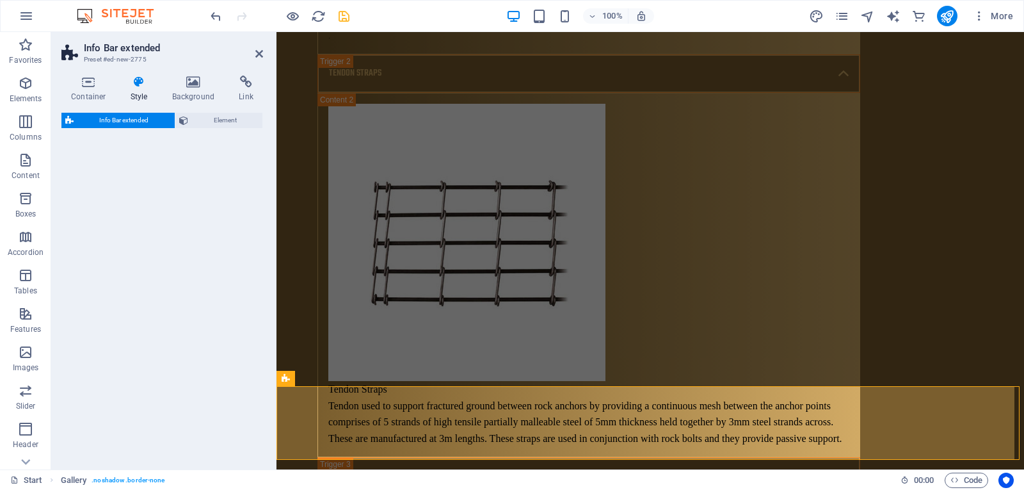
scroll to position [7635, 0]
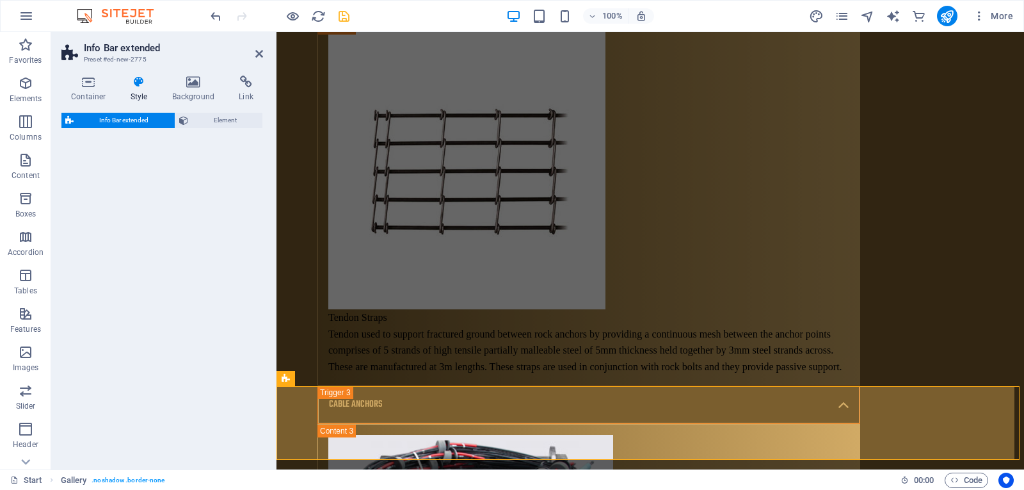
select select "rem"
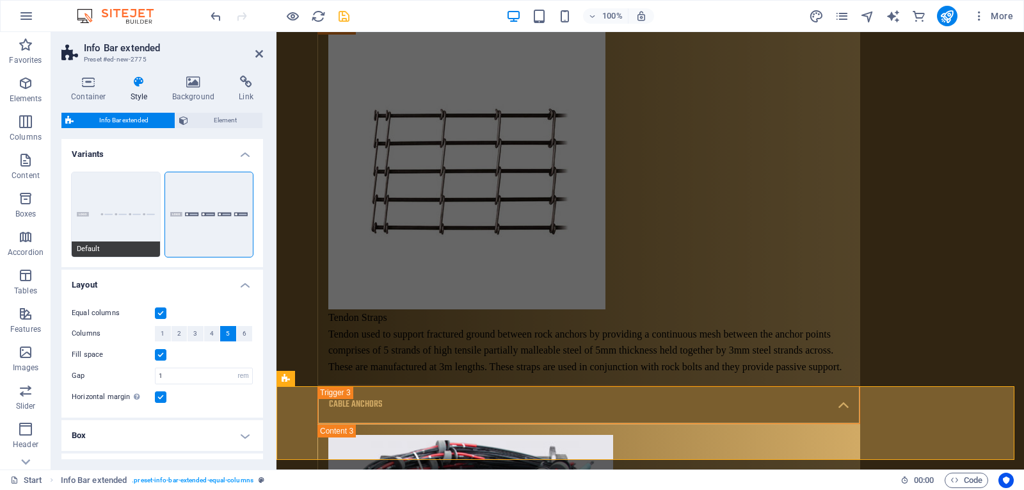
click at [122, 239] on button "Default" at bounding box center [116, 214] width 88 height 84
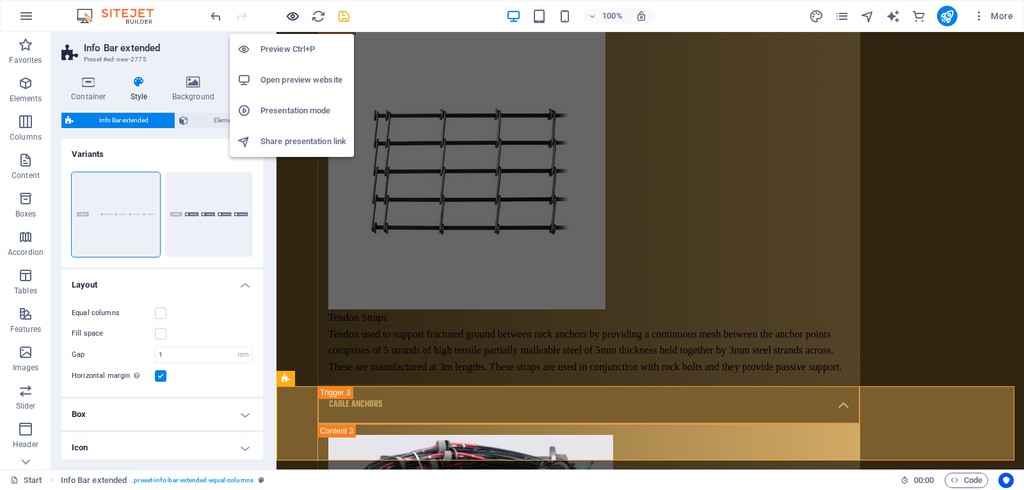
click at [299, 20] on icon "button" at bounding box center [292, 16] width 15 height 15
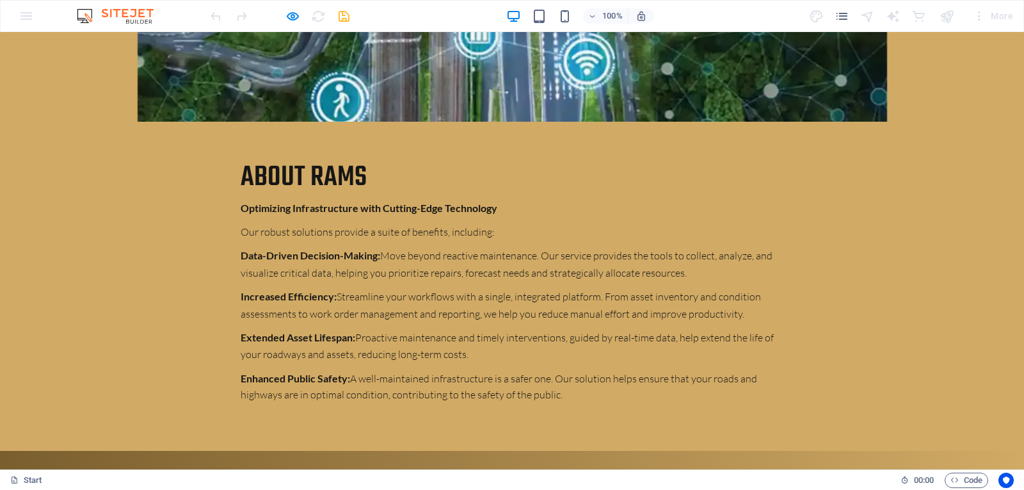
scroll to position [3929, 0]
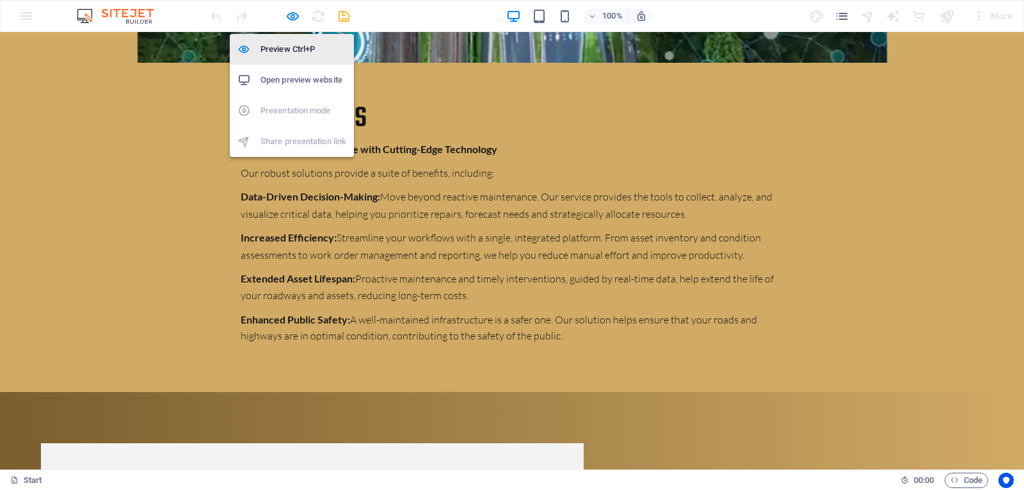
drag, startPoint x: 291, startPoint y: 18, endPoint x: 241, endPoint y: 49, distance: 59.5
click at [291, 18] on icon "button" at bounding box center [292, 16] width 15 height 15
select select "rem"
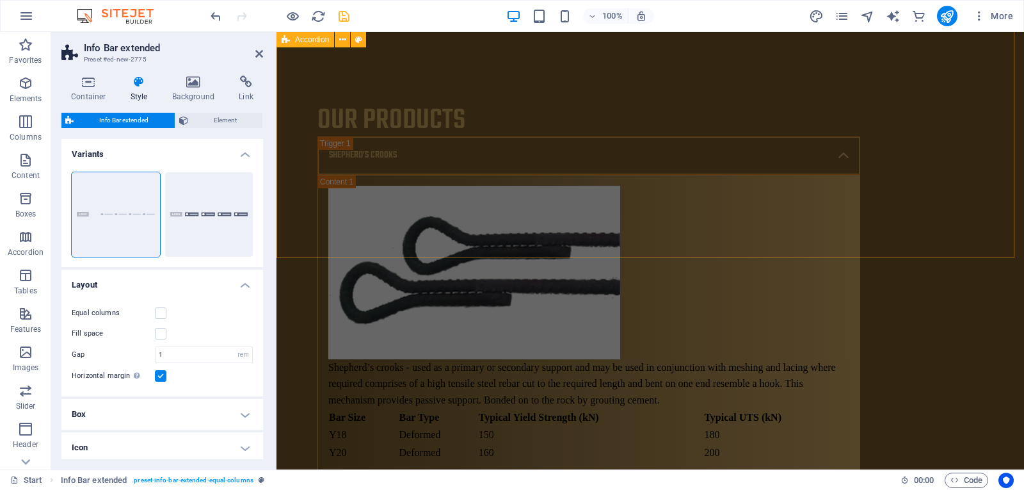
scroll to position [7381, 0]
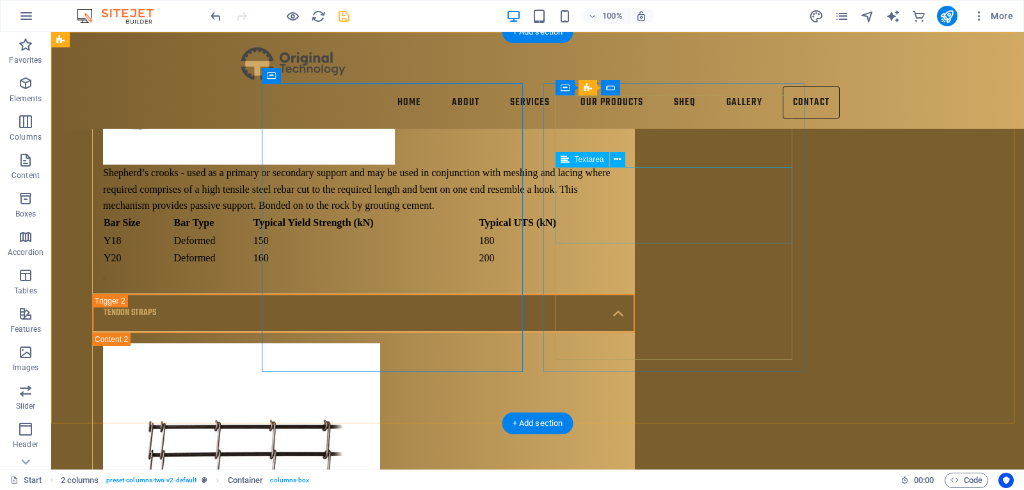
scroll to position [7203, 0]
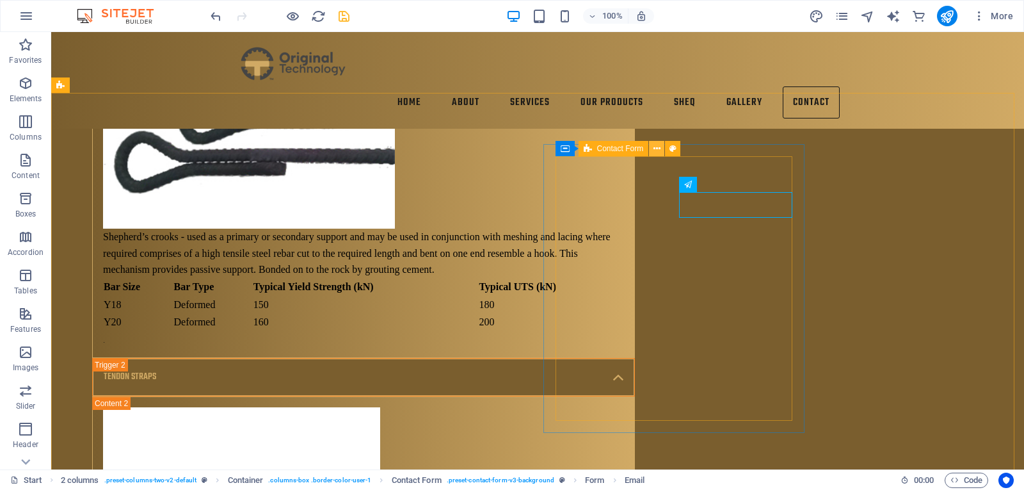
click at [659, 151] on icon at bounding box center [657, 148] width 7 height 13
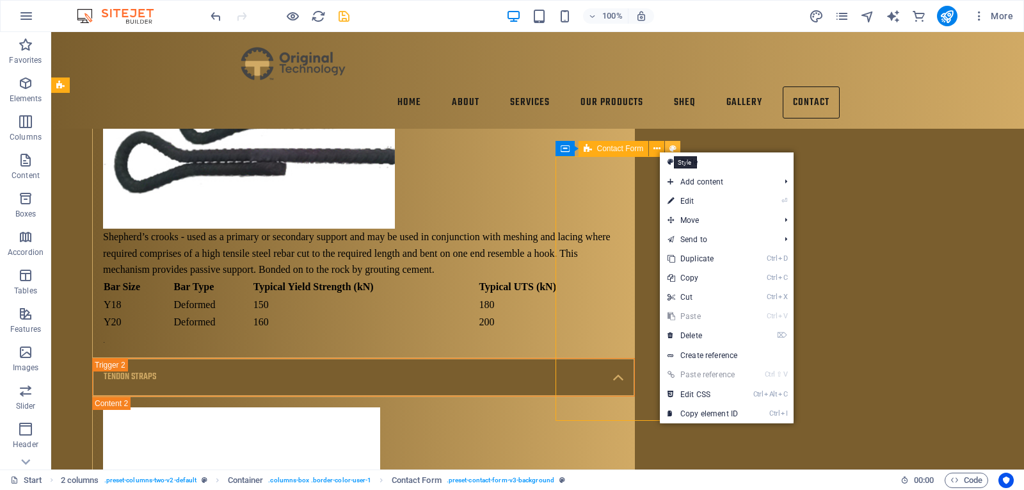
drag, startPoint x: 680, startPoint y: 146, endPoint x: 385, endPoint y: 120, distance: 296.8
click at [680, 146] on button at bounding box center [672, 148] width 15 height 15
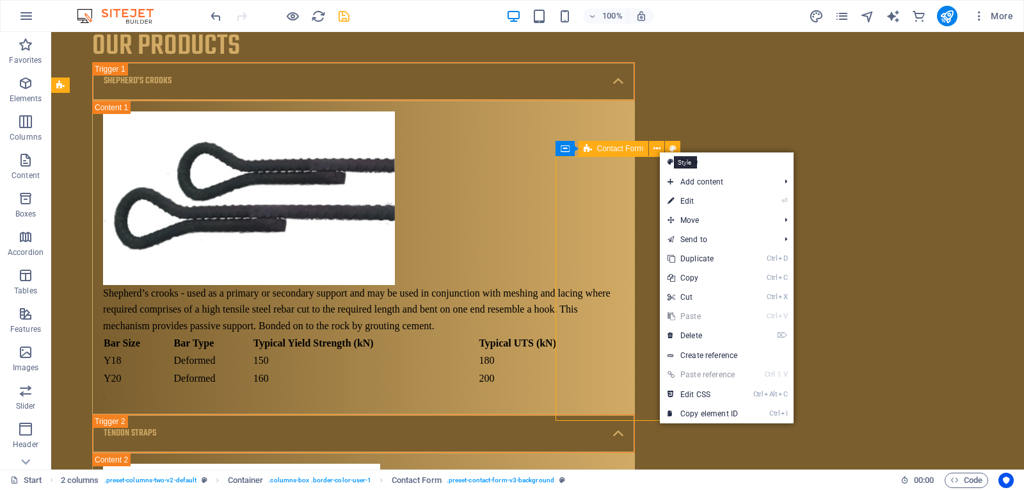
select select "rem"
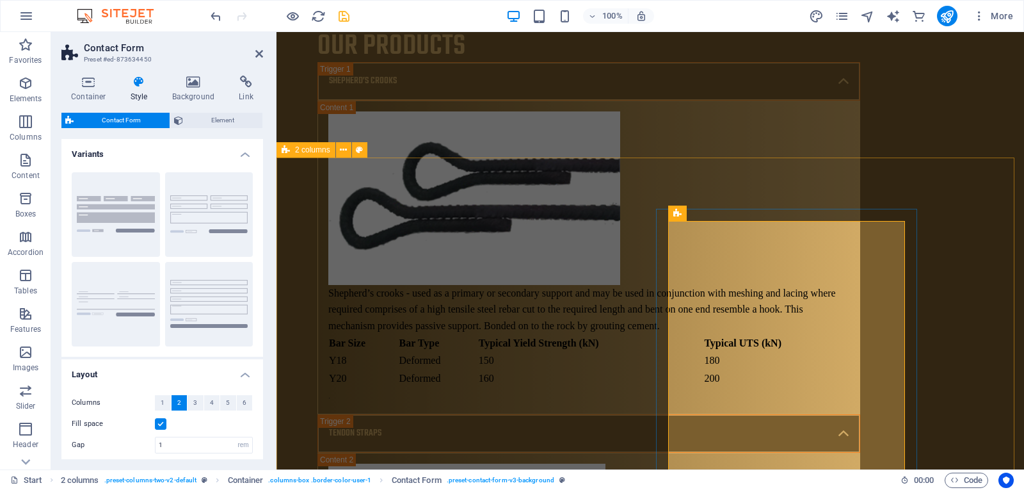
scroll to position [7253, 0]
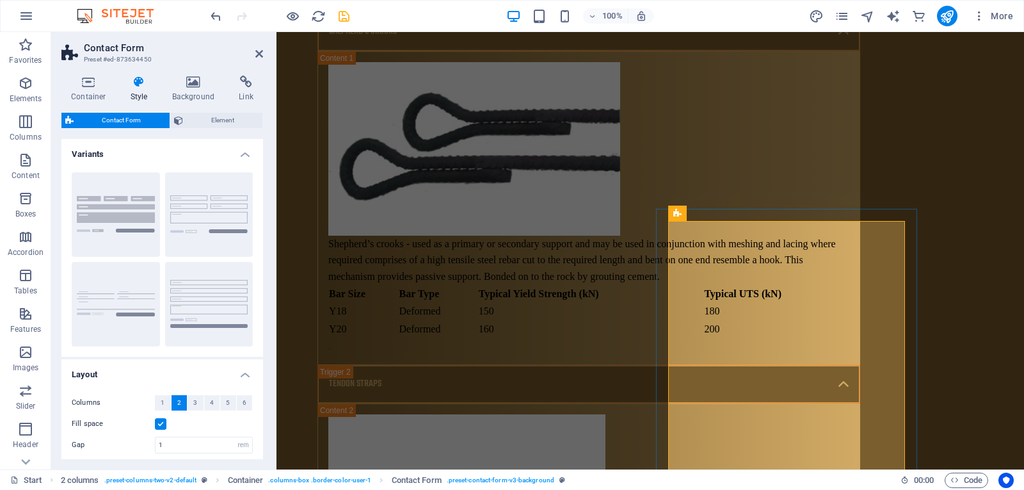
click at [146, 116] on span "Contact Form" at bounding box center [121, 120] width 88 height 15
click at [140, 117] on span "Contact Form" at bounding box center [121, 120] width 88 height 15
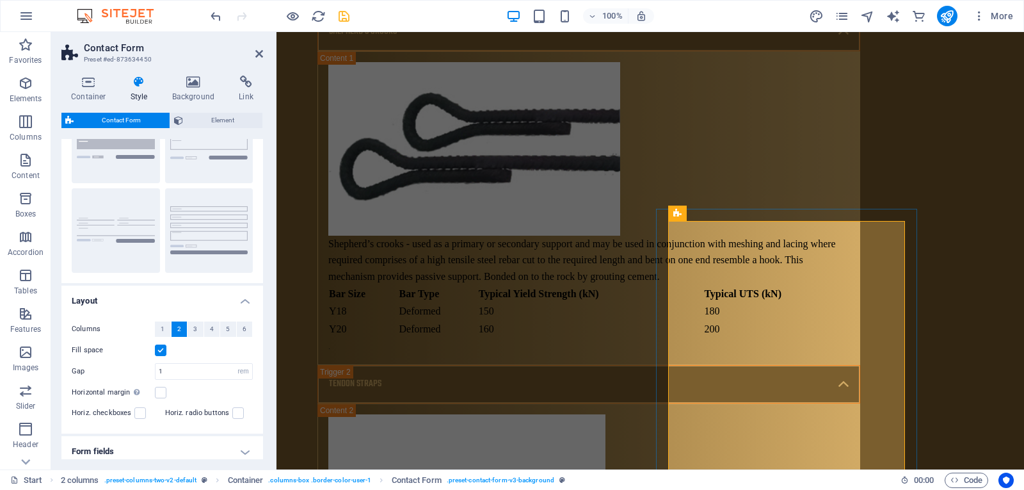
scroll to position [166, 0]
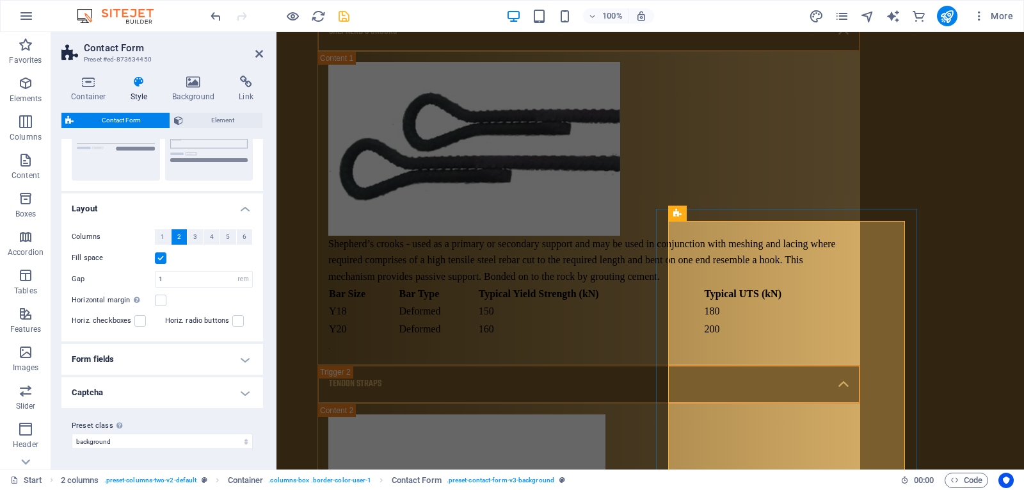
click at [214, 369] on h4 "Form fields" at bounding box center [162, 359] width 202 height 31
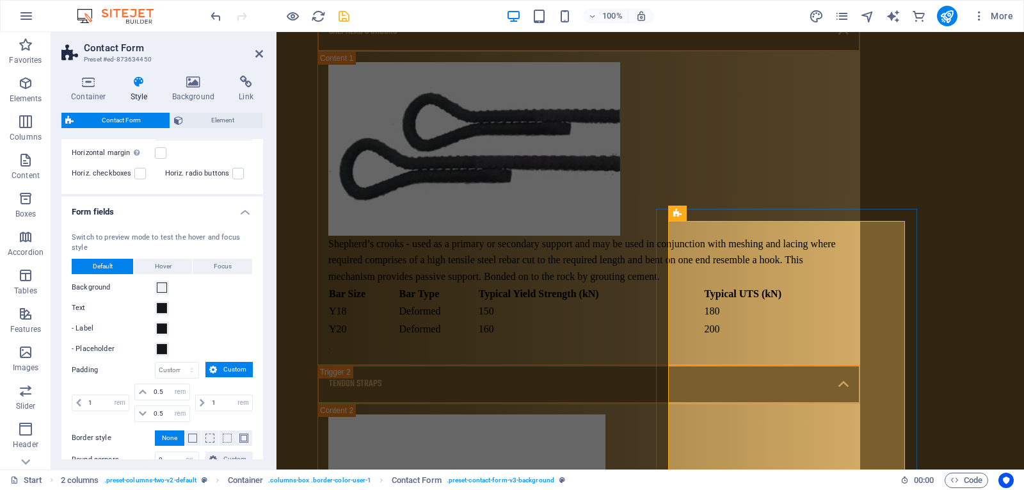
scroll to position [440, 0]
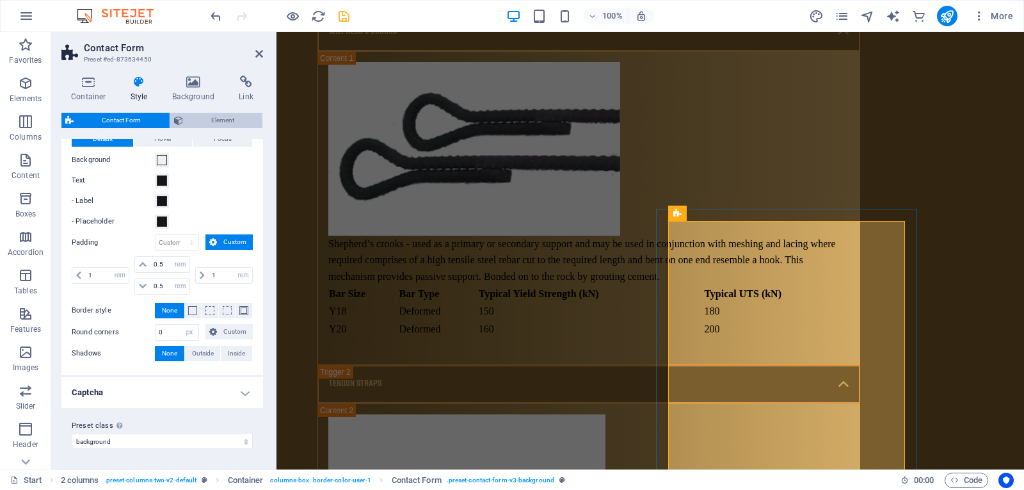
click at [185, 117] on button "Element" at bounding box center [216, 120] width 93 height 15
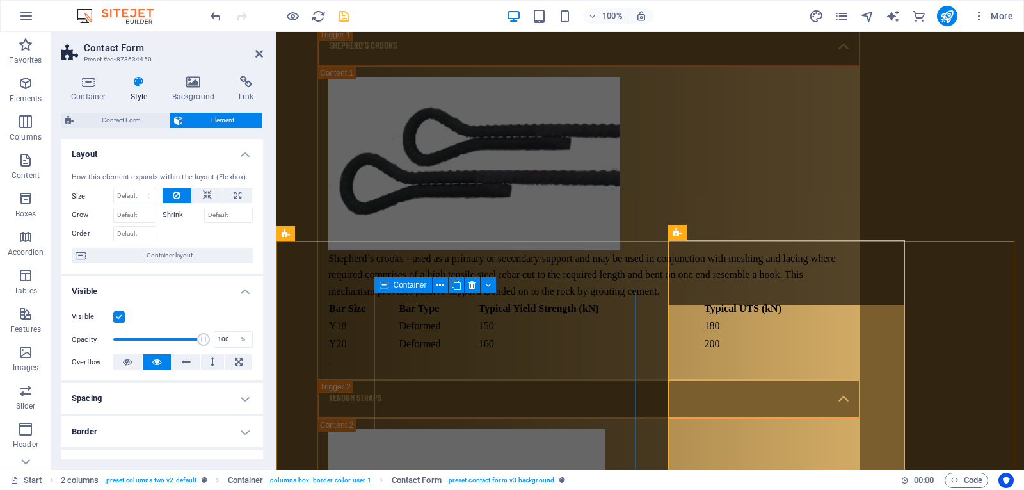
scroll to position [7253, 0]
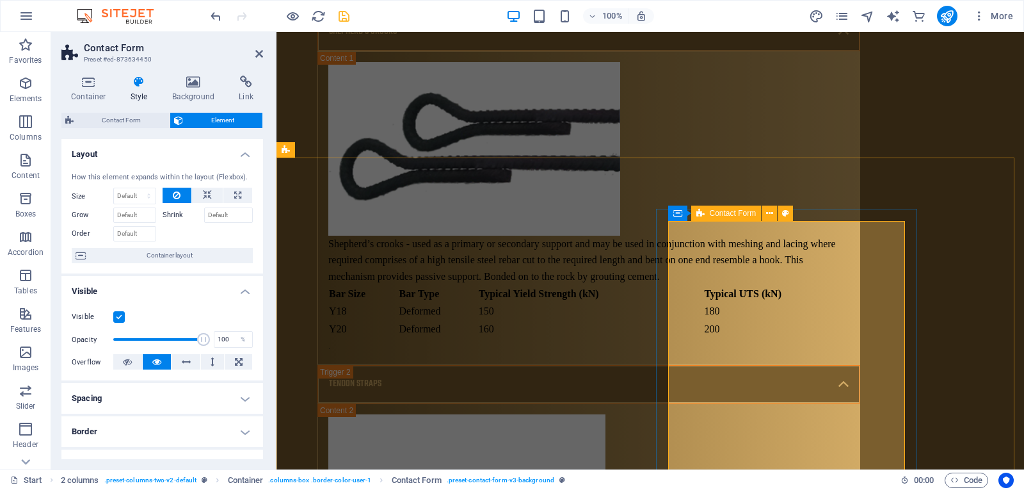
click at [700, 211] on icon at bounding box center [700, 212] width 8 height 15
click at [736, 214] on span "Contact Form" at bounding box center [733, 213] width 47 height 8
click at [739, 213] on span "Contact Form" at bounding box center [733, 213] width 47 height 8
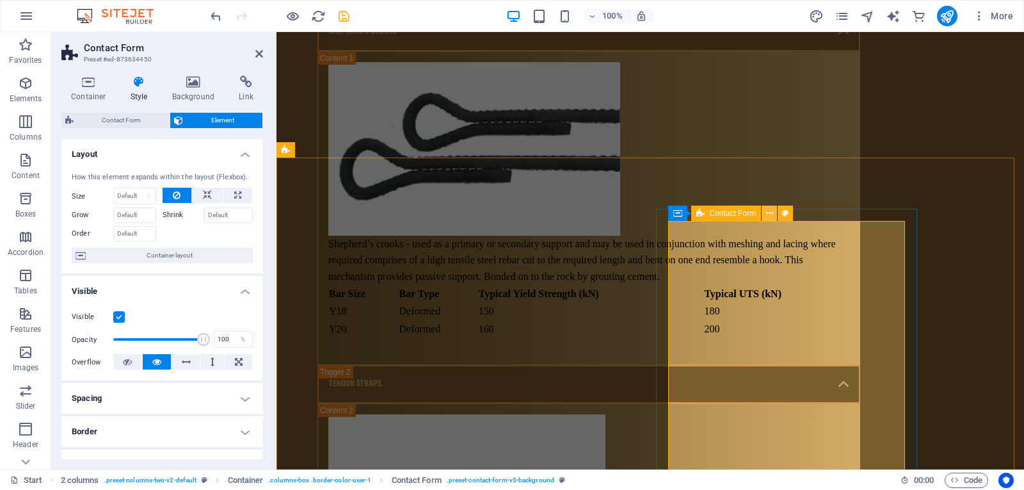
click at [770, 210] on icon at bounding box center [769, 213] width 7 height 13
click at [778, 211] on icon at bounding box center [780, 213] width 9 height 13
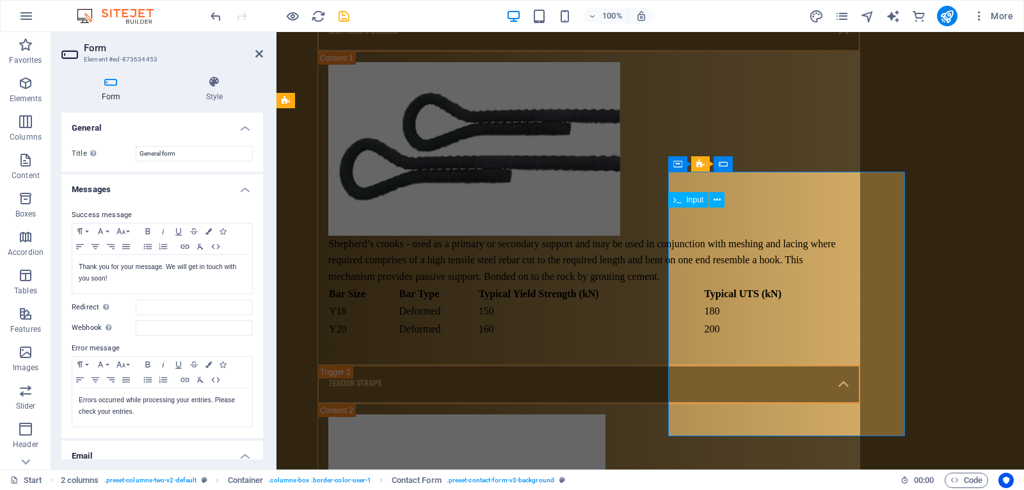
scroll to position [7302, 0]
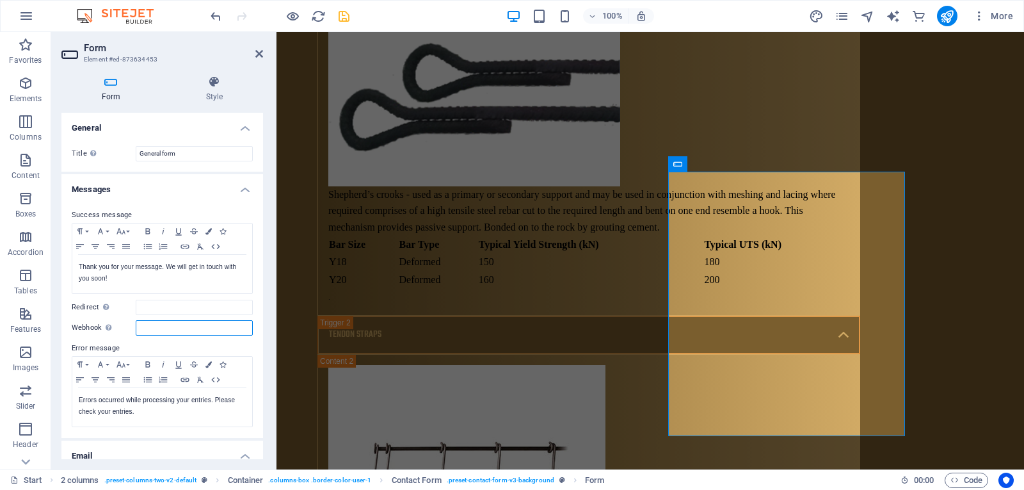
click at [191, 330] on input "Webhook A webhook is a push notification from this form to another server. Ever…" at bounding box center [194, 327] width 117 height 15
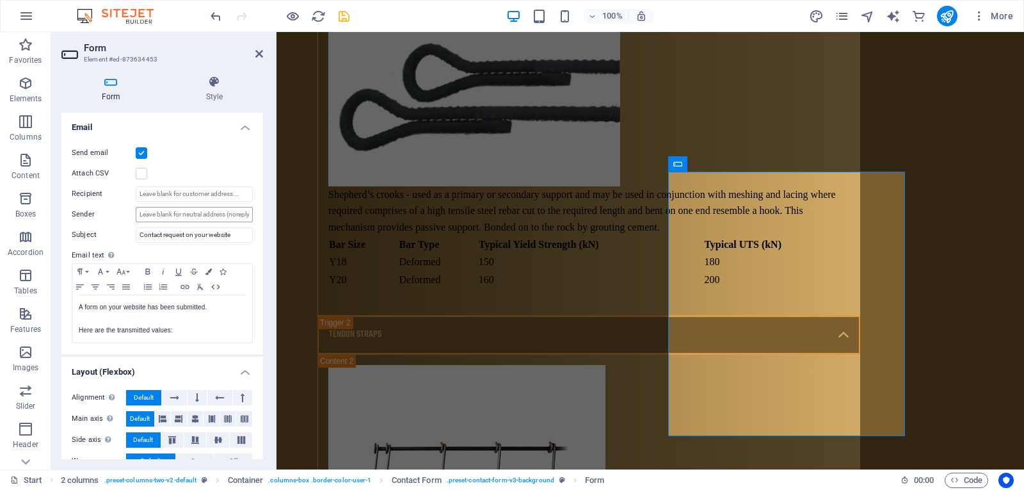
scroll to position [306, 0]
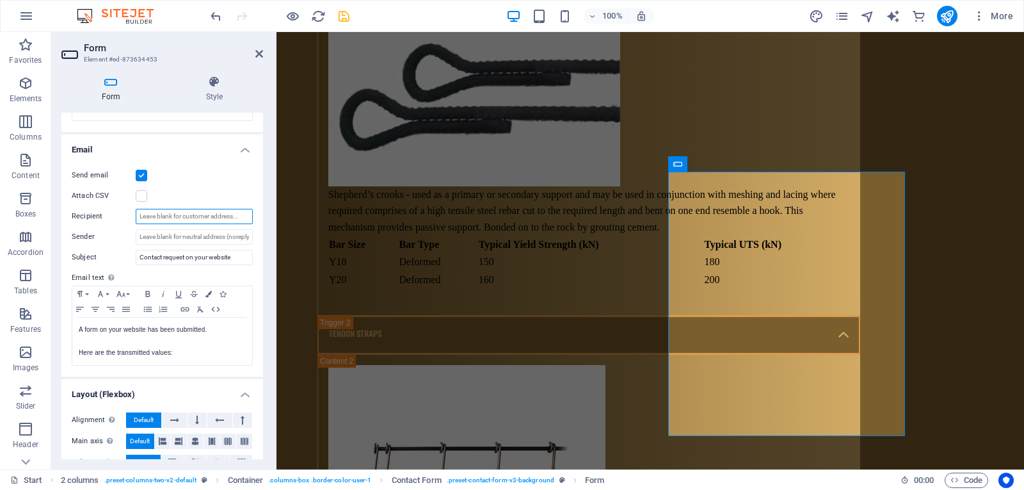
click at [173, 221] on input "Recipient" at bounding box center [194, 216] width 117 height 15
click at [179, 238] on input "Sender" at bounding box center [194, 236] width 117 height 15
type input "[EMAIL_ADDRESS][DOMAIN_NAME]"
click at [166, 219] on input "Recipient" at bounding box center [194, 216] width 117 height 15
type input "[EMAIL_ADDRESS][DOMAIN_NAME]"
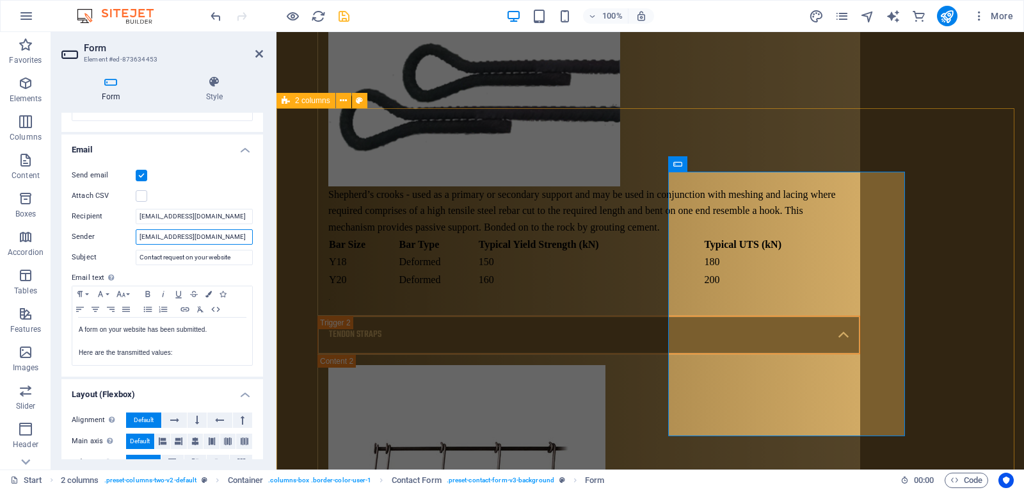
drag, startPoint x: 415, startPoint y: 267, endPoint x: 319, endPoint y: 205, distance: 114.5
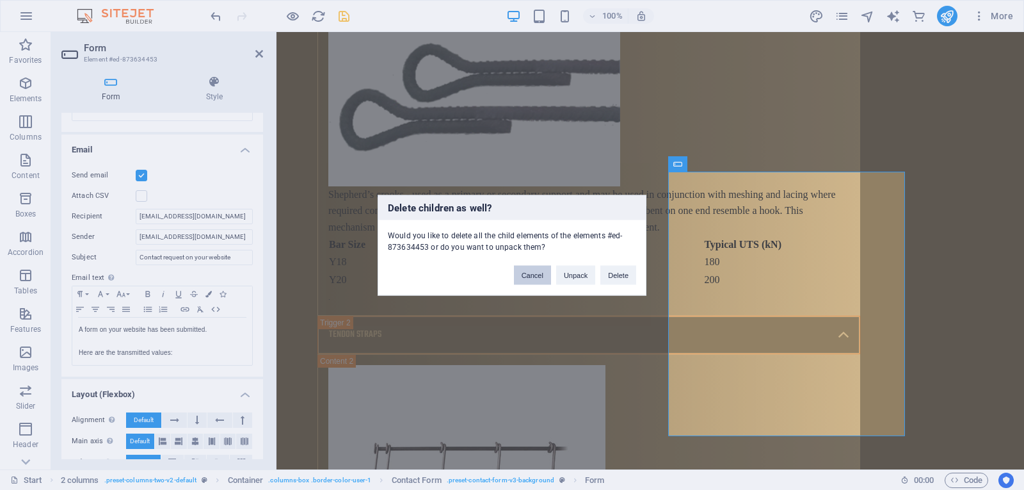
click at [523, 282] on button "Cancel" at bounding box center [532, 274] width 37 height 19
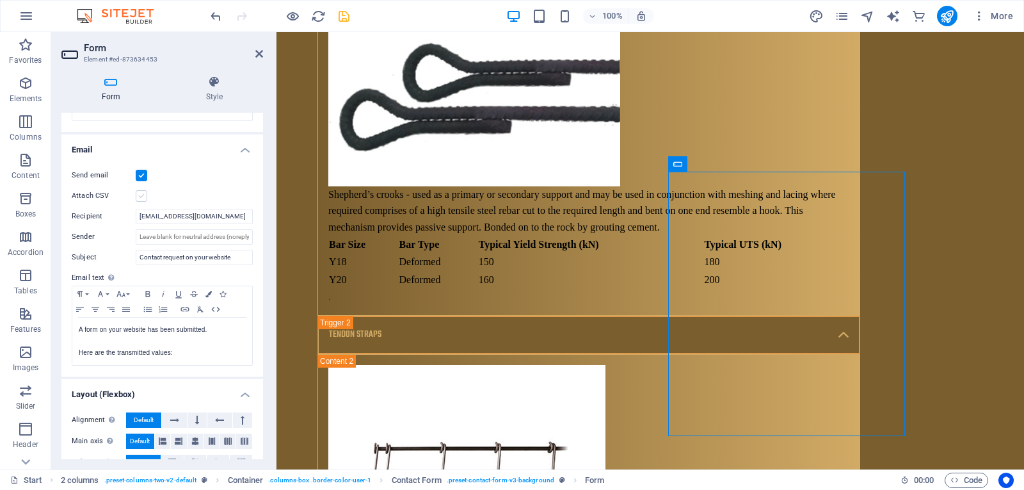
click at [141, 199] on label at bounding box center [142, 196] width 12 height 12
click at [0, 0] on input "Attach CSV" at bounding box center [0, 0] width 0 height 0
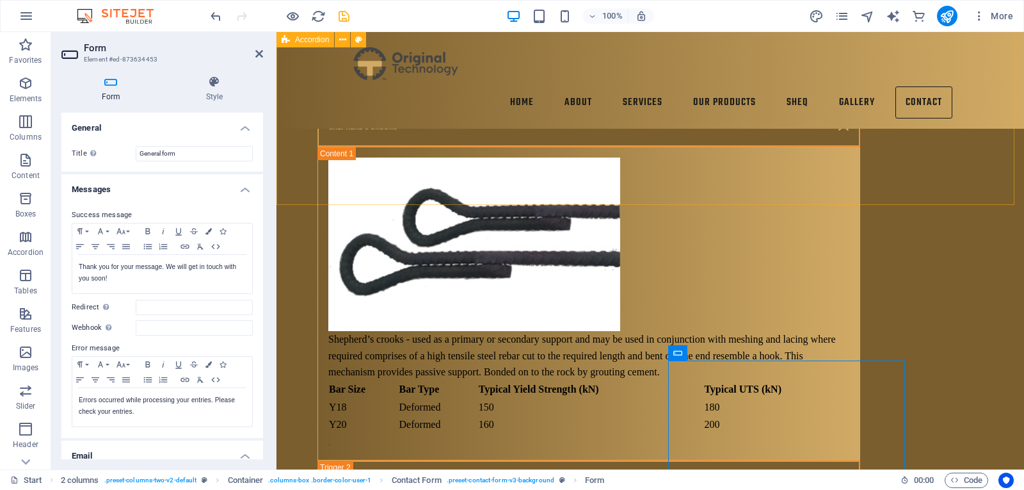
scroll to position [7110, 0]
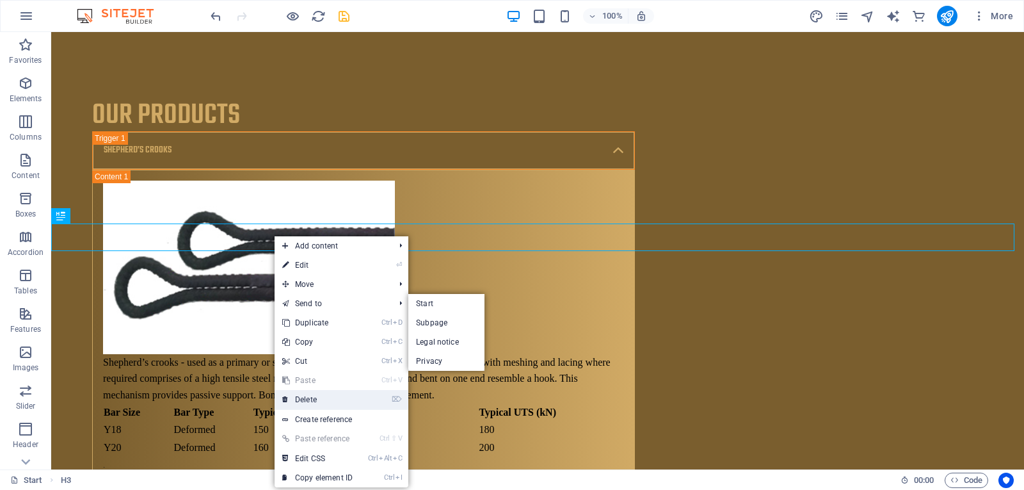
click at [312, 399] on link "⌦ Delete" at bounding box center [318, 399] width 86 height 19
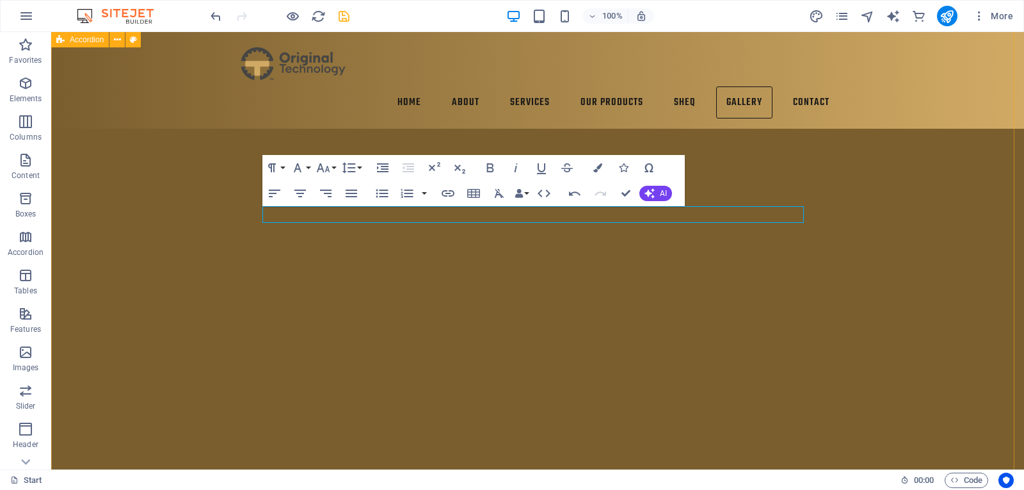
scroll to position [6598, 0]
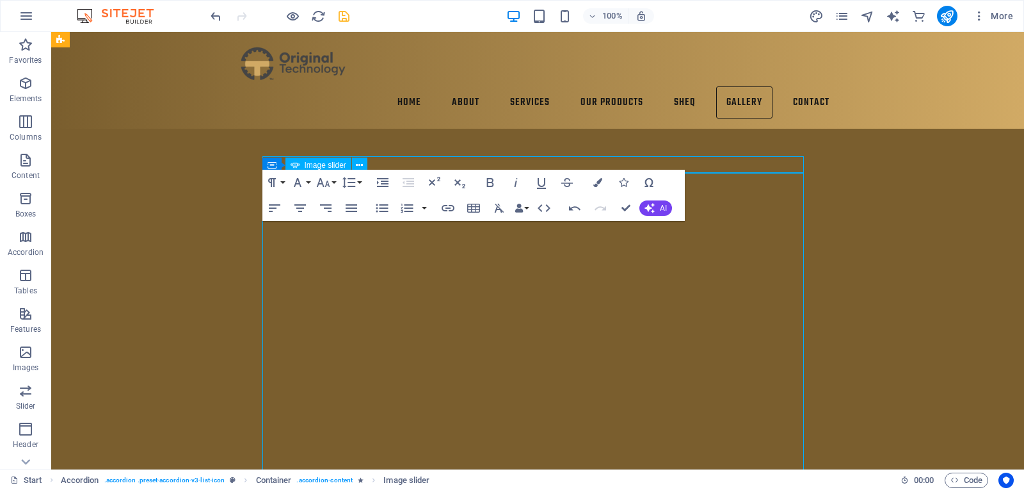
scroll to position [6726, 0]
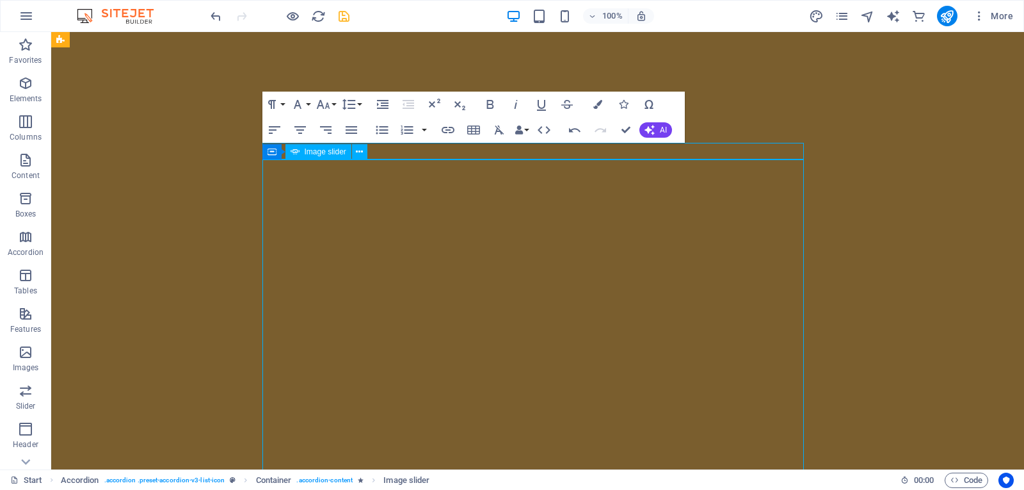
select select "ms"
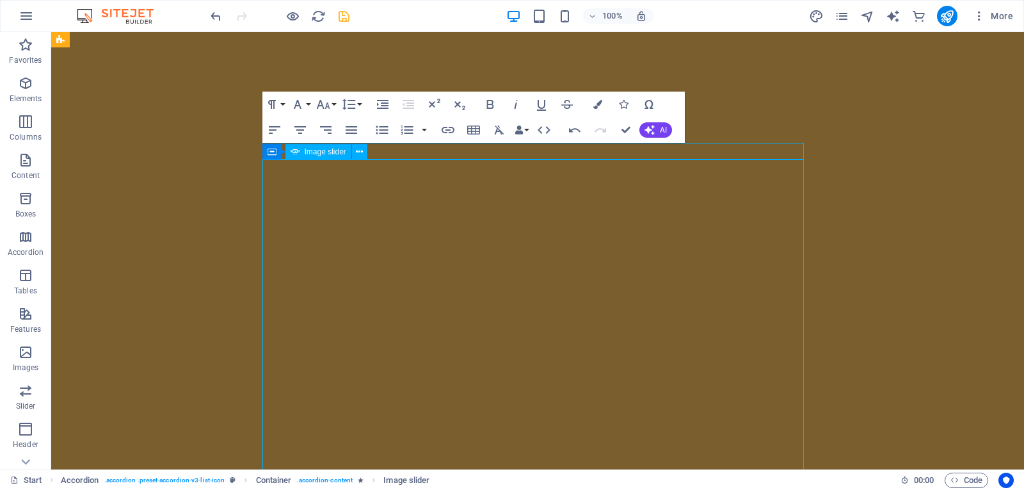
select select "s"
select select "progressive"
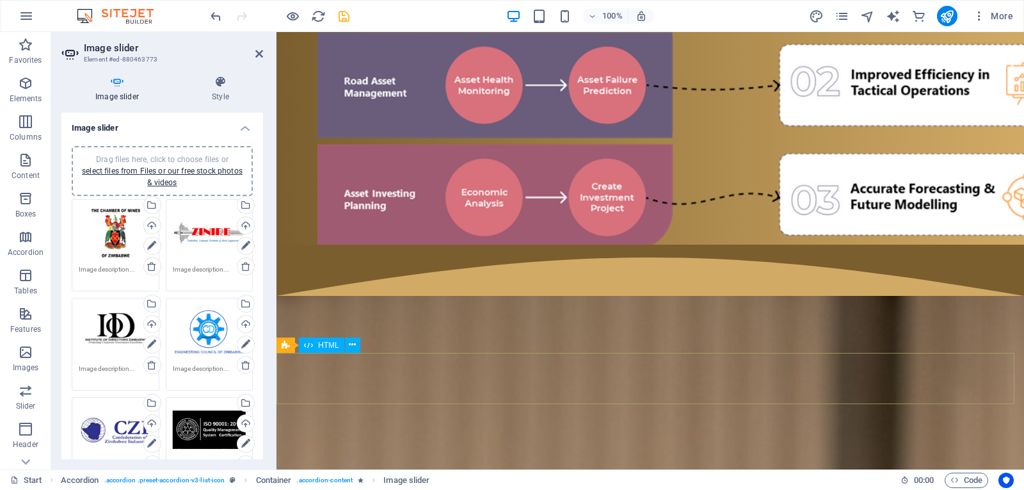
scroll to position [4856, 0]
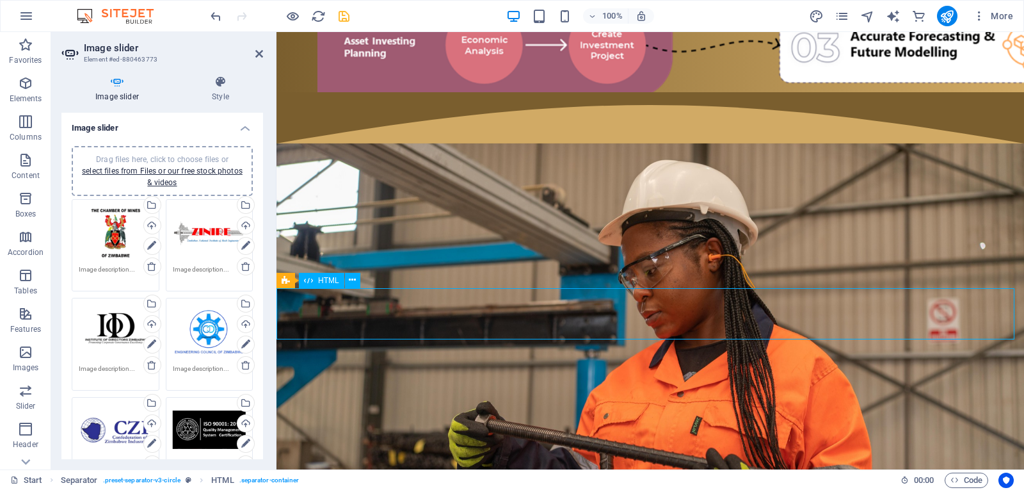
scroll to position [4807, 0]
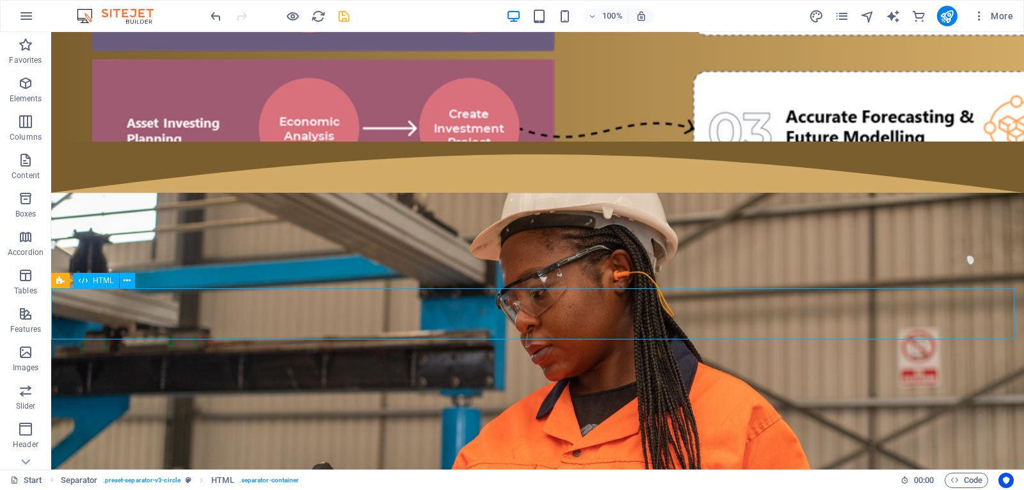
click at [129, 279] on icon at bounding box center [127, 280] width 7 height 13
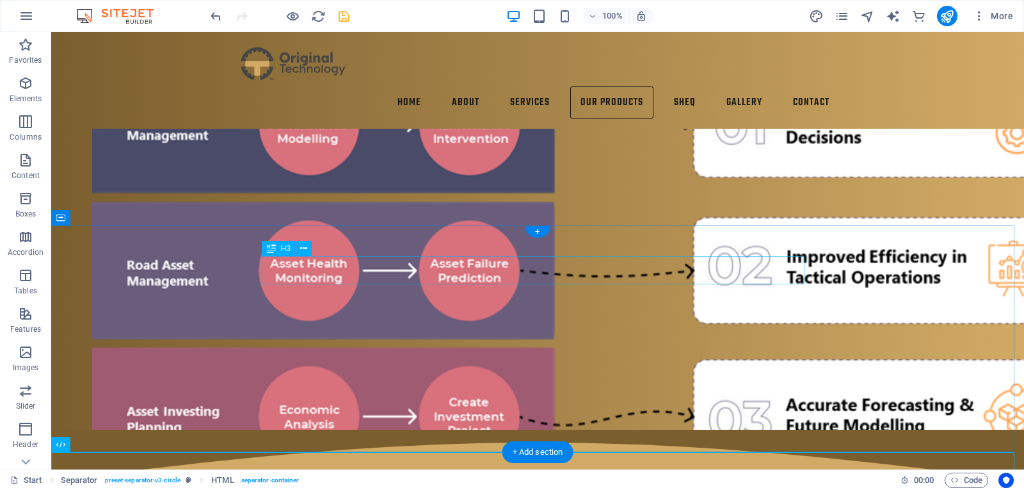
scroll to position [4679, 0]
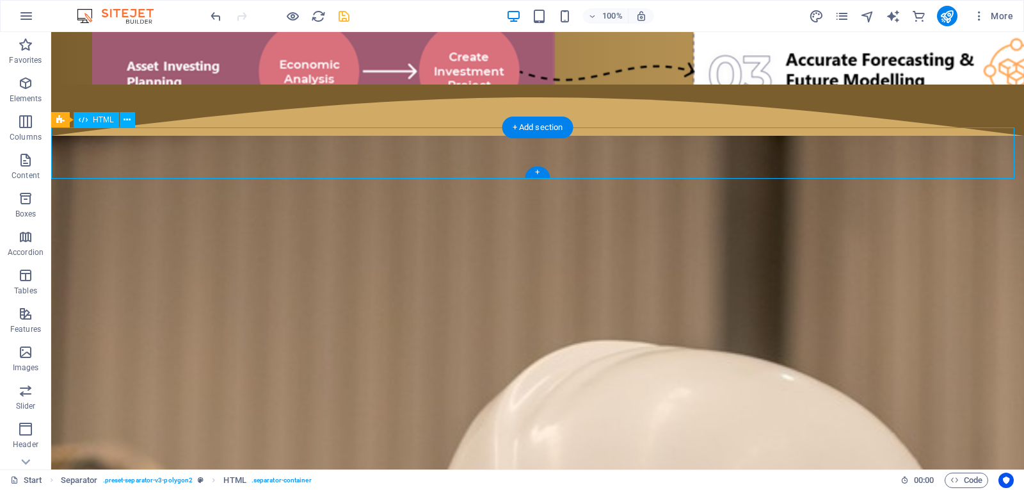
scroll to position [4579, 0]
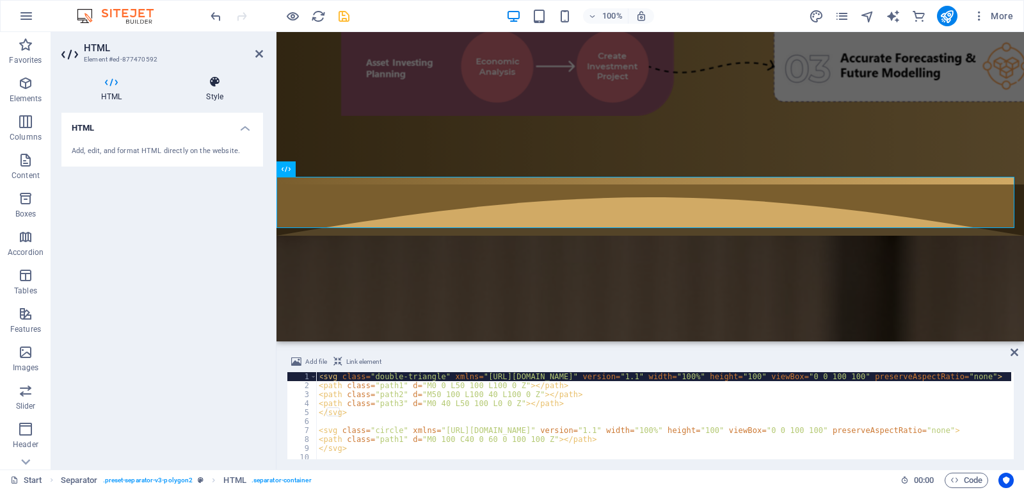
click at [216, 79] on icon at bounding box center [214, 82] width 97 height 13
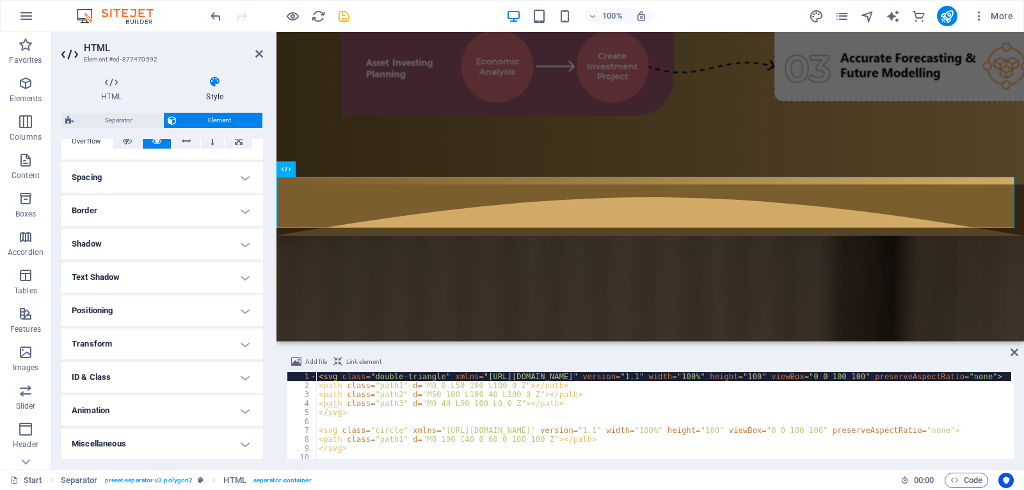
scroll to position [0, 0]
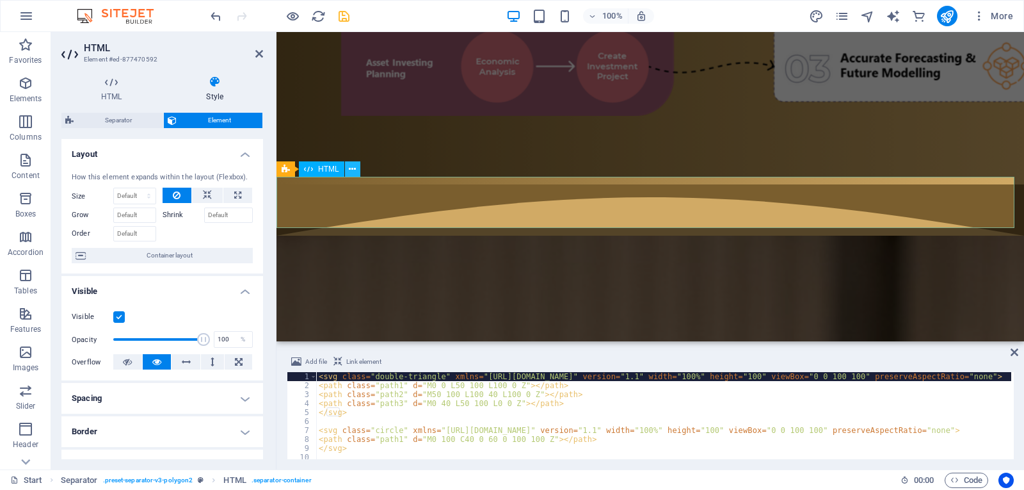
click at [353, 170] on icon at bounding box center [352, 169] width 7 height 13
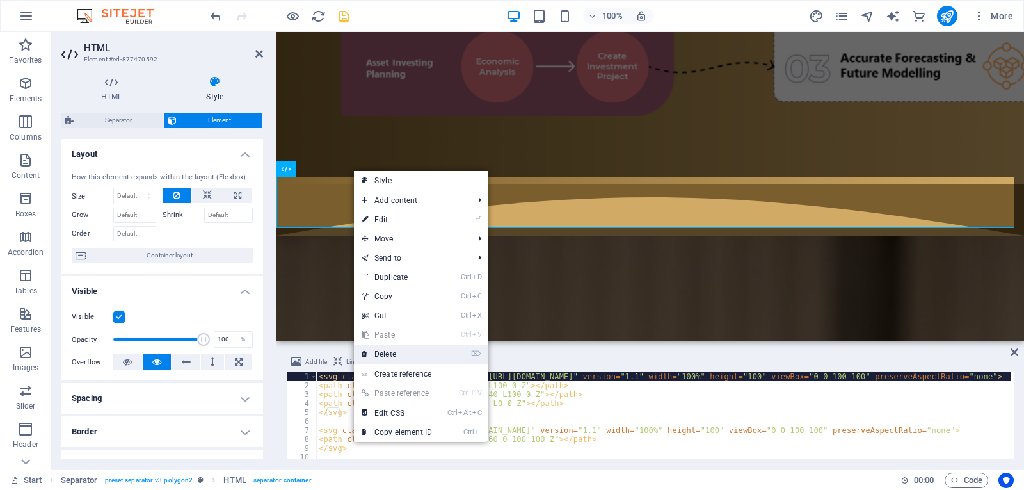
drag, startPoint x: 393, startPoint y: 351, endPoint x: 342, endPoint y: 320, distance: 60.0
click at [393, 352] on link "⌦ Delete" at bounding box center [397, 353] width 86 height 19
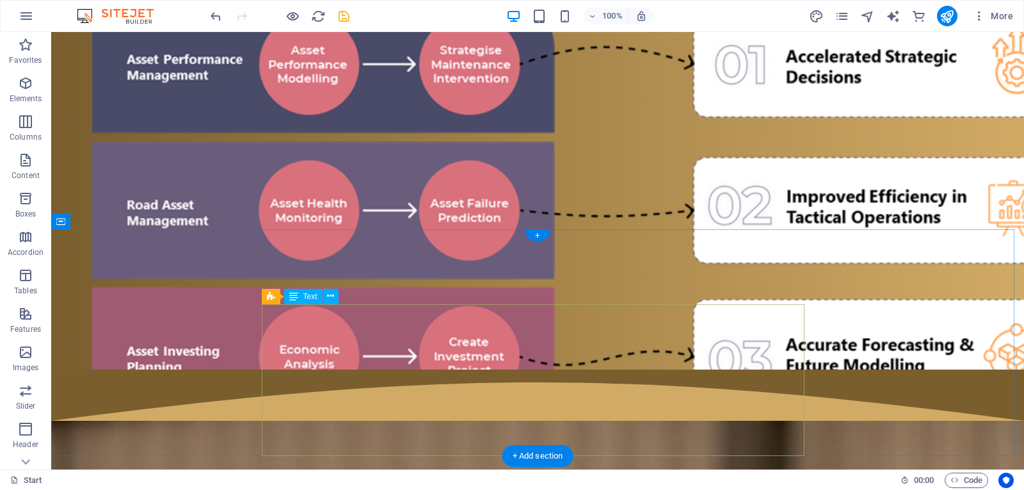
scroll to position [4679, 0]
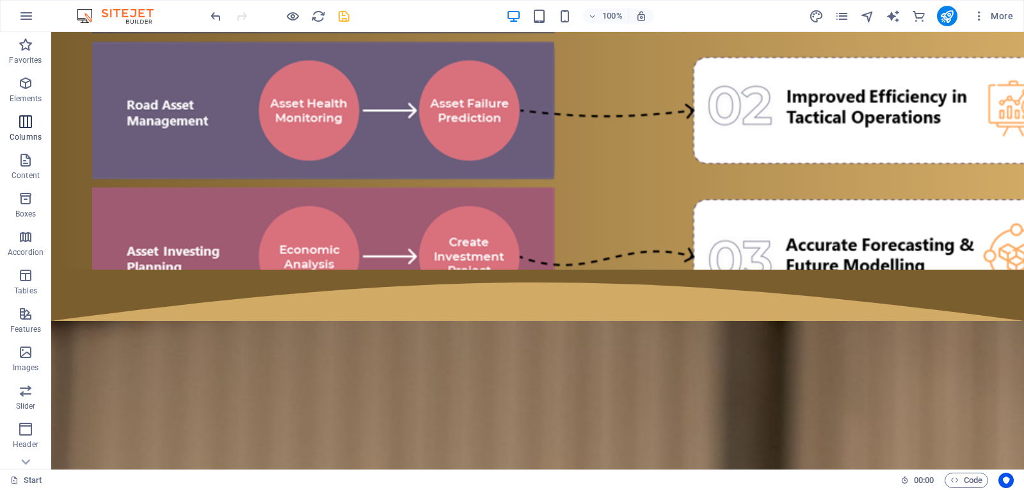
click at [34, 140] on p "Columns" at bounding box center [26, 137] width 32 height 10
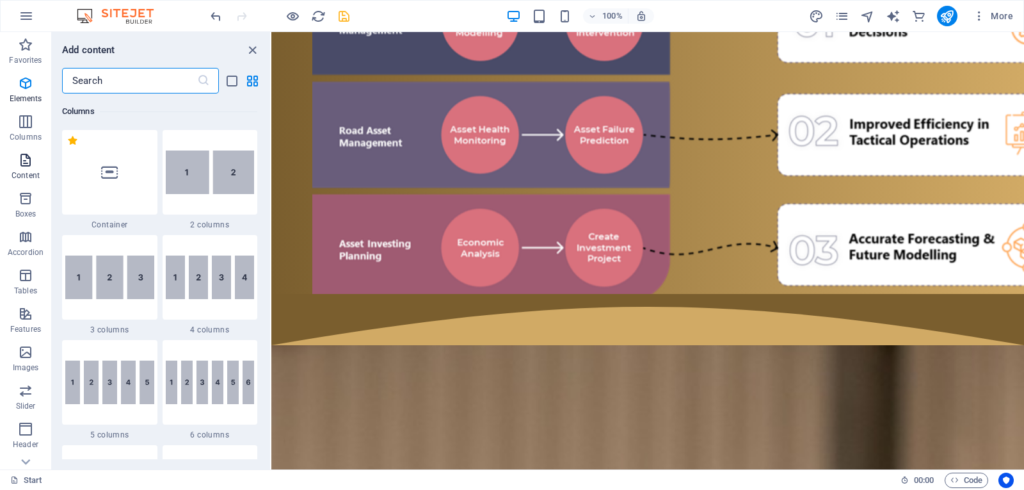
click at [25, 150] on button "Content" at bounding box center [25, 166] width 51 height 38
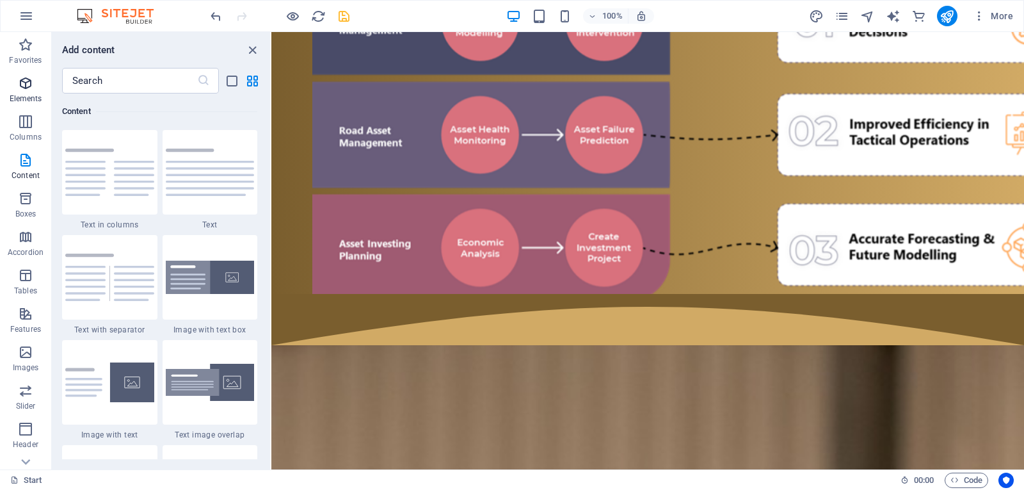
click at [40, 106] on button "Elements" at bounding box center [25, 89] width 51 height 38
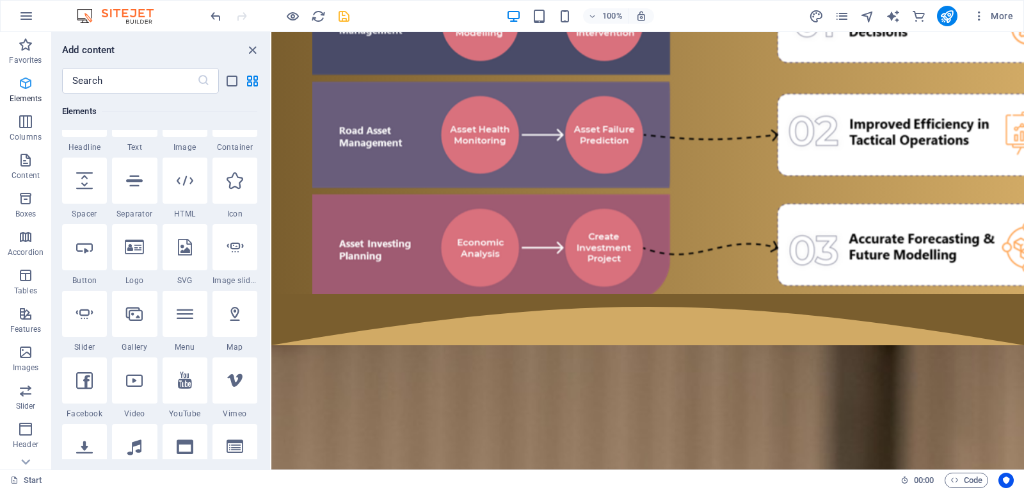
scroll to position [136, 0]
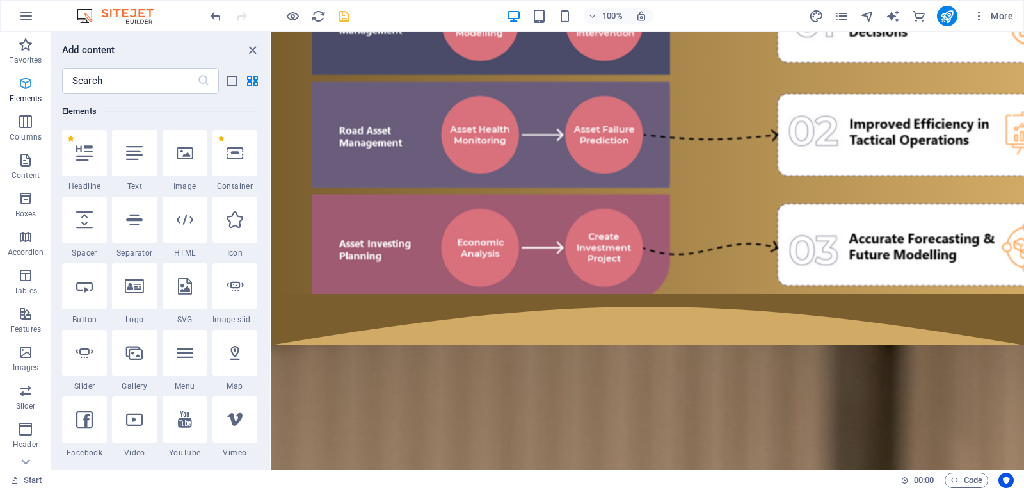
click at [32, 86] on icon "button" at bounding box center [25, 83] width 15 height 15
click at [128, 74] on input "text" at bounding box center [129, 81] width 135 height 26
type input "e"
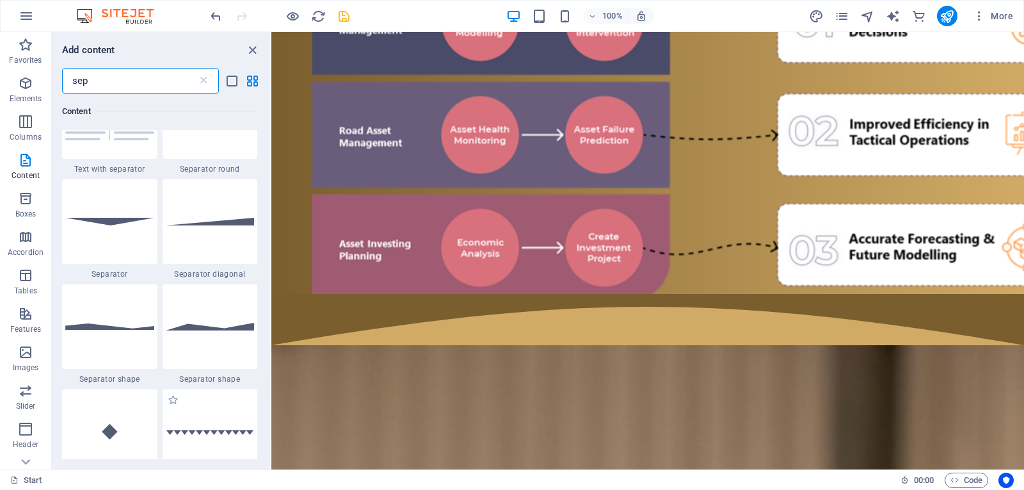
scroll to position [128, 0]
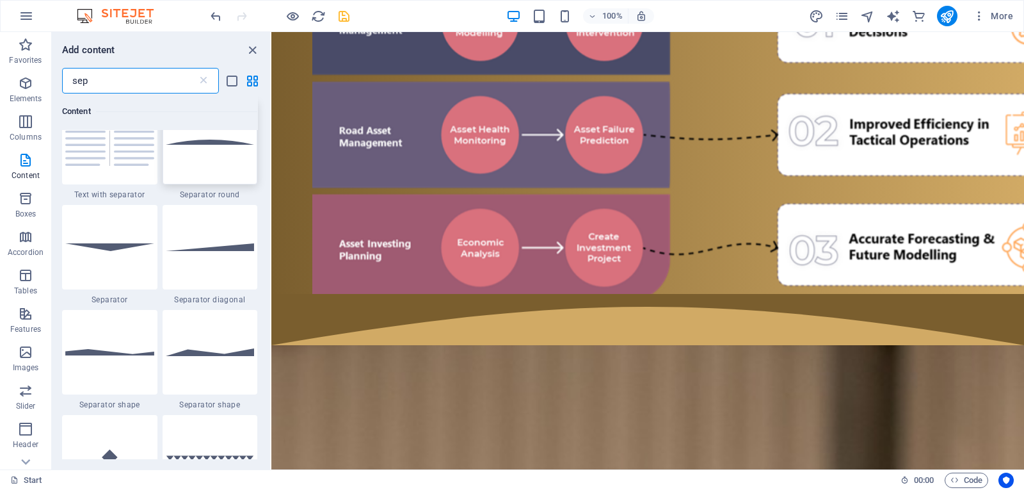
type input "sep"
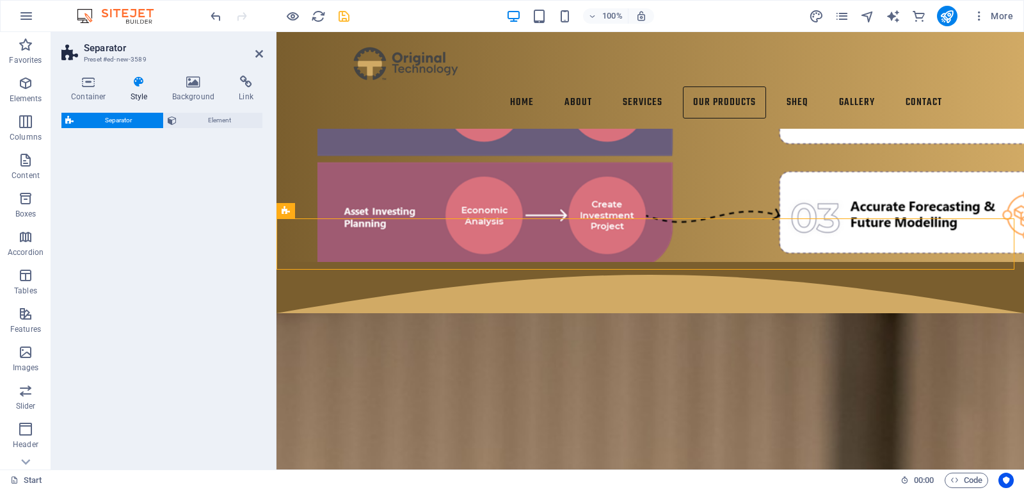
select select "circle"
select select "rem"
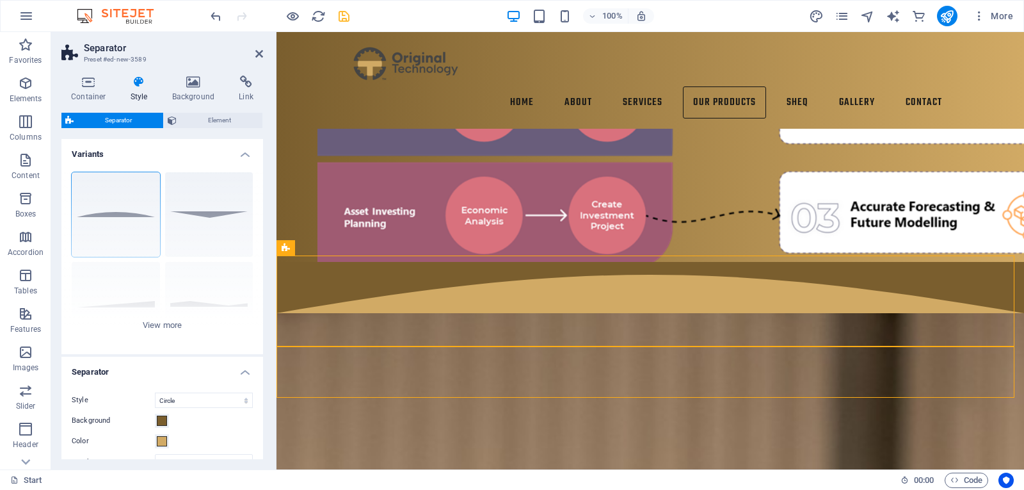
scroll to position [4600, 0]
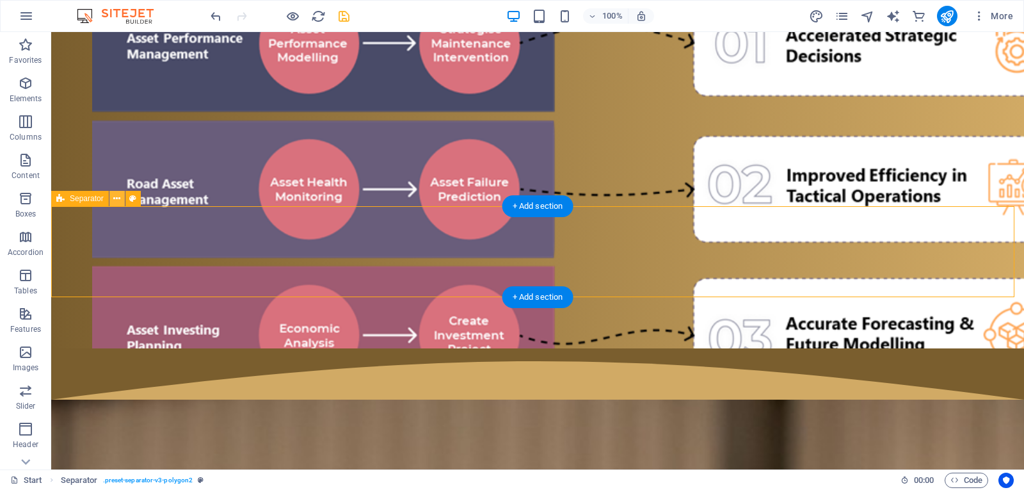
click at [113, 200] on icon at bounding box center [116, 198] width 7 height 13
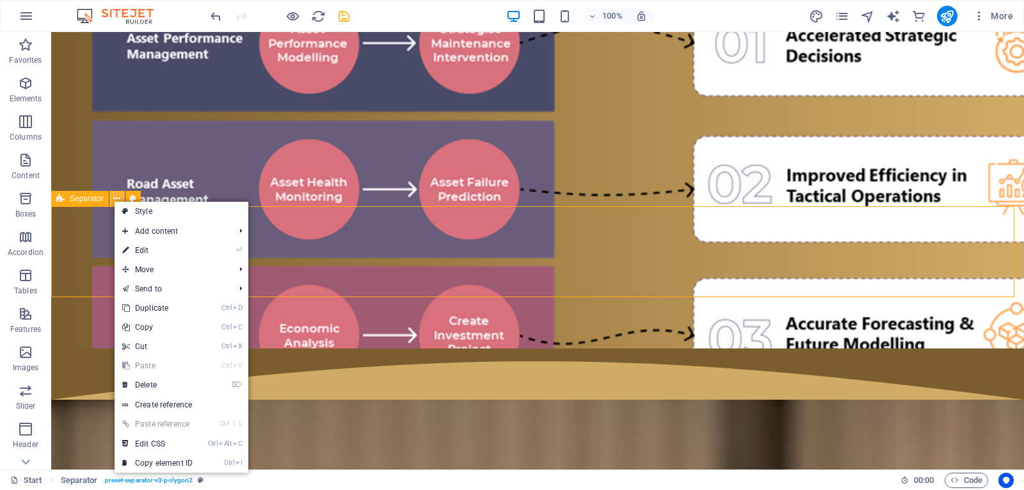
click at [115, 195] on icon at bounding box center [116, 198] width 7 height 13
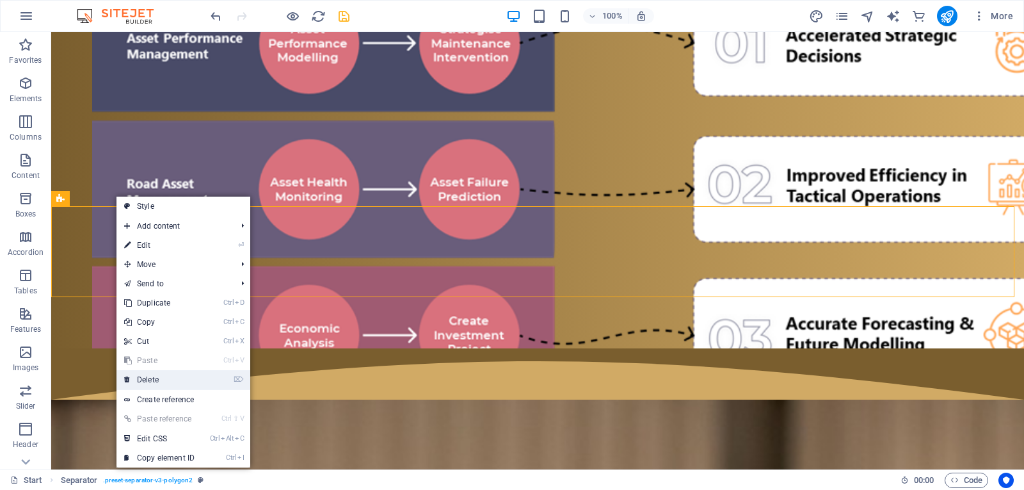
click at [140, 373] on link "⌦ Delete" at bounding box center [159, 379] width 86 height 19
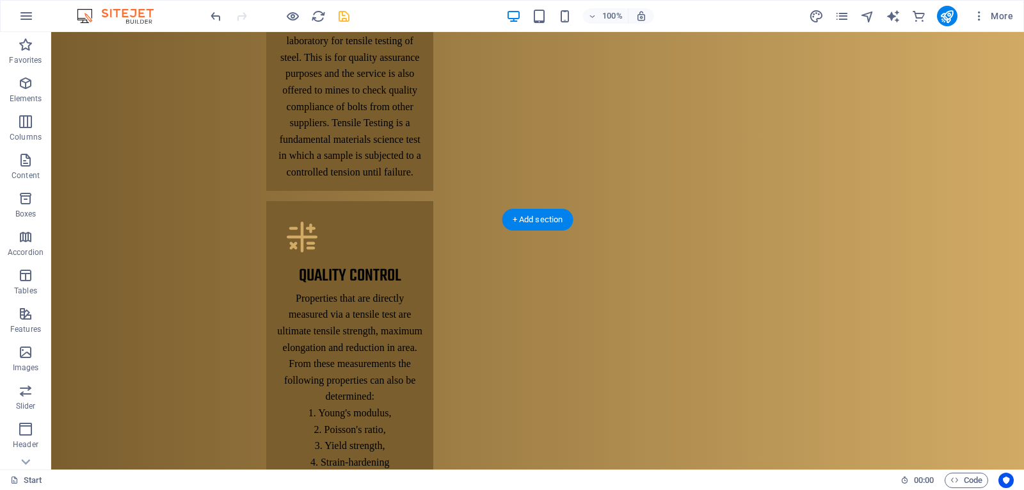
scroll to position [2296, 0]
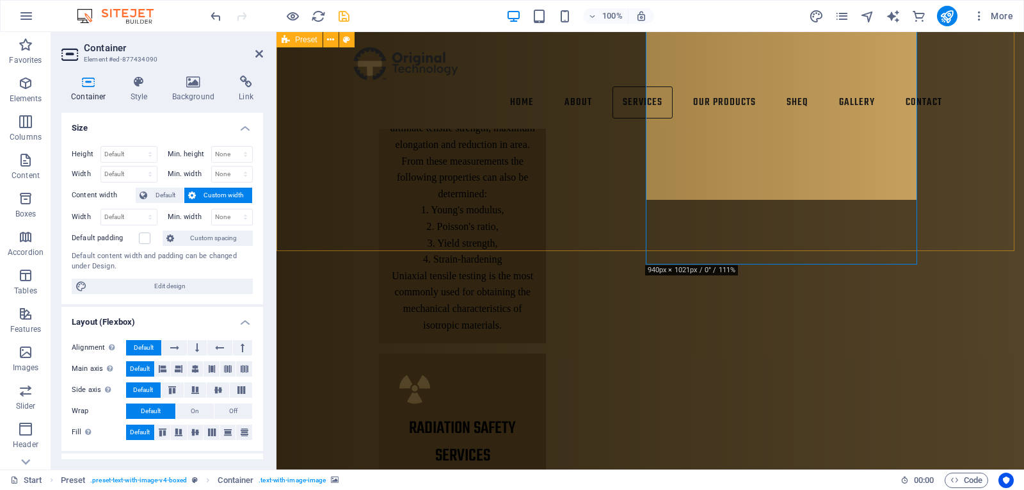
scroll to position [2281, 0]
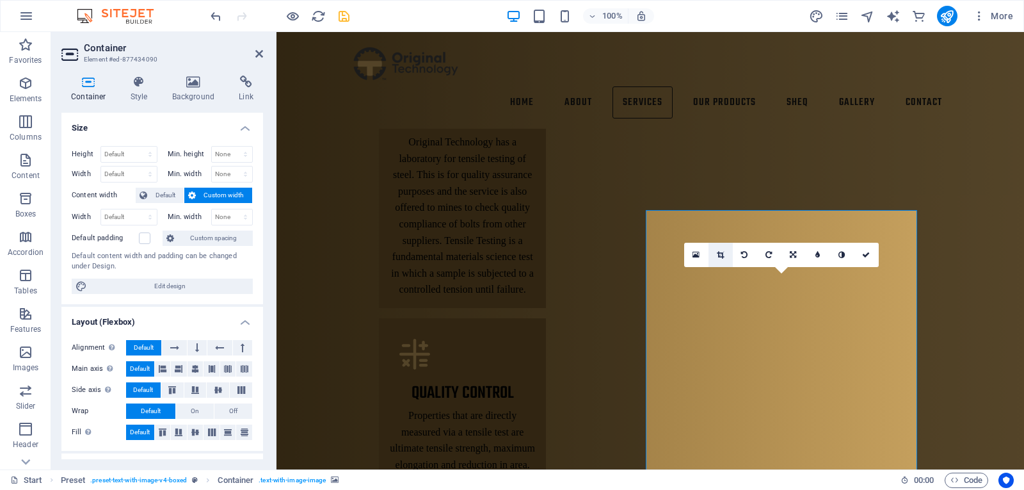
drag, startPoint x: 728, startPoint y: 246, endPoint x: 448, endPoint y: 204, distance: 282.8
click at [728, 246] on link at bounding box center [721, 255] width 24 height 24
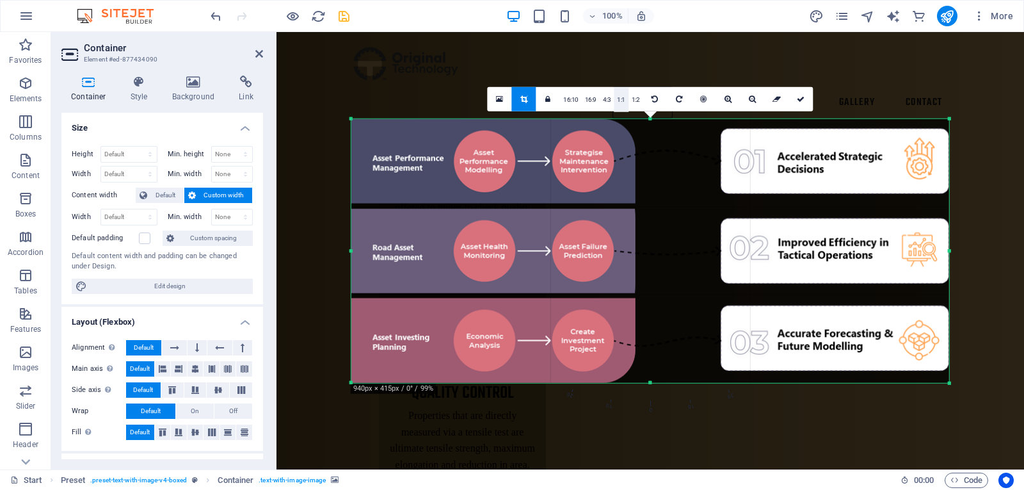
click at [624, 99] on link "1:1" at bounding box center [621, 99] width 15 height 24
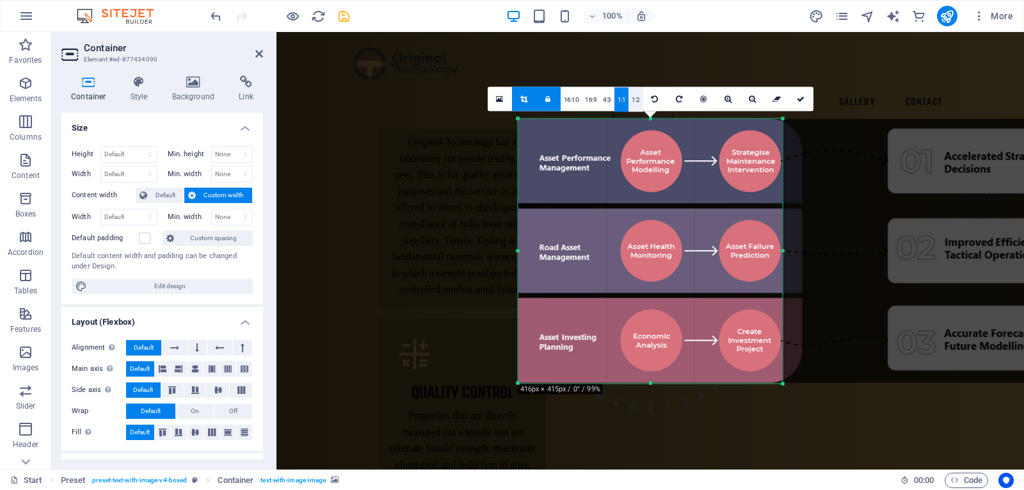
click at [636, 102] on link "1:2" at bounding box center [636, 99] width 15 height 24
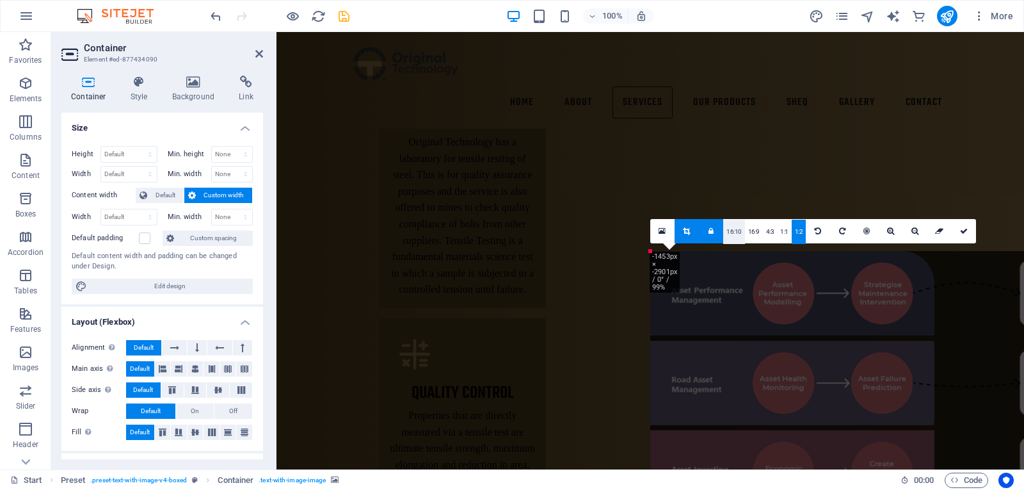
click at [728, 227] on link "16:10" at bounding box center [734, 232] width 22 height 24
click at [751, 229] on link "16:9" at bounding box center [754, 232] width 18 height 24
click at [780, 231] on link "1:1" at bounding box center [784, 232] width 15 height 24
drag, startPoint x: 1020, startPoint y: 156, endPoint x: 1020, endPoint y: 167, distance: 10.9
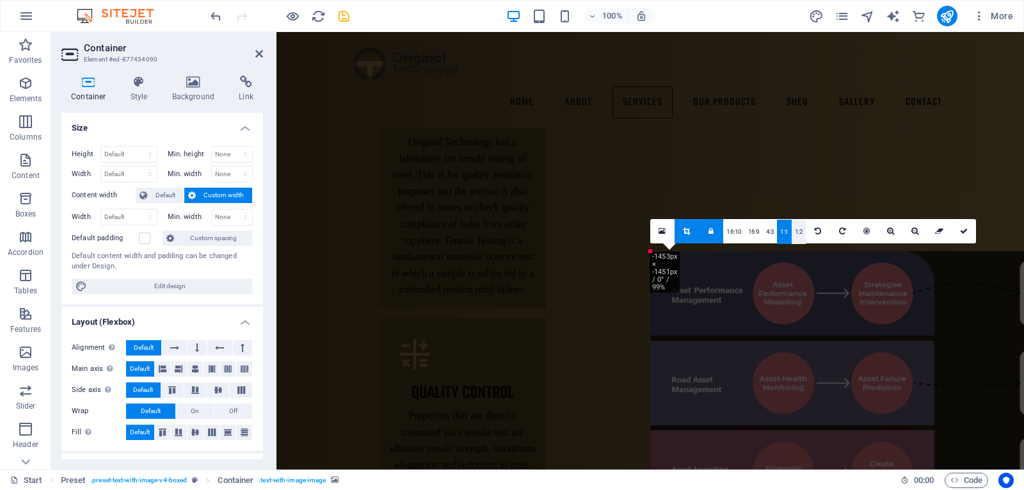
click at [800, 237] on link "1:2" at bounding box center [799, 232] width 15 height 24
click at [702, 263] on div at bounding box center [949, 383] width 598 height 264
drag, startPoint x: 703, startPoint y: 273, endPoint x: 707, endPoint y: 294, distance: 20.8
click at [707, 294] on div at bounding box center [949, 383] width 598 height 264
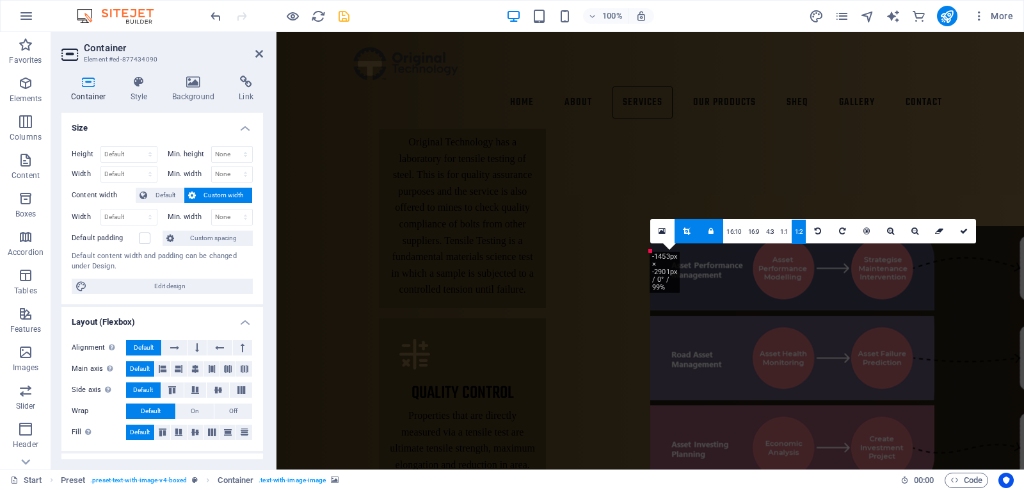
drag, startPoint x: 707, startPoint y: 294, endPoint x: 705, endPoint y: 269, distance: 25.0
click at [705, 269] on div at bounding box center [949, 358] width 598 height 264
click at [721, 293] on div at bounding box center [949, 358] width 598 height 264
drag, startPoint x: 698, startPoint y: 161, endPoint x: 639, endPoint y: 172, distance: 59.3
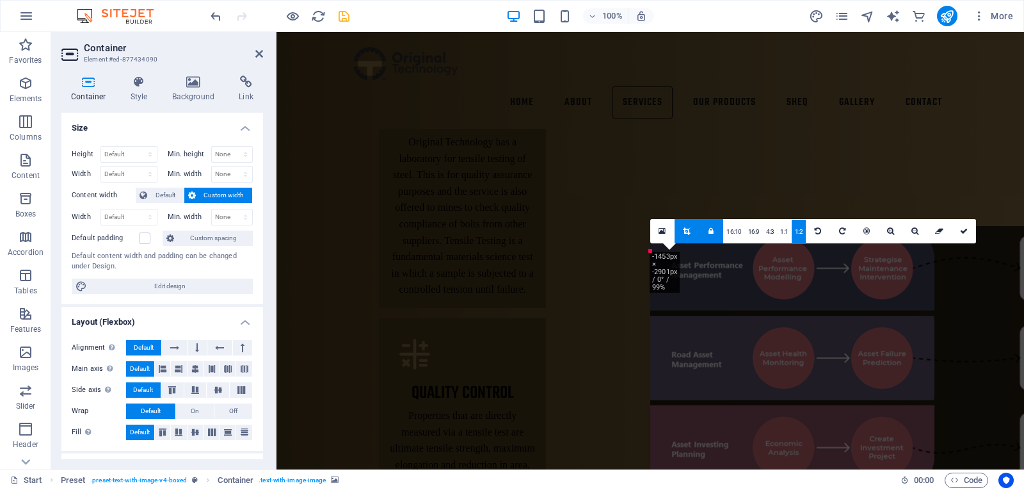
drag, startPoint x: 651, startPoint y: 238, endPoint x: 659, endPoint y: 237, distance: 8.4
click at [652, 238] on link at bounding box center [662, 231] width 24 height 24
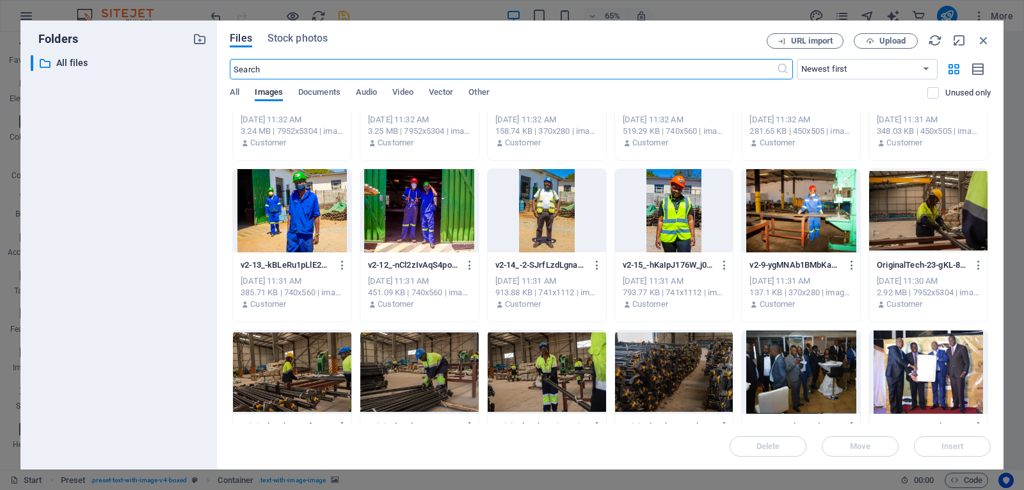
scroll to position [1472, 0]
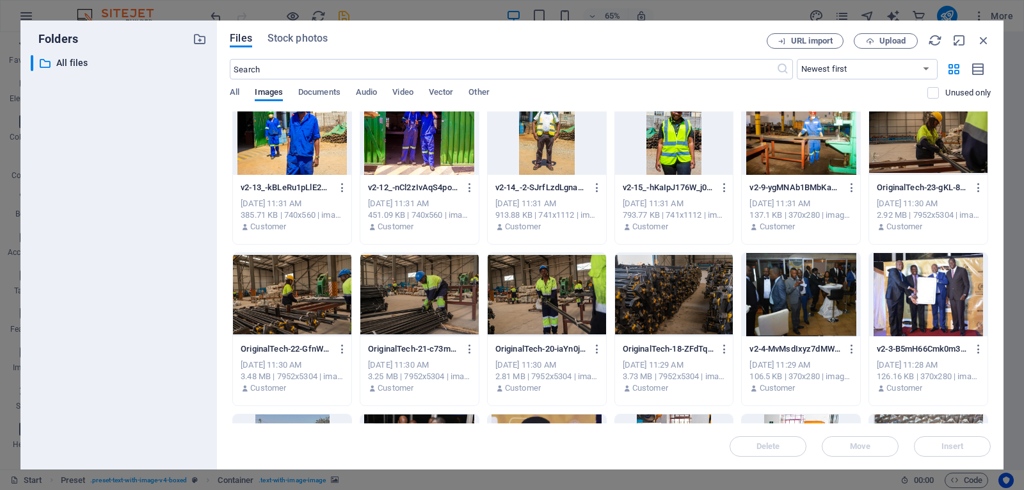
click at [975, 253] on div at bounding box center [928, 294] width 118 height 83
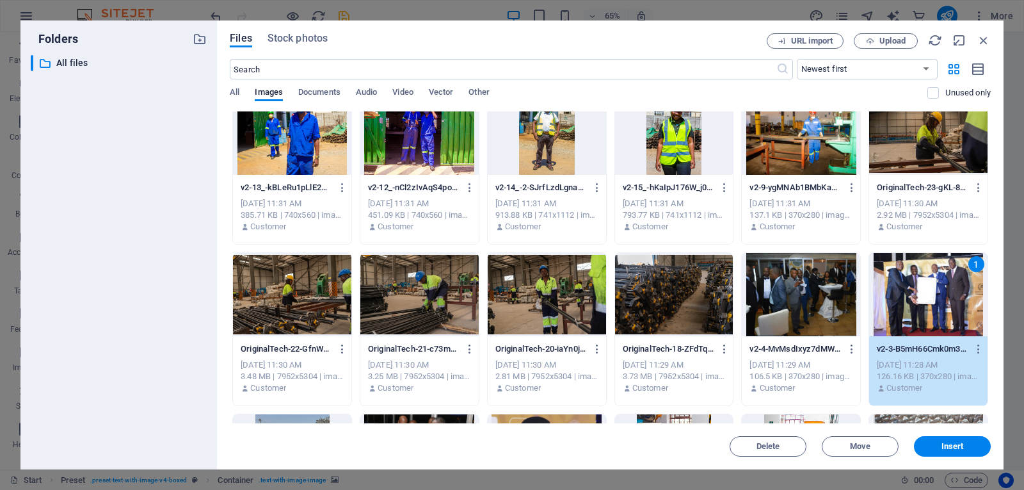
click at [983, 38] on icon "button" at bounding box center [984, 40] width 14 height 14
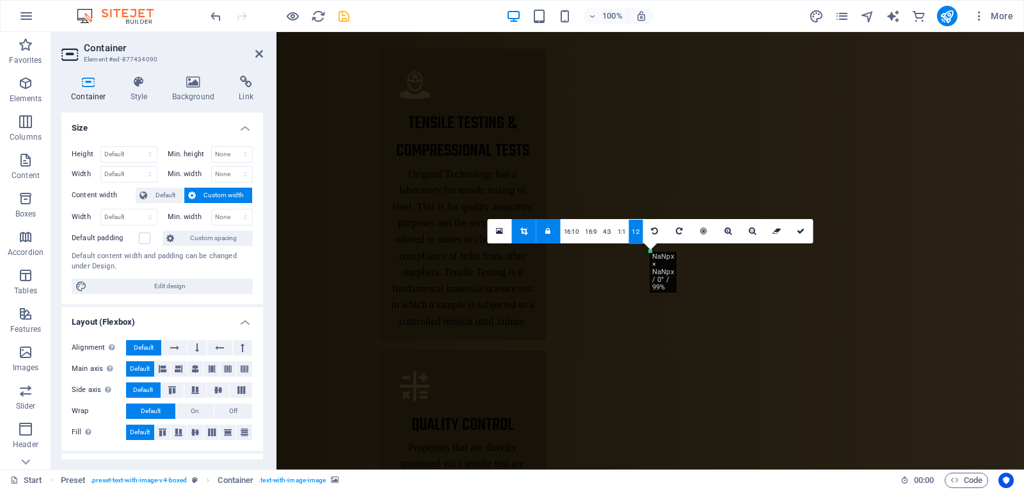
scroll to position [0, 0]
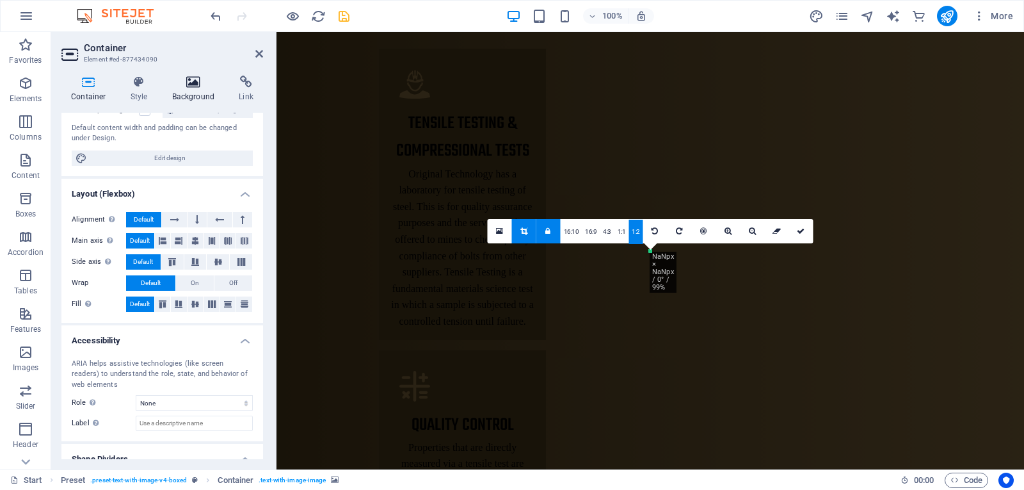
click at [799, 229] on icon at bounding box center [801, 231] width 8 height 8
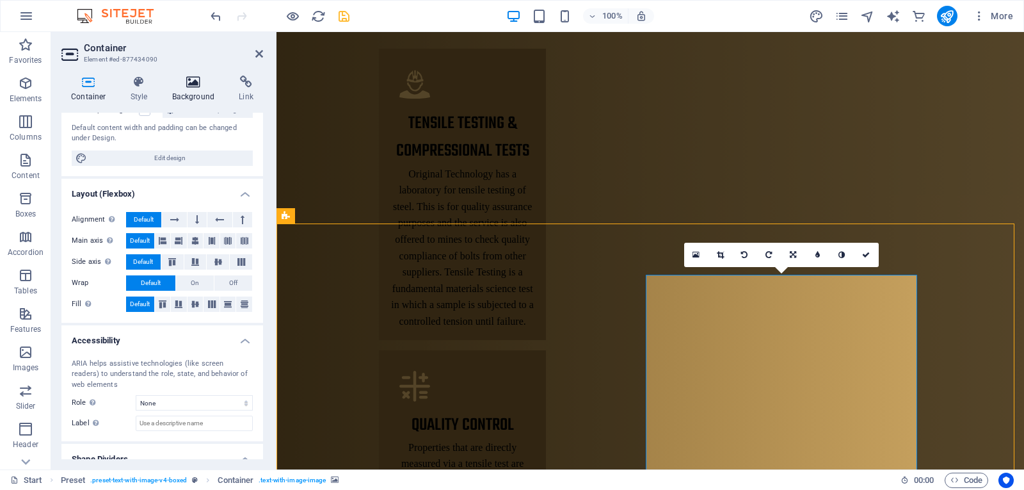
drag, startPoint x: 421, startPoint y: 330, endPoint x: 182, endPoint y: 95, distance: 335.4
click at [171, 92] on h4 "Background" at bounding box center [196, 89] width 67 height 27
click at [181, 90] on h4 "Background" at bounding box center [196, 89] width 67 height 27
click at [182, 95] on h4 "Background" at bounding box center [196, 89] width 67 height 27
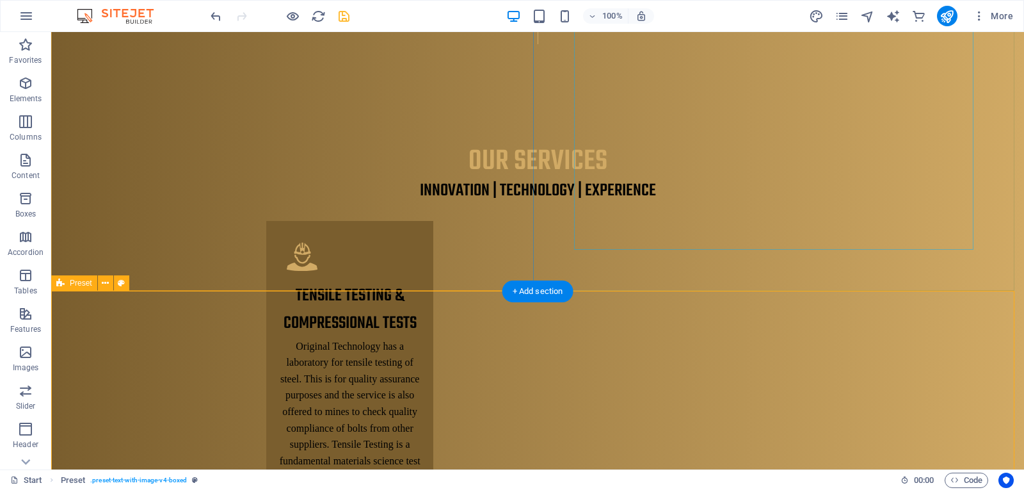
scroll to position [1912, 0]
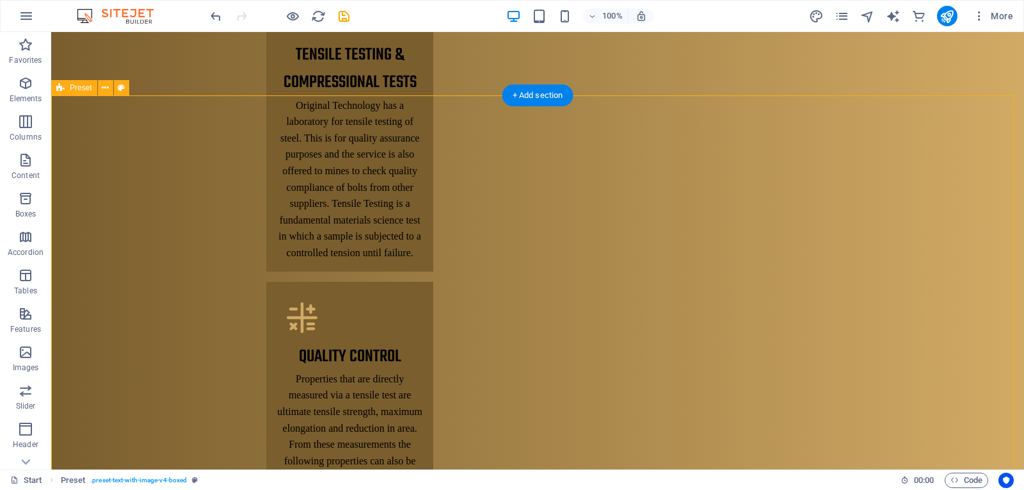
scroll to position [2104, 0]
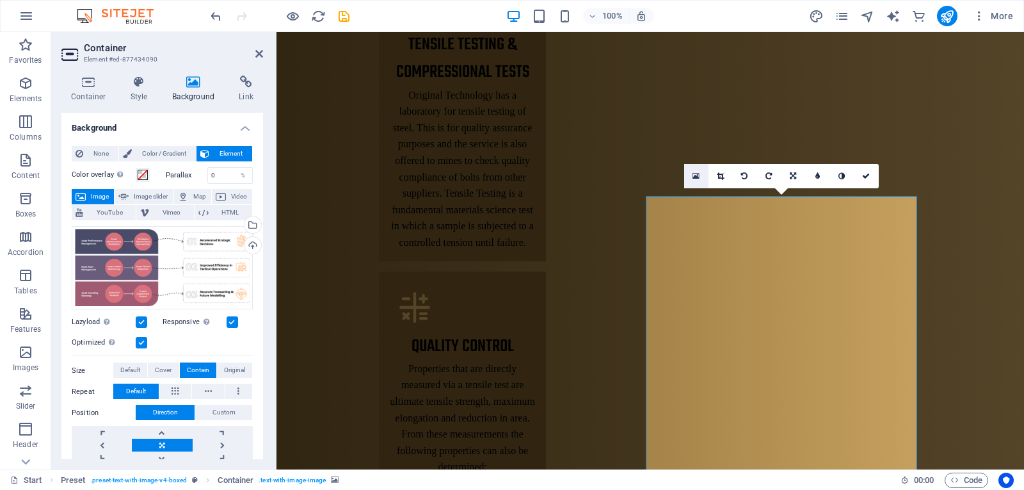
click at [693, 170] on link at bounding box center [696, 176] width 24 height 24
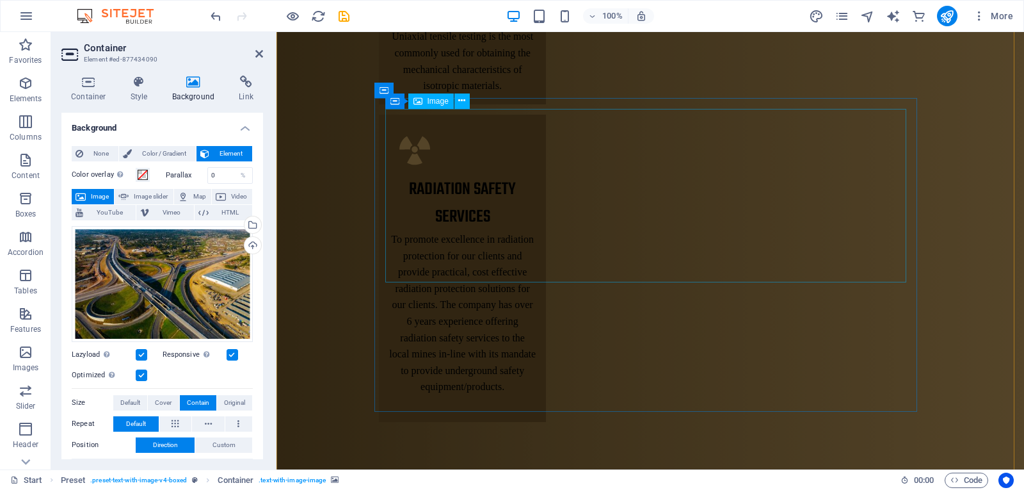
scroll to position [2744, 0]
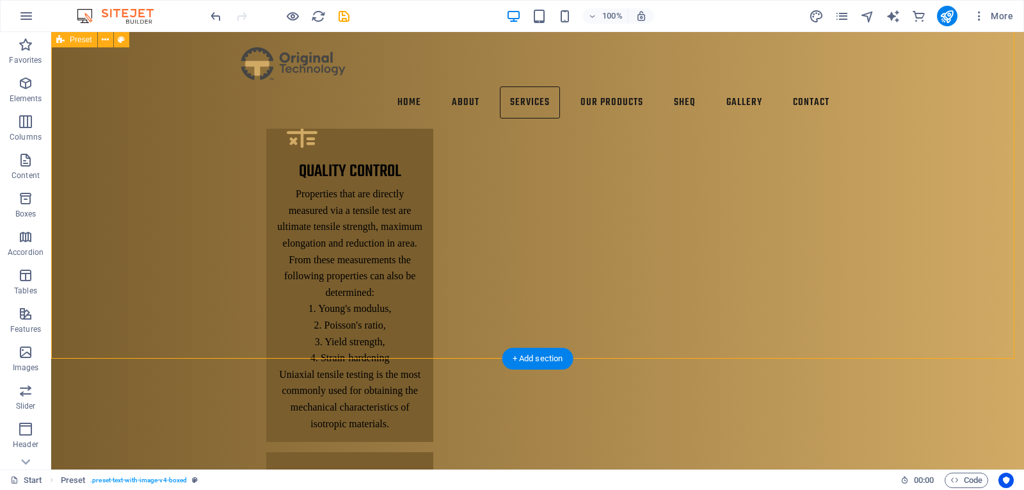
scroll to position [1863, 0]
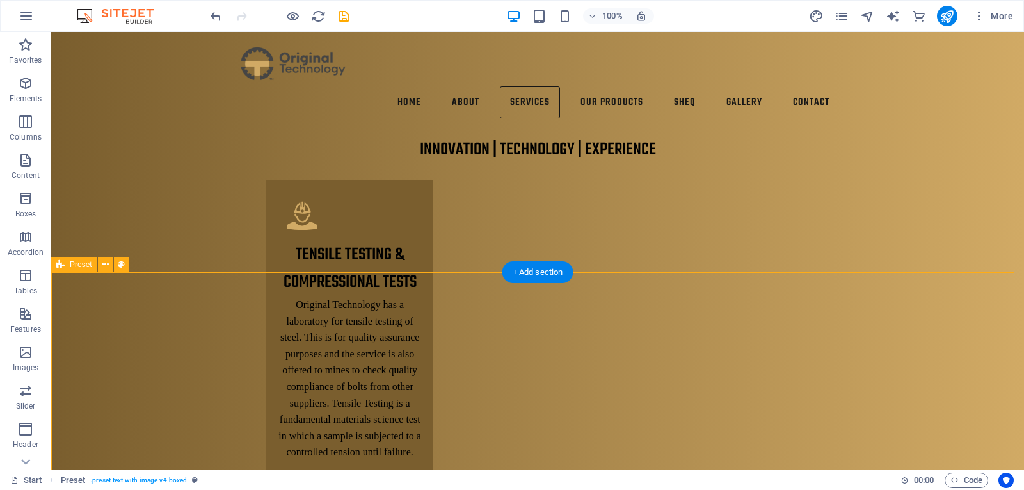
drag, startPoint x: 13, startPoint y: 223, endPoint x: 67, endPoint y: 264, distance: 68.1
click at [67, 264] on div "Preset" at bounding box center [74, 264] width 46 height 15
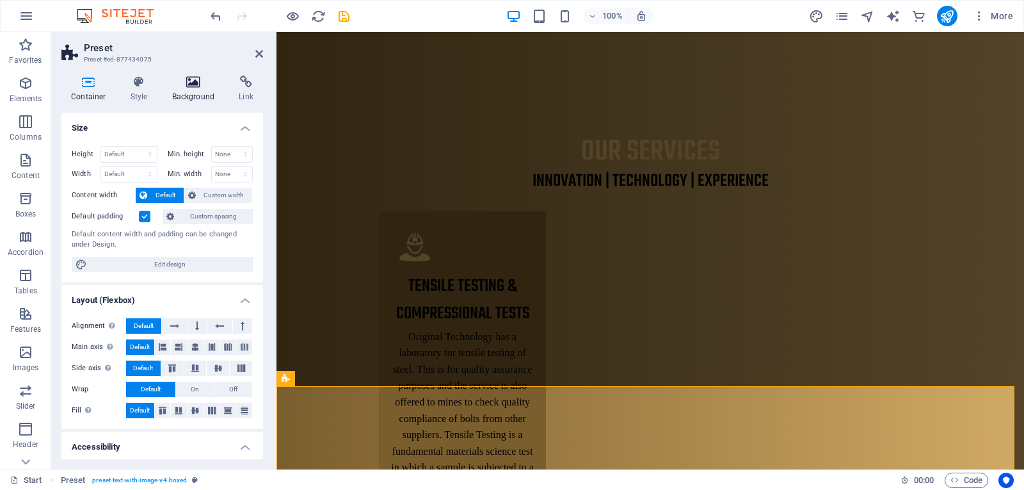
click at [189, 100] on h4 "Background" at bounding box center [196, 89] width 67 height 27
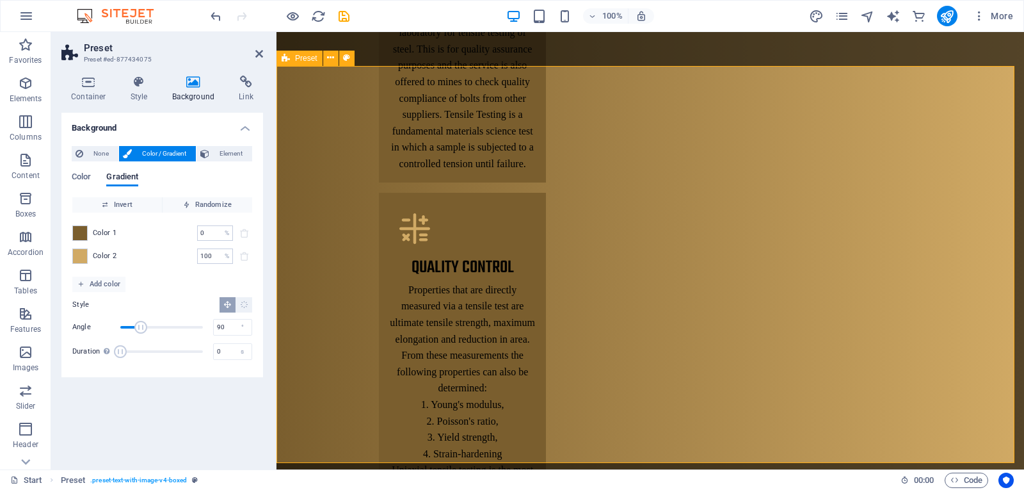
scroll to position [2247, 0]
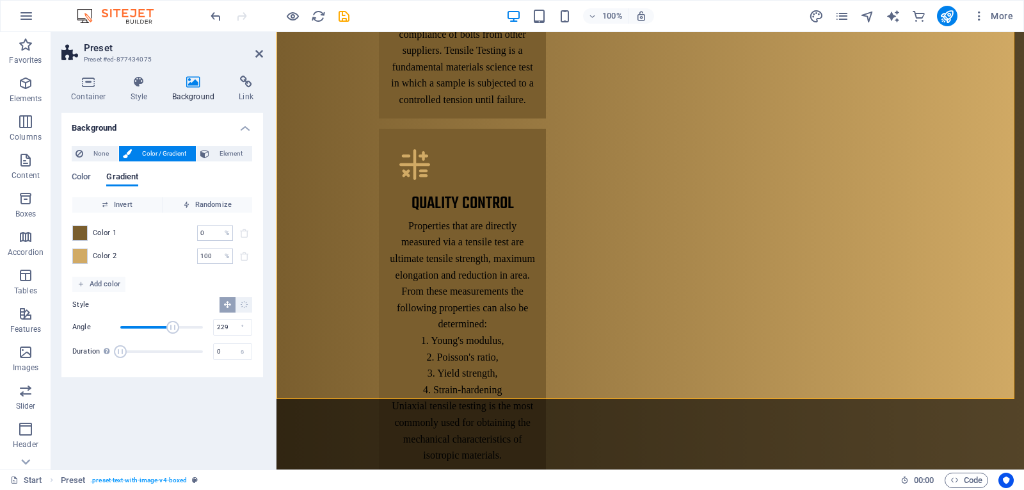
drag, startPoint x: 143, startPoint y: 332, endPoint x: 169, endPoint y: 332, distance: 26.3
click at [172, 333] on span "Angle" at bounding box center [172, 327] width 13 height 13
type input "112"
drag, startPoint x: 169, startPoint y: 326, endPoint x: 146, endPoint y: 323, distance: 23.3
click at [146, 323] on span "Angle" at bounding box center [146, 327] width 13 height 13
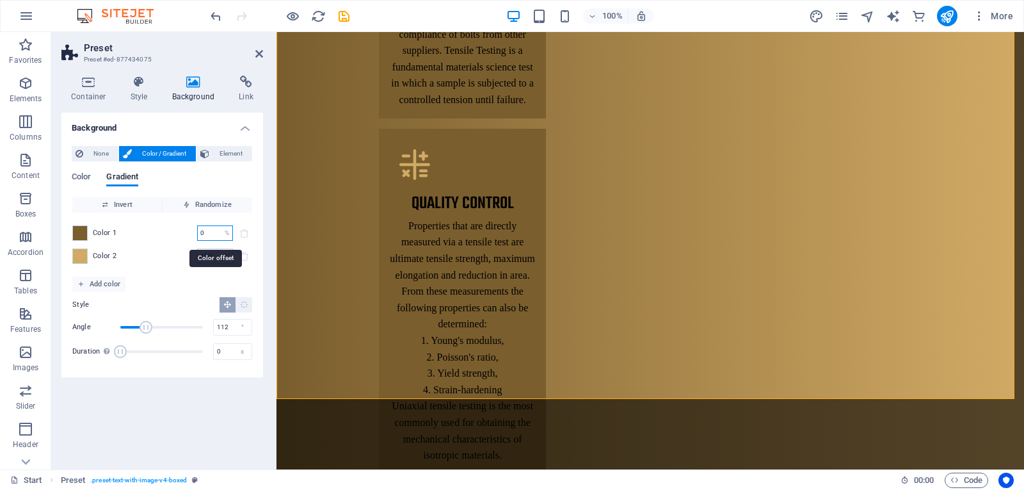
click at [208, 229] on input "0" at bounding box center [208, 232] width 22 height 15
type input "25"
click at [185, 282] on div "Invert Randomize Color 1 25 % ​ Color 2 100 % ​ Add color Style Angle 112 ° Dur…" at bounding box center [162, 282] width 181 height 170
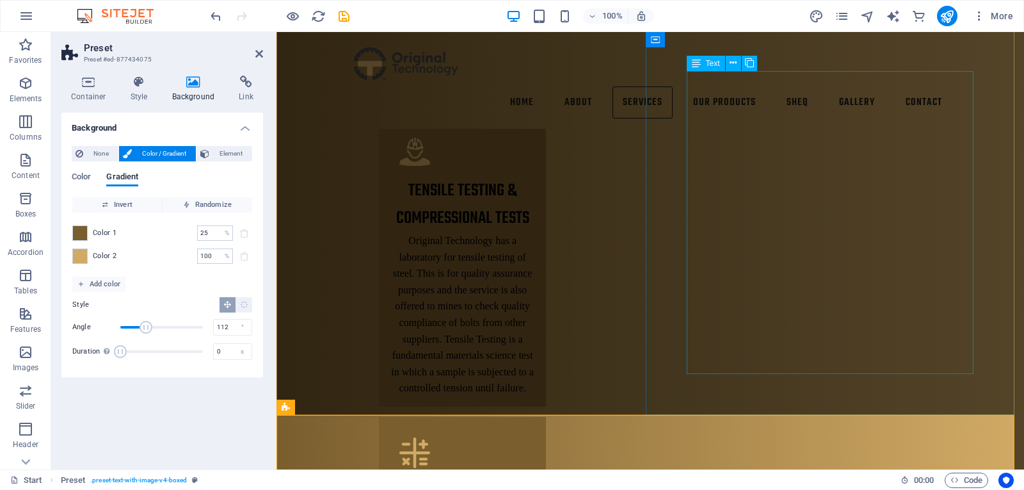
scroll to position [1607, 0]
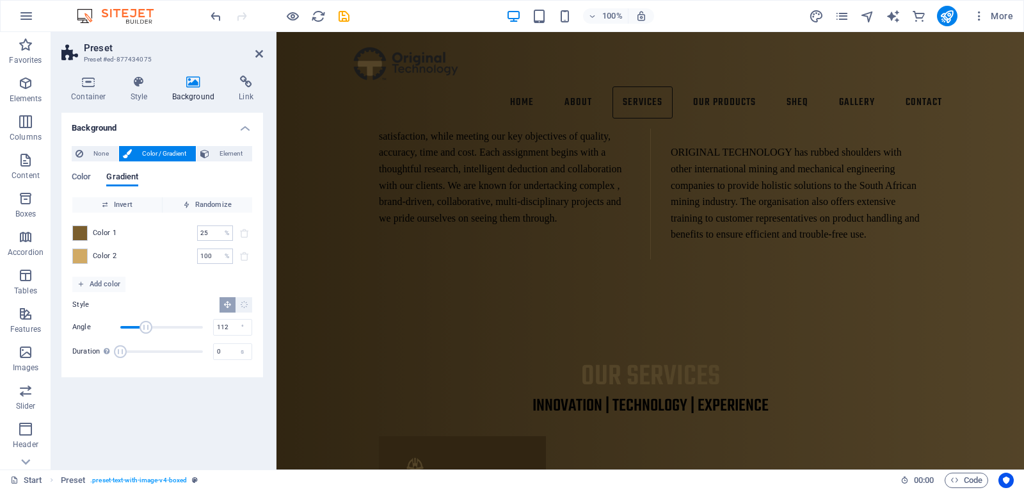
click at [156, 403] on div "Background None Color / Gradient Element Stretch background to full-width Color…" at bounding box center [162, 286] width 202 height 346
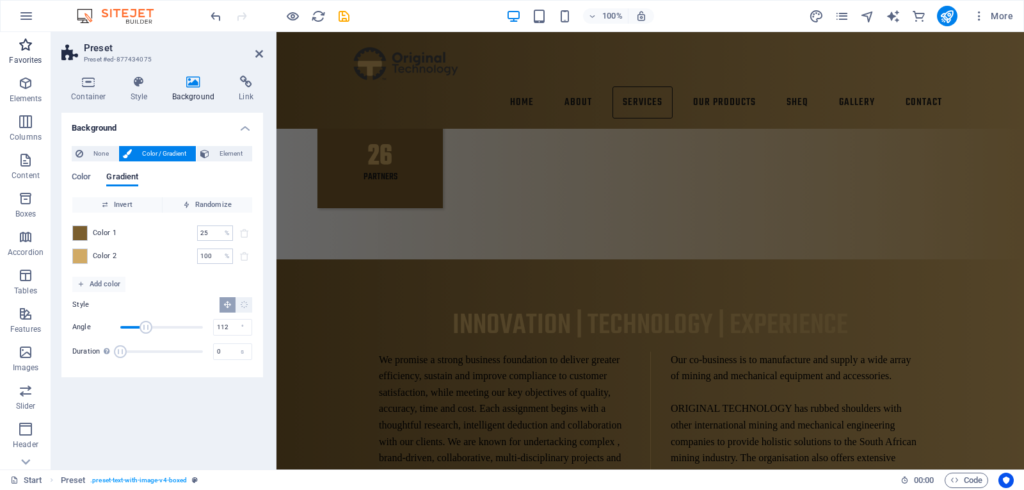
click at [23, 65] on p "Favorites" at bounding box center [25, 60] width 33 height 10
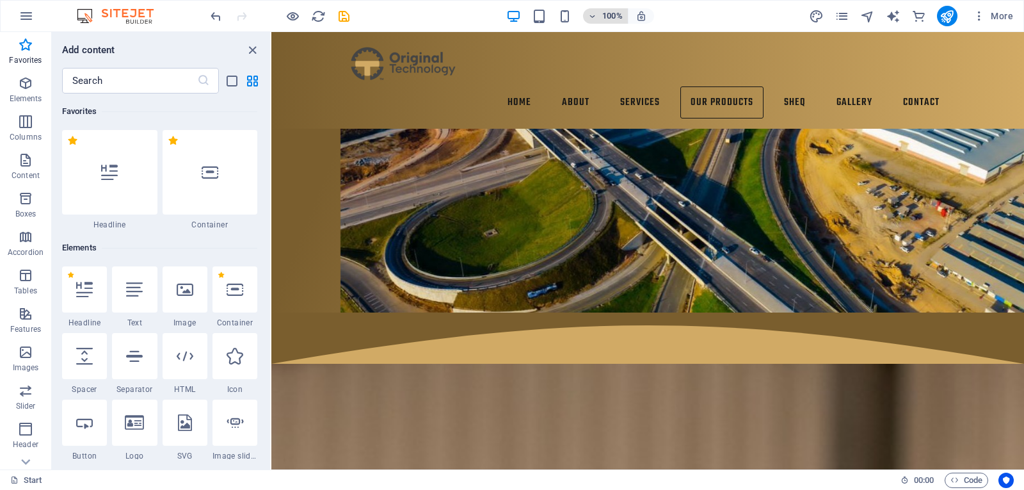
scroll to position [4616, 0]
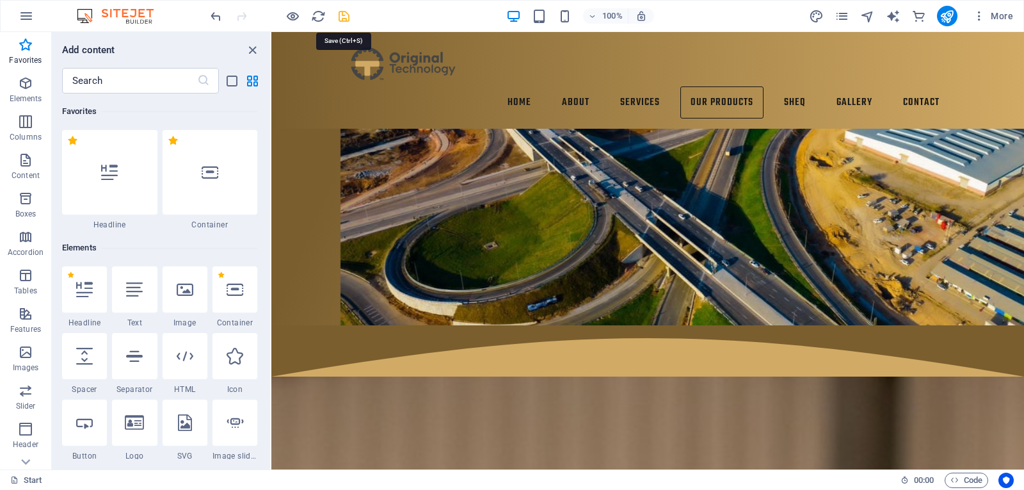
click at [342, 12] on icon "save" at bounding box center [344, 16] width 15 height 15
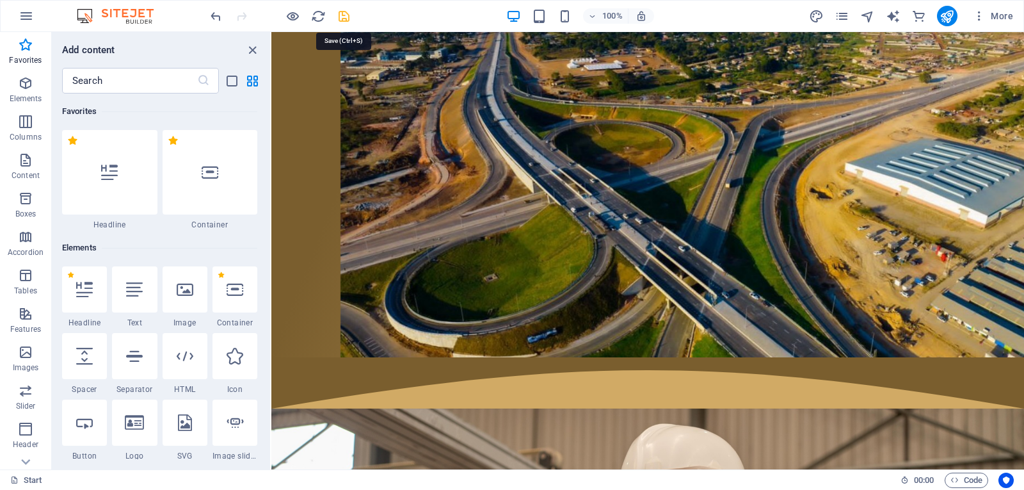
select select "rem"
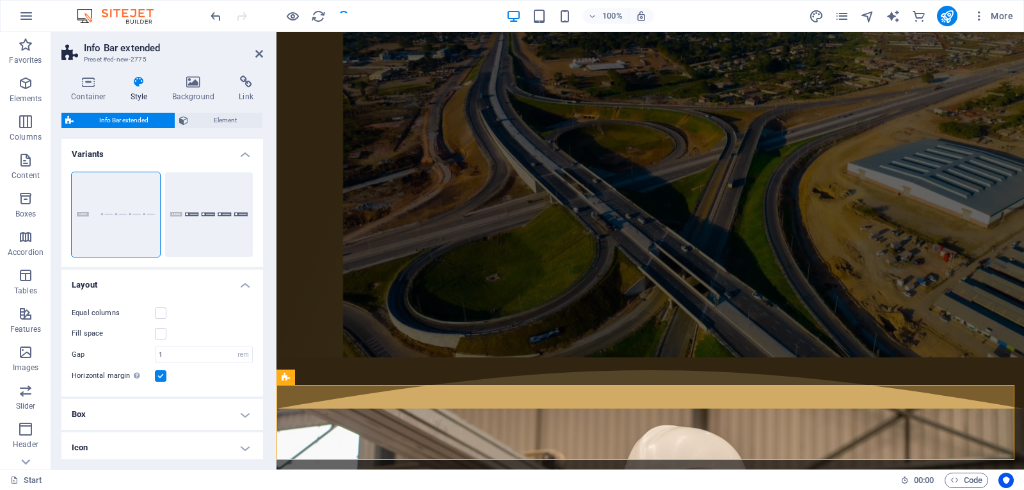
scroll to position [7608, 0]
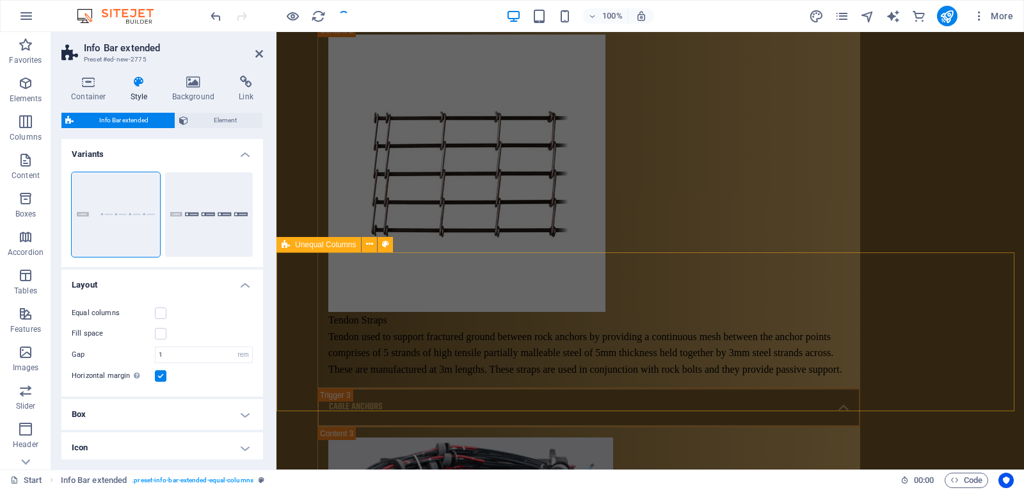
select select "rem"
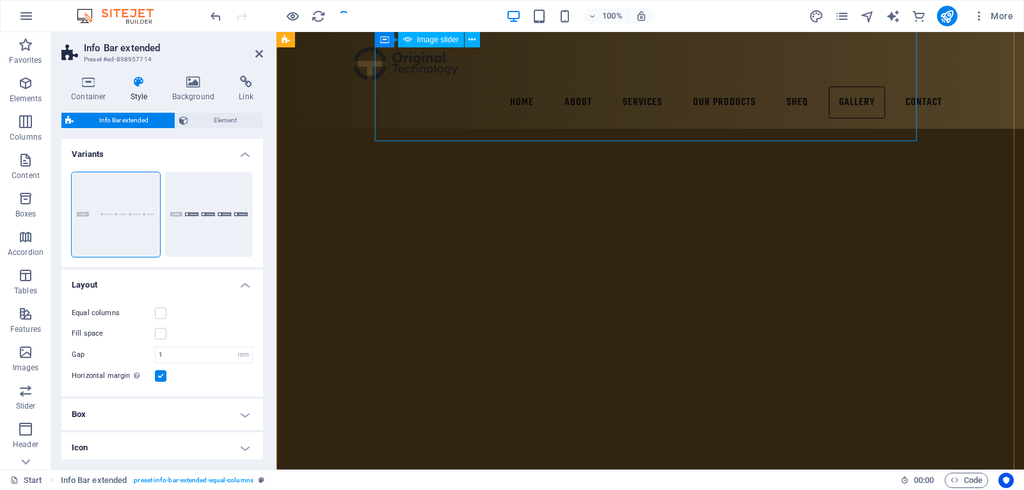
scroll to position [6199, 0]
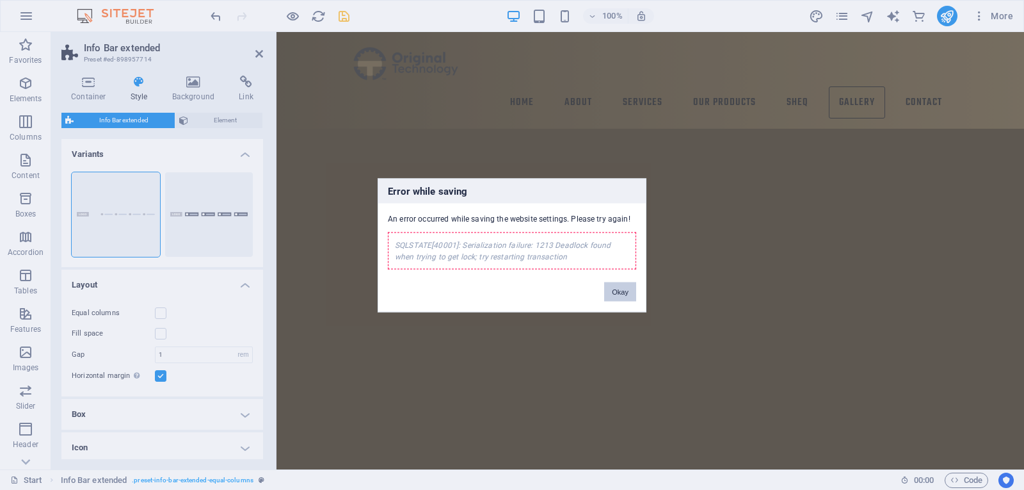
click at [608, 294] on button "Okay" at bounding box center [620, 291] width 32 height 19
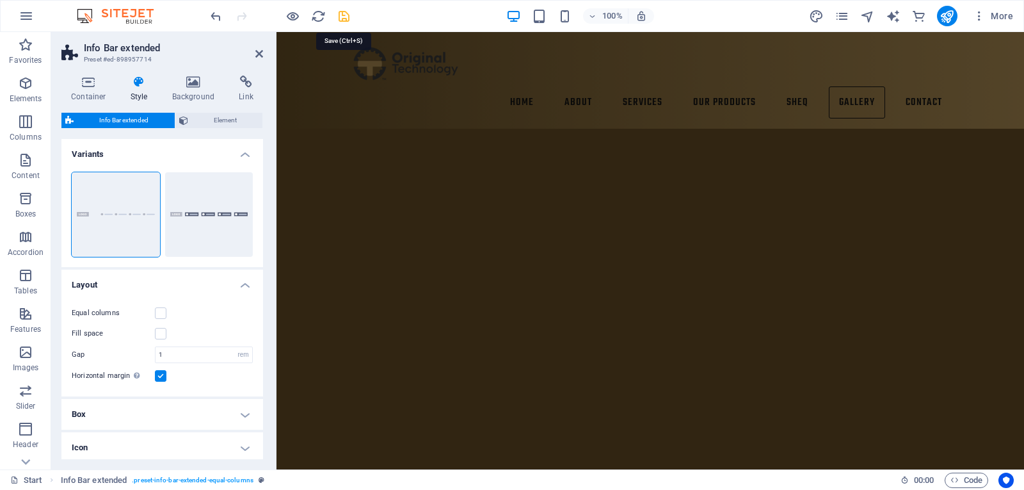
click at [342, 10] on icon "save" at bounding box center [344, 16] width 15 height 15
select select "rem"
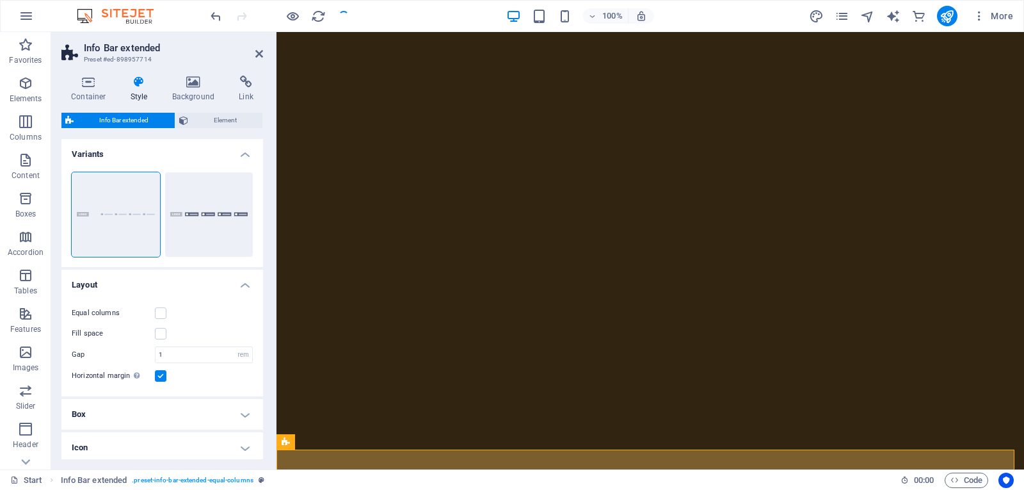
scroll to position [7543, 0]
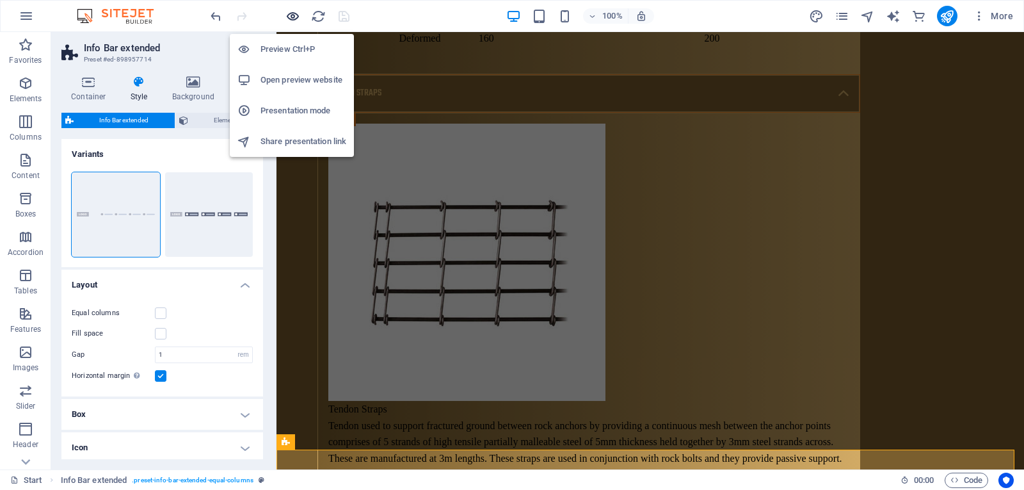
click at [296, 17] on icon "button" at bounding box center [292, 16] width 15 height 15
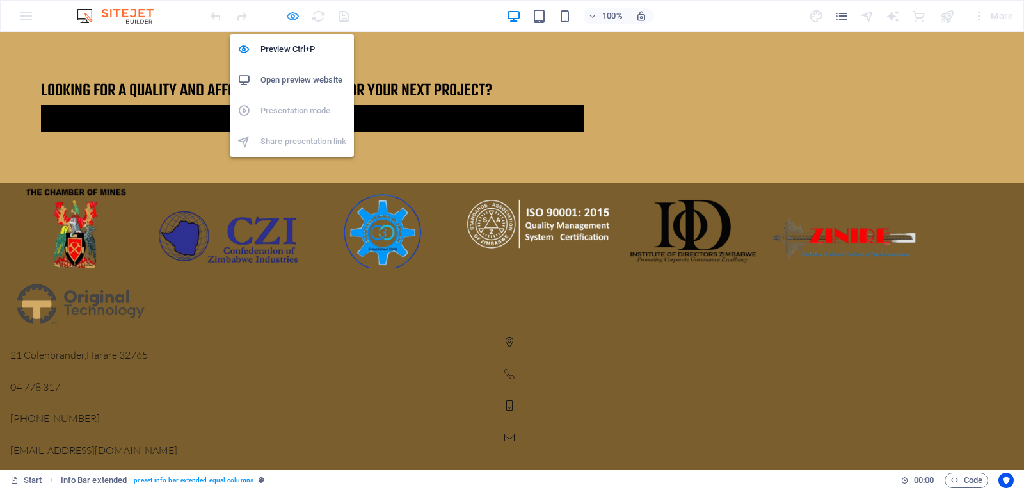
scroll to position [4217, 0]
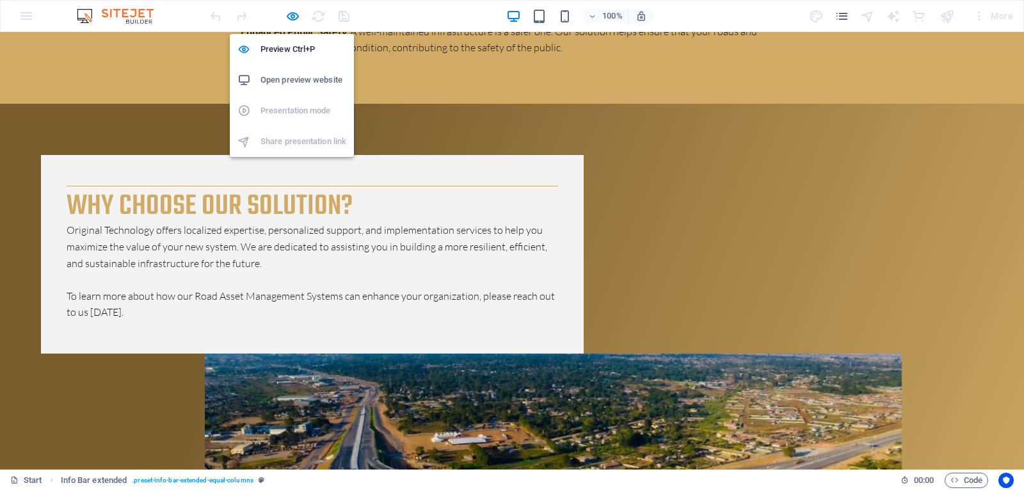
click at [291, 79] on h6 "Open preview website" at bounding box center [304, 79] width 86 height 15
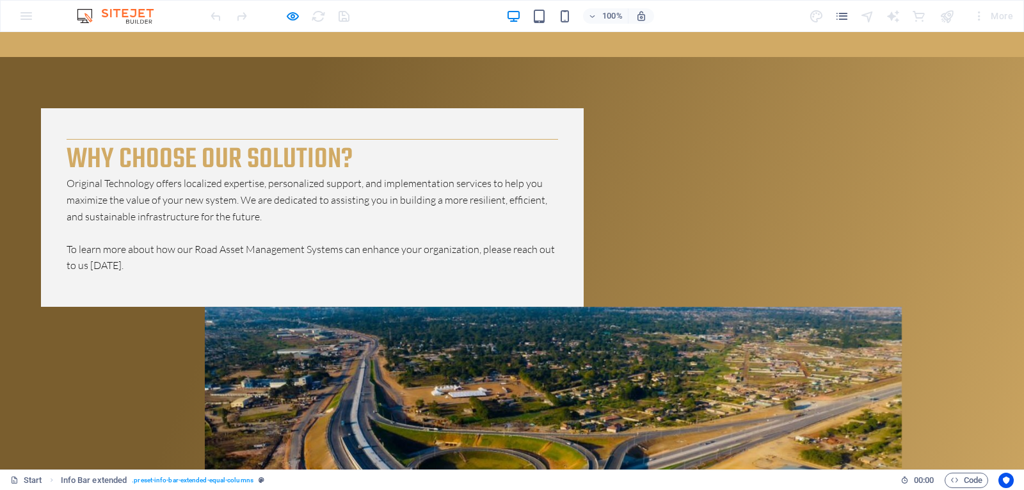
scroll to position [4282, 0]
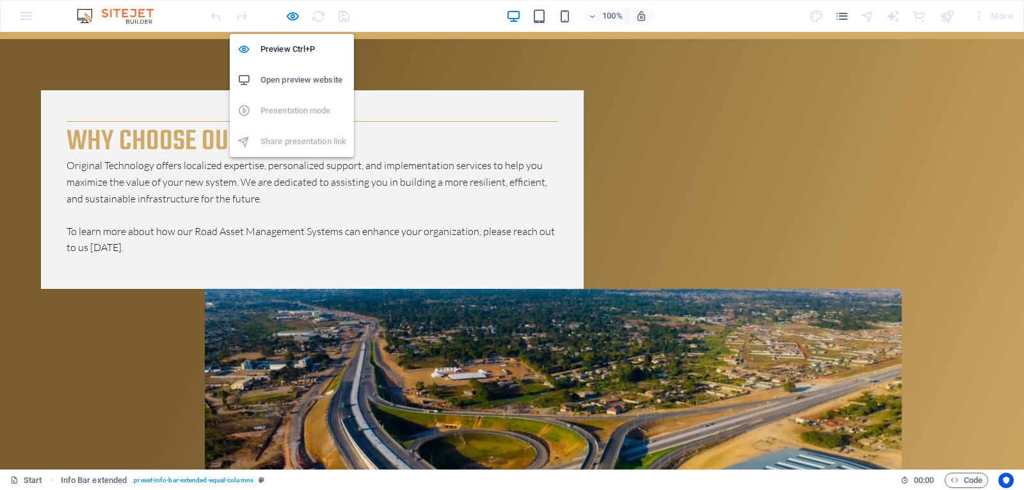
click at [290, 87] on h6 "Open preview website" at bounding box center [304, 79] width 86 height 15
click at [293, 20] on icon "button" at bounding box center [292, 16] width 15 height 15
click at [284, 75] on h6 "Open preview website" at bounding box center [304, 79] width 86 height 15
select select "rem"
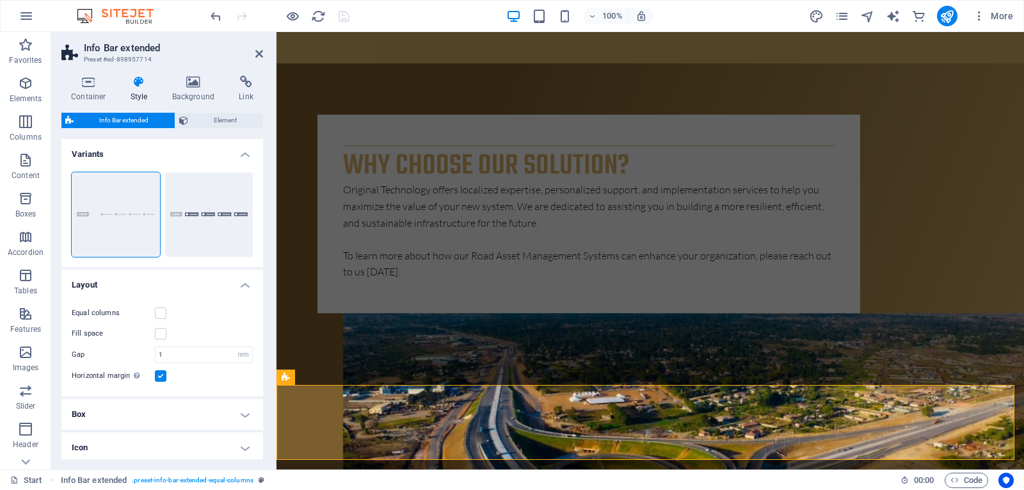
scroll to position [7608, 0]
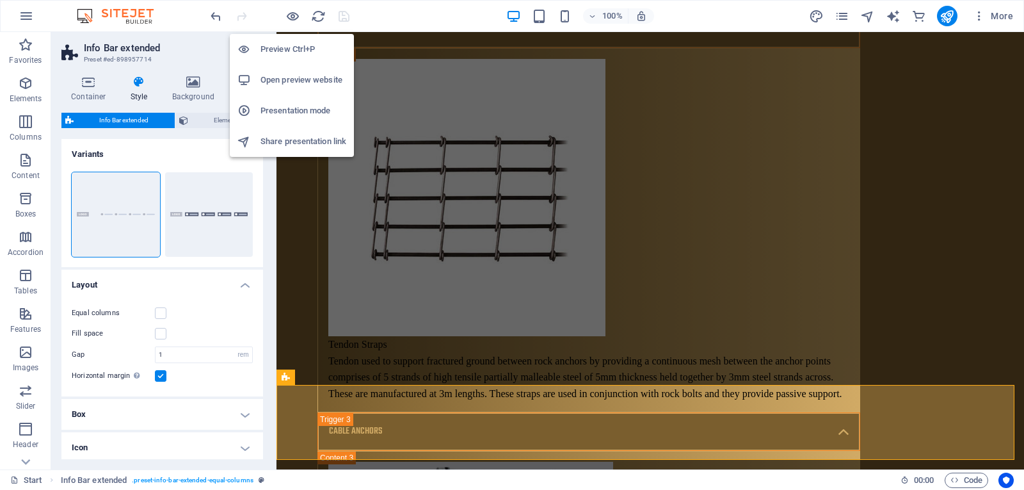
click at [298, 119] on li "Presentation mode" at bounding box center [292, 110] width 124 height 31
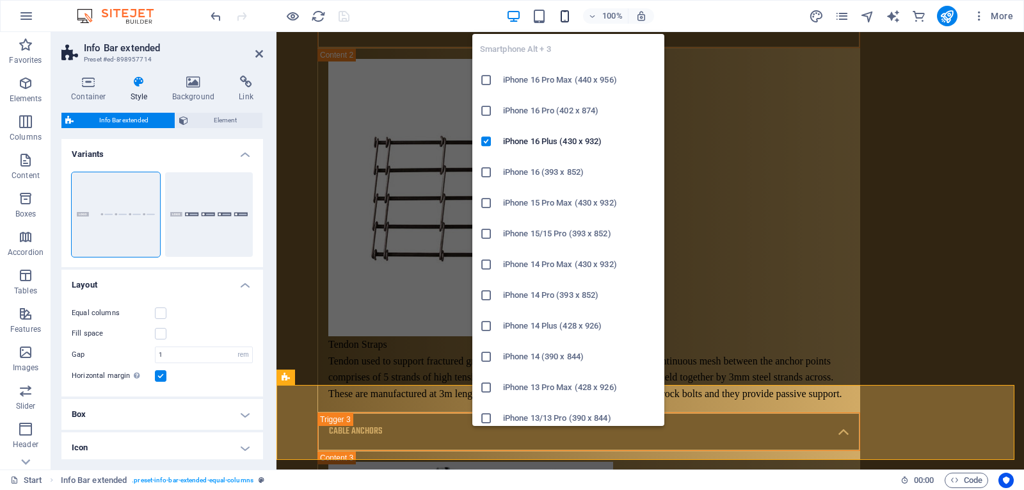
click at [559, 13] on icon "button" at bounding box center [564, 16] width 15 height 15
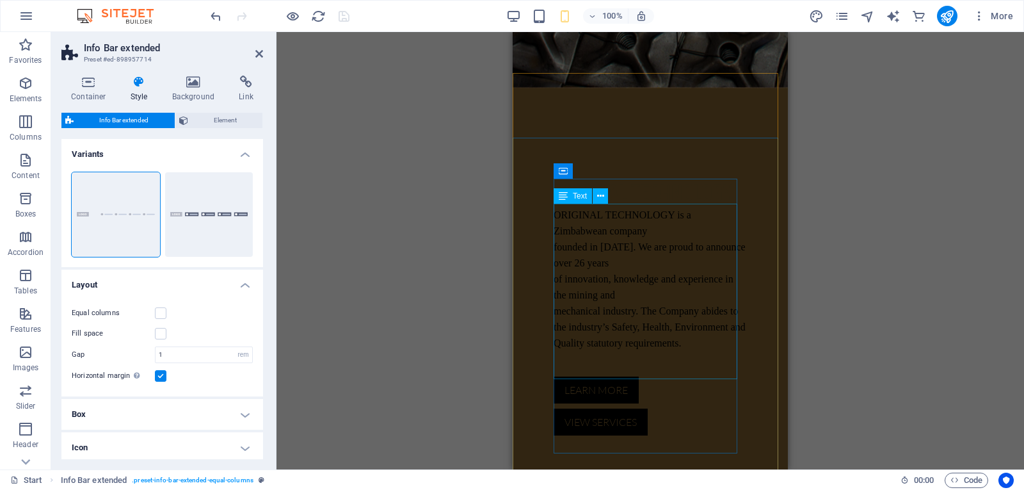
scroll to position [0, 0]
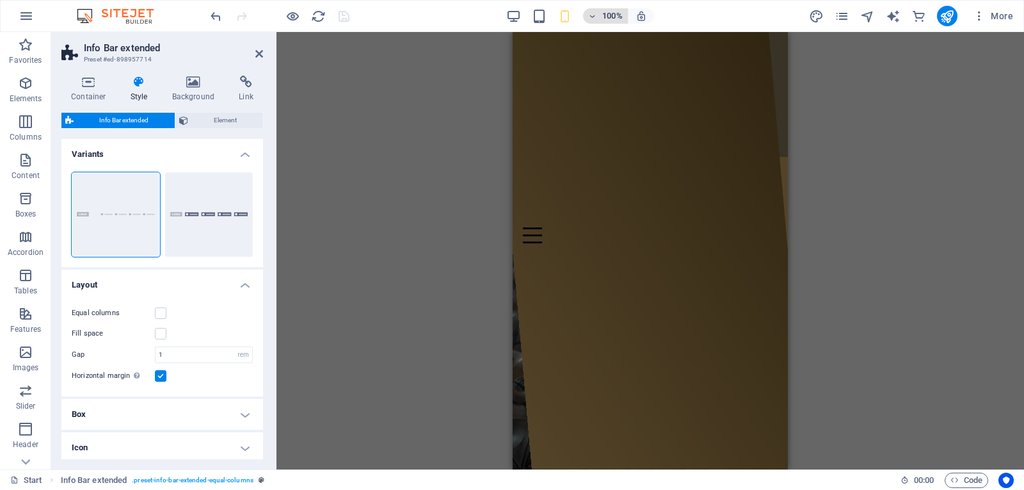
click at [601, 16] on span "100%" at bounding box center [605, 15] width 35 height 15
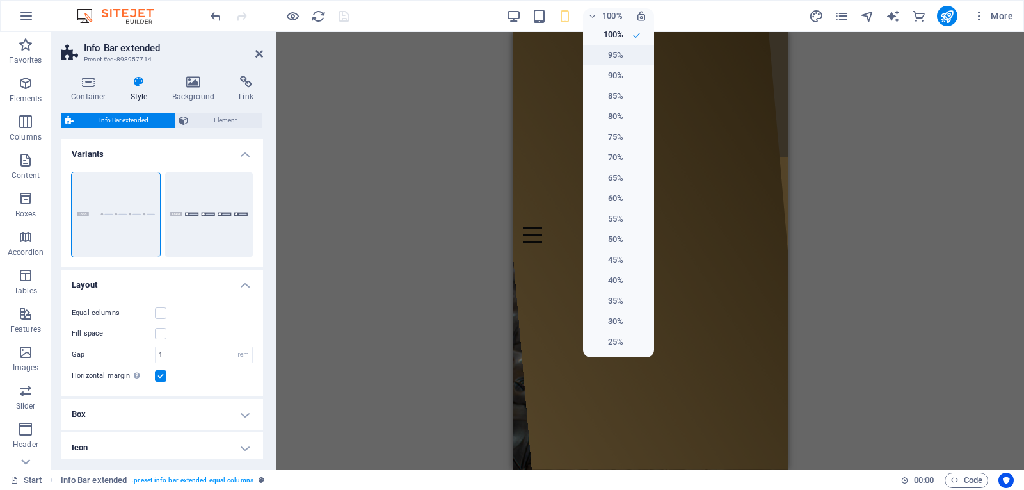
click at [613, 54] on h6 "95%" at bounding box center [607, 54] width 33 height 15
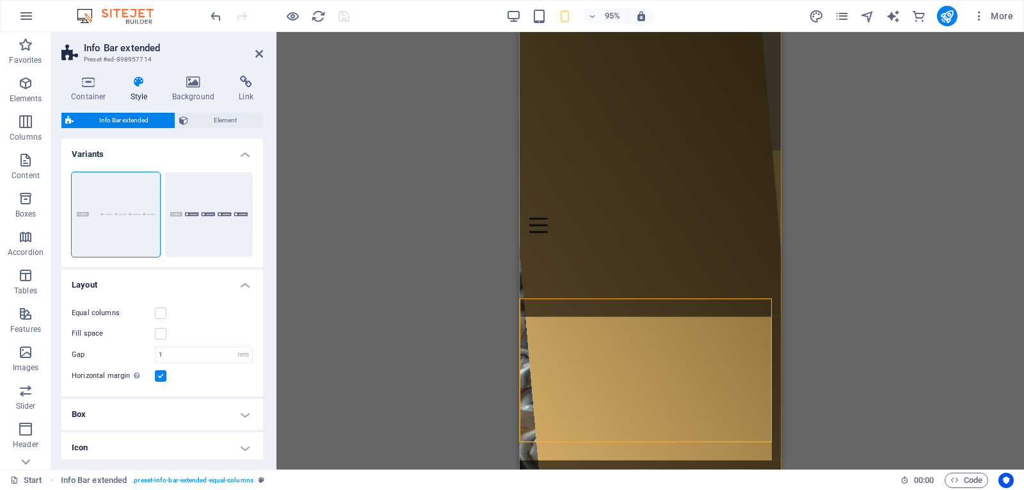
scroll to position [8721, 0]
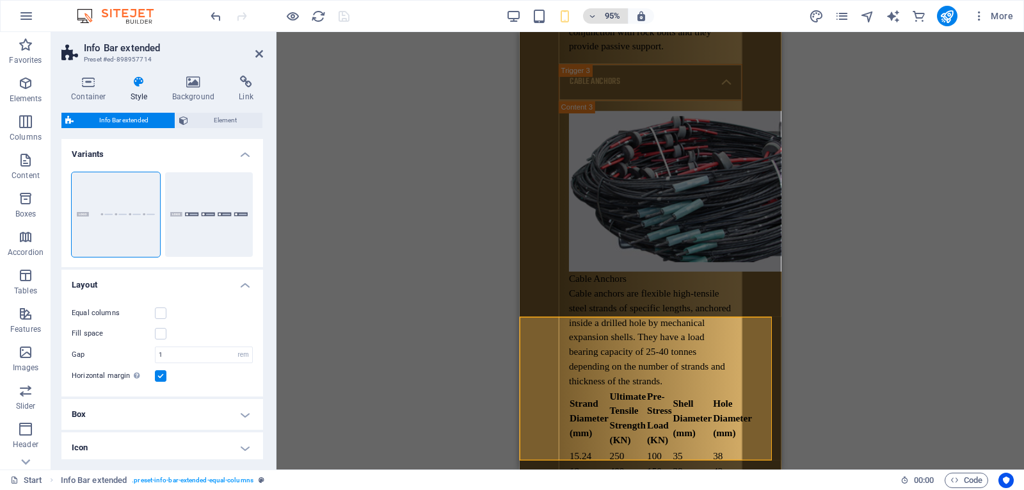
click at [623, 10] on button "95%" at bounding box center [605, 15] width 45 height 15
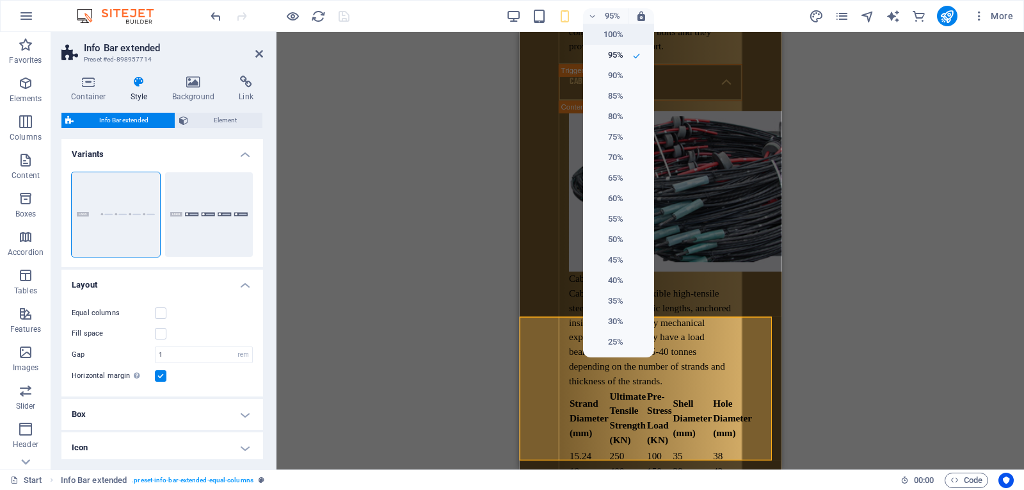
click at [627, 29] on li "100%" at bounding box center [618, 34] width 71 height 20
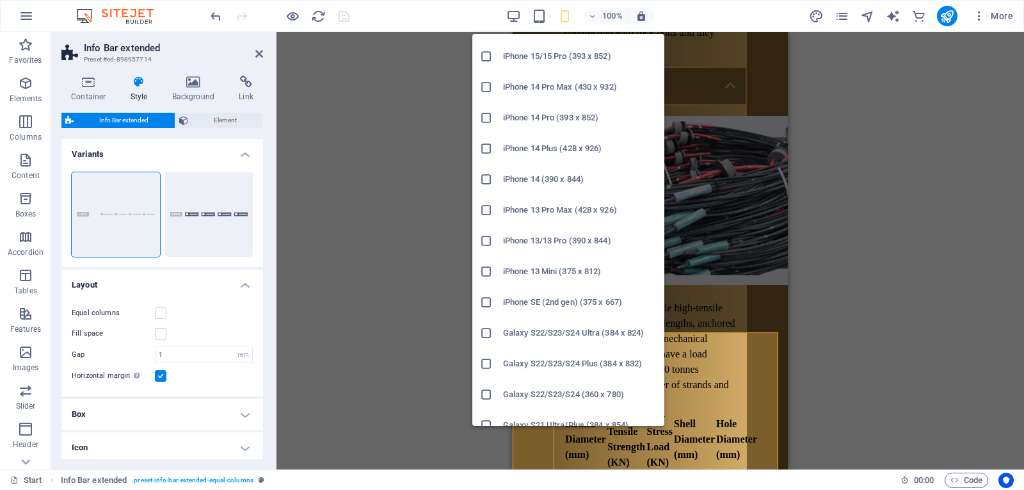
scroll to position [256, 0]
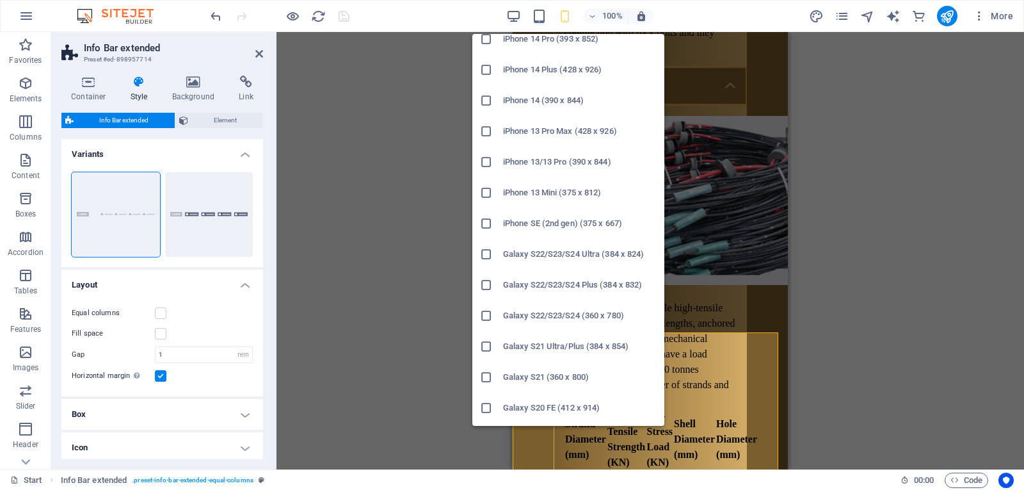
click at [616, 218] on h6 "iPhone SE (2nd gen) (375 x 667)" at bounding box center [580, 223] width 154 height 15
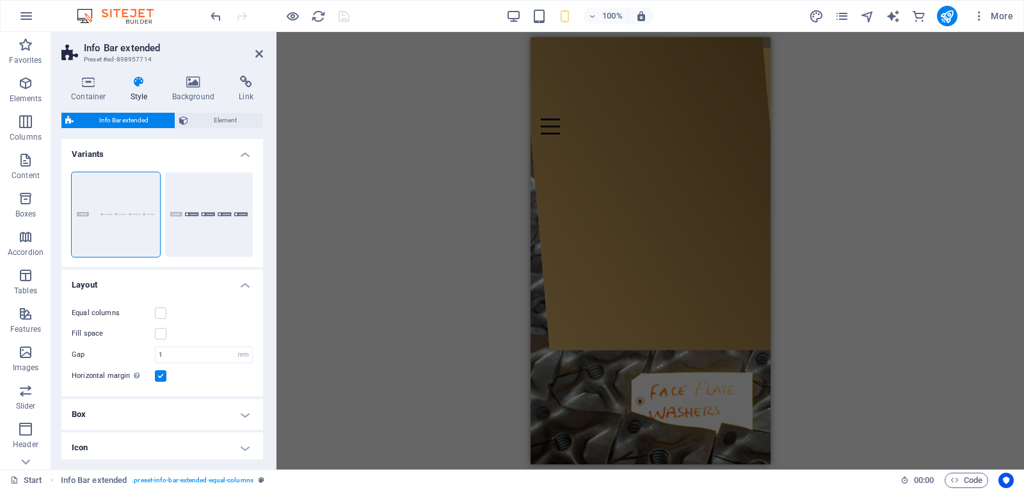
scroll to position [0, 0]
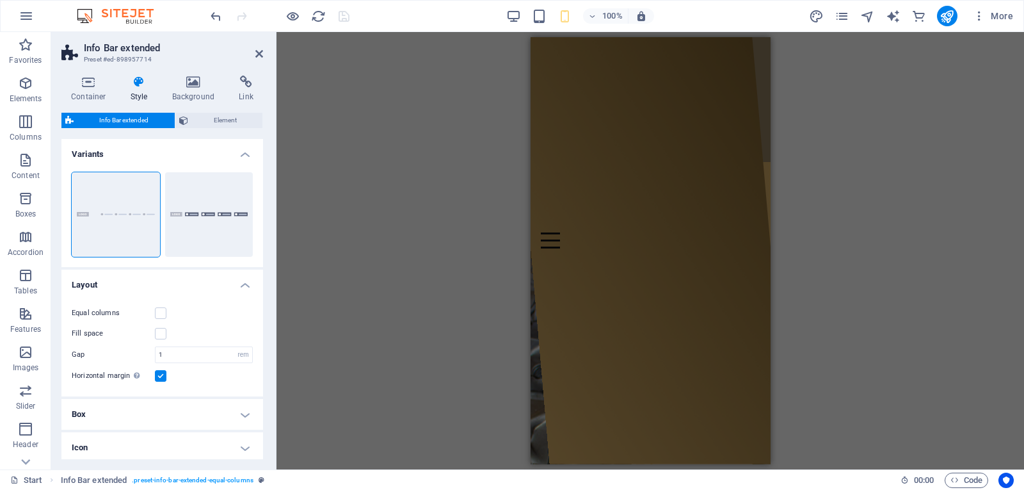
drag, startPoint x: 764, startPoint y: 413, endPoint x: 1309, endPoint y: 84, distance: 636.9
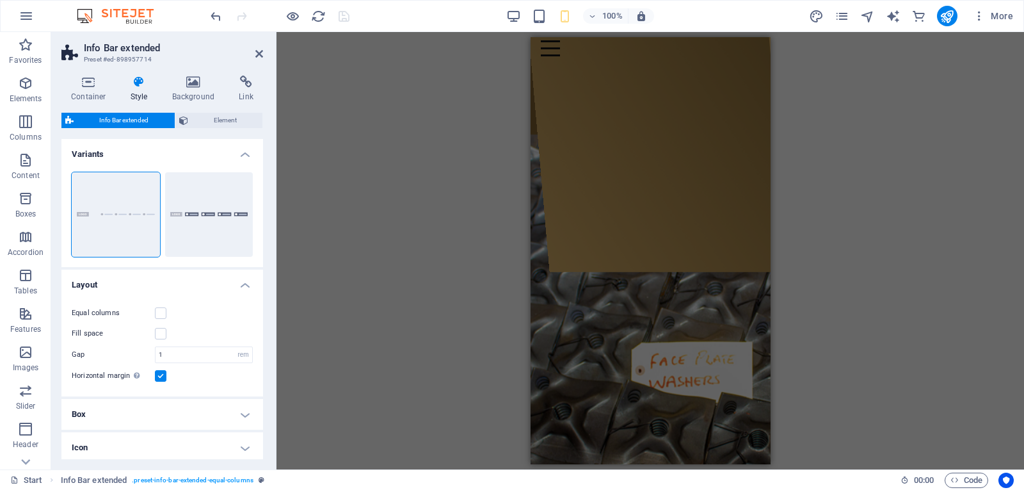
click at [1016, 225] on div "Drag here to replace the existing content. Press “Ctrl” if you want to create a…" at bounding box center [651, 250] width 748 height 437
click at [588, 16] on button "100%" at bounding box center [605, 15] width 45 height 15
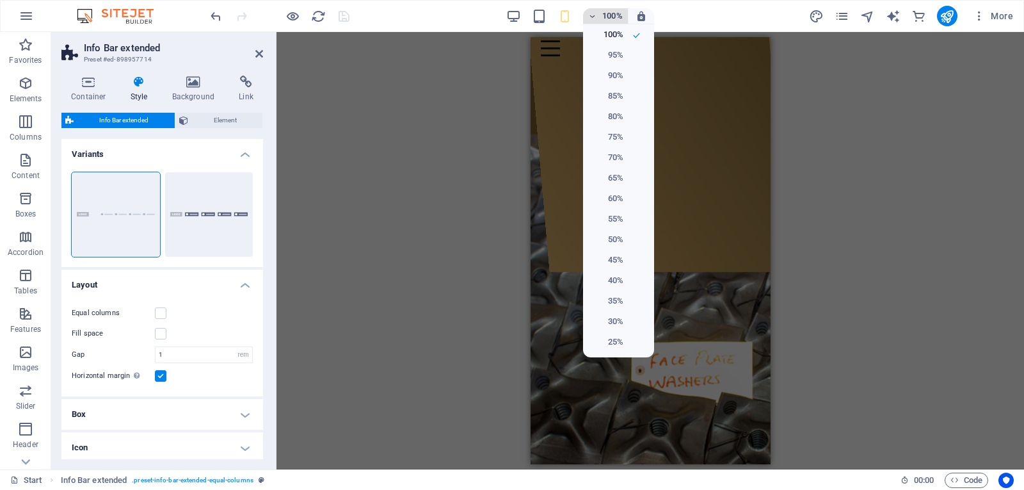
click at [588, 16] on div at bounding box center [512, 245] width 1024 height 490
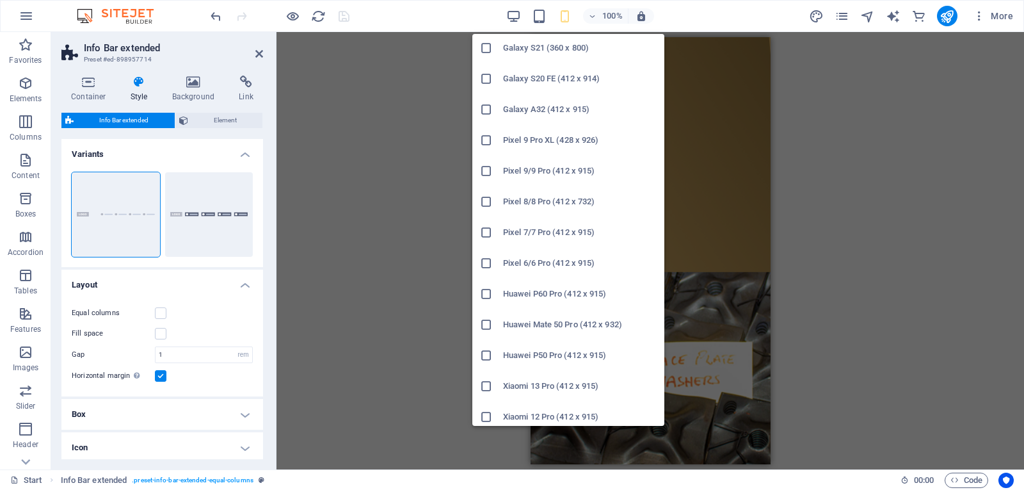
scroll to position [622, 0]
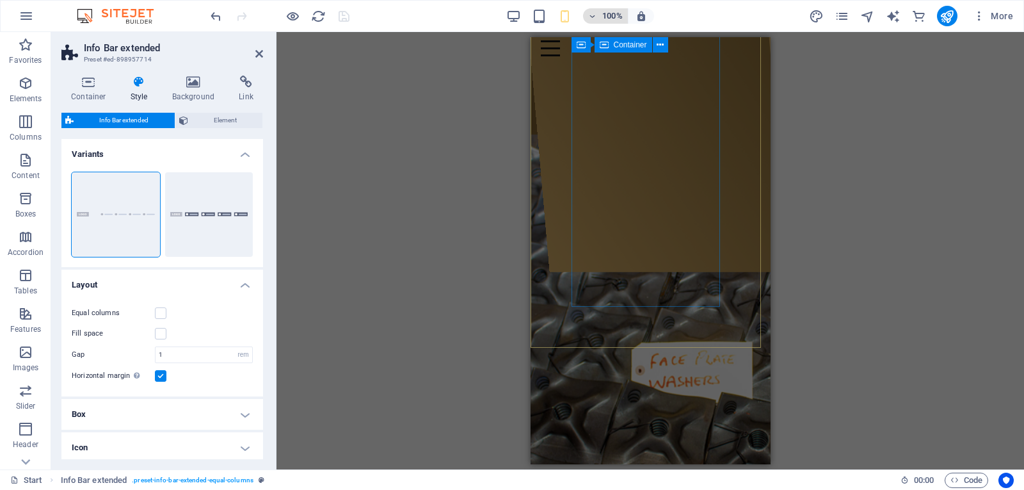
click at [596, 17] on icon "button" at bounding box center [592, 16] width 9 height 8
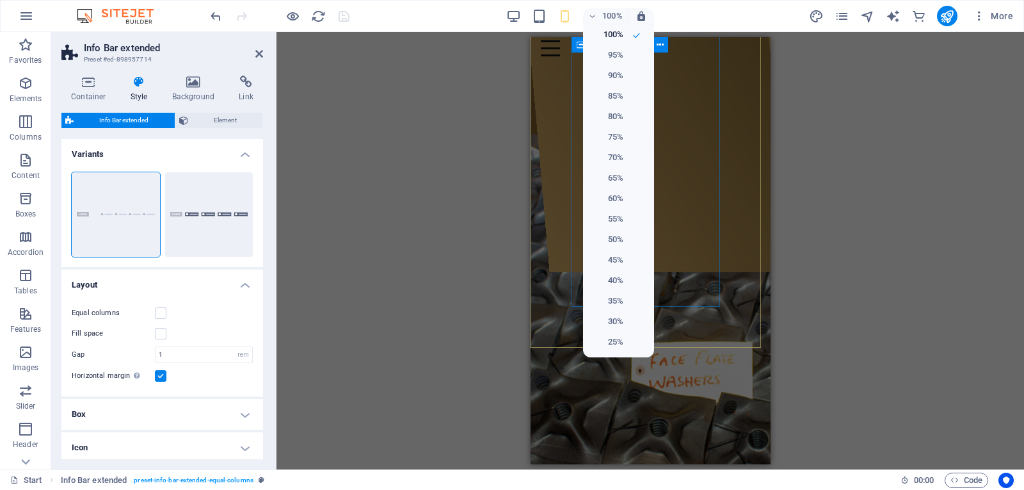
click at [596, 21] on div at bounding box center [512, 245] width 1024 height 490
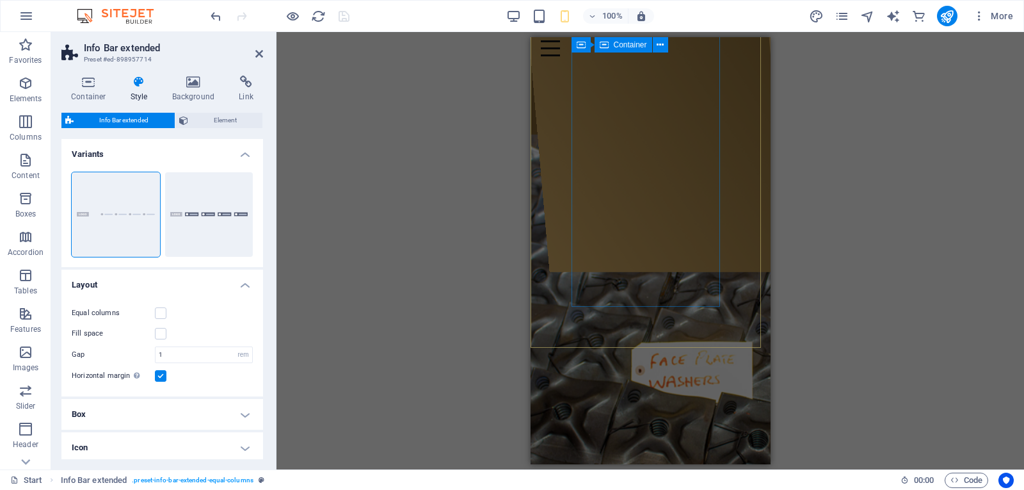
click at [570, 19] on icon "button" at bounding box center [564, 16] width 15 height 15
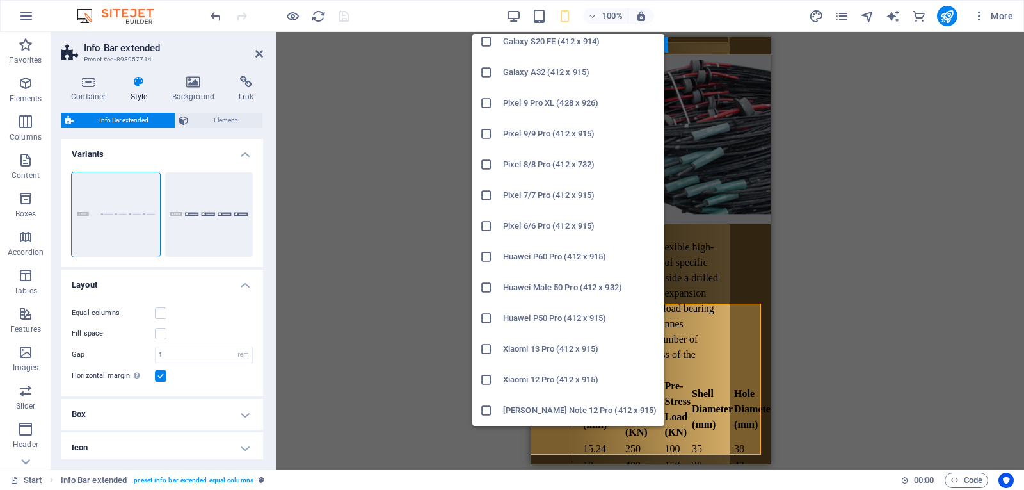
click at [600, 263] on h6 "Huawei P60 Pro (412 x 915)" at bounding box center [580, 256] width 154 height 15
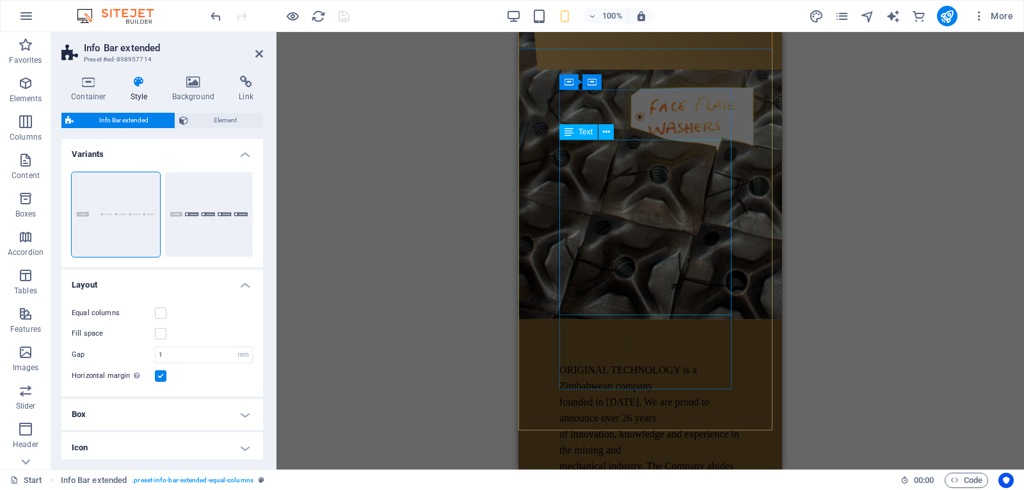
scroll to position [0, 0]
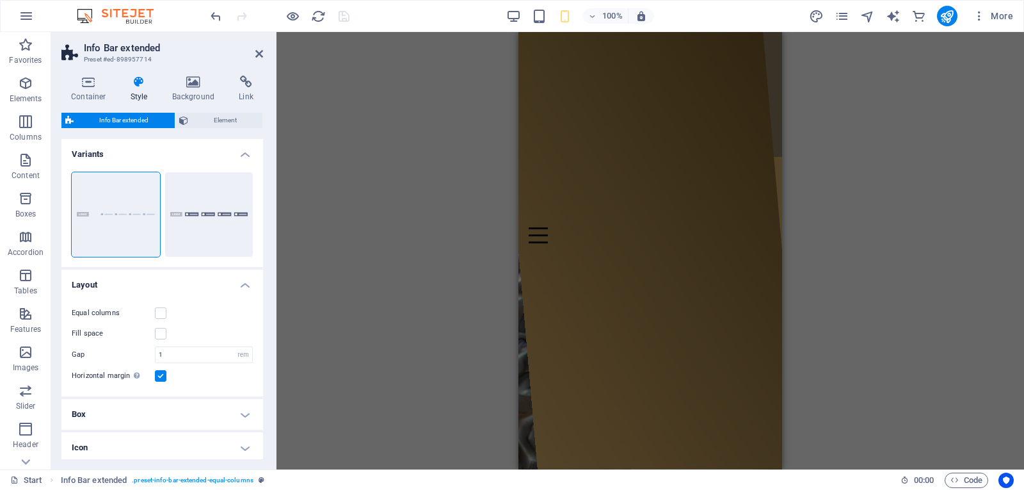
click at [1023, 88] on div "Drag here to replace the existing content. Press “Ctrl” if you want to create a…" at bounding box center [651, 250] width 748 height 437
click at [1020, 89] on div "Drag here to replace the existing content. Press “Ctrl” if you want to create a…" at bounding box center [651, 250] width 748 height 437
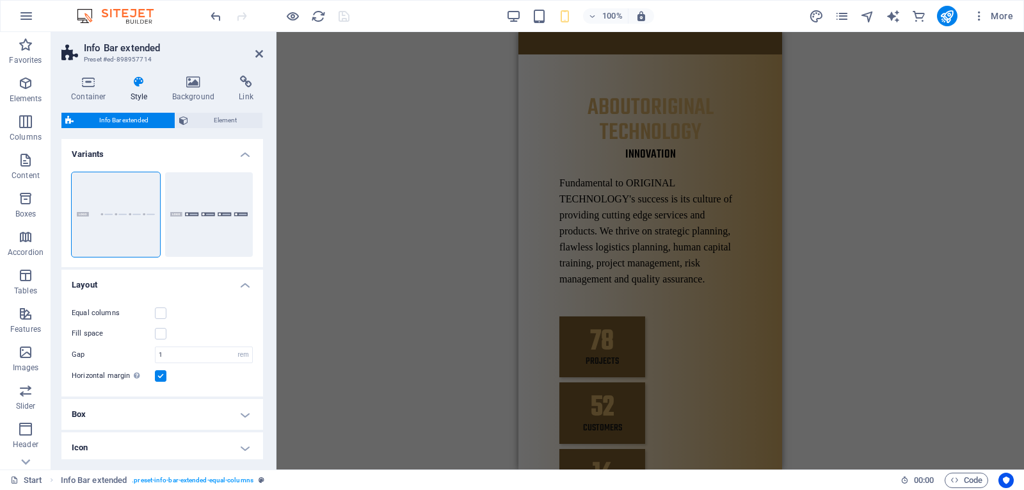
drag, startPoint x: 12, startPoint y: 55, endPoint x: 933, endPoint y: 4, distance: 921.8
click at [12, 55] on p "Favorites" at bounding box center [25, 60] width 33 height 10
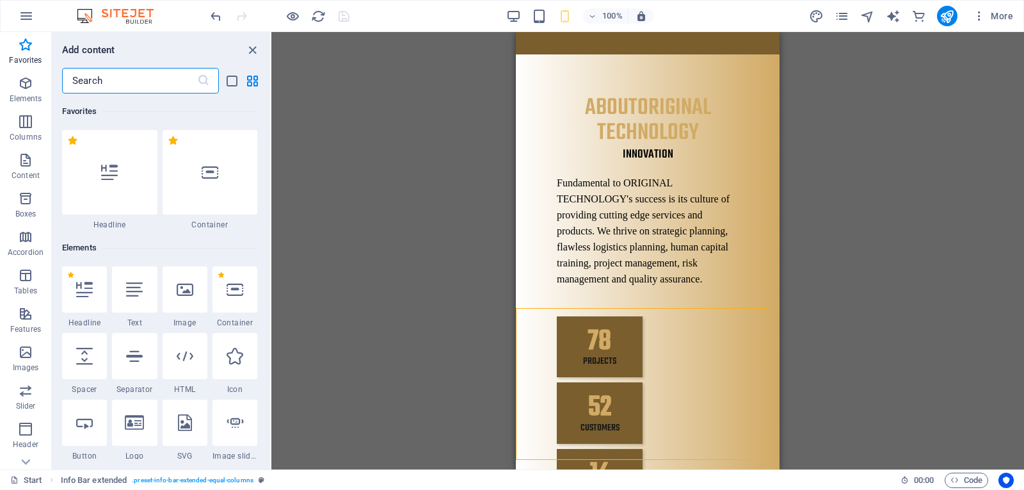
scroll to position [8912, 0]
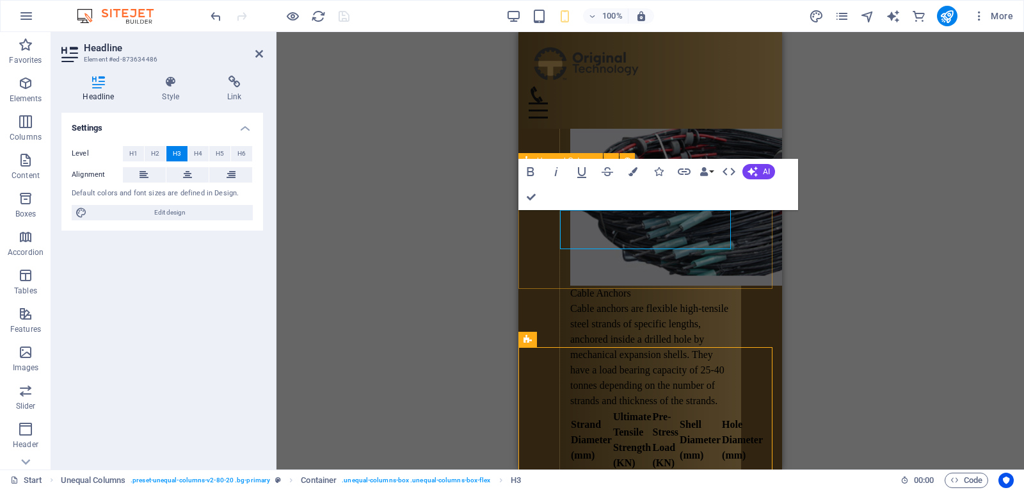
scroll to position [8873, 0]
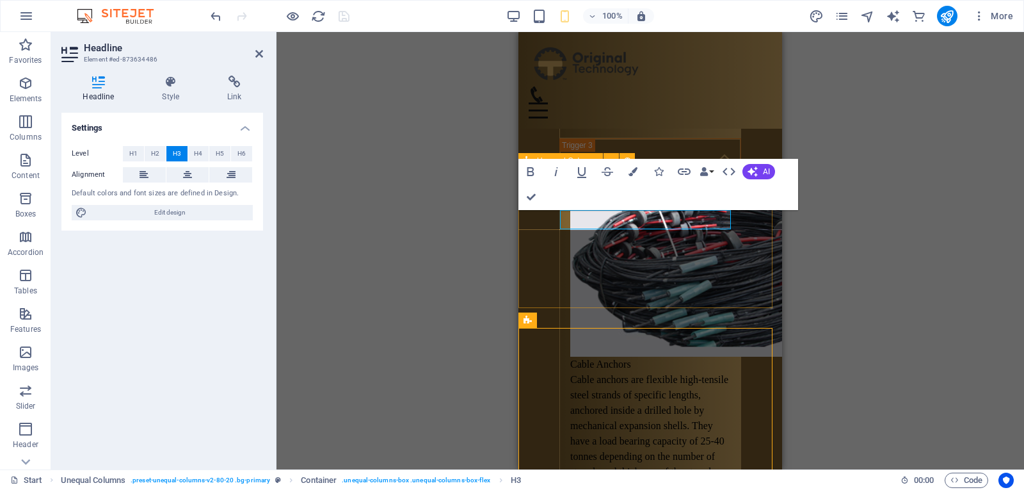
click at [782, 243] on html "Skip to main content 21 Colenbrander , Harare 32765 04 778 317 info@originaltec…" at bounding box center [650, 13] width 264 height 17709
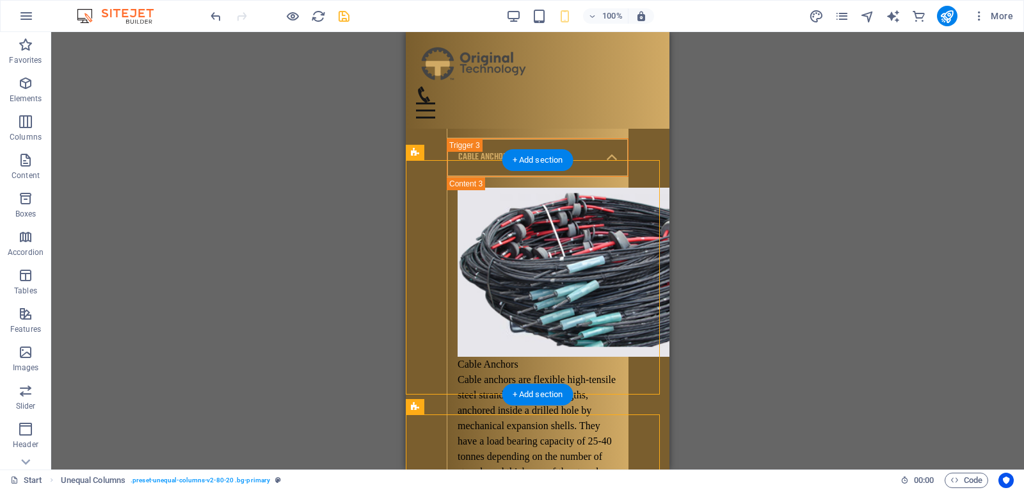
scroll to position [8882, 0]
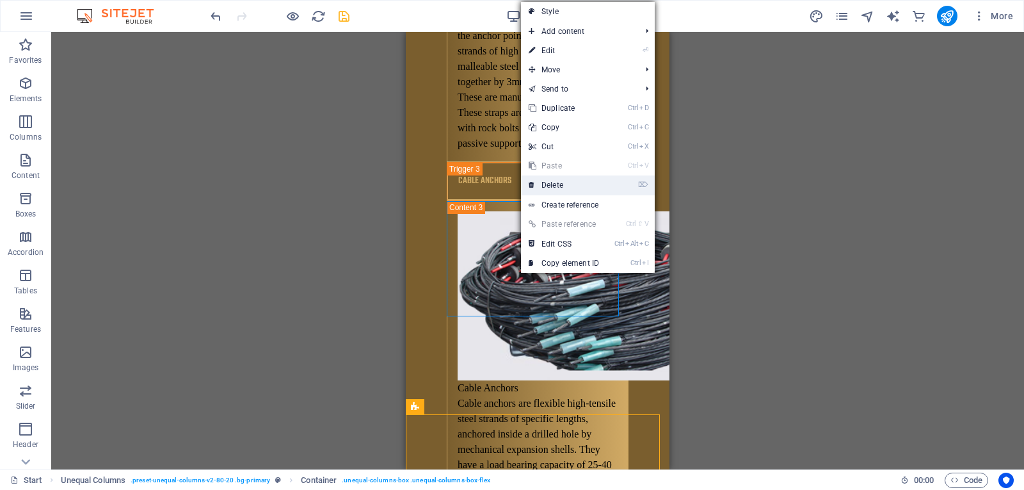
click at [569, 186] on link "⌦ Delete" at bounding box center [564, 184] width 86 height 19
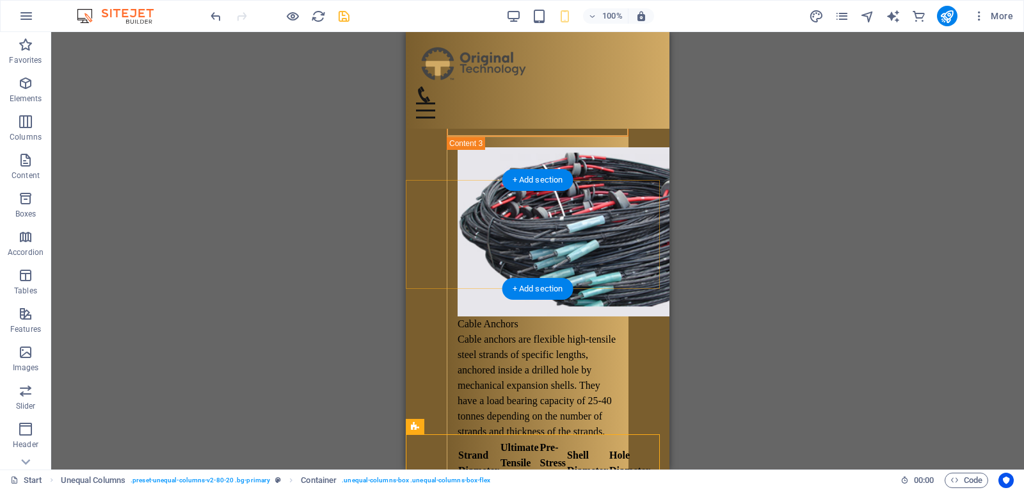
scroll to position [8862, 0]
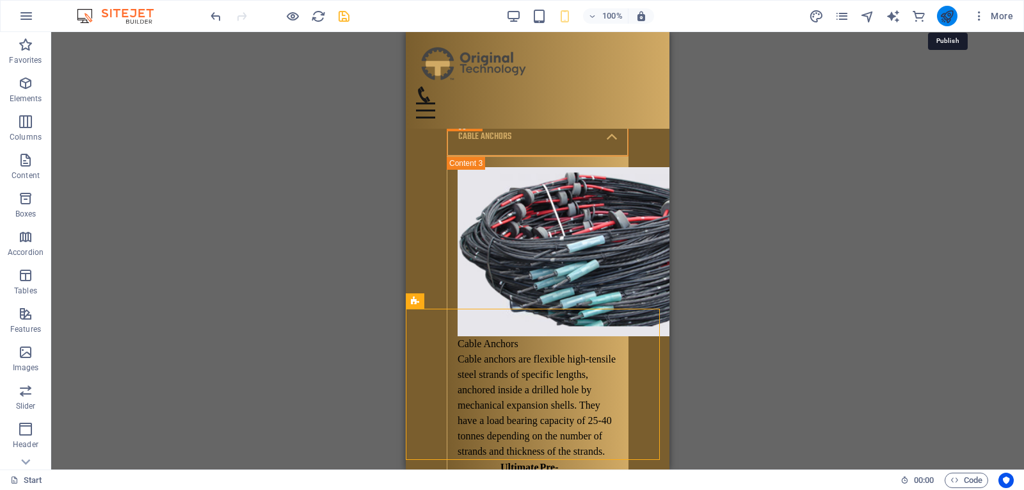
click at [943, 20] on icon "publish" at bounding box center [947, 16] width 15 height 15
select select "rem"
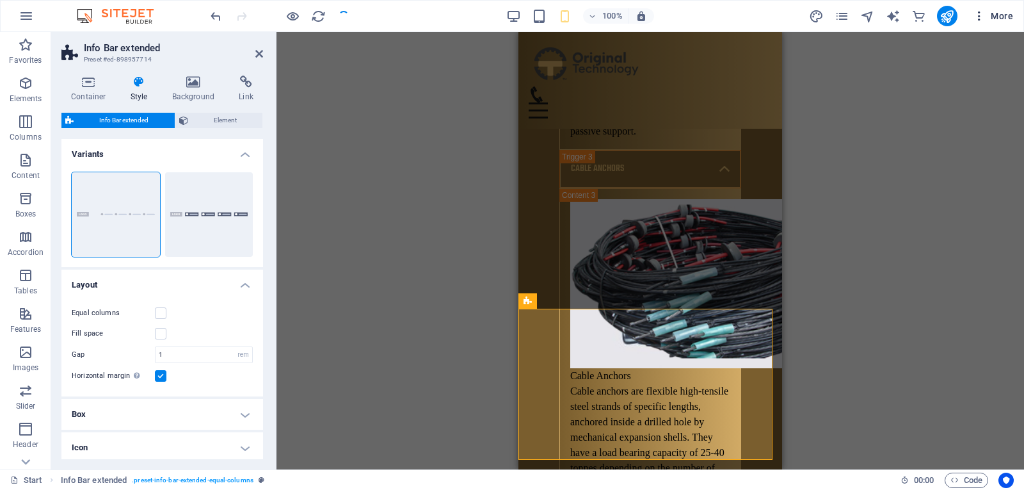
click at [978, 18] on icon "button" at bounding box center [979, 16] width 13 height 13
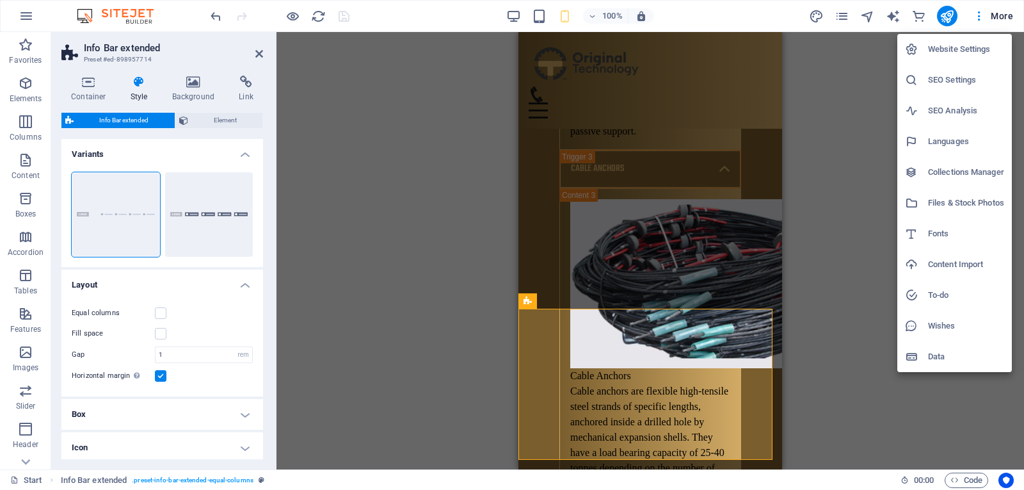
click at [971, 51] on h6 "Website Settings" at bounding box center [966, 49] width 76 height 15
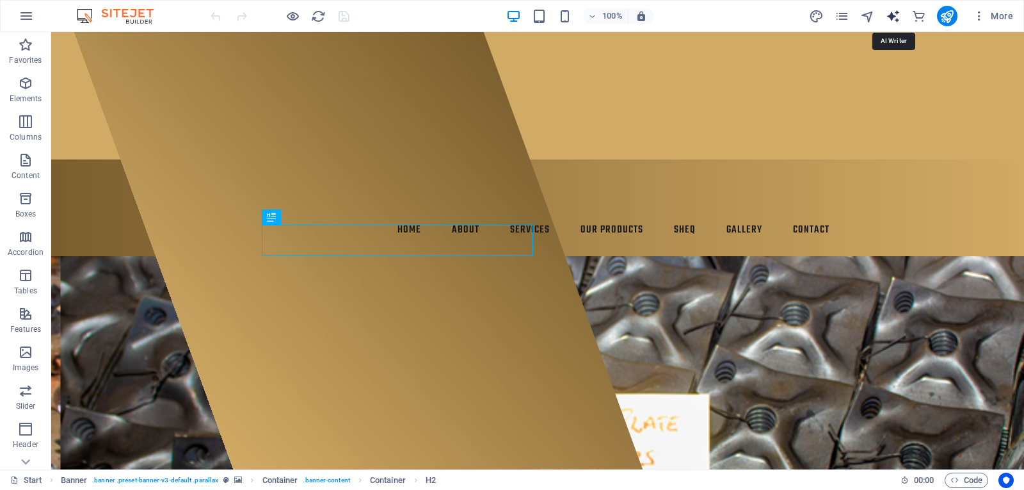
click at [899, 17] on icon "text_generator" at bounding box center [893, 16] width 15 height 15
select select "English"
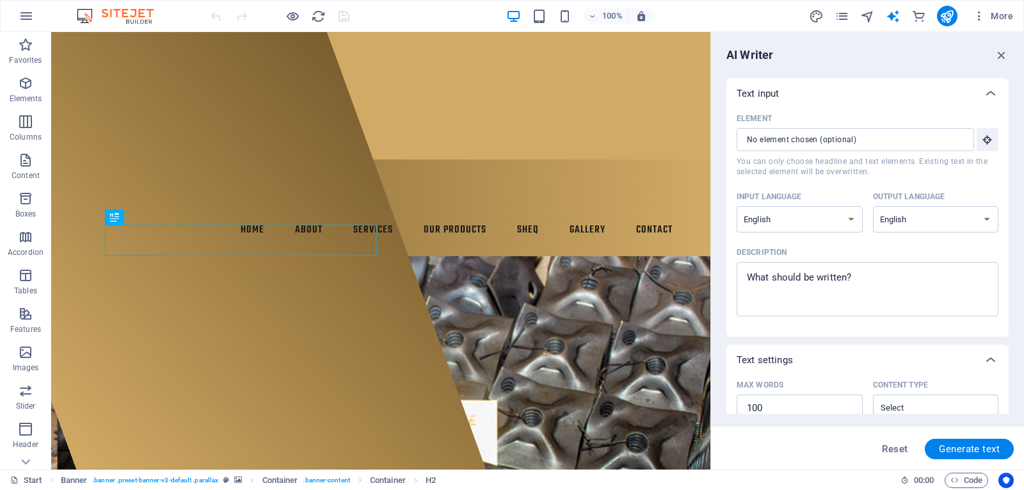
click at [902, 16] on div "More" at bounding box center [913, 16] width 209 height 20
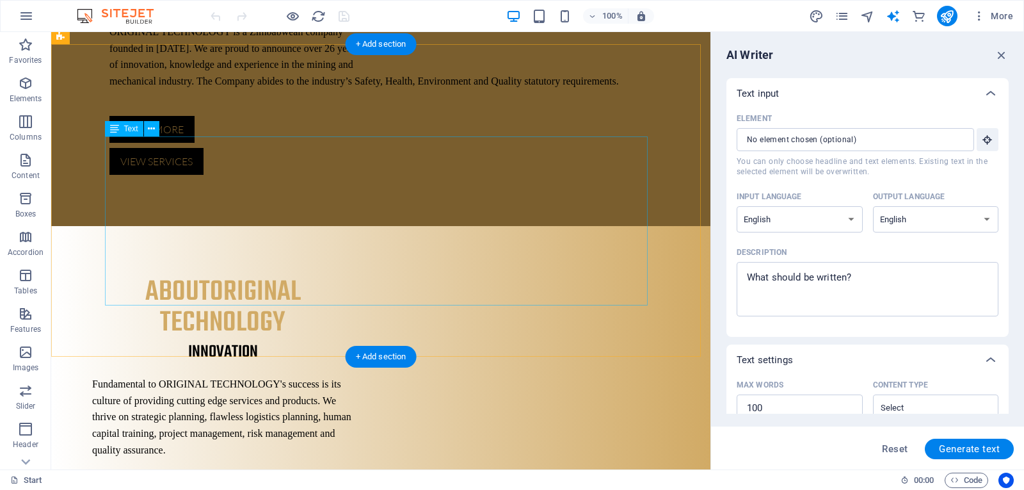
scroll to position [768, 0]
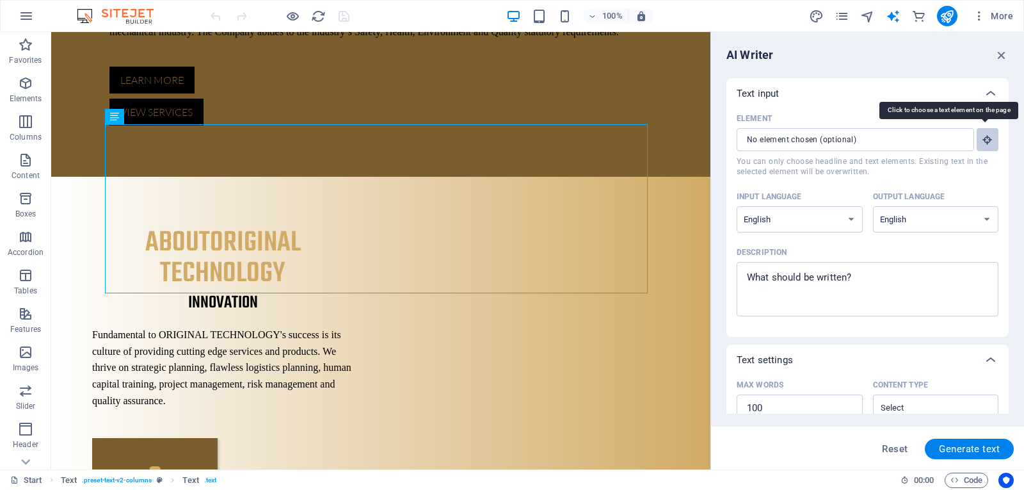
click at [982, 143] on icon "button" at bounding box center [988, 140] width 12 height 12
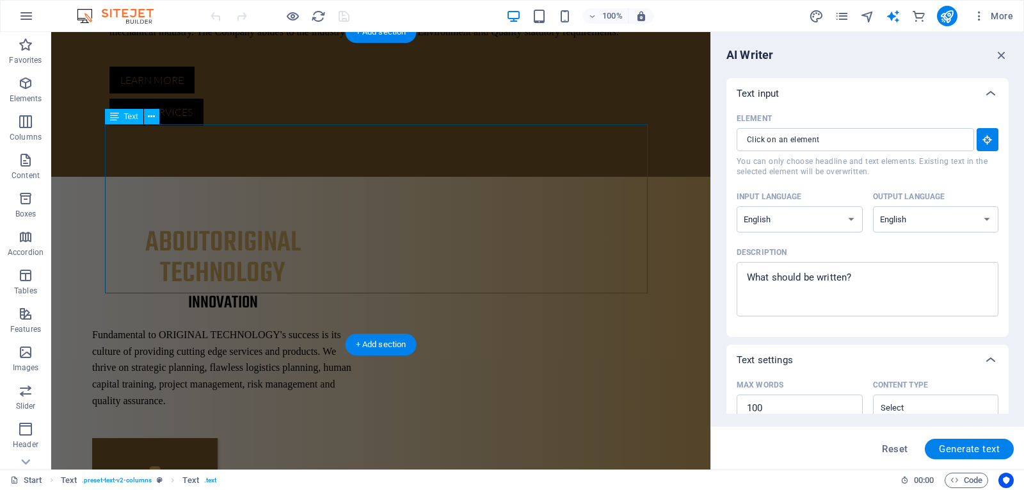
drag, startPoint x: 108, startPoint y: 125, endPoint x: 644, endPoint y: 280, distance: 558.1
type input "#ed-873893989"
type textarea "x"
type input "119"
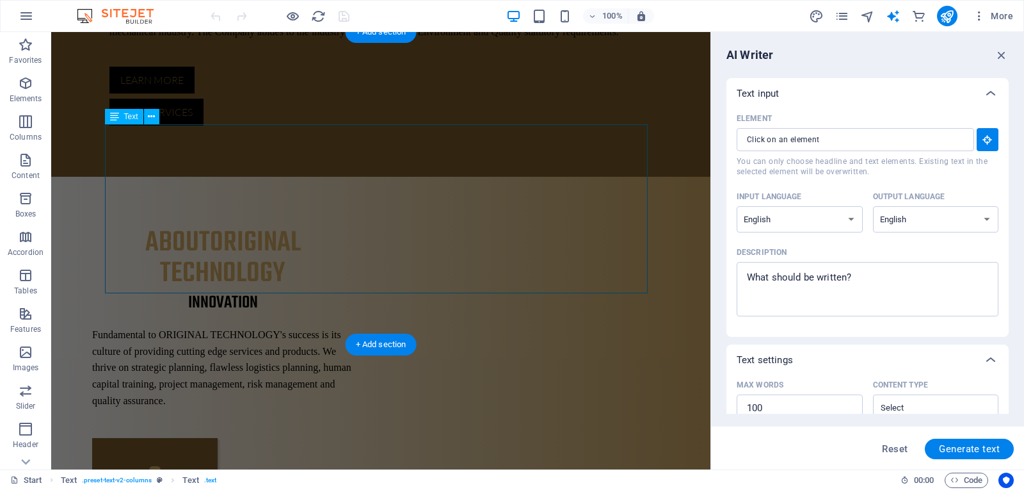
type textarea "x"
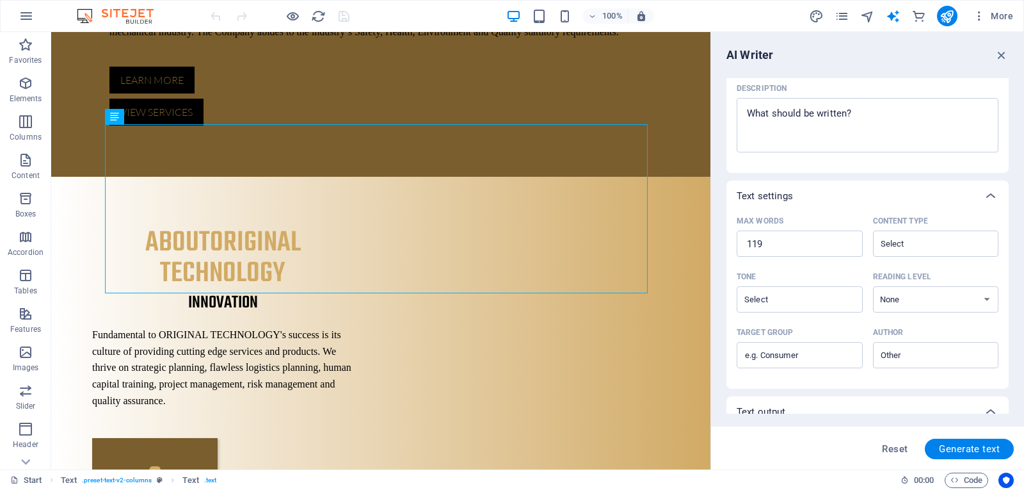
scroll to position [250, 0]
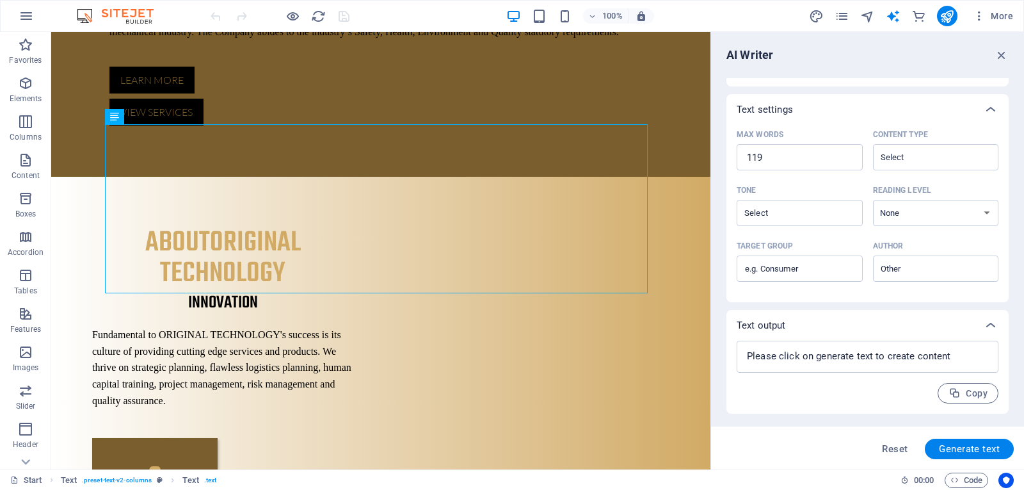
click at [949, 436] on div "Reset Generate text" at bounding box center [867, 447] width 313 height 43
click at [947, 441] on button "Generate text" at bounding box center [969, 448] width 89 height 20
type textarea "x"
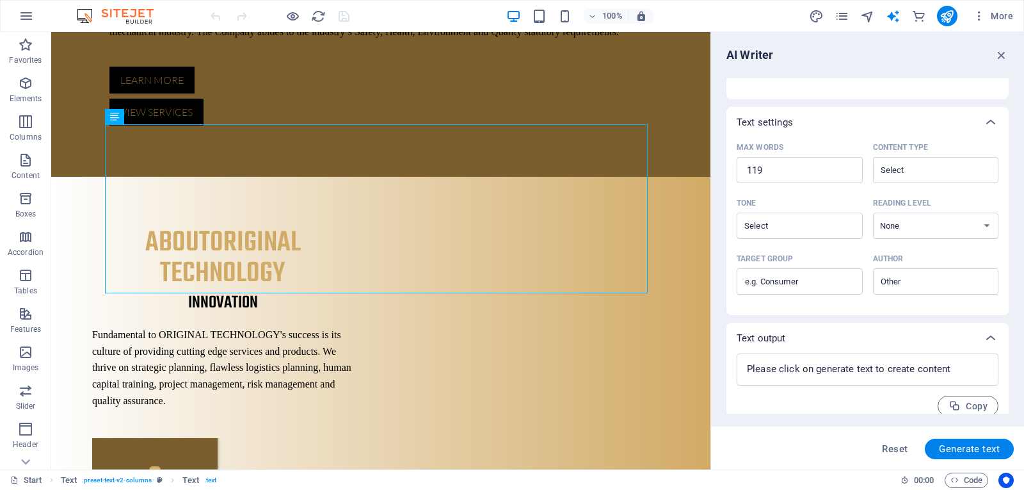
scroll to position [263, 0]
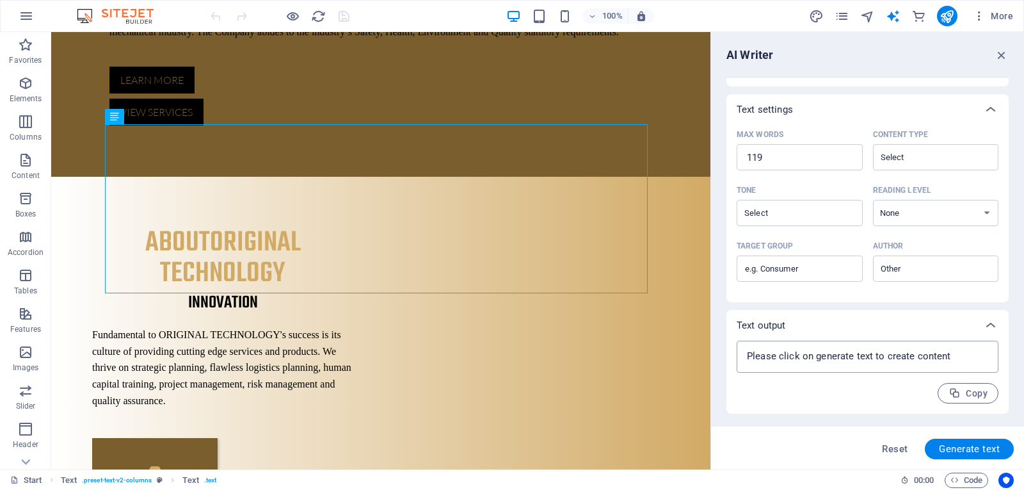
type textarea "x"
click at [916, 364] on textarea at bounding box center [867, 356] width 249 height 19
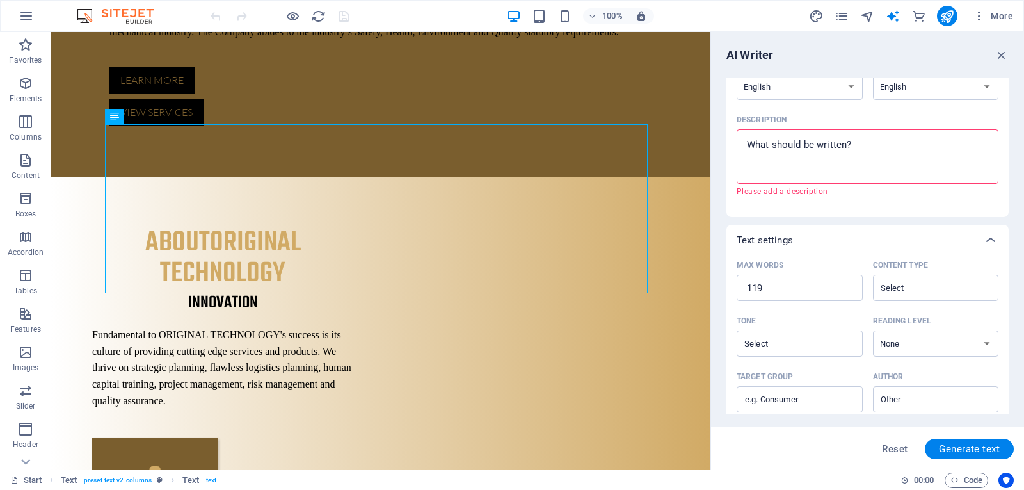
scroll to position [0, 0]
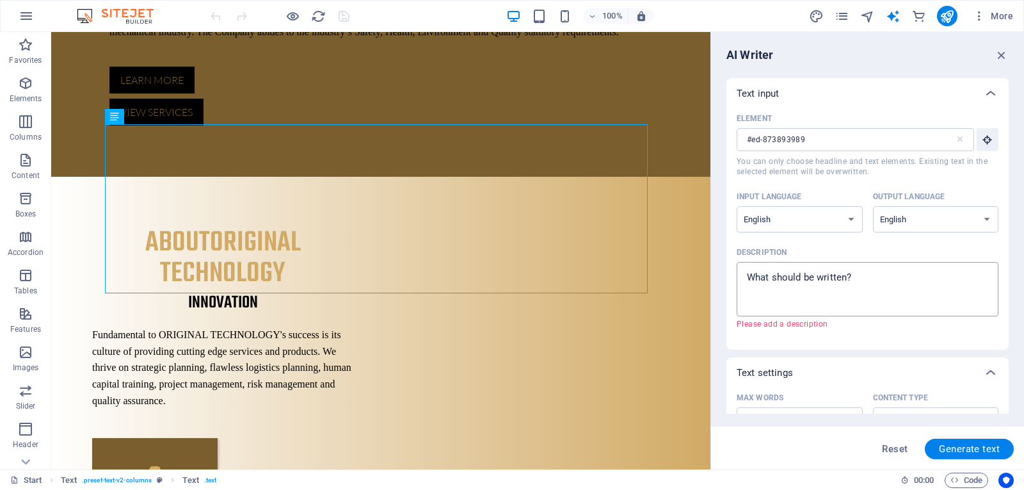
type textarea "x"
click at [858, 301] on textarea "Description x ​ Please add a description" at bounding box center [867, 289] width 249 height 42
drag, startPoint x: 894, startPoint y: 305, endPoint x: 680, endPoint y: 277, distance: 215.5
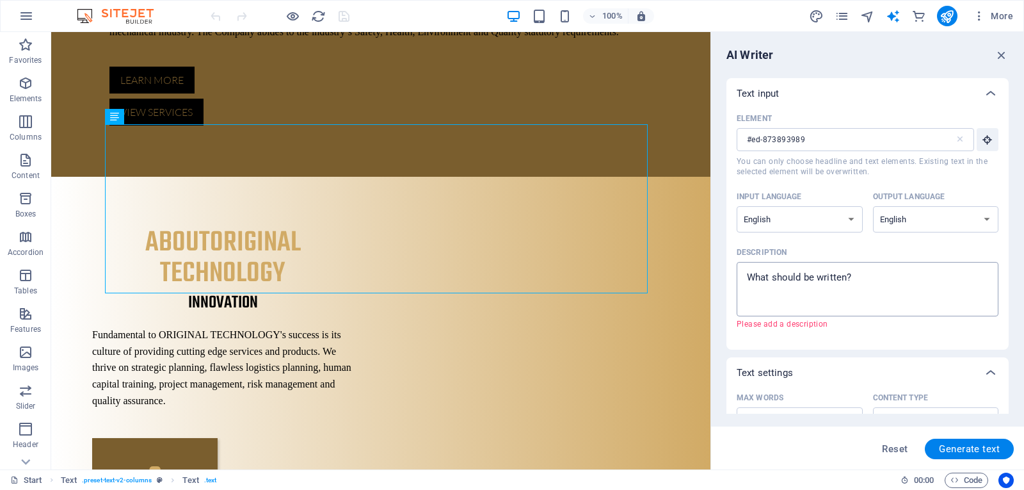
type textarea "x"
click at [821, 278] on textarea "Description x ​ Please add a description" at bounding box center [867, 289] width 249 height 42
type textarea "a"
type textarea "x"
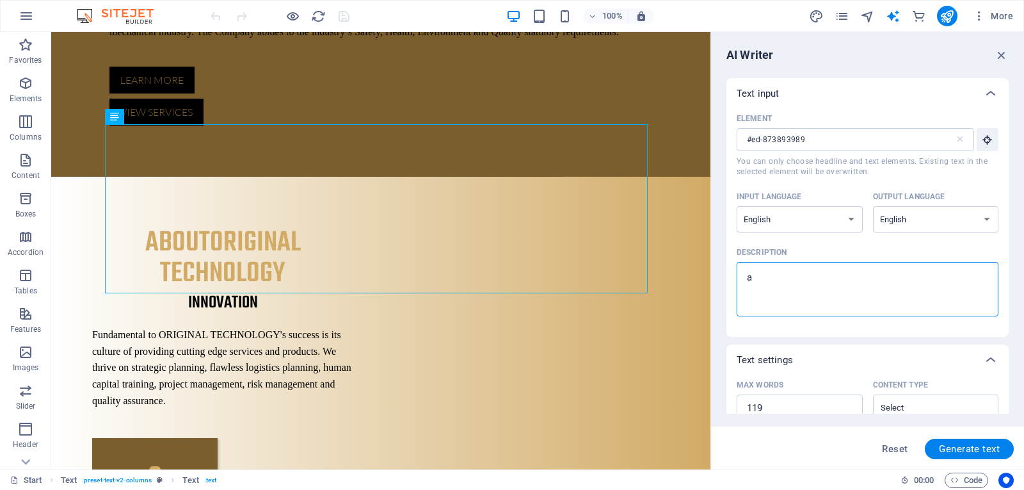
type textarea "a"
type textarea "x"
type textarea "a"
type textarea "x"
type textarea "am"
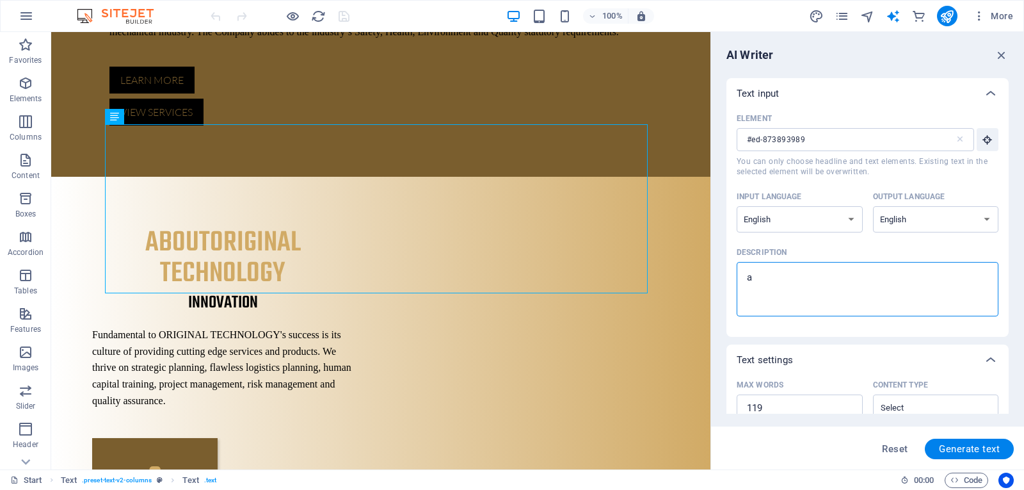
type textarea "x"
type textarea "a"
type textarea "x"
type textarea "an"
type textarea "x"
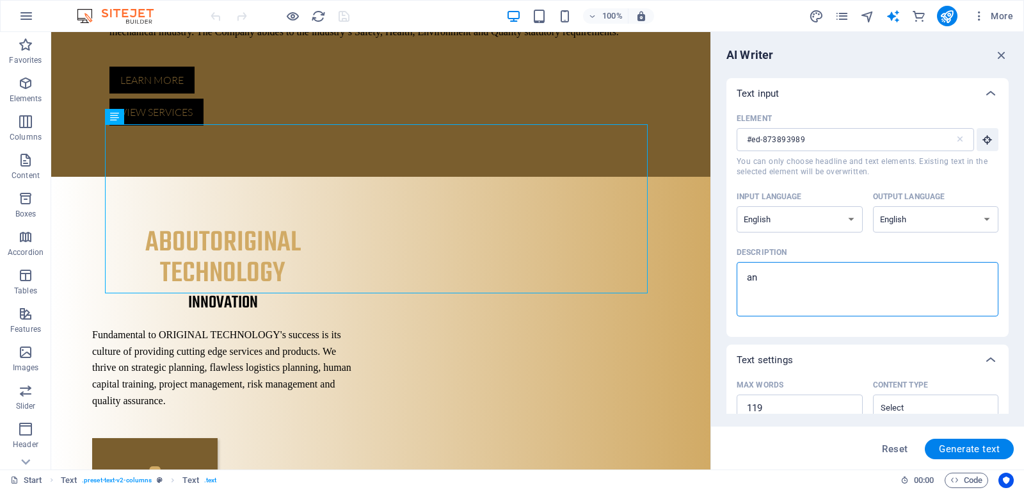
type textarea "an"
type textarea "x"
type textarea "an a"
type textarea "x"
type textarea "an ad"
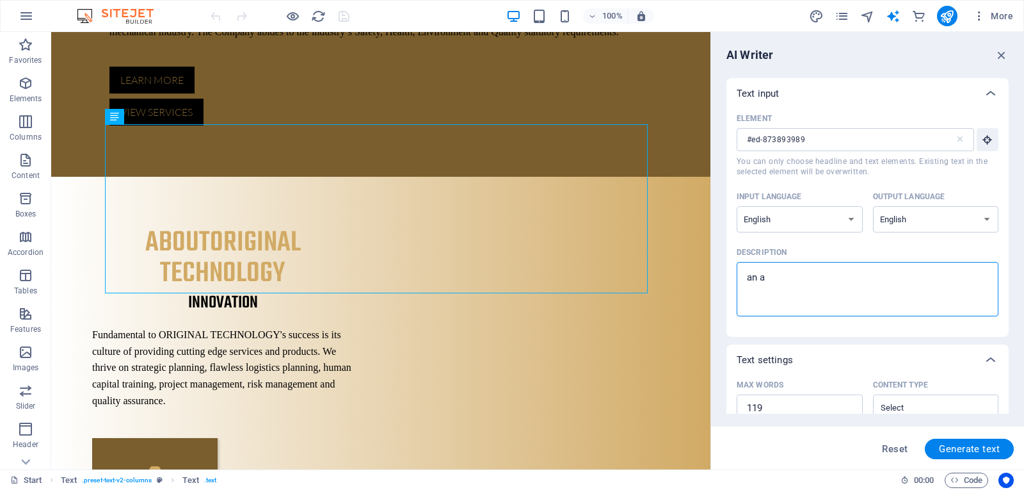
type textarea "x"
type textarea "an adv"
type textarea "x"
type textarea "an adve"
type textarea "x"
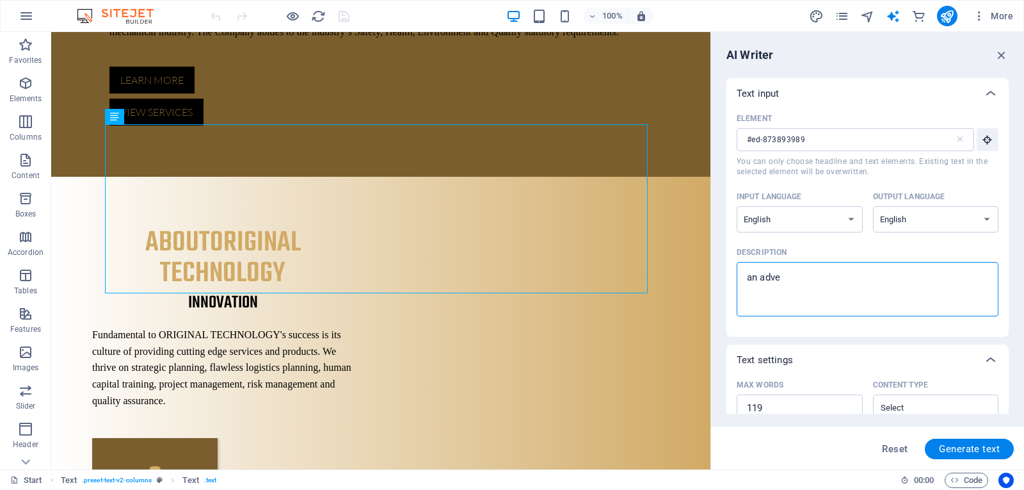
type textarea "an adver"
type textarea "x"
type textarea "an advert"
type textarea "x"
type textarea "an adverti"
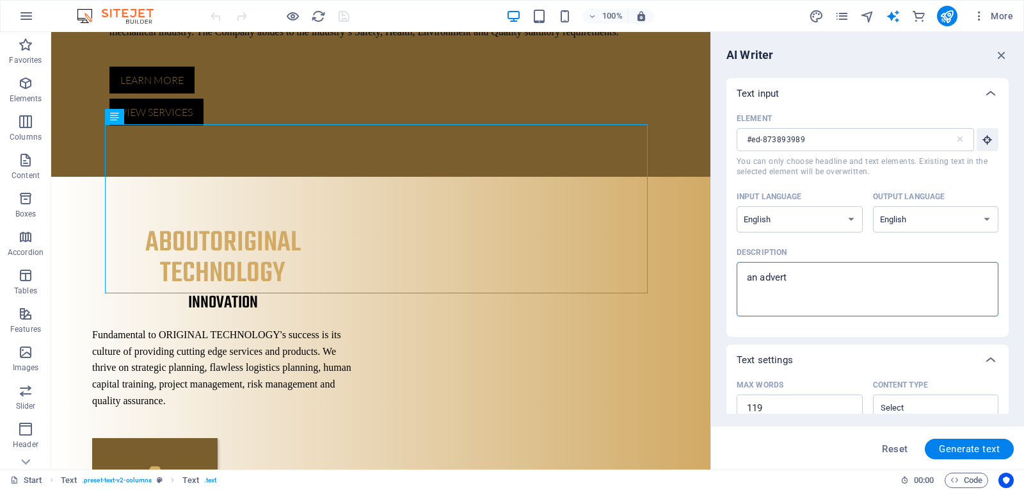
type textarea "x"
type textarea "an advertis"
type textarea "x"
type textarea "an advertise"
type textarea "x"
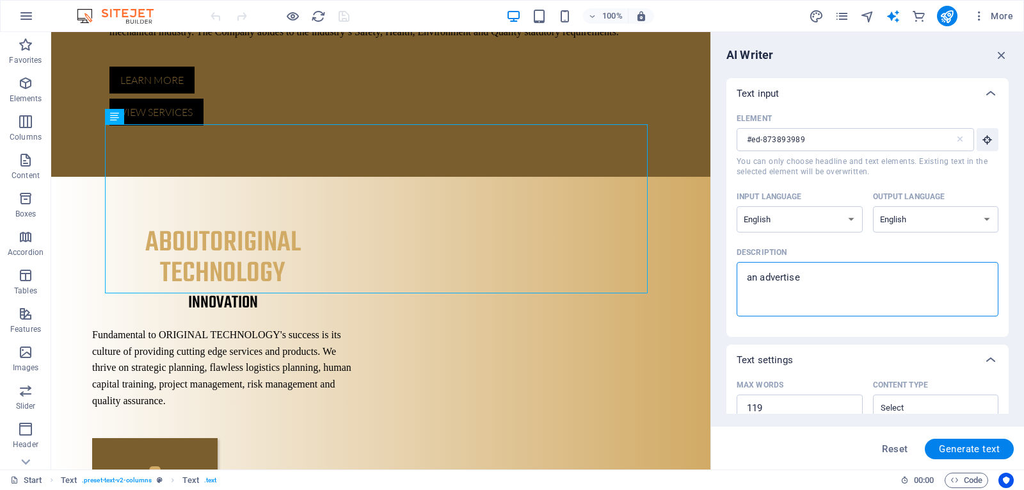
type textarea "an advertisem"
type textarea "x"
type textarea "an advertiseme"
type textarea "x"
type textarea "an advertisemen"
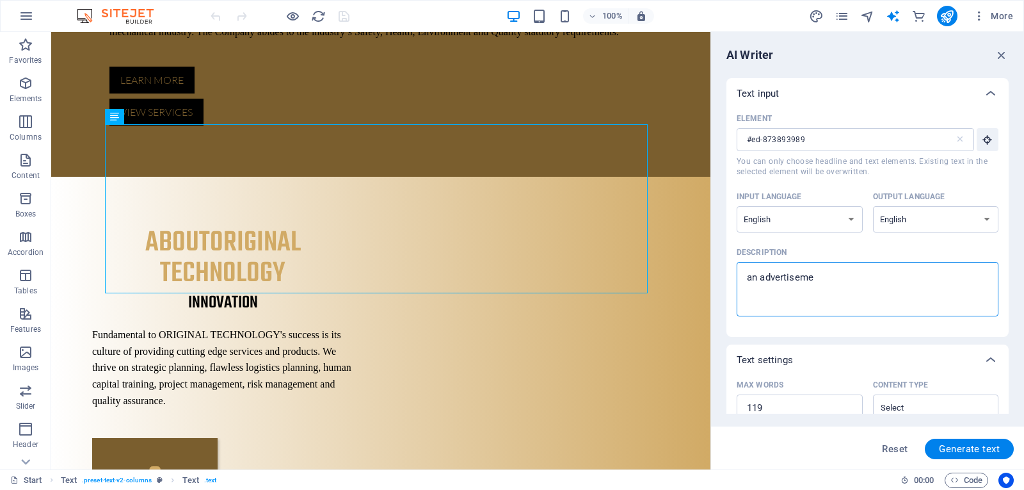
type textarea "x"
type textarea "an advertisement"
type textarea "x"
type textarea "an advertisement,"
type textarea "x"
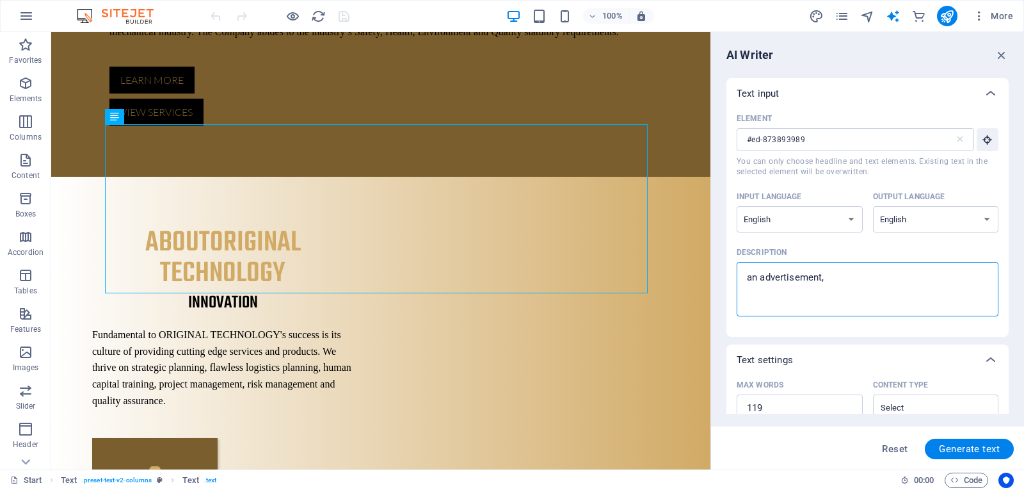
type textarea "an advertisement,"
type textarea "x"
type textarea "an advertisement, c"
type textarea "x"
type textarea "an advertisement, ca"
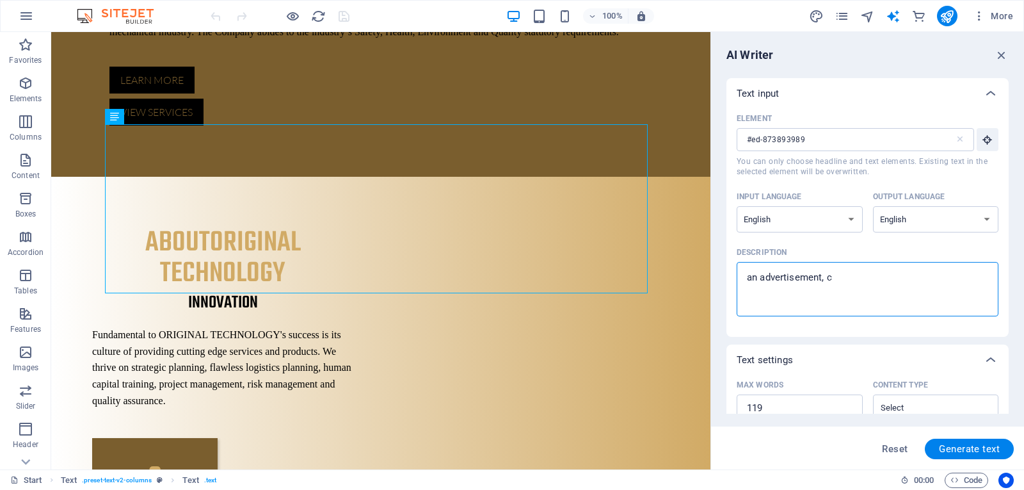
type textarea "x"
type textarea "an advertisement, cat"
type textarea "x"
type textarea "an advertisement, catc"
type textarea "x"
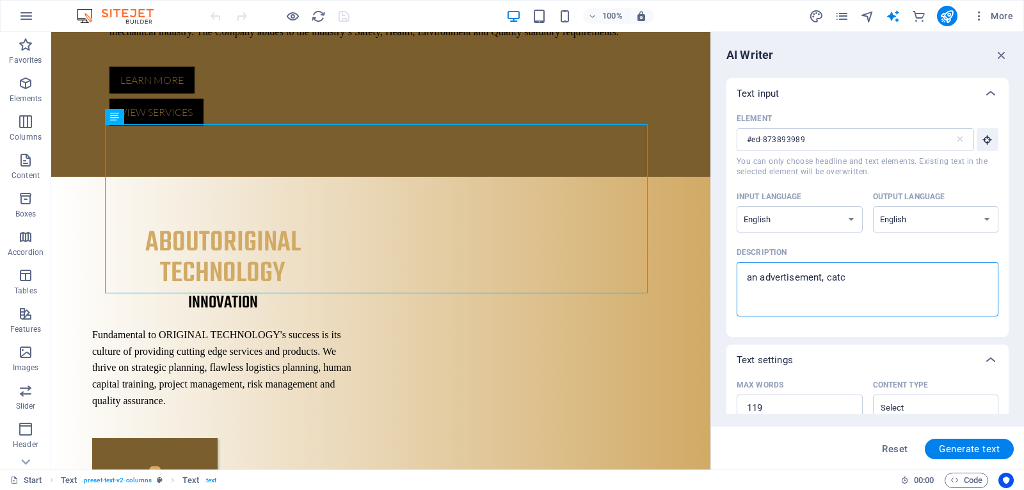
type textarea "an advertisement, catch"
type textarea "x"
type textarea "an advertisement, catchy"
type textarea "x"
type textarea "an advertisement, catchy"
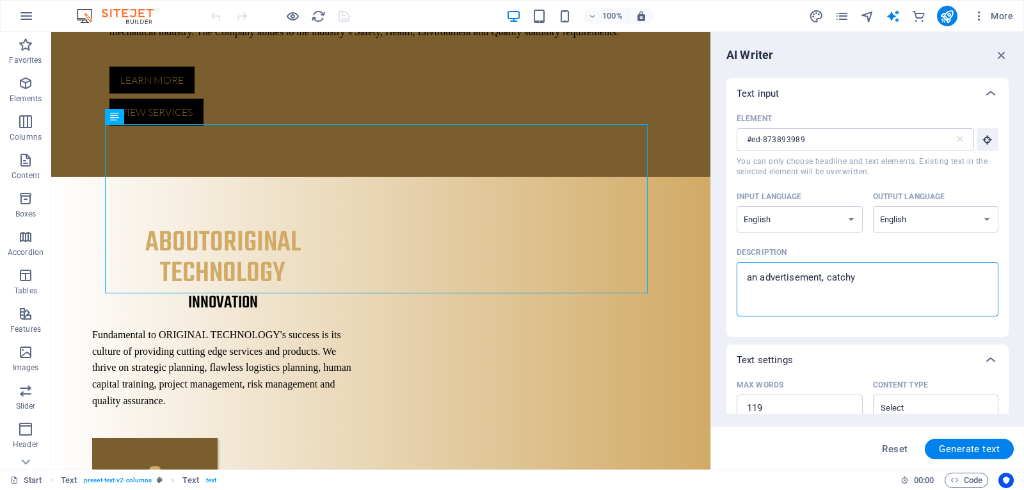
type textarea "x"
type textarea "an advertisement, catchy l"
type textarea "x"
type textarea "an advertisement, catchy liu"
type textarea "x"
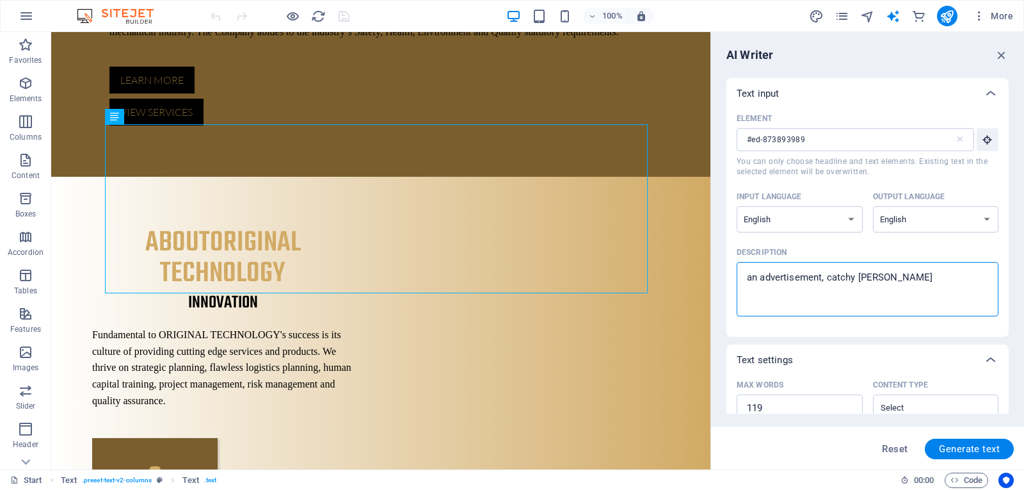
type textarea "an advertisement, catchy li"
type textarea "x"
type textarea "an advertisement, catchy lit"
type textarea "x"
type textarea "an advertisement, catchy litt"
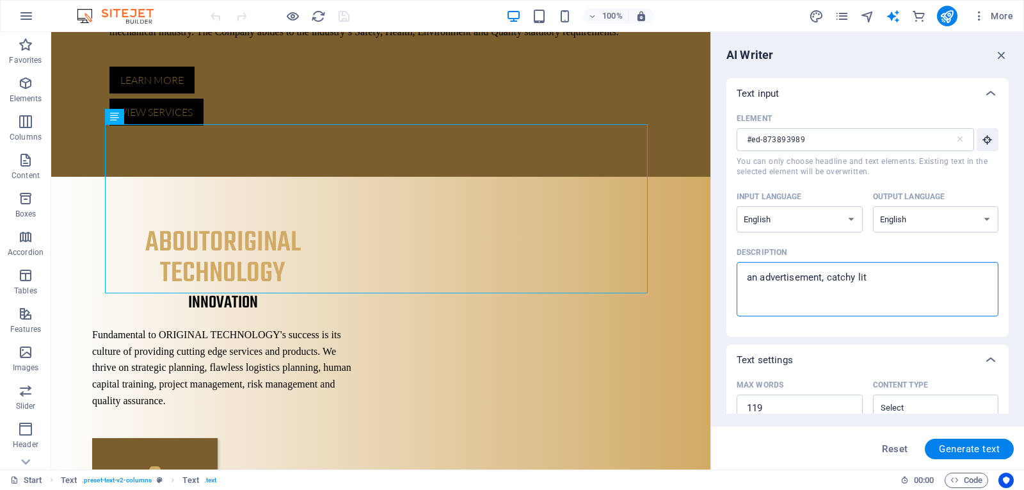
type textarea "x"
type textarea "an advertisement, catchy littl"
type textarea "x"
type textarea "an advertisement, catchy little"
type textarea "x"
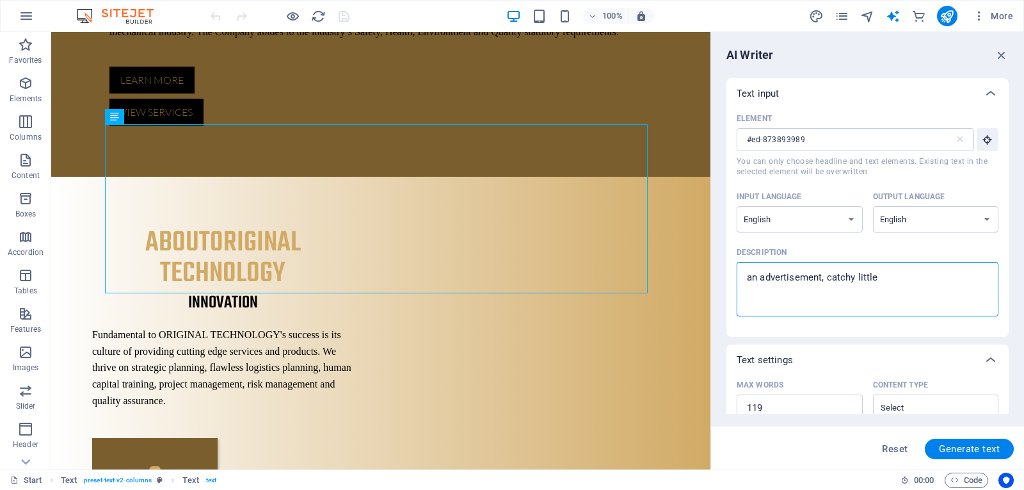
type textarea "an advertisement, catchy little"
type textarea "x"
type textarea "an advertisement, catchy little p"
type textarea "x"
type textarea "an advertisement, catchy little pa"
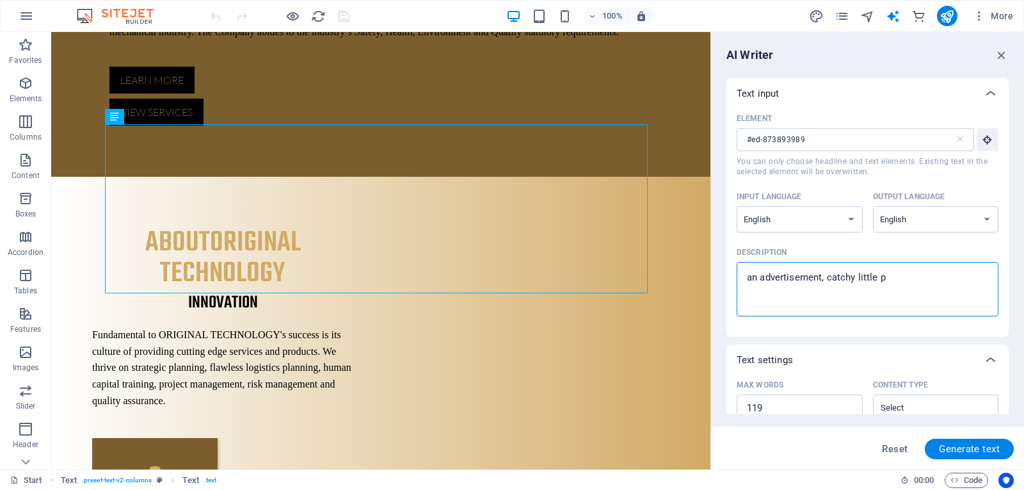
type textarea "x"
type textarea "an advertisement, catchy little pat"
type textarea "x"
type textarea "an advertisement, catchy little pa"
type textarea "x"
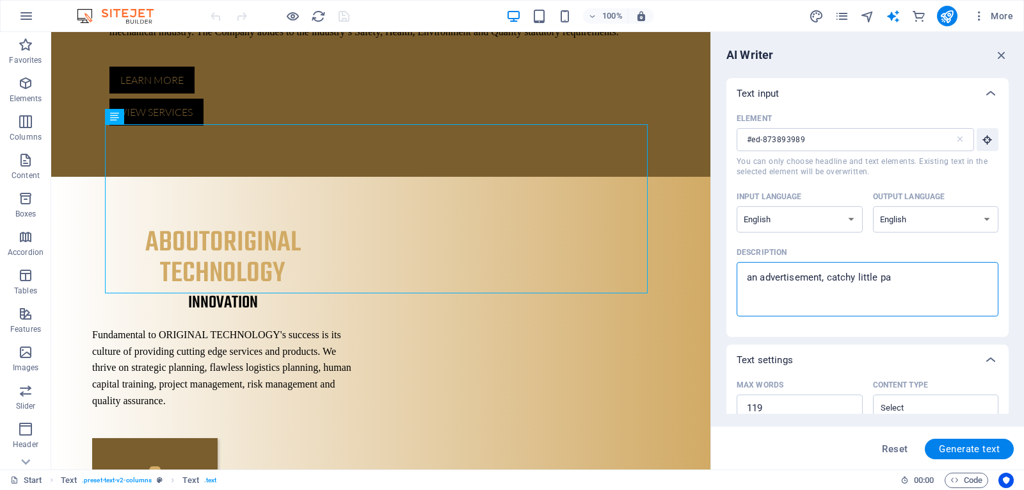
type textarea "an advertisement, catchy little par"
type textarea "x"
type textarea "an advertisement, catchy little para"
type textarea "x"
type textarea "an advertisement, catchy little parag"
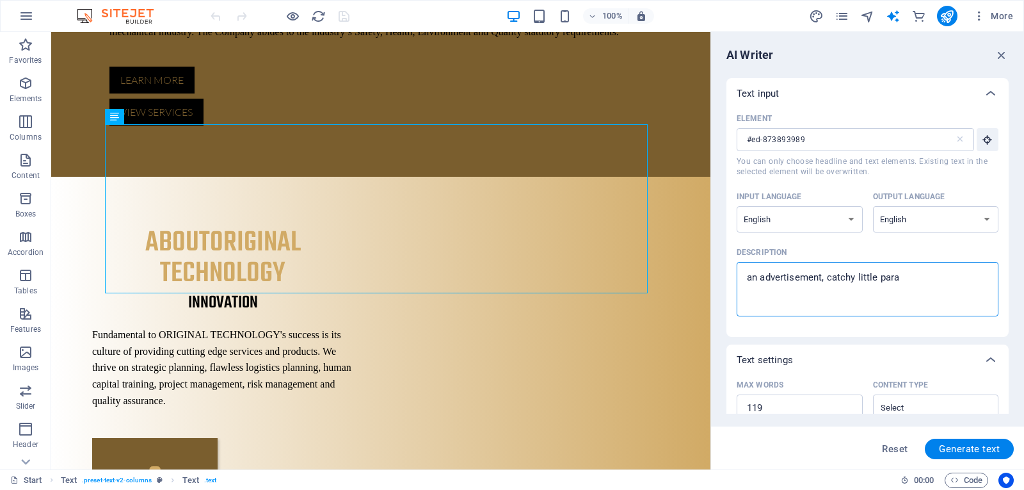
type textarea "x"
type textarea "an advertisement, catchy little paragr"
type textarea "x"
type textarea "an advertisement, catchy little paragra"
type textarea "x"
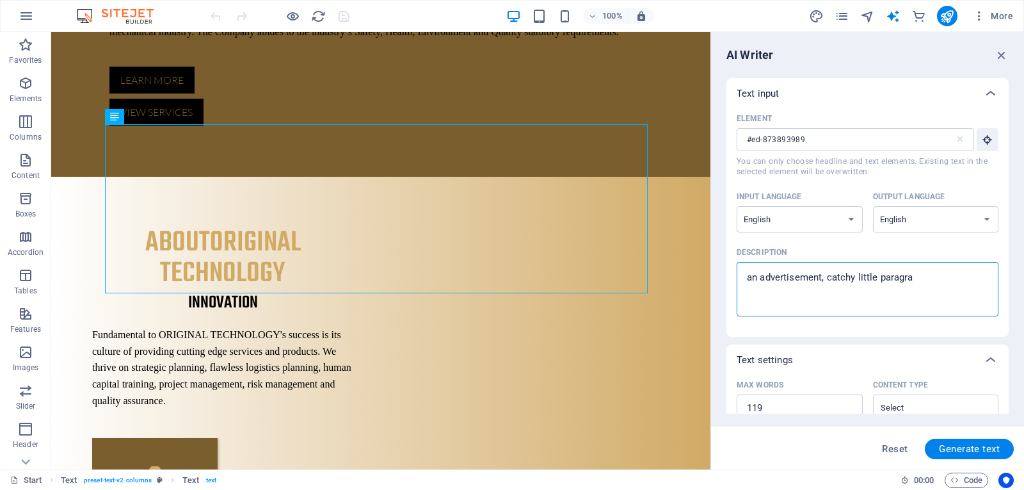
type textarea "an advertisement, catchy little paragrap"
type textarea "x"
type textarea "an advertisement, catchy little paragrapg"
type textarea "x"
type textarea "an advertisement, catchy little paragrap"
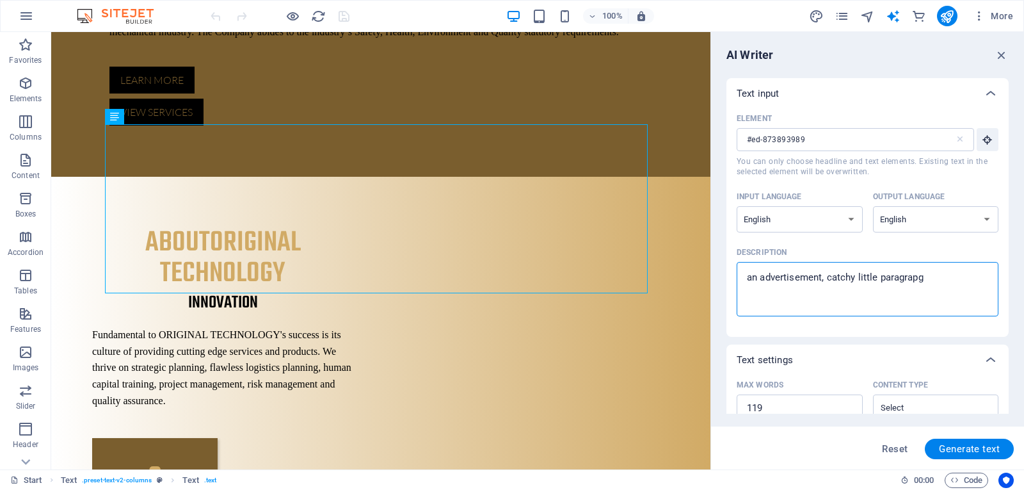
type textarea "x"
type textarea "an advertisement, catchy little paragraph"
type textarea "x"
type textarea "an advertisement, catchy little paragraph"
type textarea "x"
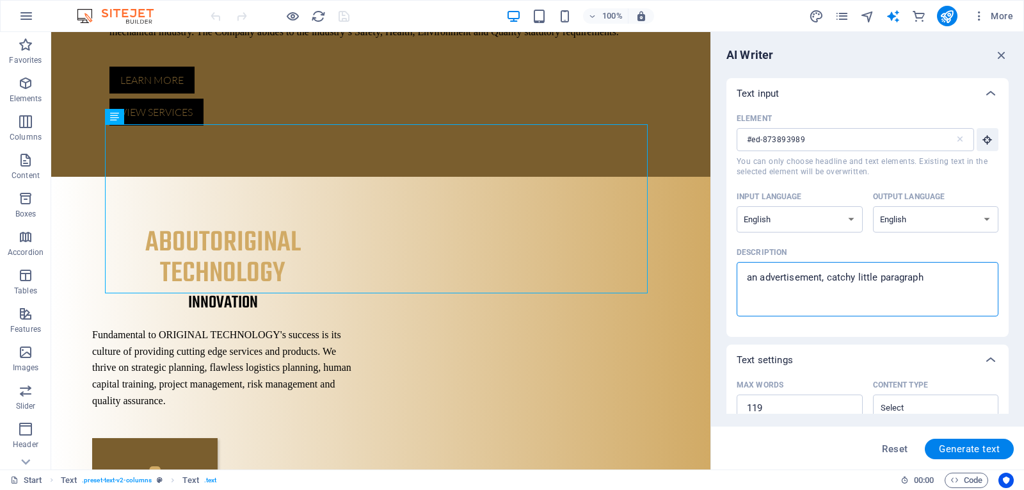
type textarea "an advertisement, catchy little paragraph o"
type textarea "x"
type textarea "an advertisement, catchy little paragraph on"
type textarea "x"
type textarea "an advertisement, catchy little paragraph on"
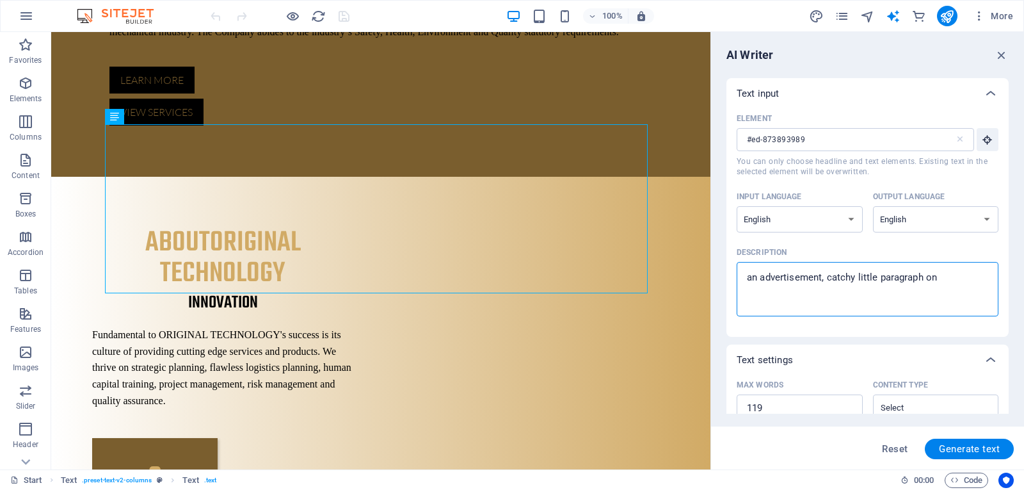
type textarea "x"
type textarea "an advertisement, catchy little paragraph on u"
type textarea "x"
type textarea "an advertisement, catchy little paragraph on un"
type textarea "x"
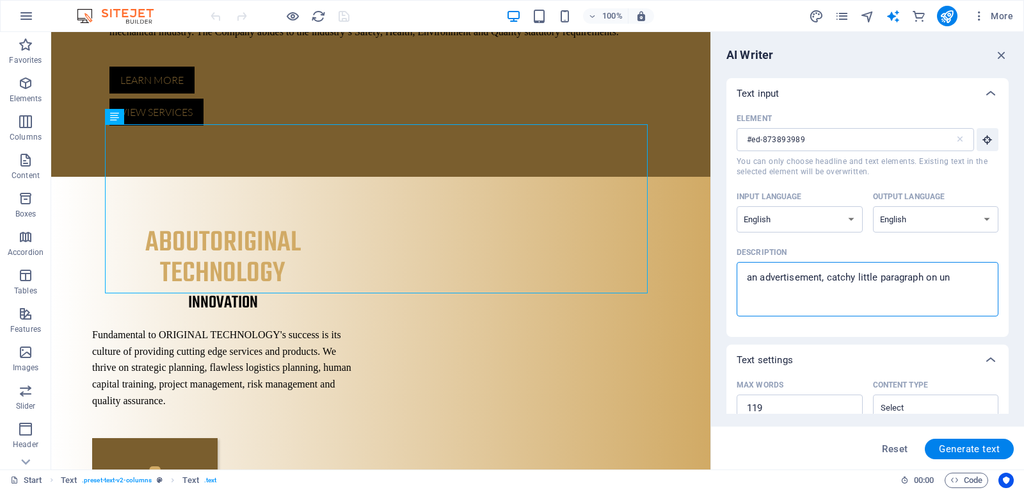
type textarea "an advertisement, catchy little paragraph on und"
type textarea "x"
type textarea "an advertisement, catchy little paragraph on unde"
type textarea "x"
type textarea "an advertisement, catchy little paragraph on under"
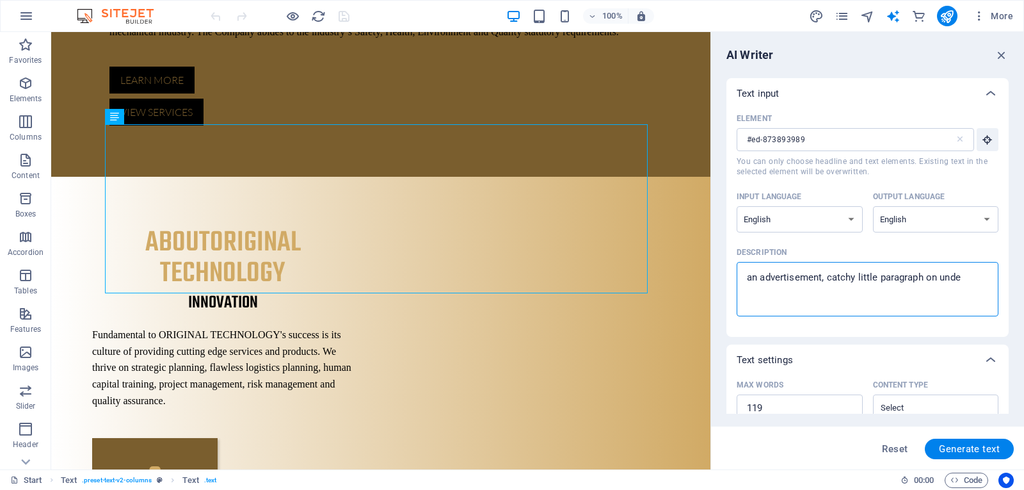
type textarea "x"
type textarea "an advertisement, catchy little paragraph on underg"
type textarea "x"
type textarea "an advertisement, catchy little paragraph on undergr"
type textarea "x"
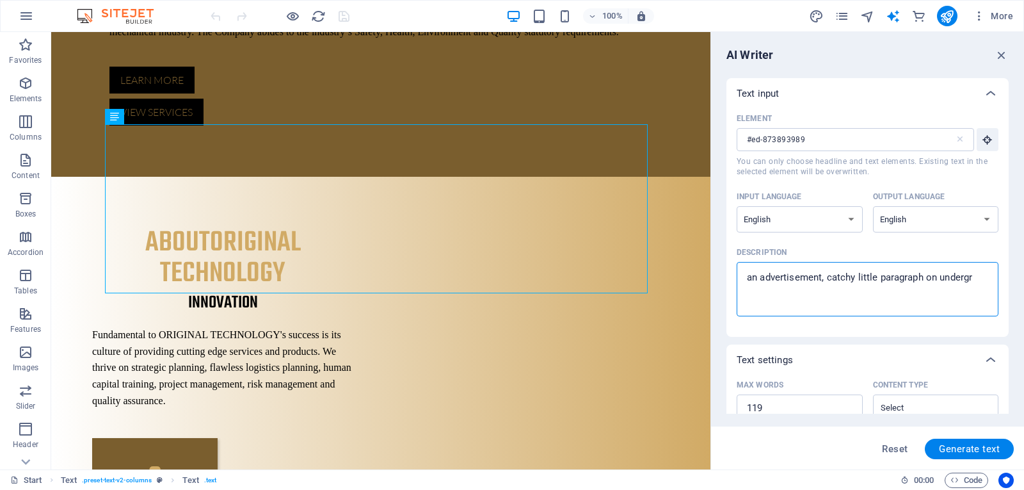
type textarea "an advertisement, catchy little paragraph on undergro"
type textarea "x"
type textarea "an advertisement, catchy little paragraph on undergrou"
type textarea "x"
type textarea "an advertisement, catchy little paragraph on undergroun"
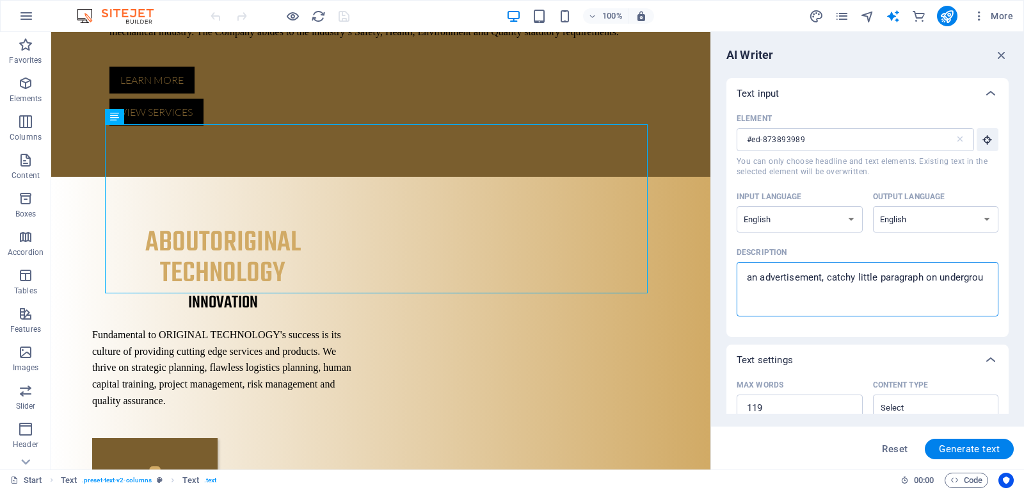
type textarea "x"
type textarea "an advertisement, catchy little paragraph on underground"
type textarea "x"
type textarea "an advertisement, catchy little paragraph on underground"
type textarea "x"
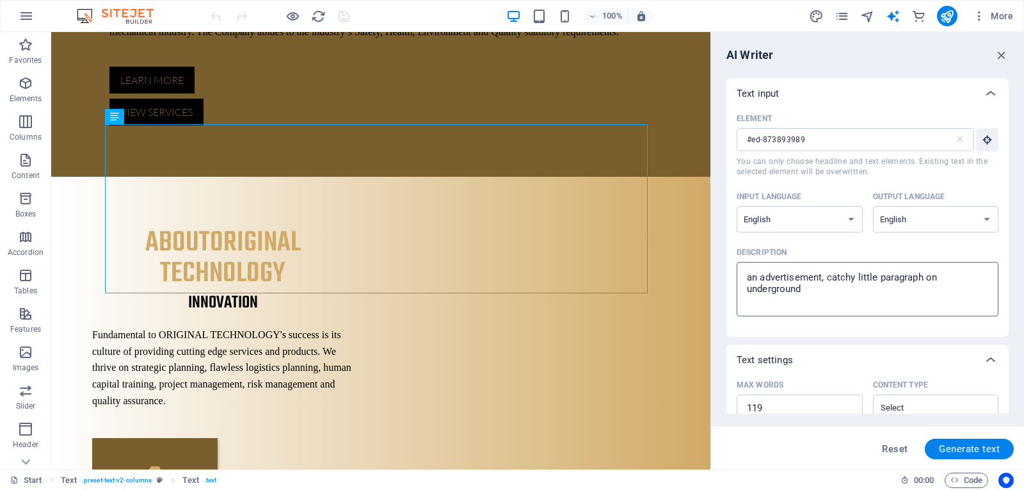
type textarea "an advertisement, catchy little paragraph on underground m"
type textarea "x"
type textarea "an advertisement, catchy little paragraph on underground mi"
type textarea "x"
type textarea "an advertisement, catchy little paragraph on underground min"
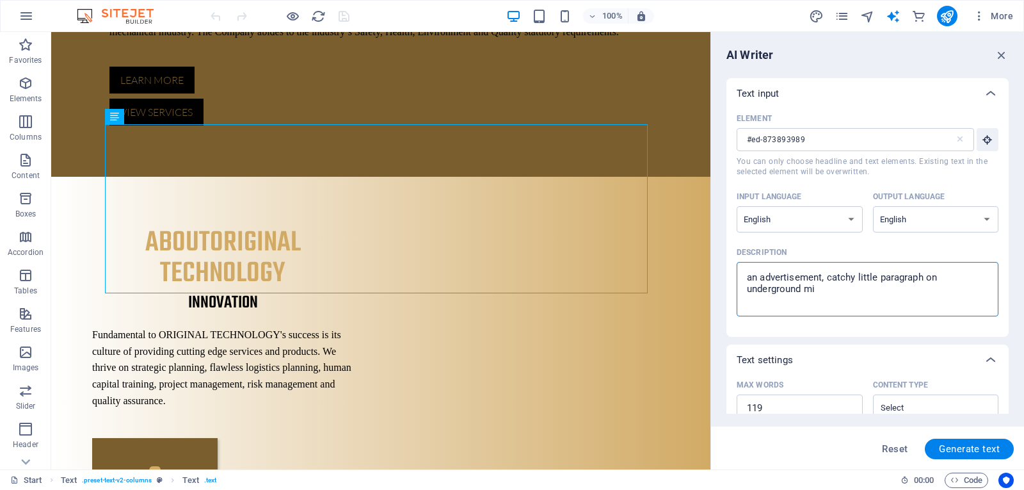
type textarea "x"
type textarea "an advertisement, catchy little paragraph on underground mini"
type textarea "x"
type textarea "an advertisement, catchy little paragraph on underground minin"
type textarea "x"
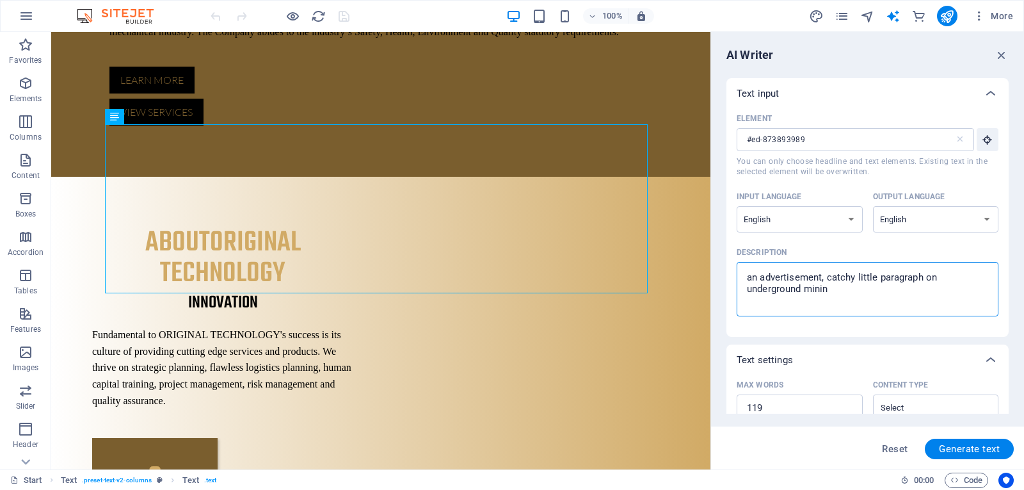
type textarea "an advertisement, catchy little paragraph on underground mining"
type textarea "x"
type textarea "an advertisement, catchy little paragraph on underground mining"
type textarea "x"
type textarea "an advertisement, catchy little paragraph on underground mining s"
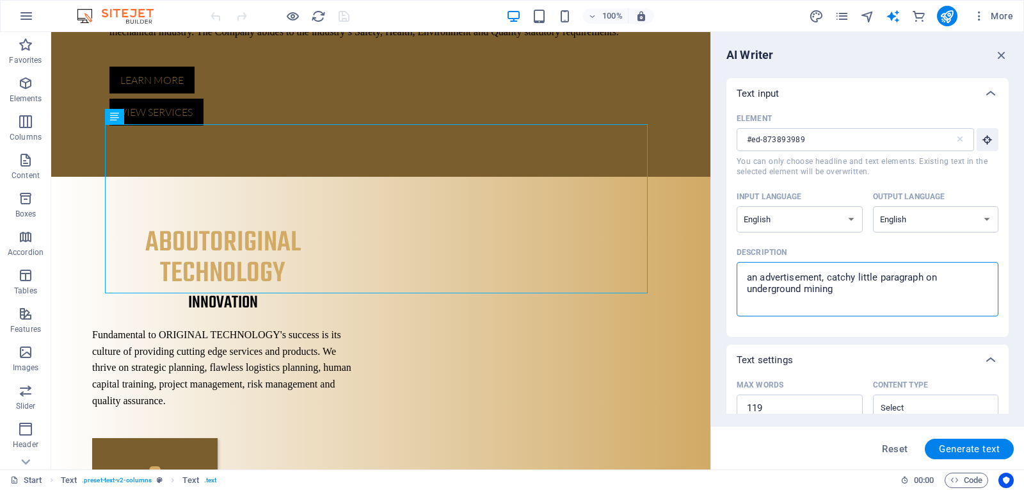
type textarea "x"
type textarea "an advertisement, catchy little paragraph on underground mining so"
type textarea "x"
type textarea "an advertisement, catchy little paragraph on underground mining sol"
type textarea "x"
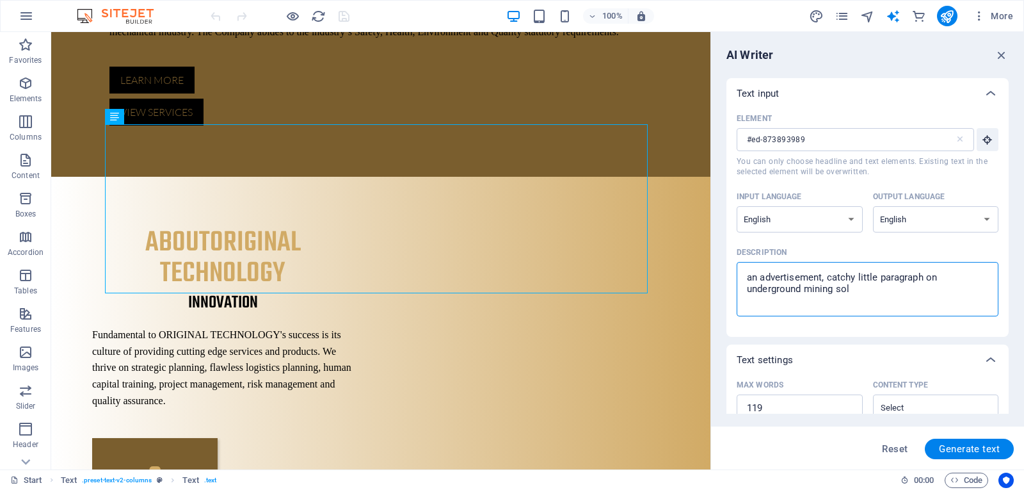
type textarea "an advertisement, catchy little paragraph on underground mining solu"
type textarea "x"
type textarea "an advertisement, catchy little paragraph on underground mining solut"
type textarea "x"
type textarea "an advertisement, catchy little paragraph on underground mining soluti"
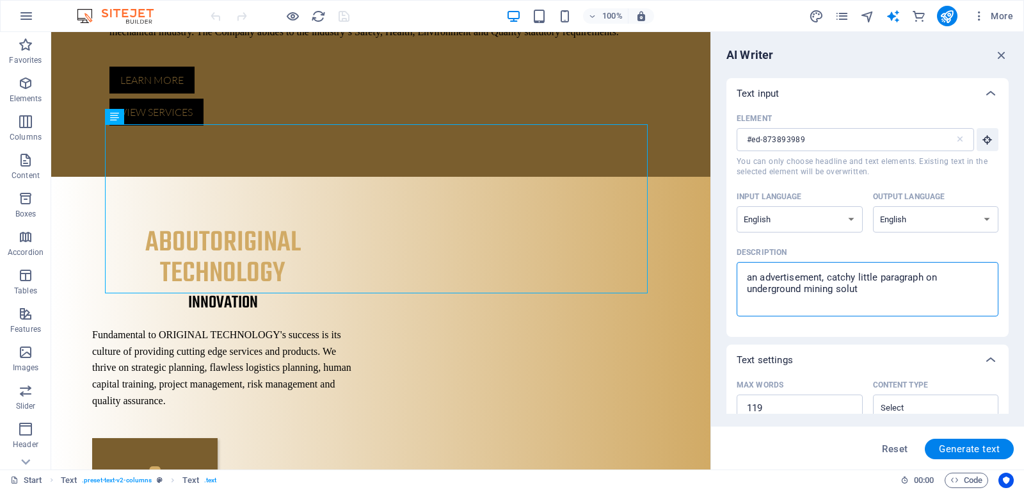
type textarea "x"
type textarea "an advertisement, catchy little paragraph on underground mining solutio"
type textarea "x"
type textarea "an advertisement, catchy little paragraph on underground mining solution"
type textarea "x"
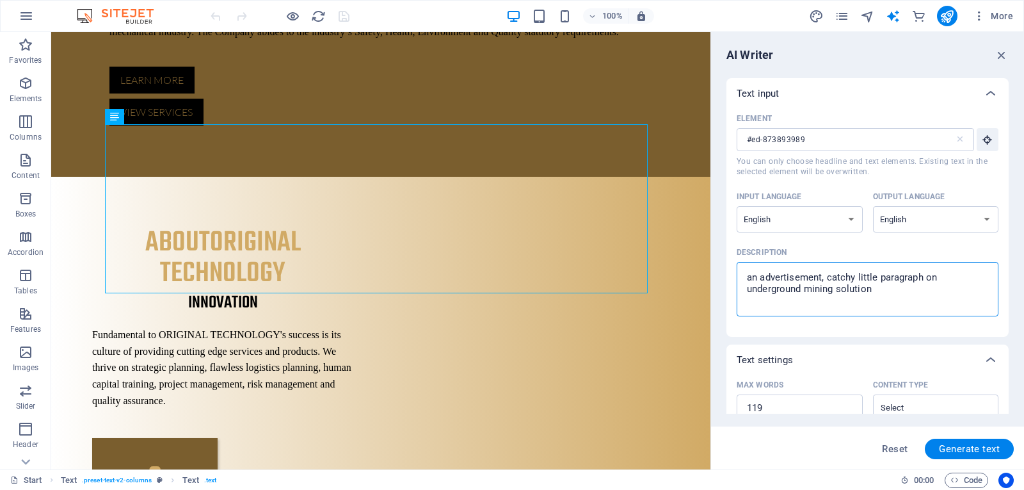
type textarea "an advertisement, catchy little paragraph on underground mining solutions"
type textarea "x"
type textarea "an advertisement, catchy little paragraph on underground mining solutions"
type textarea "x"
type textarea "an advertisement, catchy little paragraph on underground mining solutions"
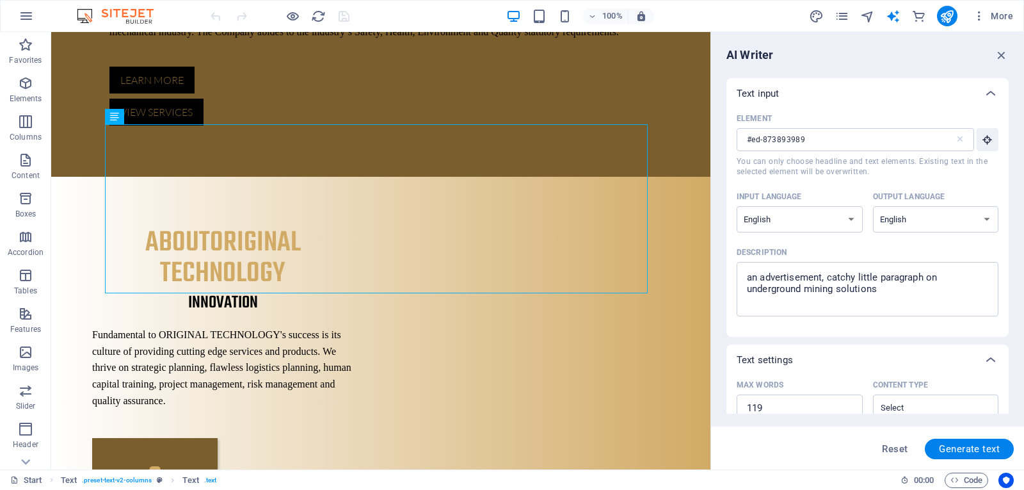
click at [985, 453] on span "Generate text" at bounding box center [969, 449] width 61 height 10
type textarea "x"
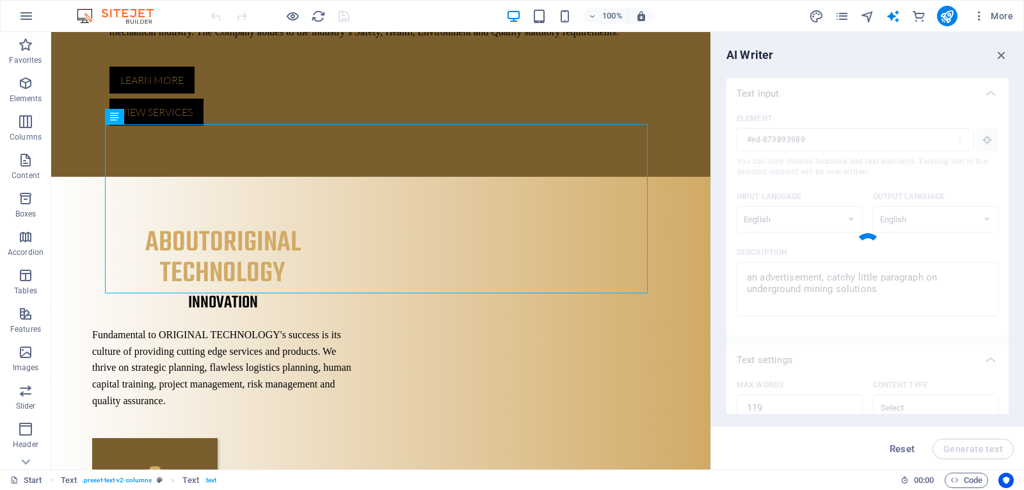
type textarea "x"
type textarea "Unlock the depths of efficiency with our innovative underground mining solution…"
type textarea "x"
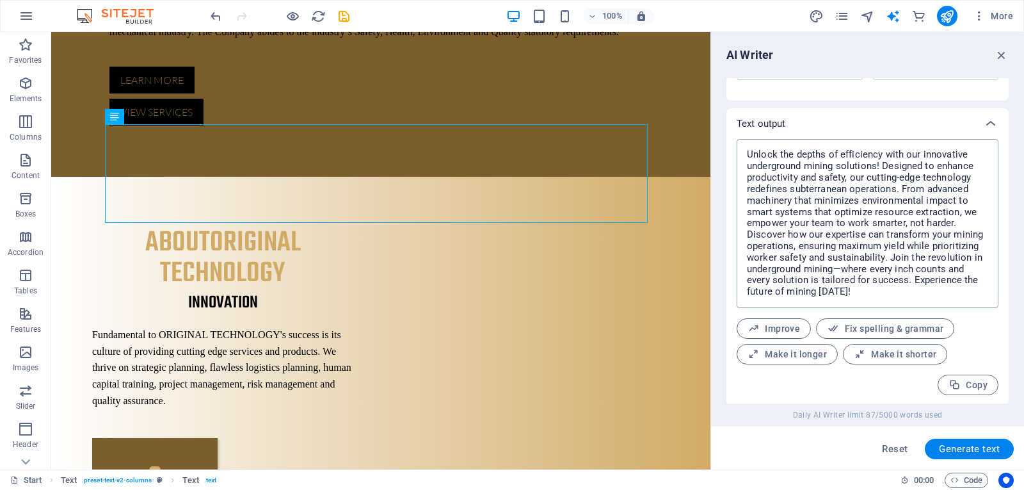
scroll to position [454, 0]
click at [218, 15] on icon "undo" at bounding box center [216, 16] width 15 height 15
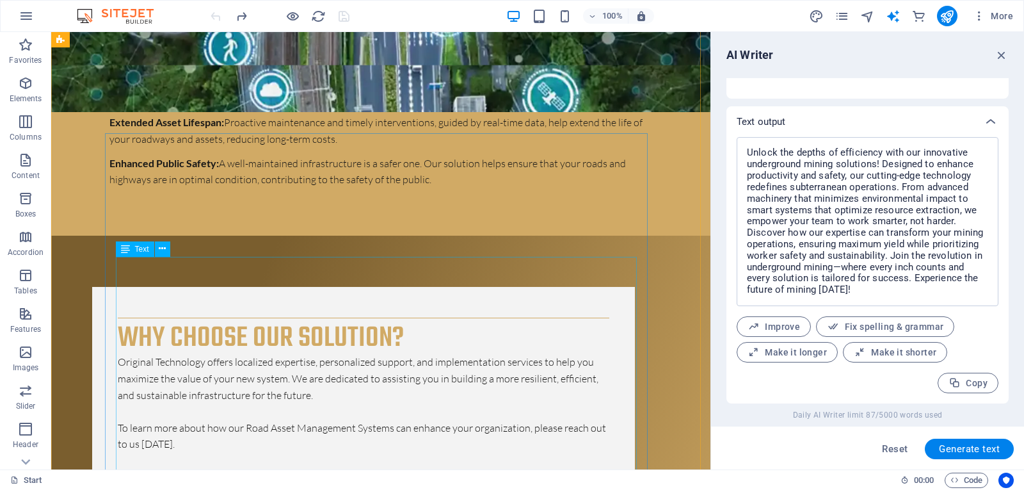
scroll to position [4160, 0]
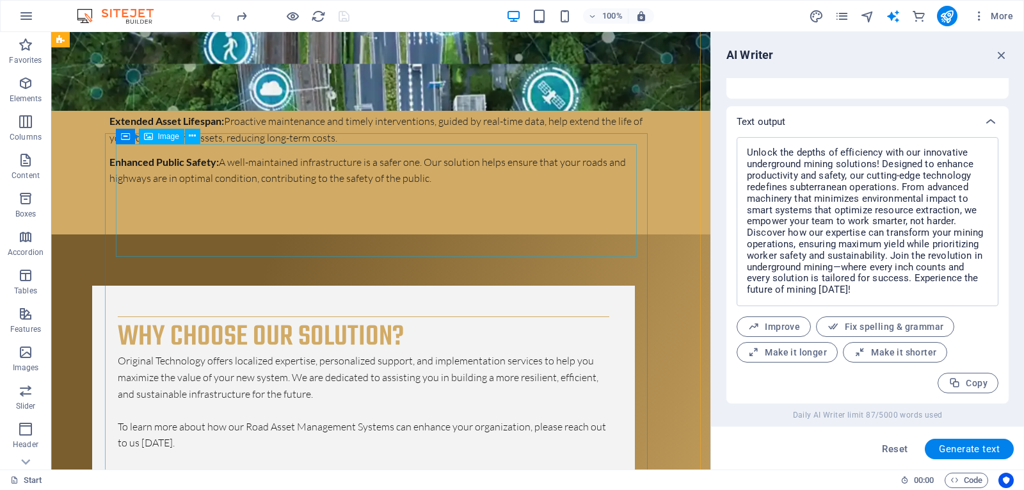
click at [194, 134] on icon at bounding box center [192, 135] width 7 height 13
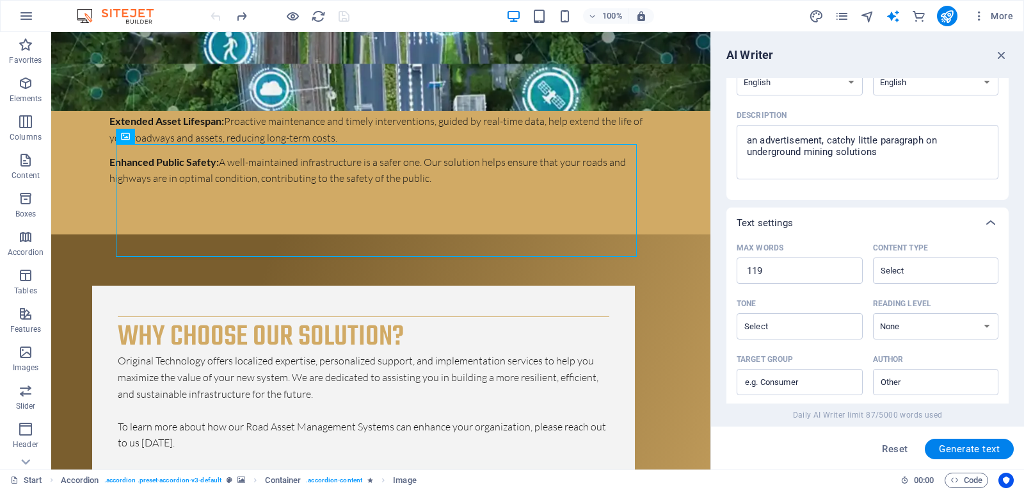
scroll to position [134, 0]
